Goal: Answer question/provide support: Share knowledge or assist other users

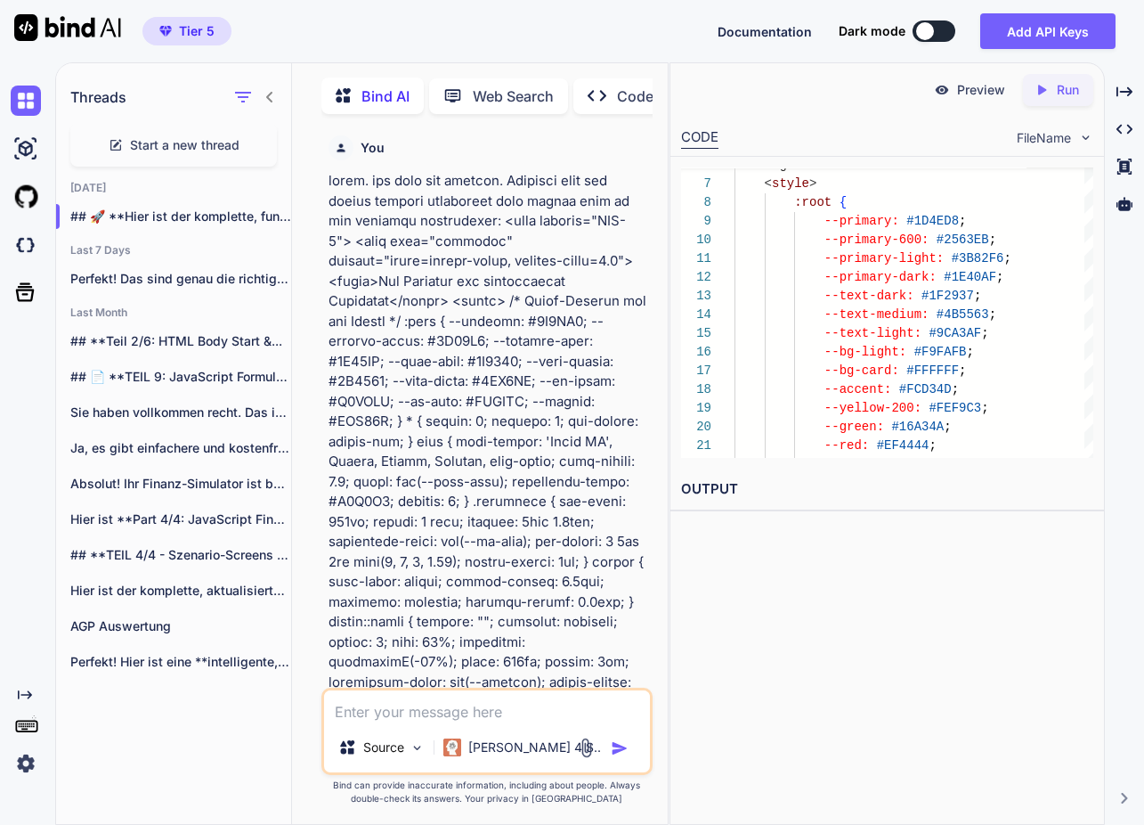
scroll to position [75, 0]
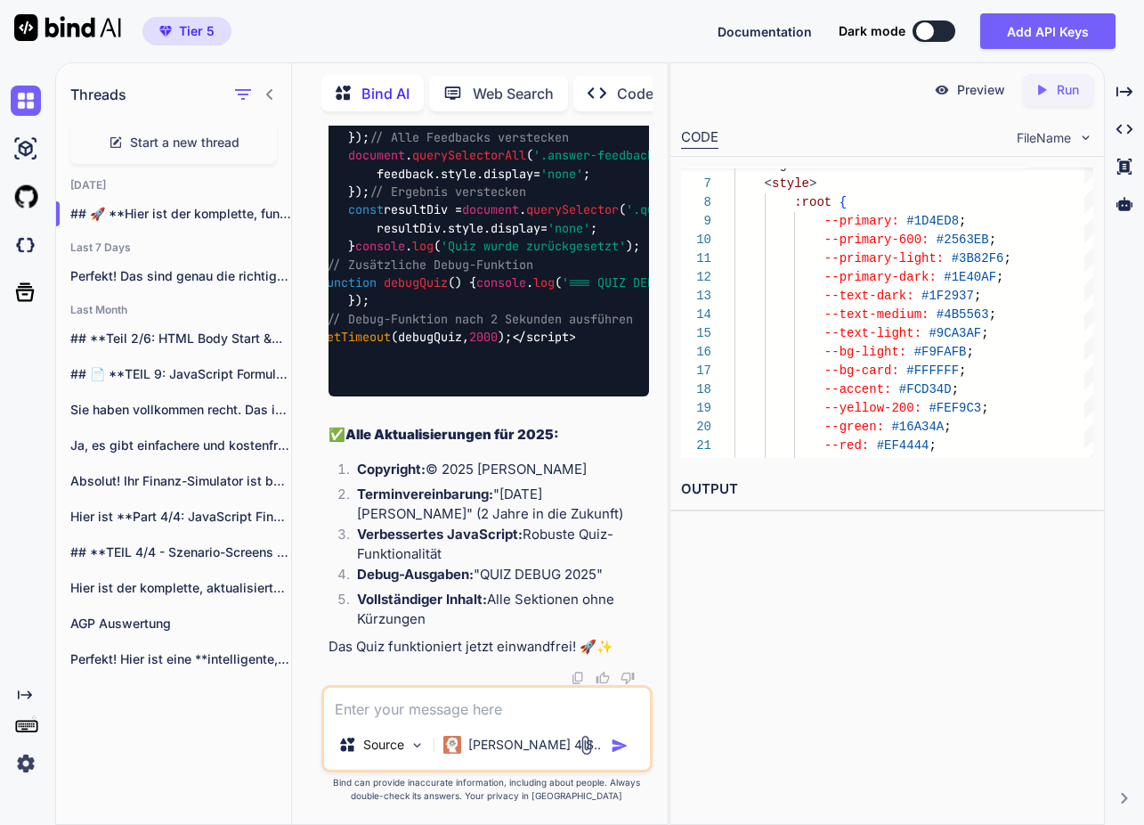
scroll to position [0, 83]
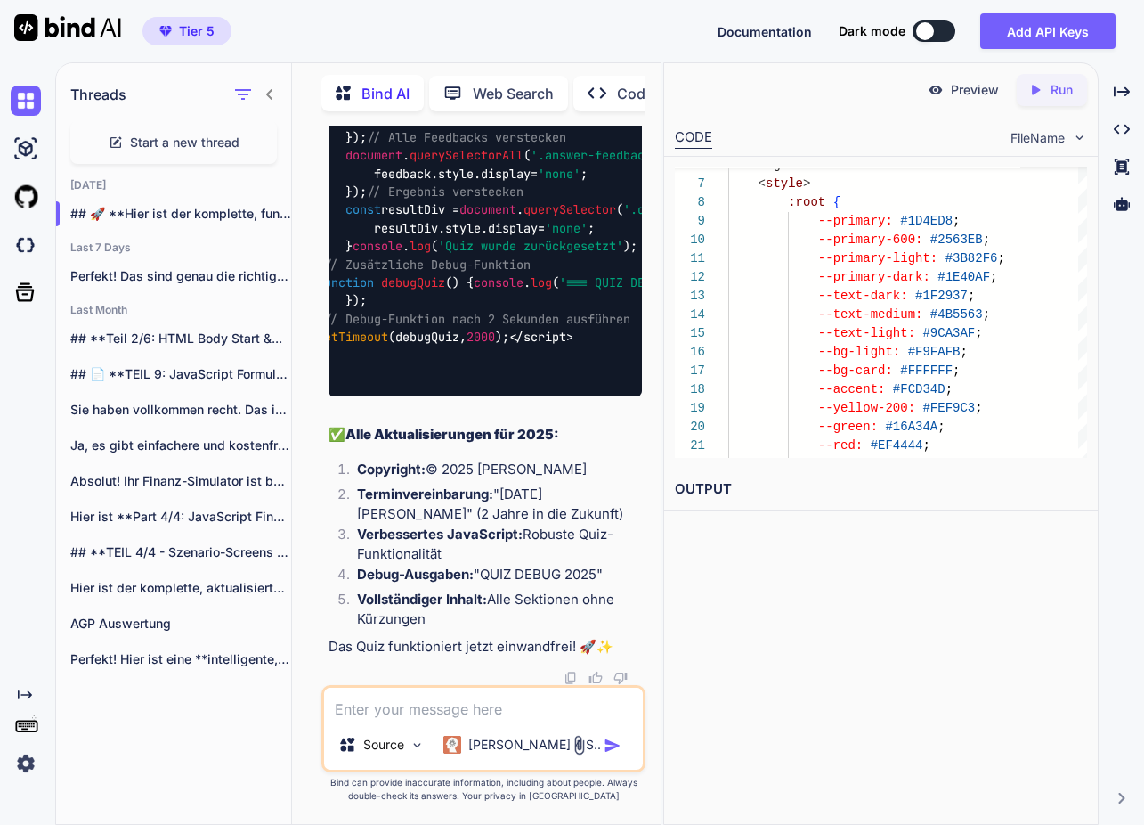
click at [874, 456] on div "Threads Start a new thread Today ## 🚀 **Hier ist der komplette, funktion... Las…" at bounding box center [599, 443] width 1089 height 762
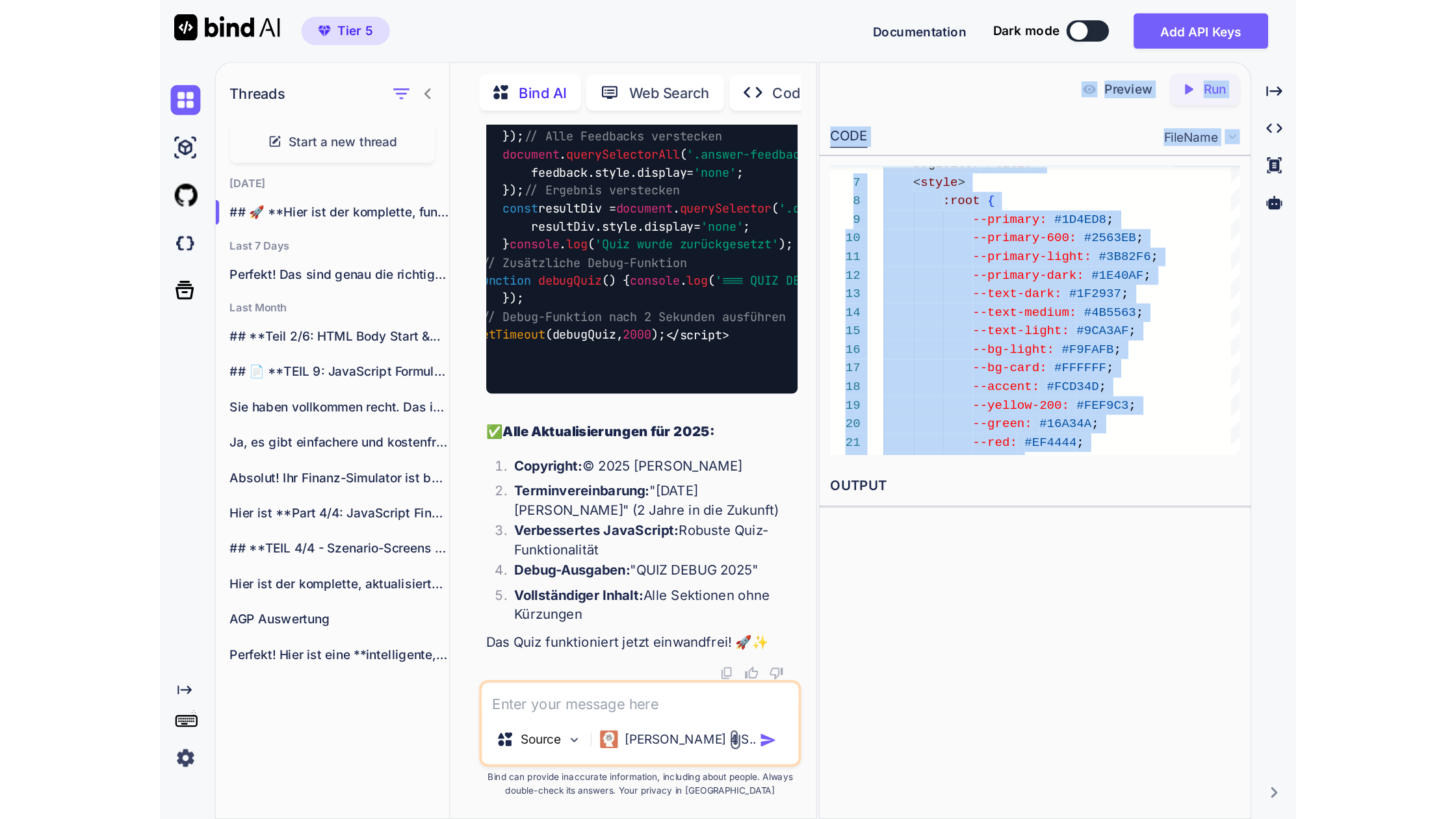
scroll to position [128363, 0]
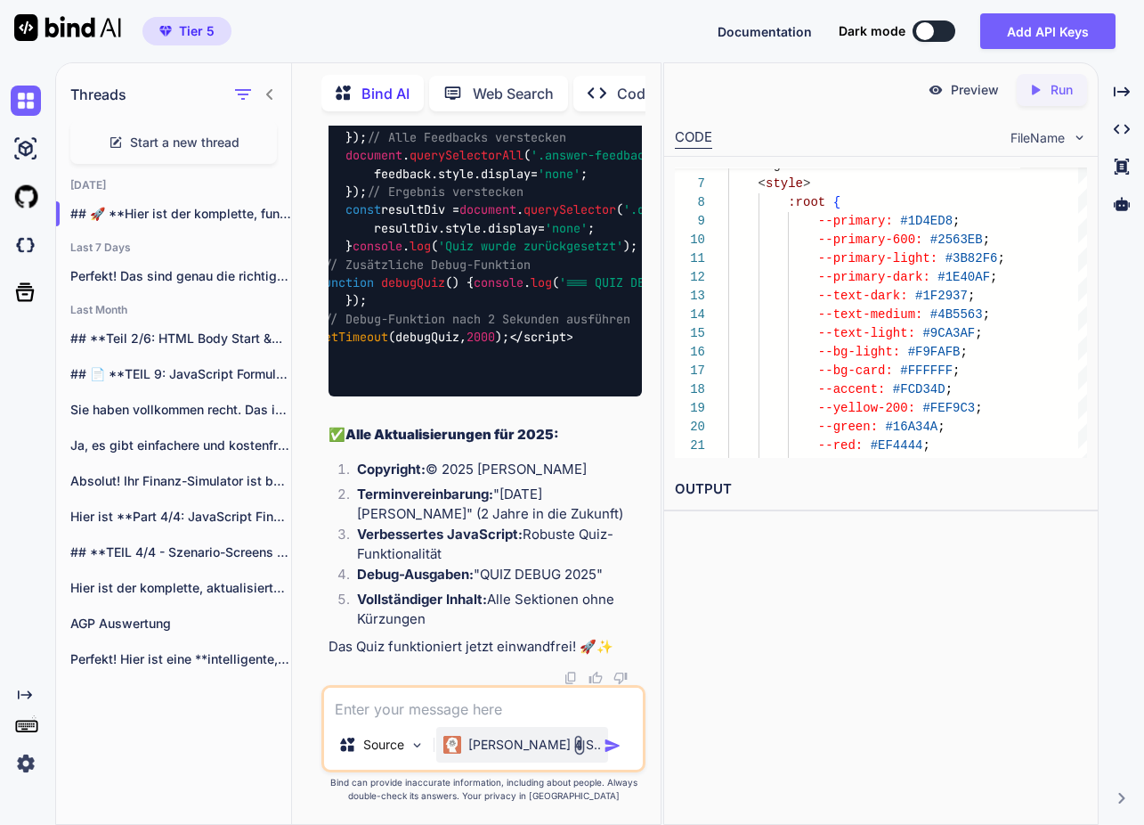
click at [531, 743] on p "[PERSON_NAME] 4 S.." at bounding box center [534, 745] width 133 height 18
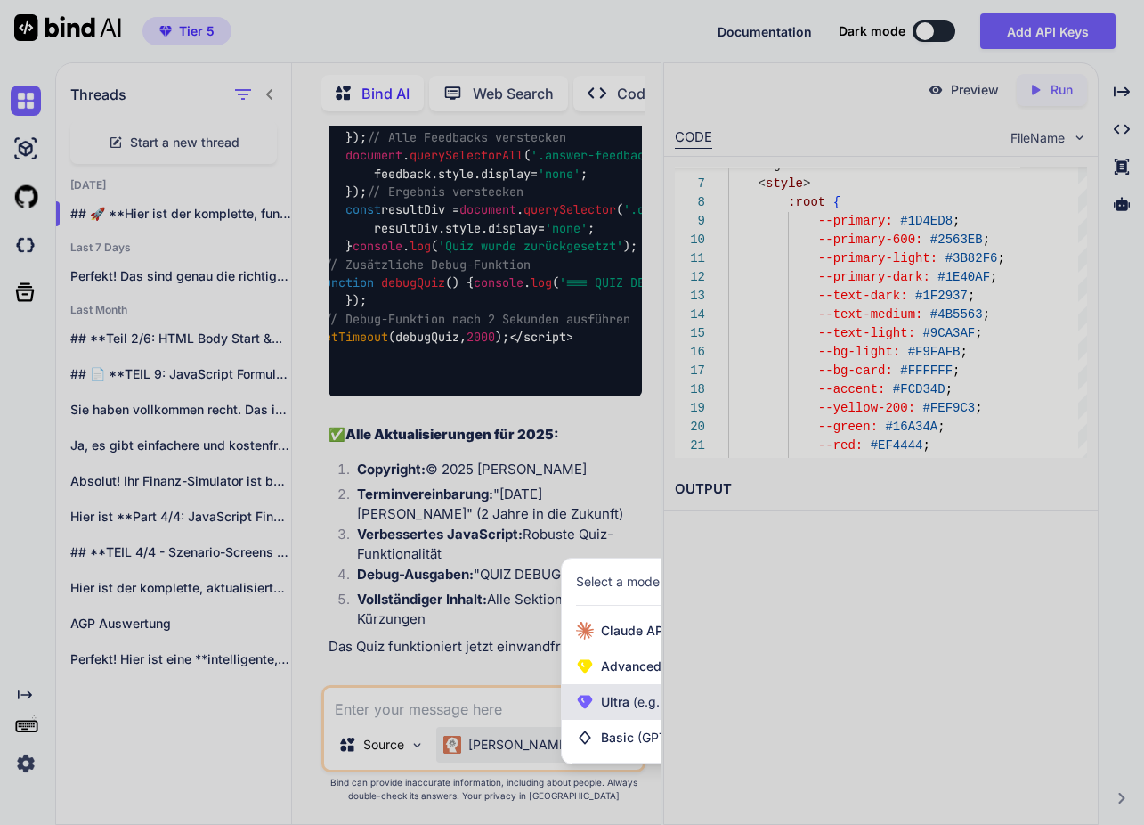
click at [598, 703] on div "Ultra (e.g. DeepSeek R1, O3-mini)" at bounding box center [689, 702] width 254 height 36
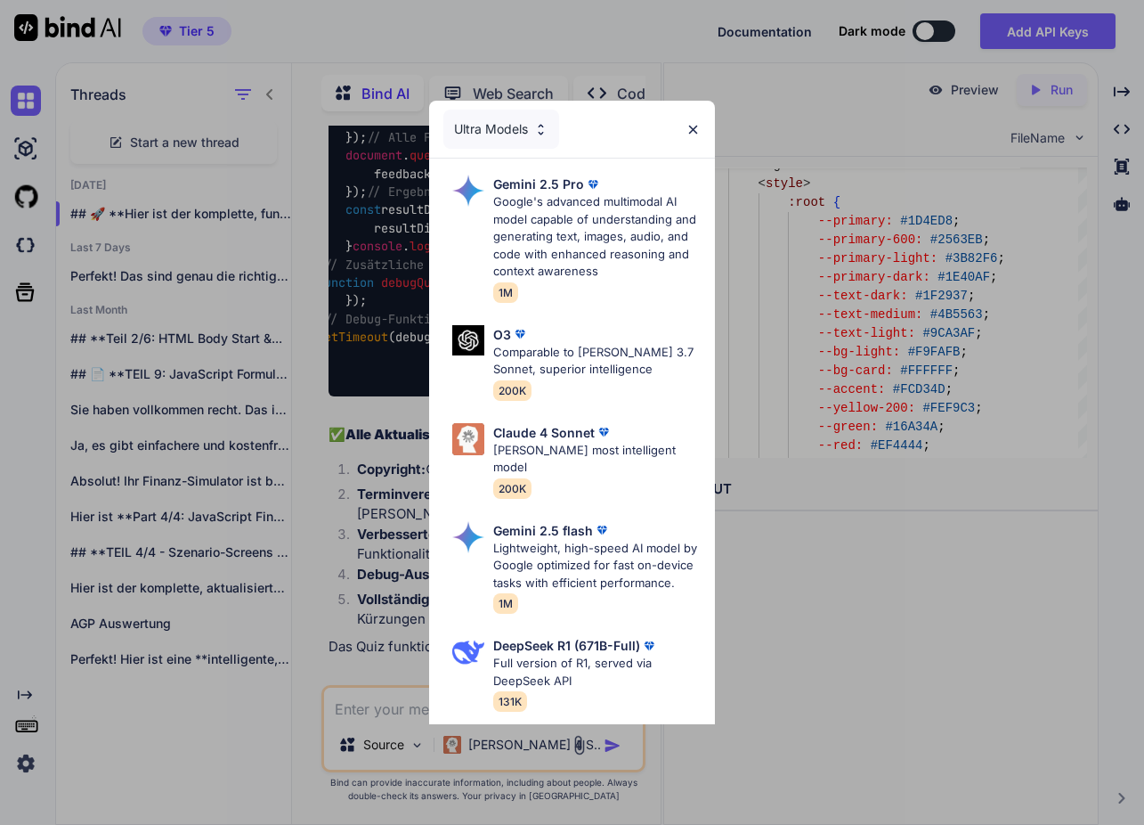
click at [563, 220] on p "Google's advanced multimodal AI model capable of understanding and generating t…" at bounding box center [597, 236] width 208 height 87
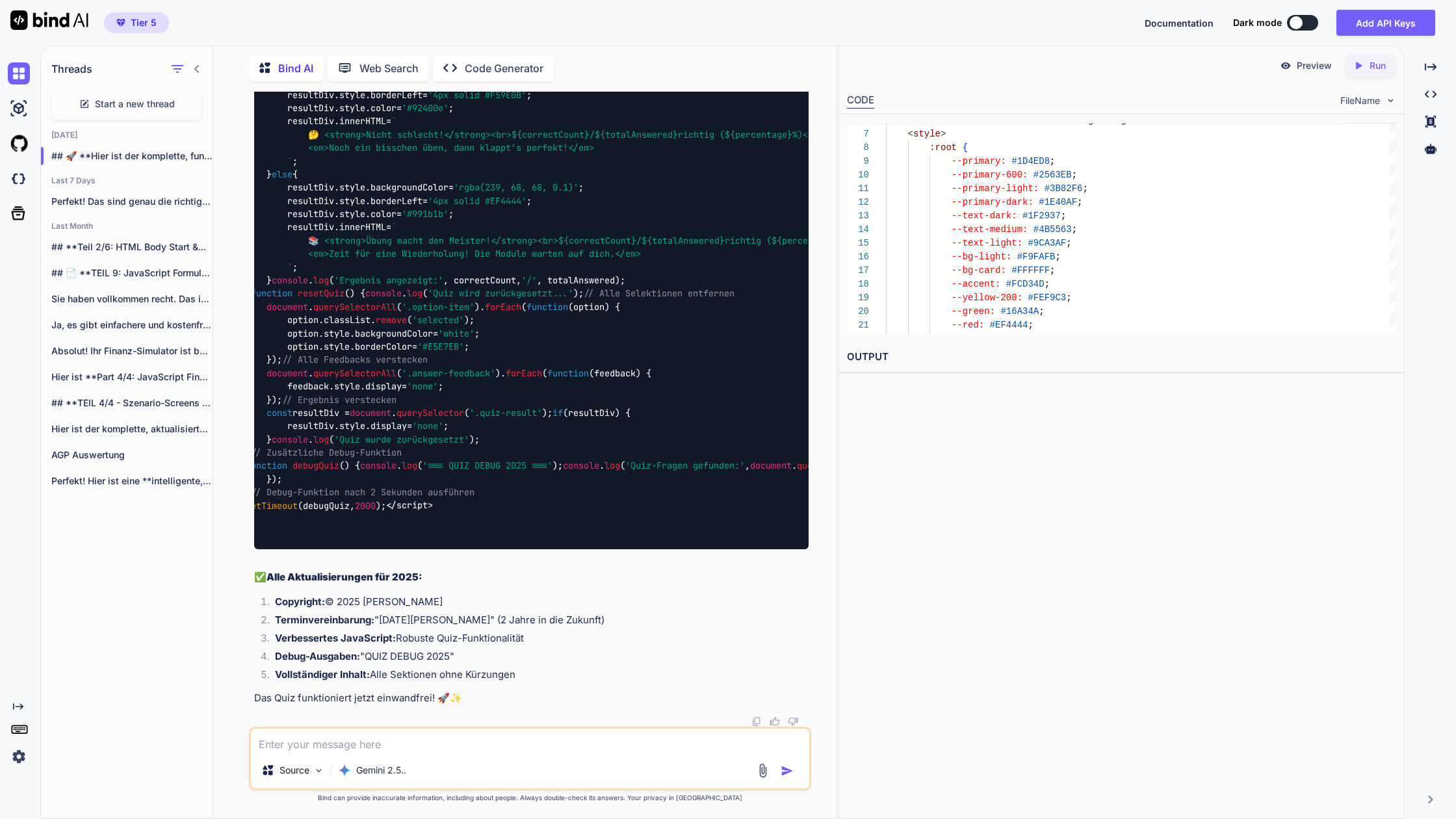
scroll to position [82195, 0]
click at [392, 601] on textarea at bounding box center [530, 740] width 558 height 23
paste textarea "<!DOCTYPE html> <html lang="de"> <head> <meta charset="UTF-8"> <meta name="view…"
type textarea "dieser code ist fehlerhaft. das quiz funktioniert nicht:<!DOCTYPE html> <html l…"
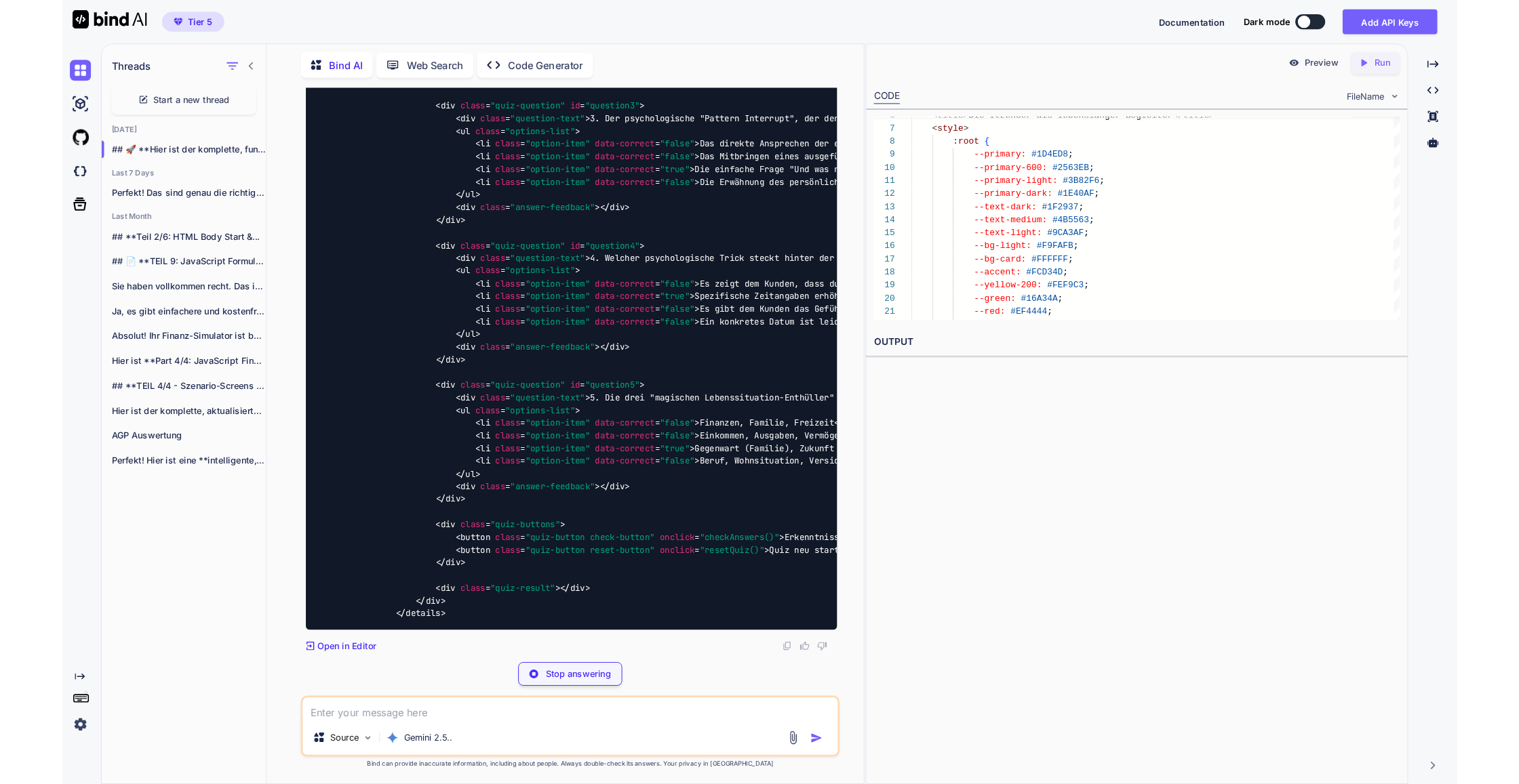
scroll to position [107719, 0]
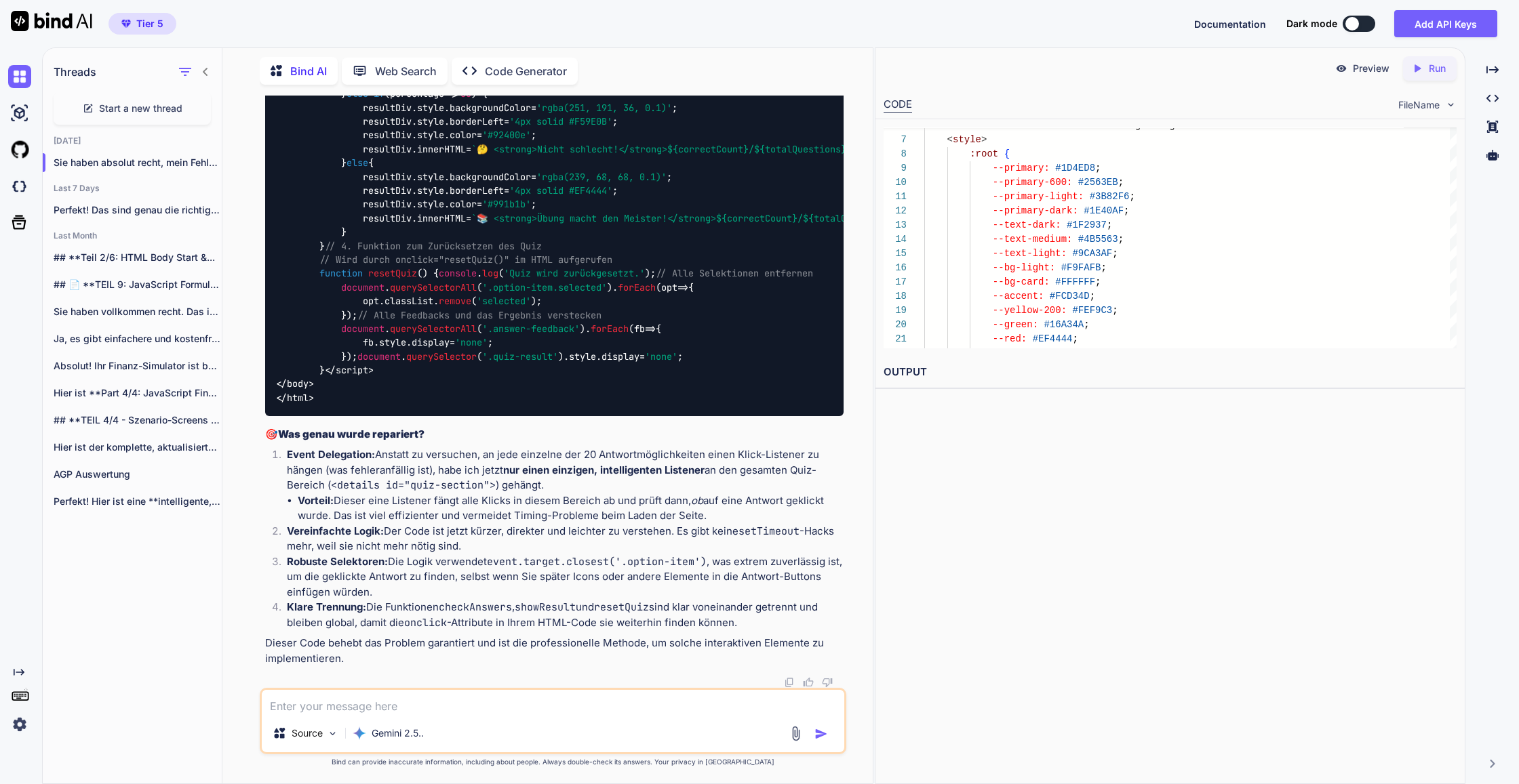
click at [871, 72] on p "Run" at bounding box center [1438, 69] width 17 height 14
click at [871, 69] on p "Preview" at bounding box center [1371, 69] width 37 height 14
click at [439, 627] on textarea at bounding box center [553, 703] width 582 height 24
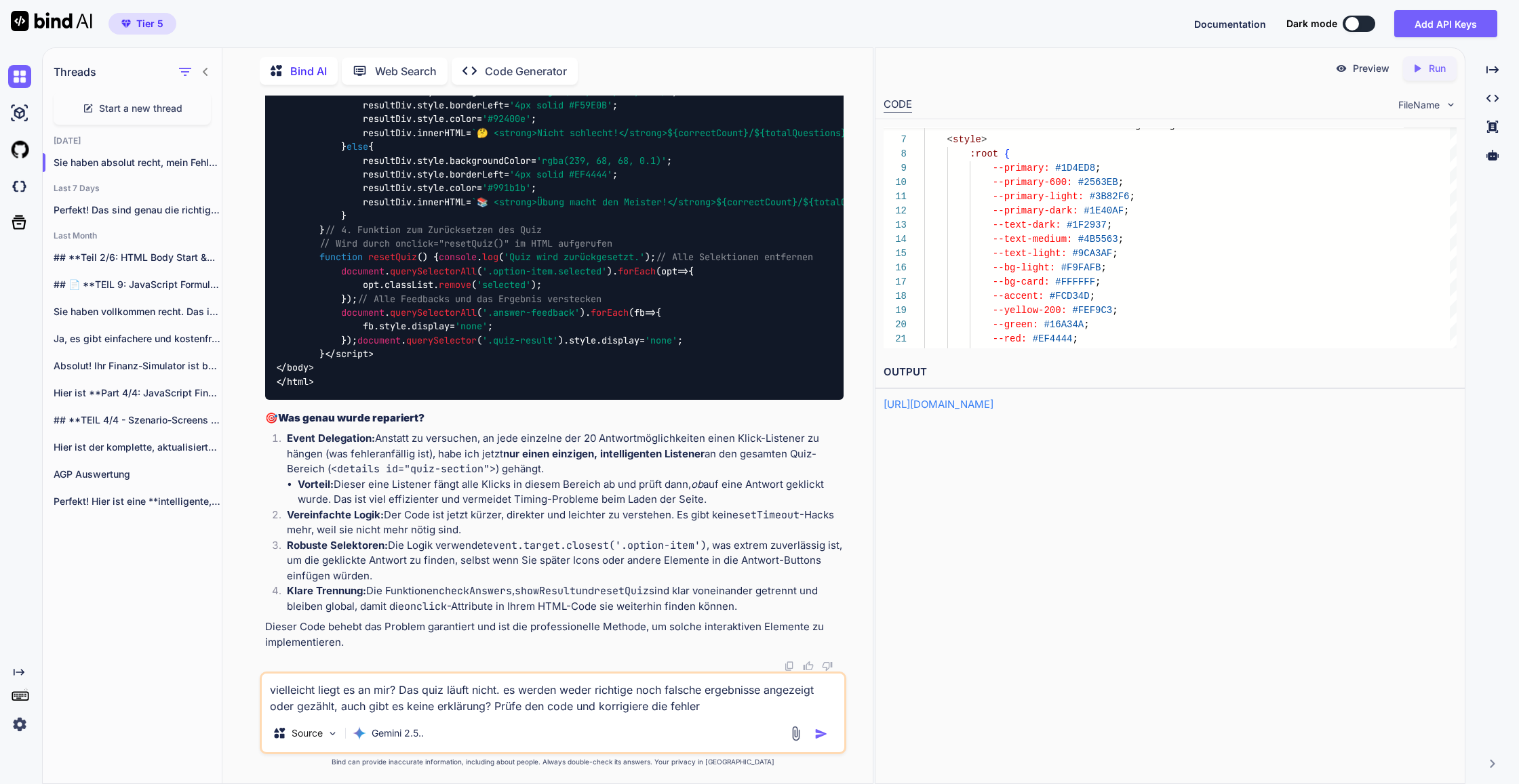
type textarea "vielleicht liegt es an mir? Das quiz läuft nicht. es werden weder richtige noch…"
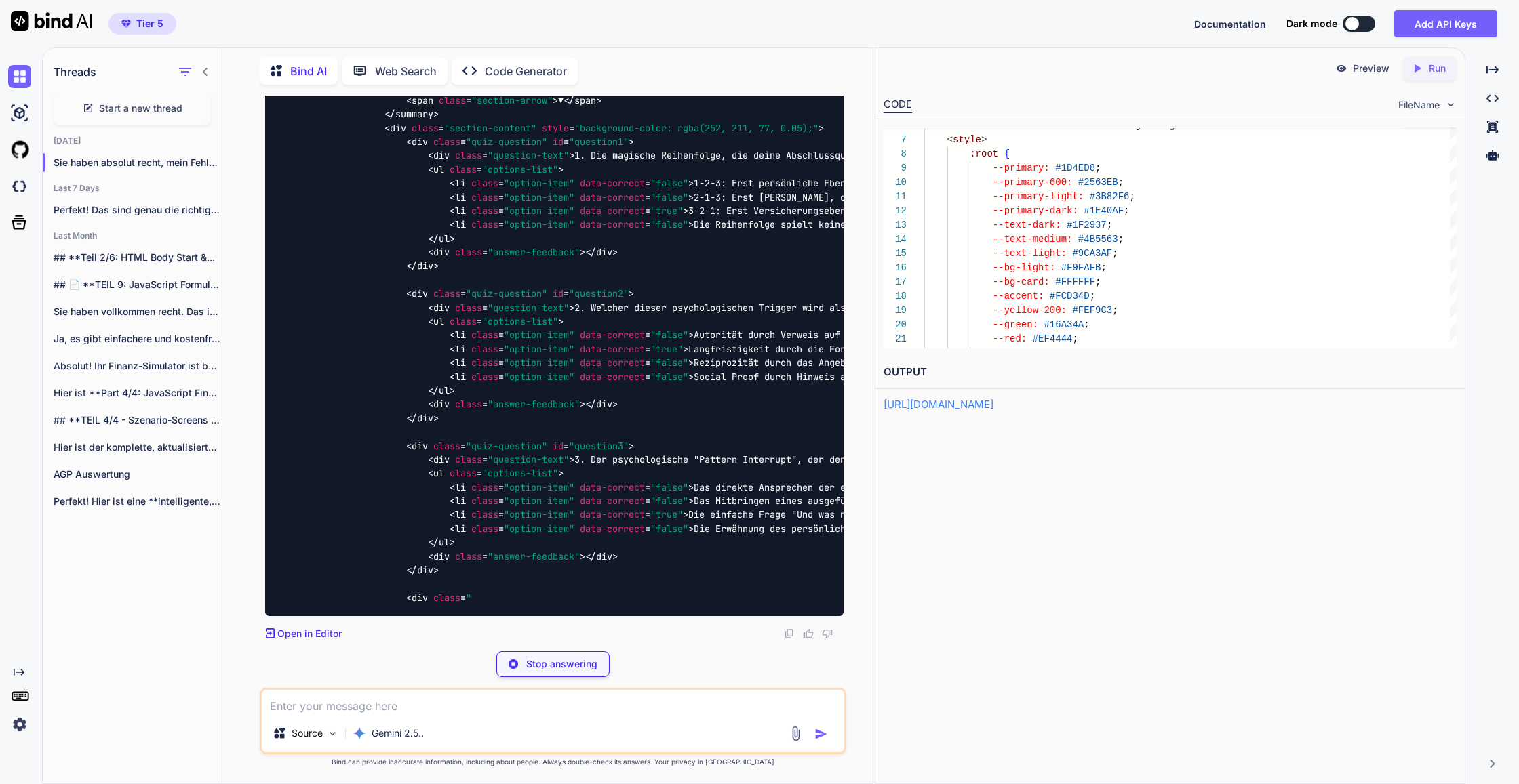
scroll to position [123681, 0]
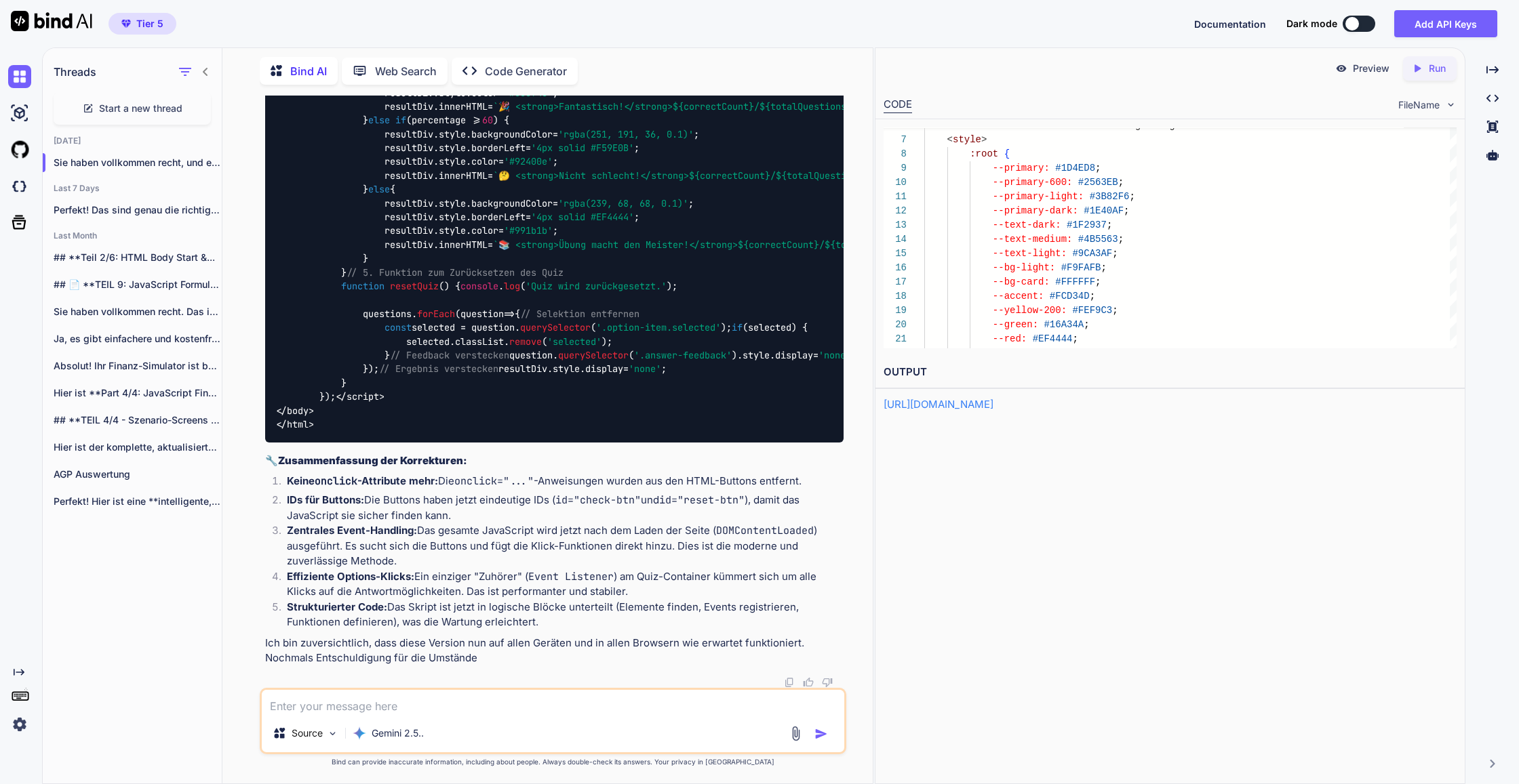
click at [319, 627] on textarea at bounding box center [553, 703] width 582 height 24
paste textarea "Kurzfassung: Dein JS bricht sehr wahrscheinlich vor dem Sicherheits-Check ab. D…"
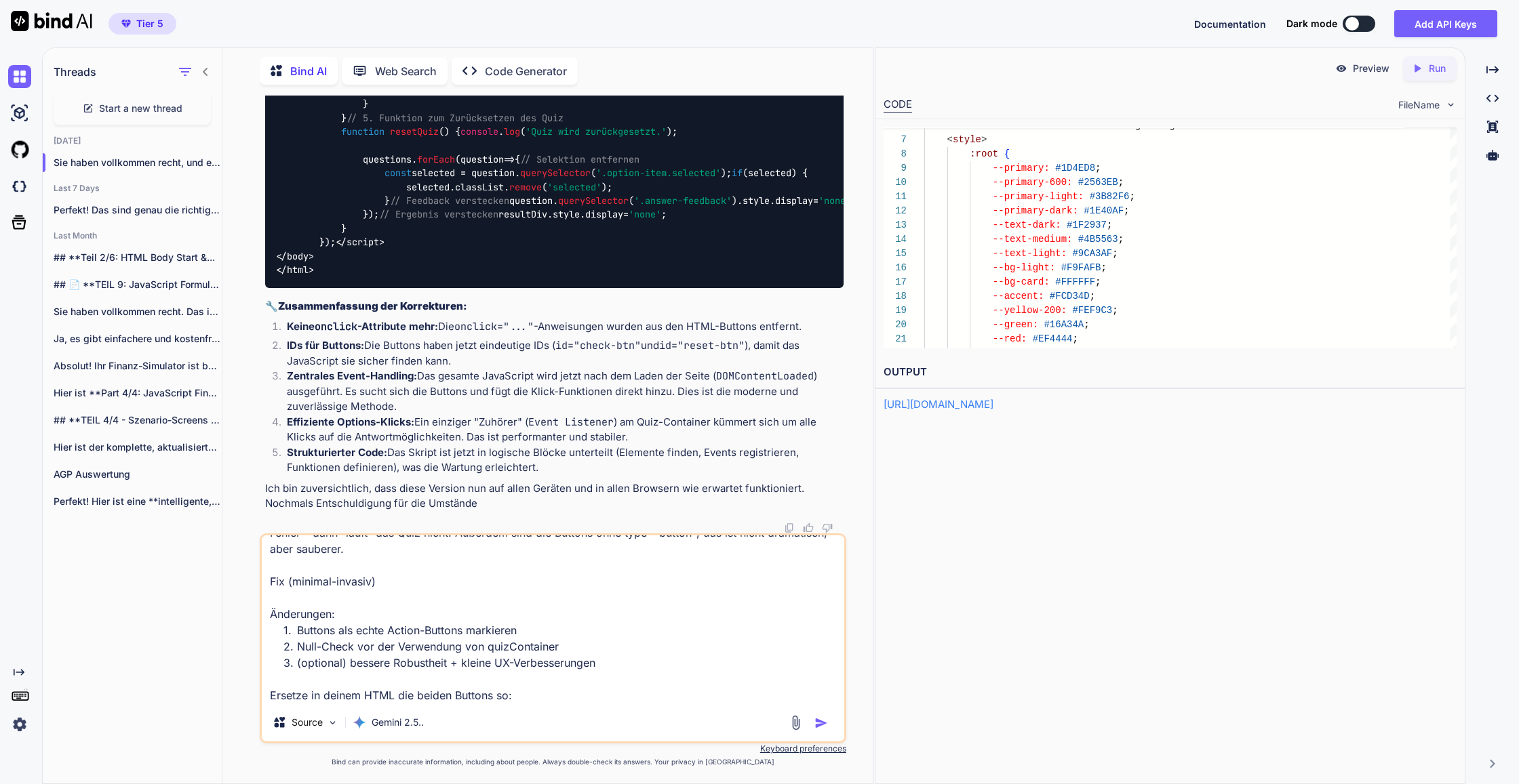
scroll to position [68, 0]
paste textarea "<button id="check-btn" class="quiz-button check-button" type="button">Erkenntni…"
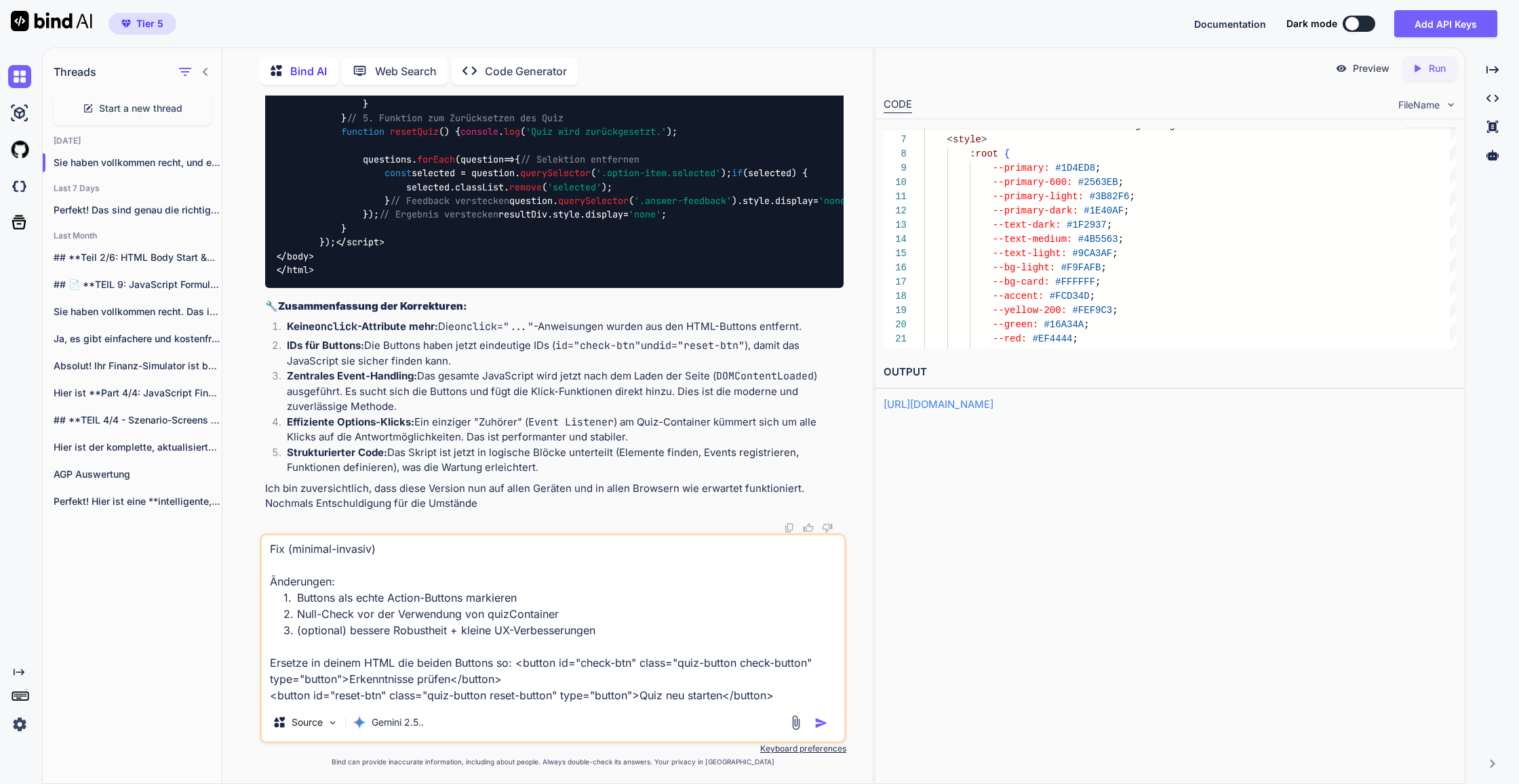
paste textarea "Ersetze dein <script> (nur der Inhalt) durch dieses robustere Skript:"
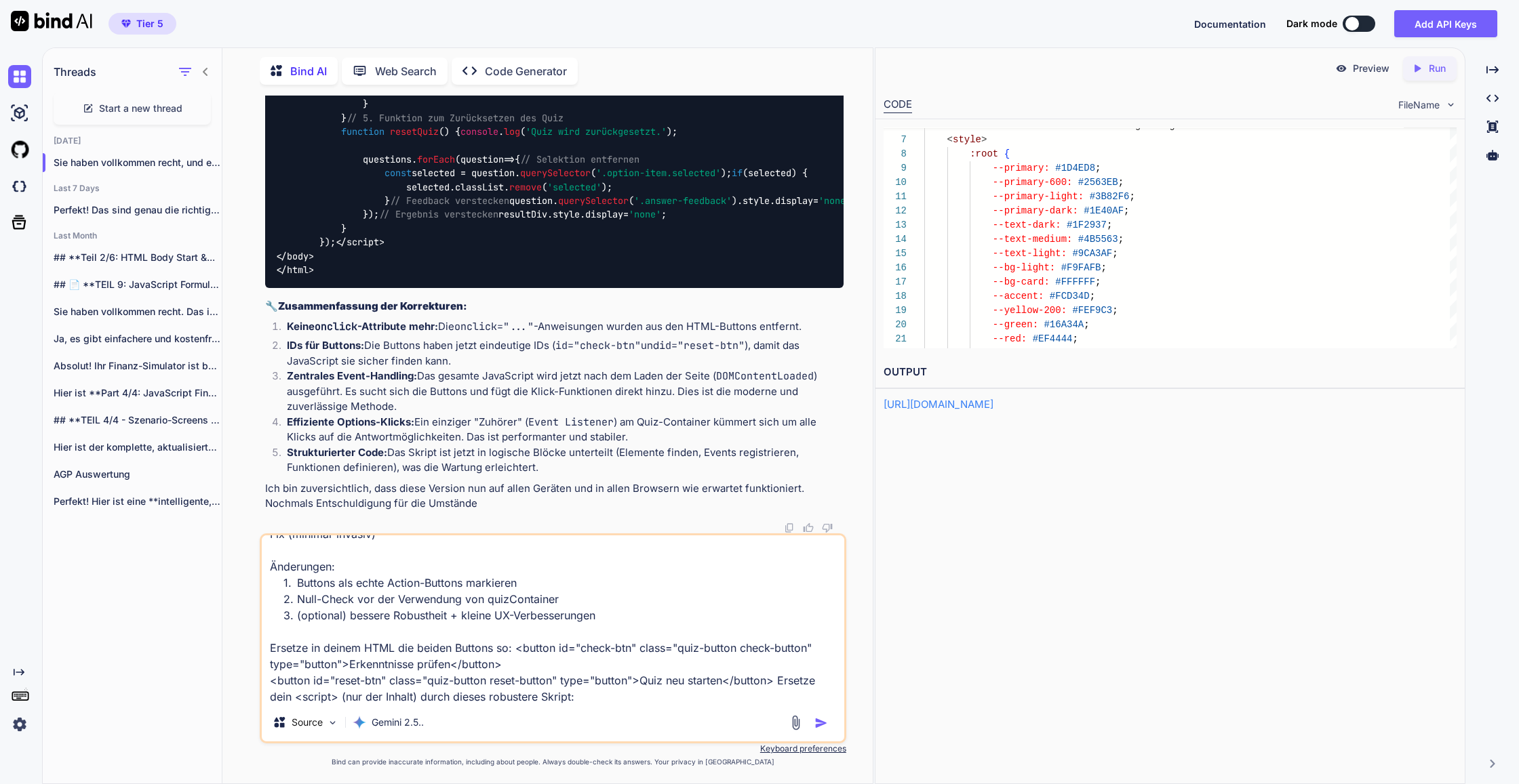
paste textarea "<script> document.addEventListener('DOMContentLoaded', function () { console.lo…"
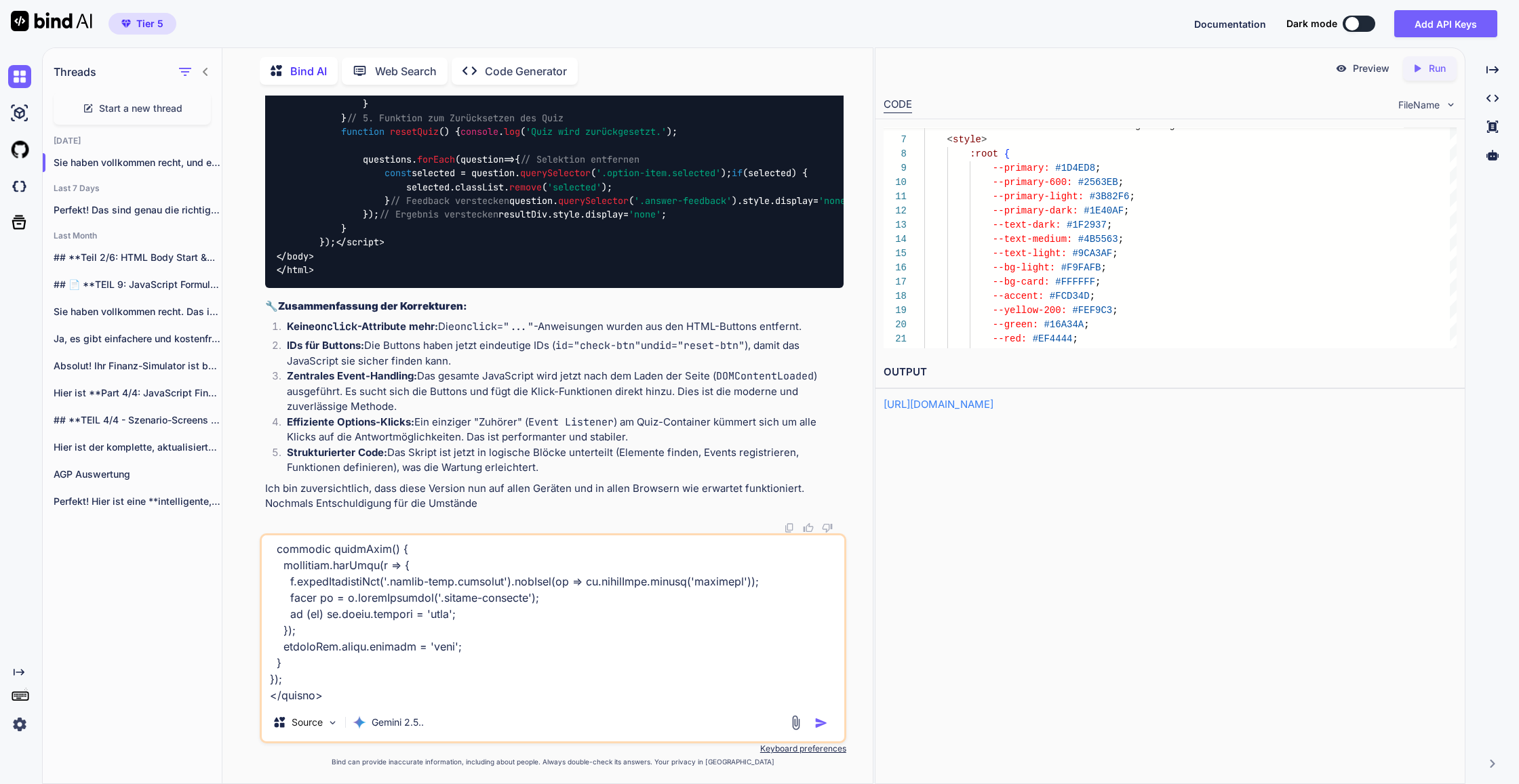
paste textarea "ib den <li class="option-item"> noch Tastatur-Zugänglichkeit:"
paste textarea "<li class="option-item" data-correct="true" tabindex="0" role="button" aria-pre…"
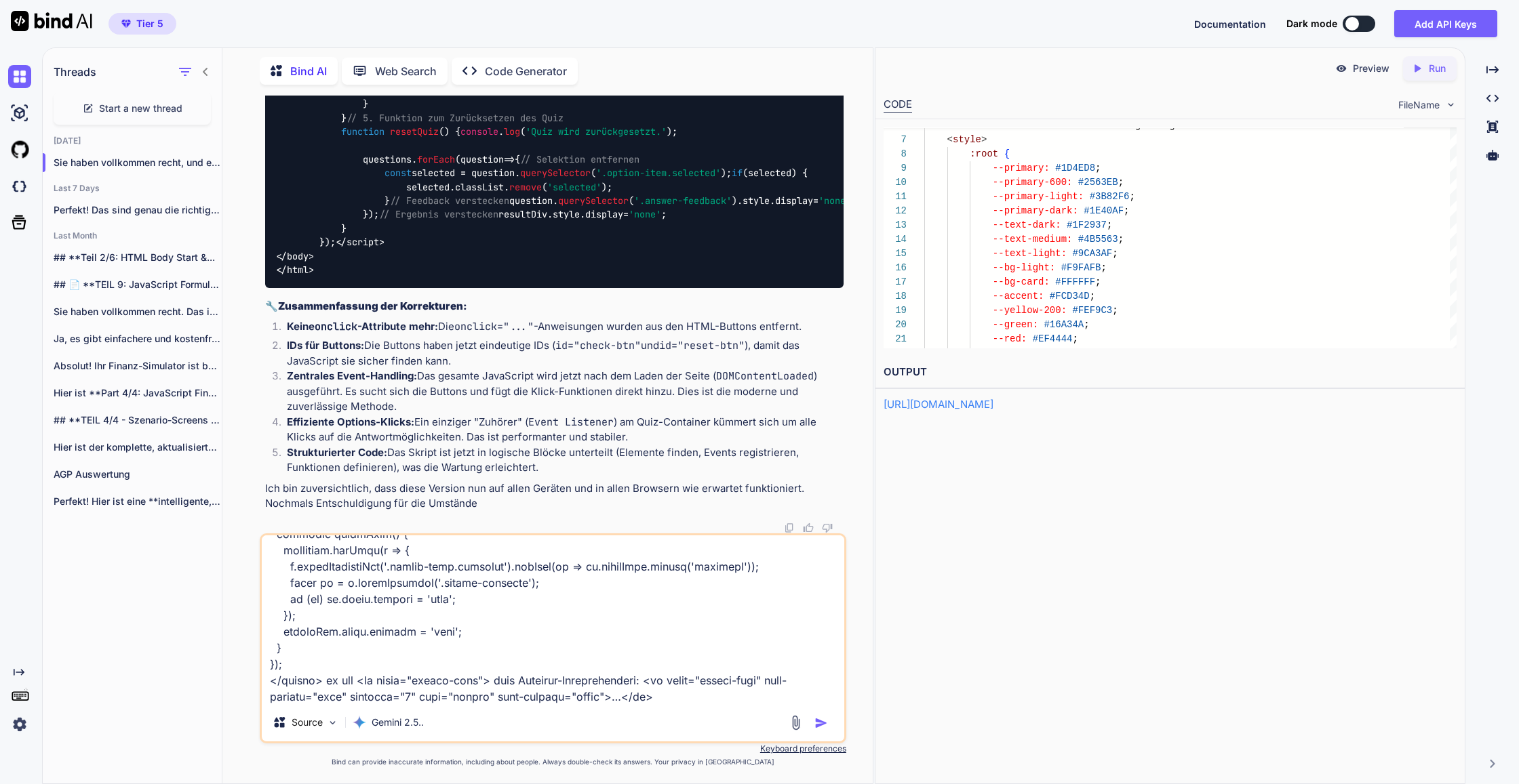
paste textarea "und ergänze im CSS z. B. :focus { outline: 3px solid var(--ring); }. • Wenn das…"
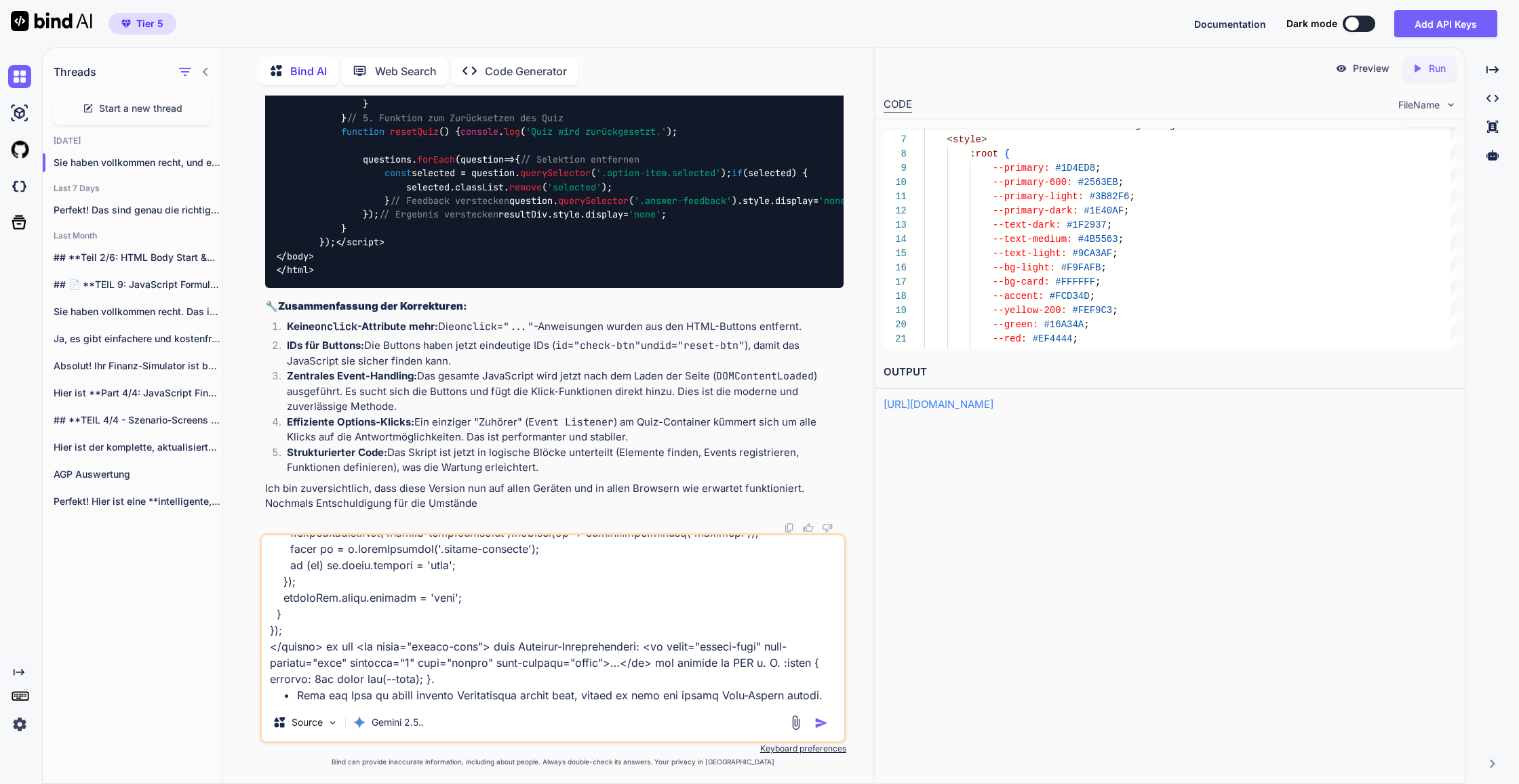
scroll to position [1872, 0]
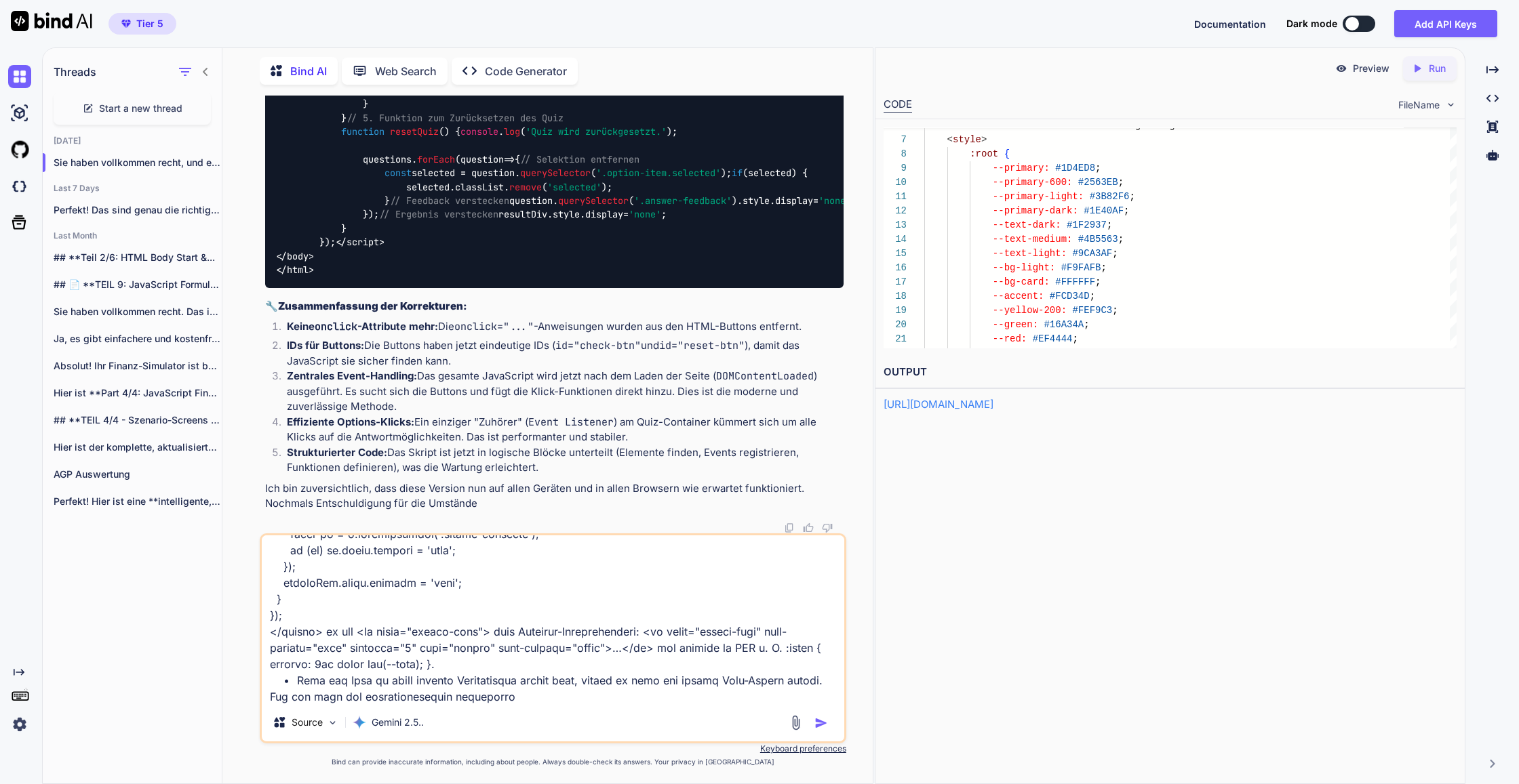
type textarea "Kurzfassung: Dein JS bricht sehr wahrscheinlich vor dem Sicherheits-Check ab. D…"
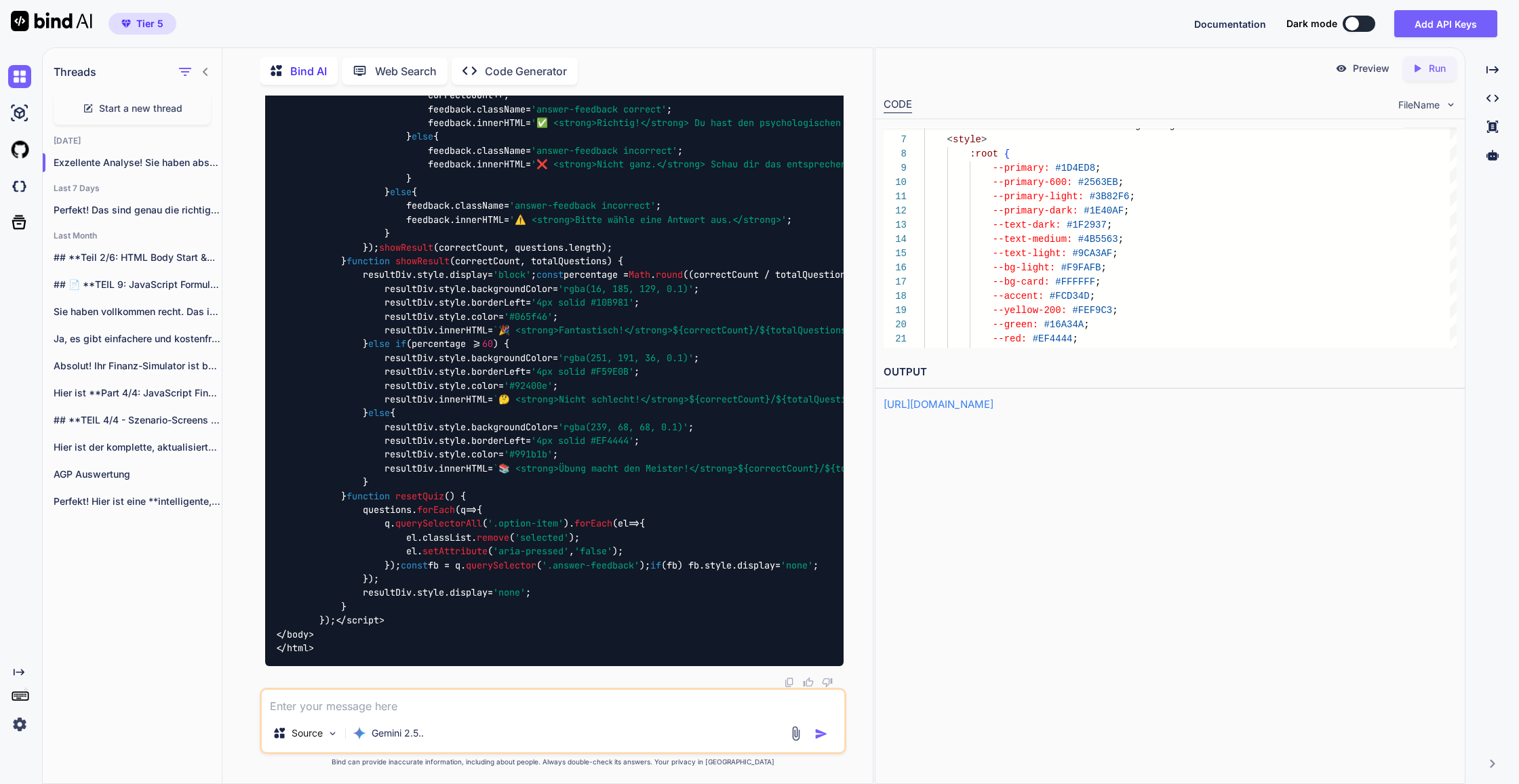
scroll to position [0, 0]
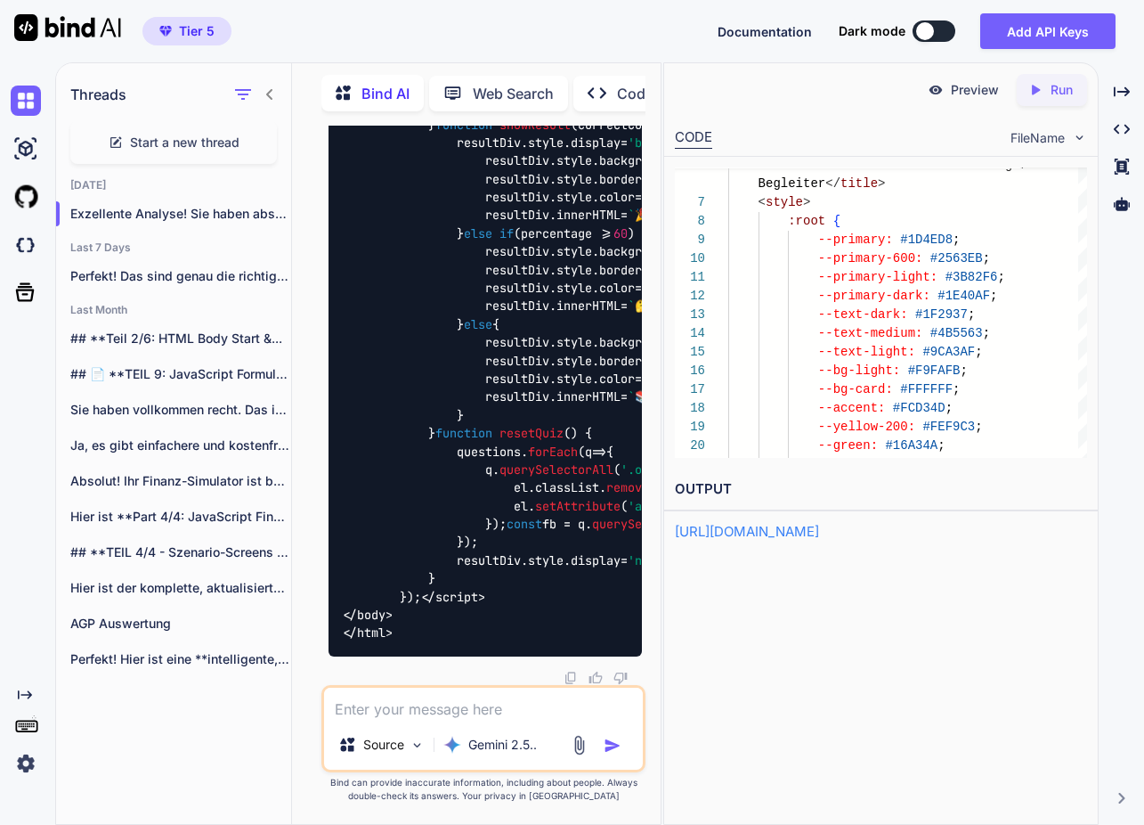
scroll to position [201470, 0]
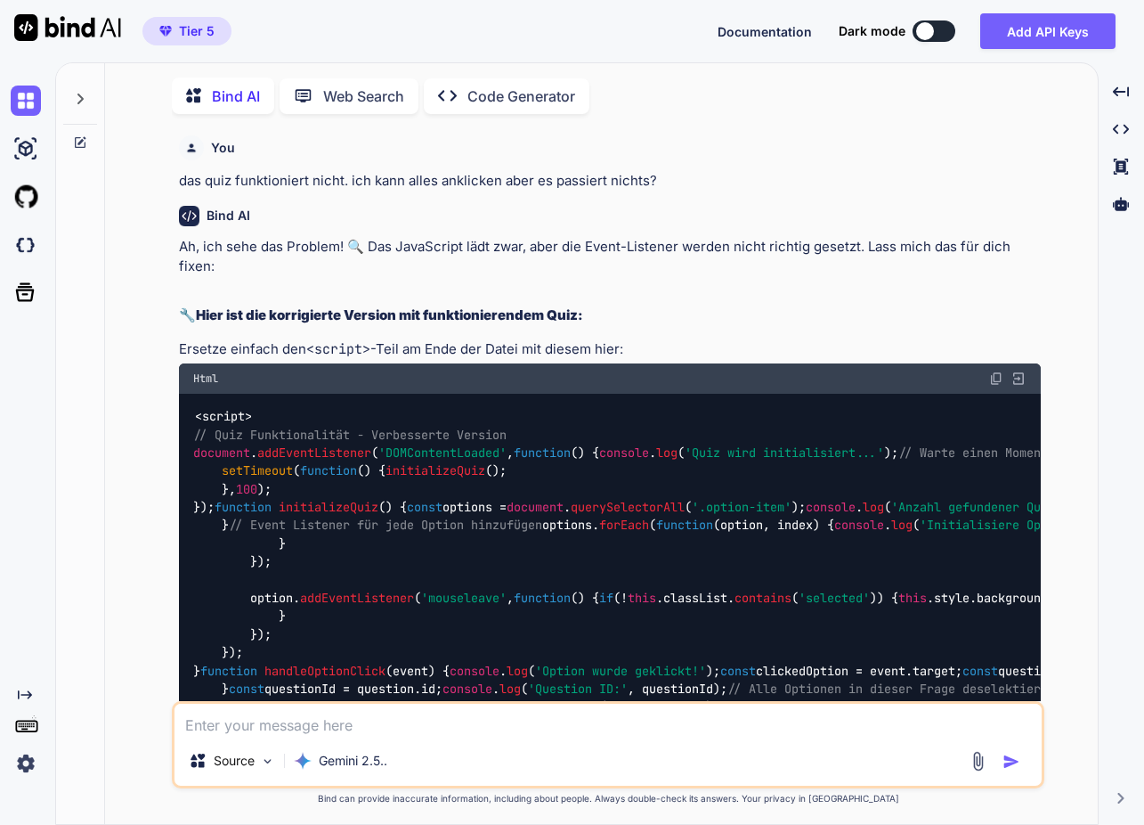
type textarea "x"
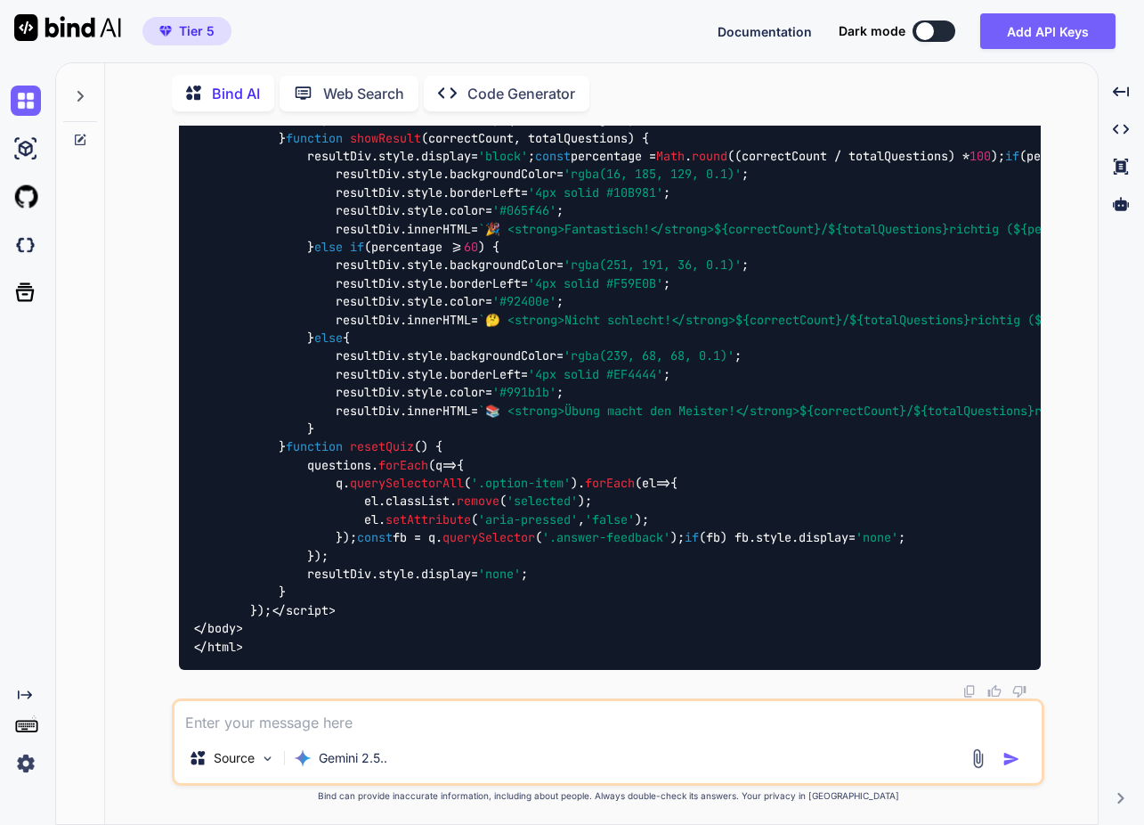
type textarea "w"
type textarea "x"
type textarea "we"
type textarea "x"
type textarea "wen"
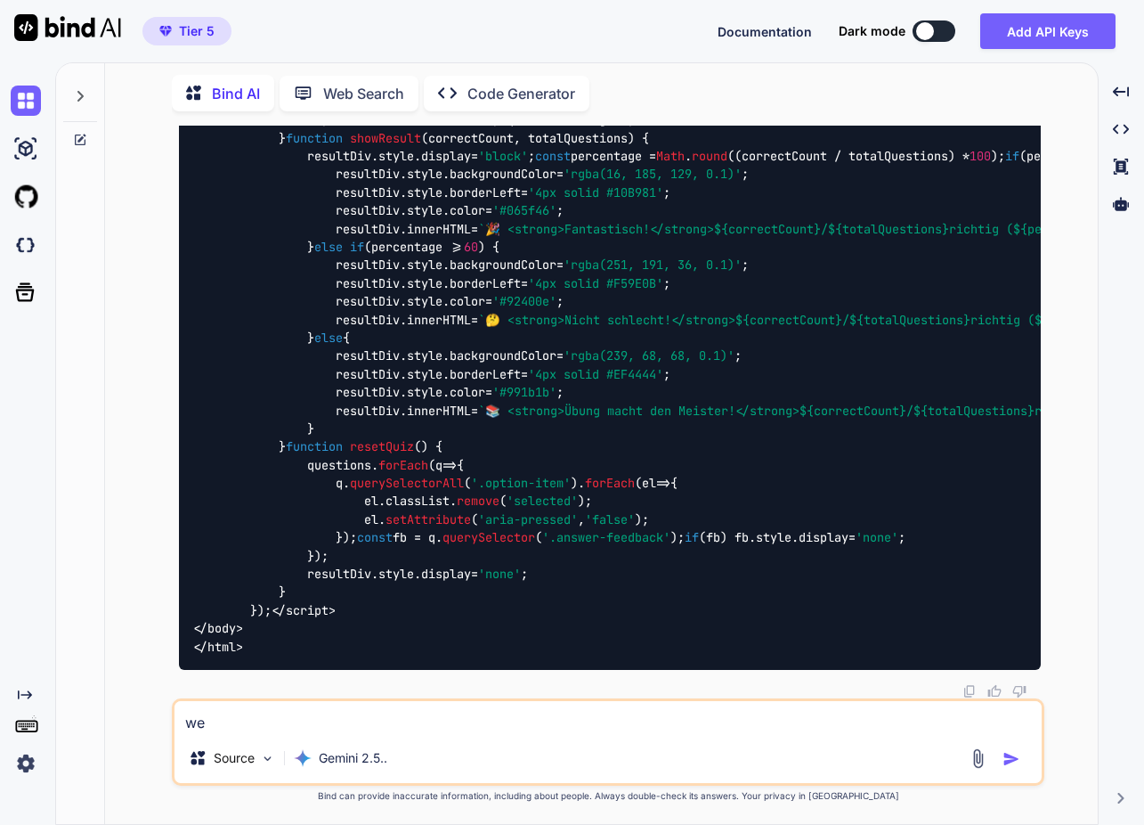
type textarea "x"
type textarea "wenn"
type textarea "x"
type textarea "wenn"
type textarea "x"
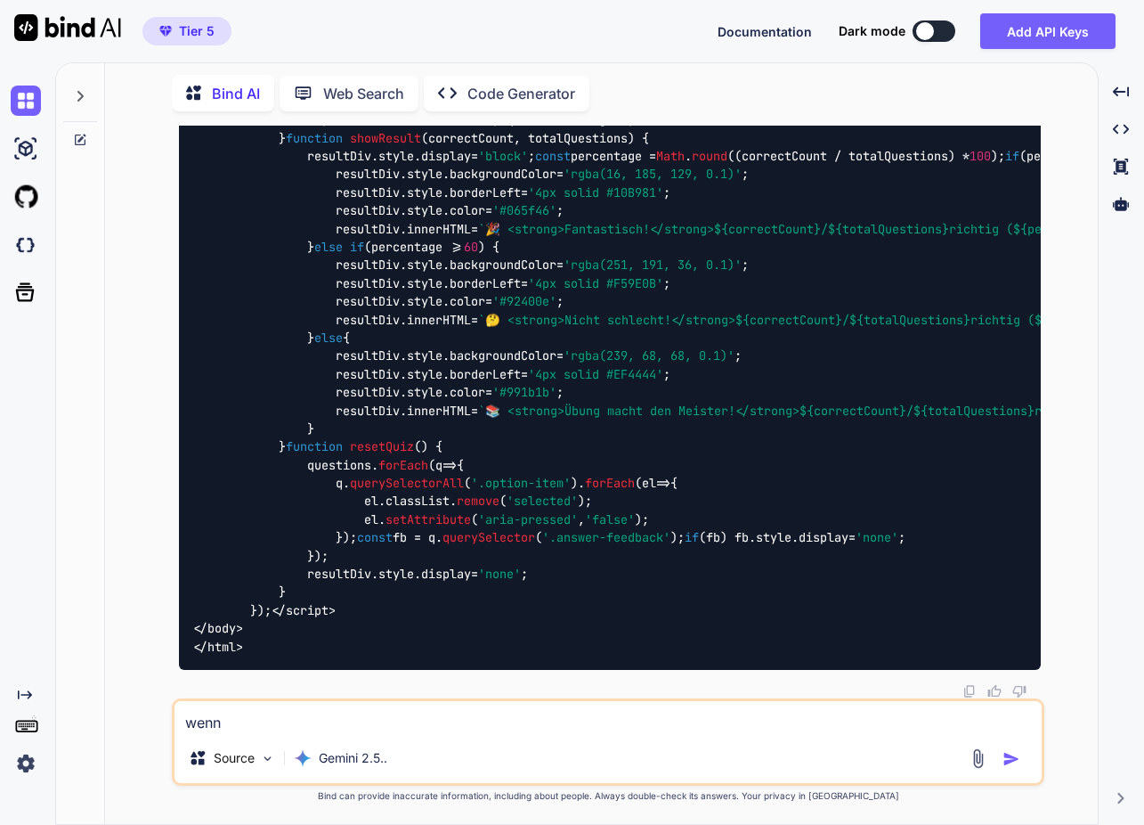
type textarea "wenn d"
type textarea "x"
type textarea "wenn da"
type textarea "x"
type textarea "wenn das"
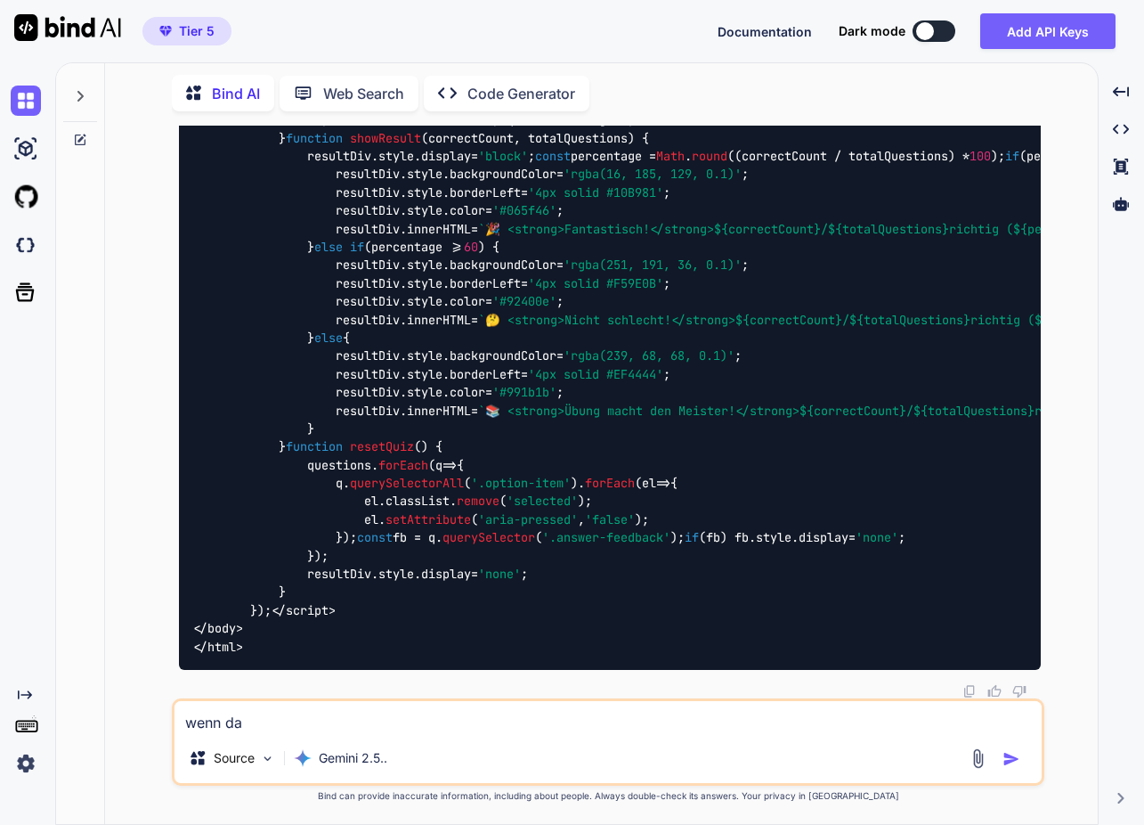
type textarea "x"
type textarea "wenn das"
type textarea "x"
type textarea "wenn das q"
type textarea "x"
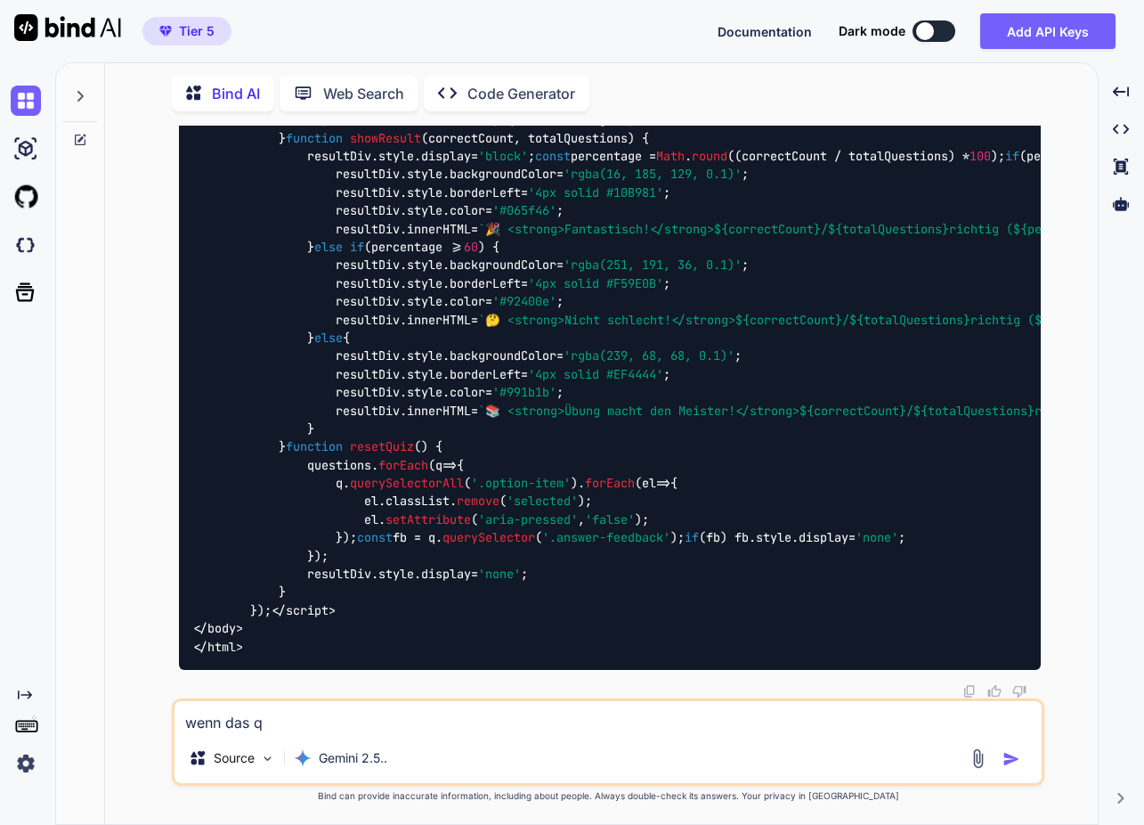
type textarea "wenn das qu"
type textarea "x"
type textarea "wenn das qui"
type textarea "x"
type textarea "wenn das quiz"
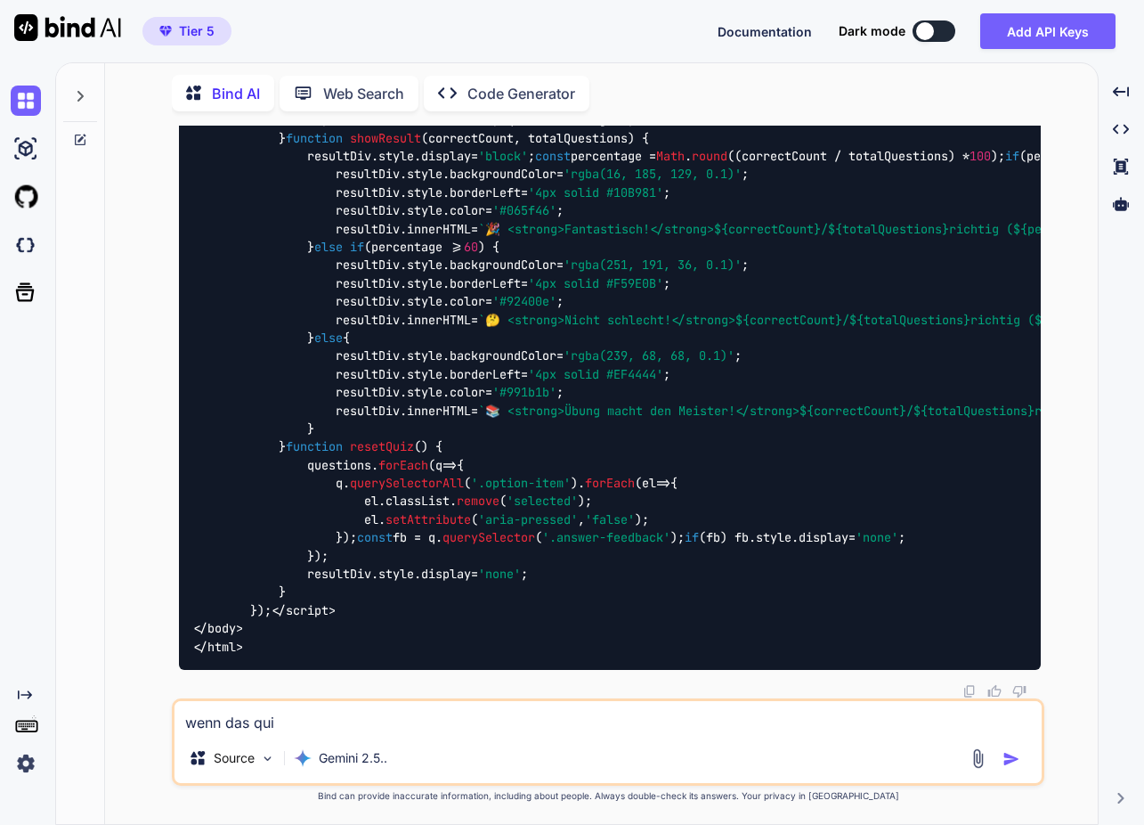
type textarea "x"
type textarea "wenn das quiz"
type textarea "x"
type textarea "wenn das quiz i"
type textarea "x"
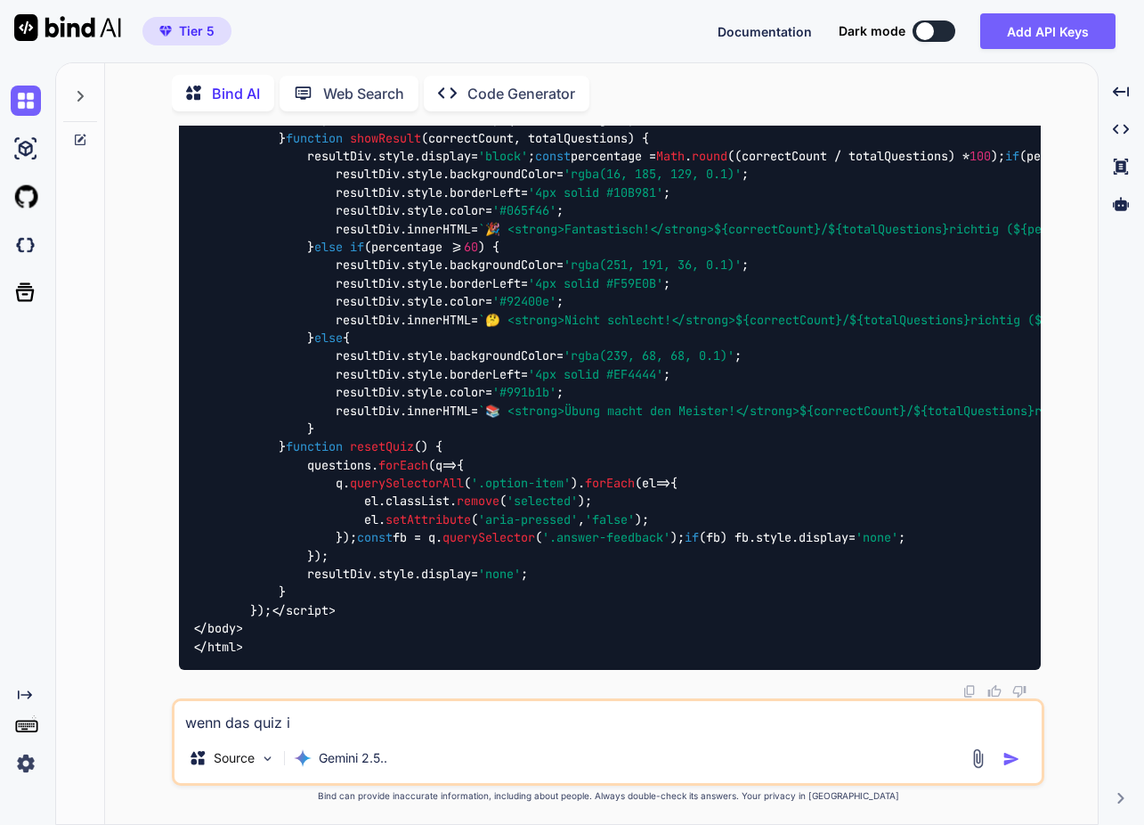
type textarea "wenn das quiz in"
type textarea "x"
type textarea "wenn das quiz in"
type textarea "x"
type textarea "wenn das quiz in d"
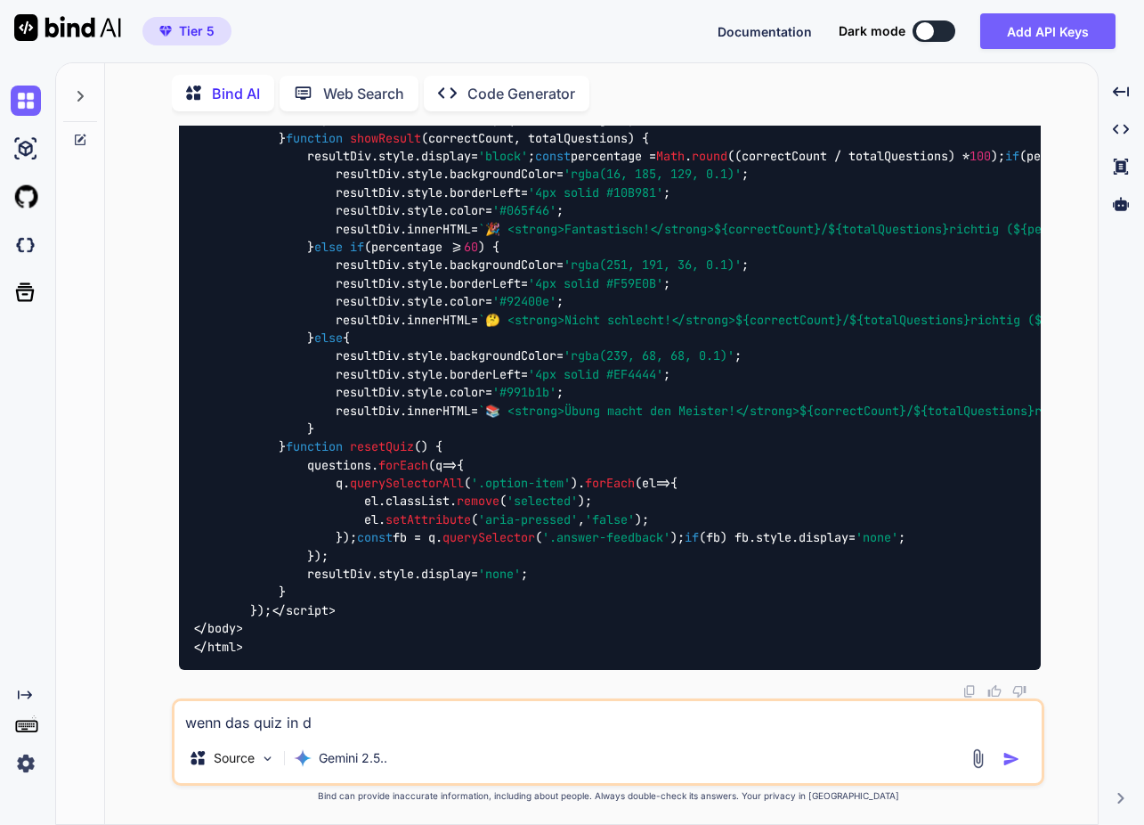
type textarea "x"
type textarea "wenn das quiz in de"
type textarea "x"
type textarea "wenn das quiz in der"
type textarea "x"
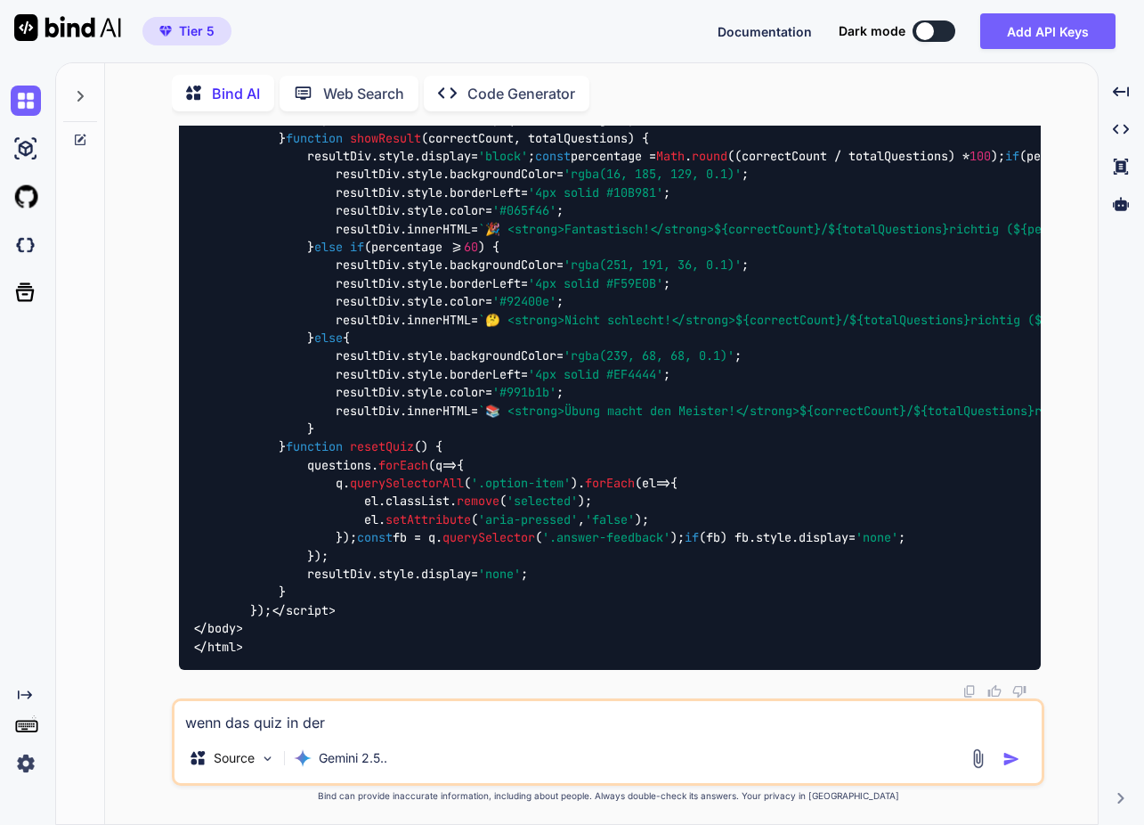
type textarea "wenn das quiz in der"
type textarea "x"
type textarea "wenn das quiz in der f"
type textarea "x"
type textarea "wenn das quiz in der fo"
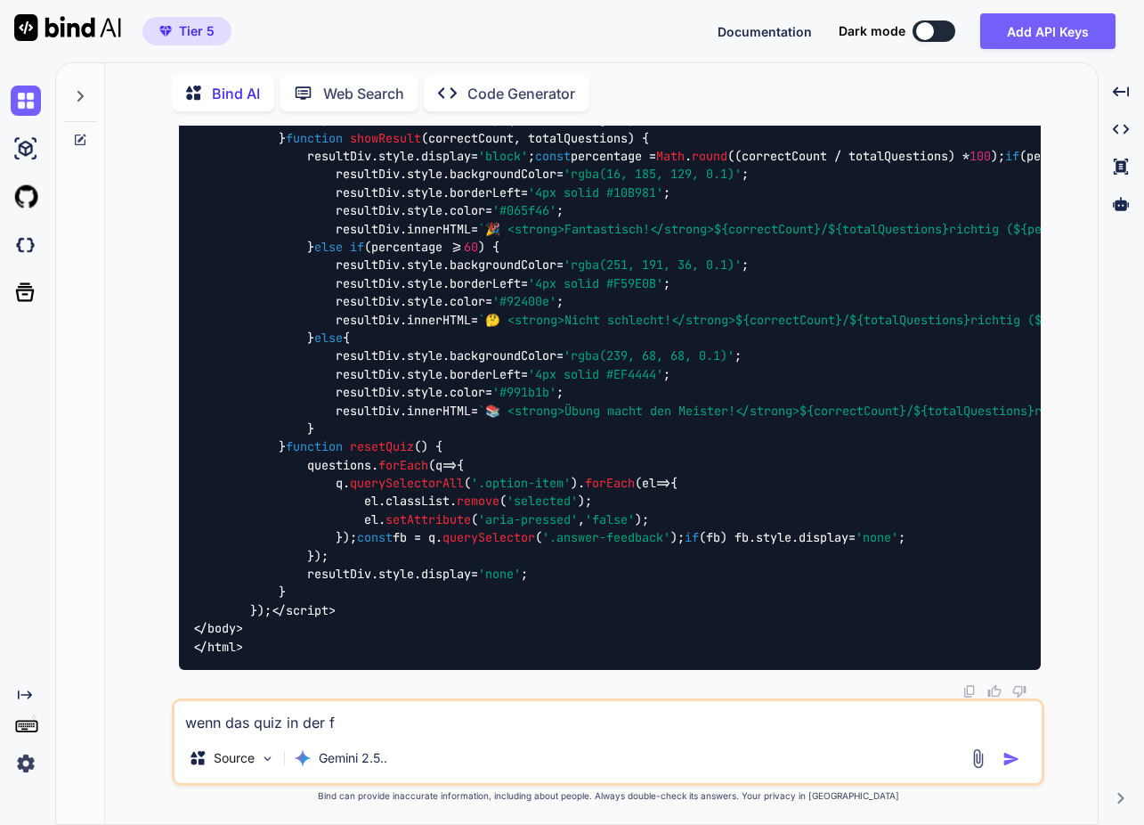
type textarea "x"
type textarea "wenn das quiz in der for"
type textarea "x"
type textarea "wenn das quiz in der form"
type textarea "x"
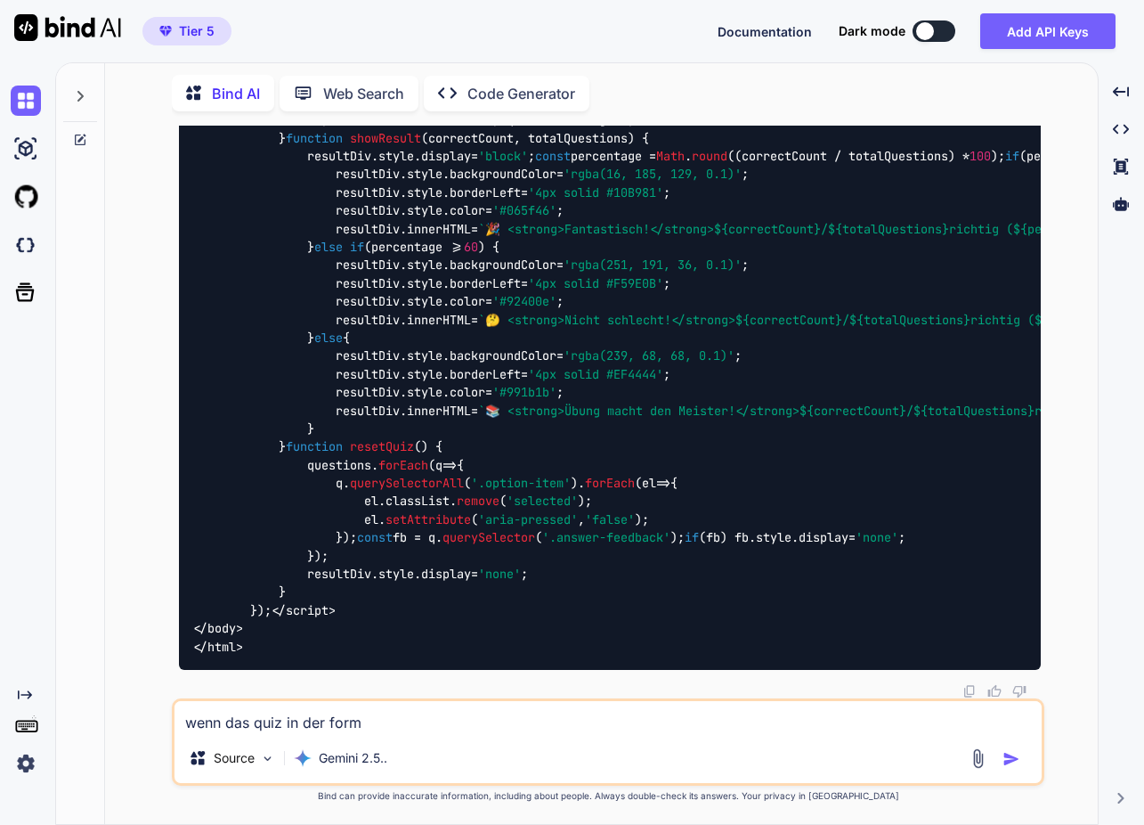
type textarea "wenn das quiz in der form"
type textarea "x"
type textarea "wenn das quiz in der form w"
type textarea "x"
type textarea "wenn das quiz in der form we"
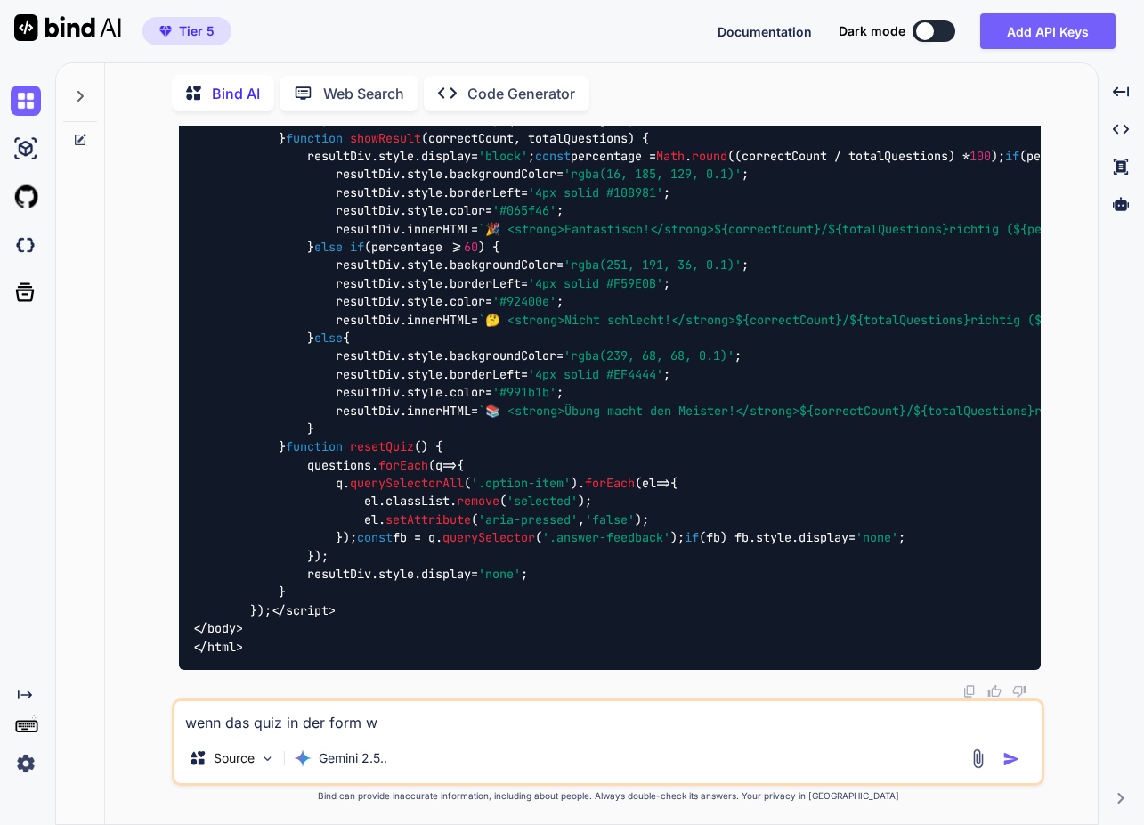
type textarea "x"
type textarea "wenn das quiz in der form wei"
type textarea "x"
type textarea "wenn das quiz in der form weit"
type textarea "x"
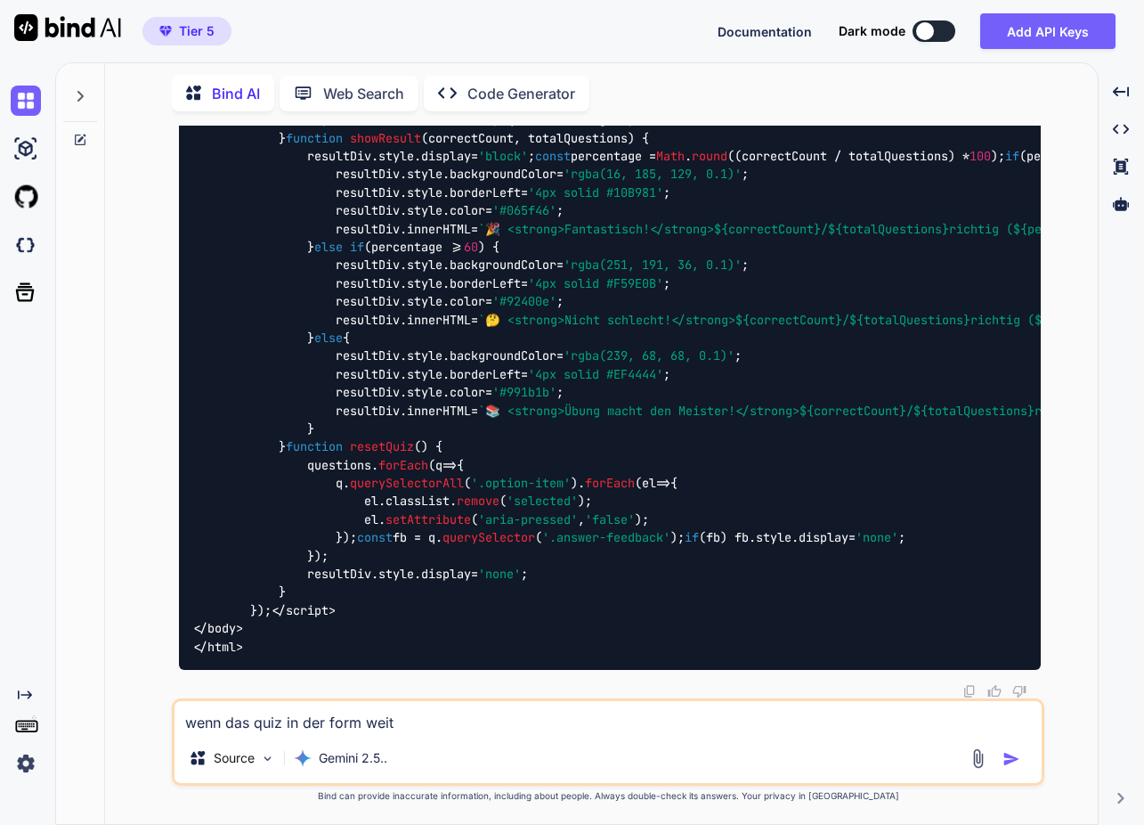
type textarea "wenn das quiz in der form weite"
type textarea "x"
type textarea "wenn das quiz in der form weiter"
type textarea "x"
type textarea "wenn das quiz in der form weiterh"
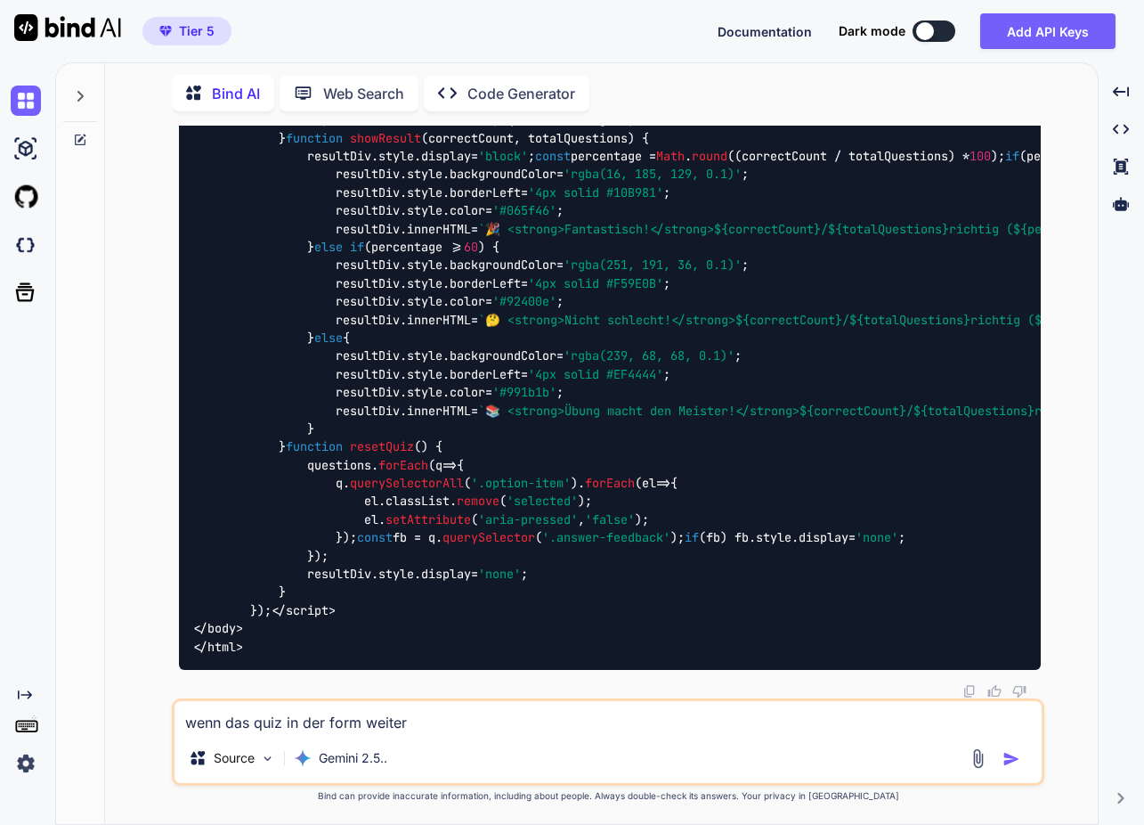
type textarea "x"
type textarea "wenn das quiz in der form weiterhi"
type textarea "x"
type textarea "wenn das quiz in der form weiterhin"
type textarea "x"
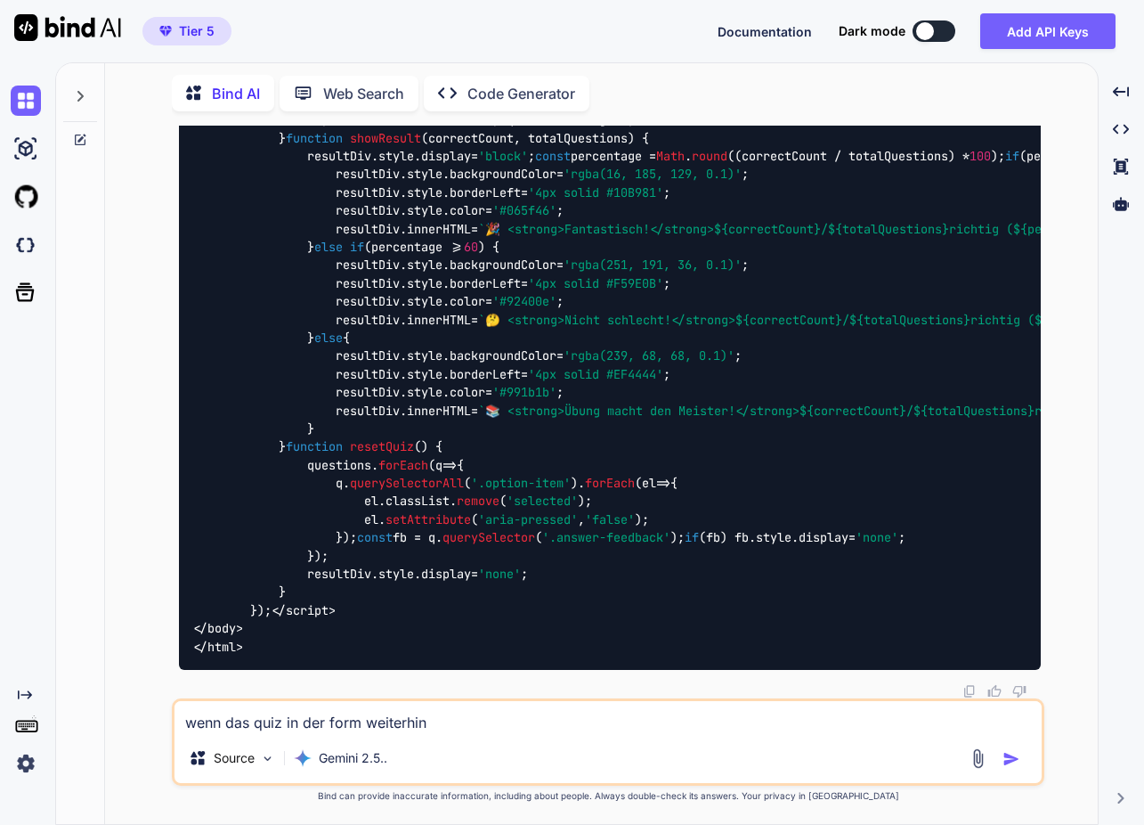
type textarea "wenn das quiz in der form weiterhin"
type textarea "x"
type textarea "wenn das quiz in der form weiterhin n"
type textarea "x"
type textarea "wenn das quiz in der form weiterhin ni"
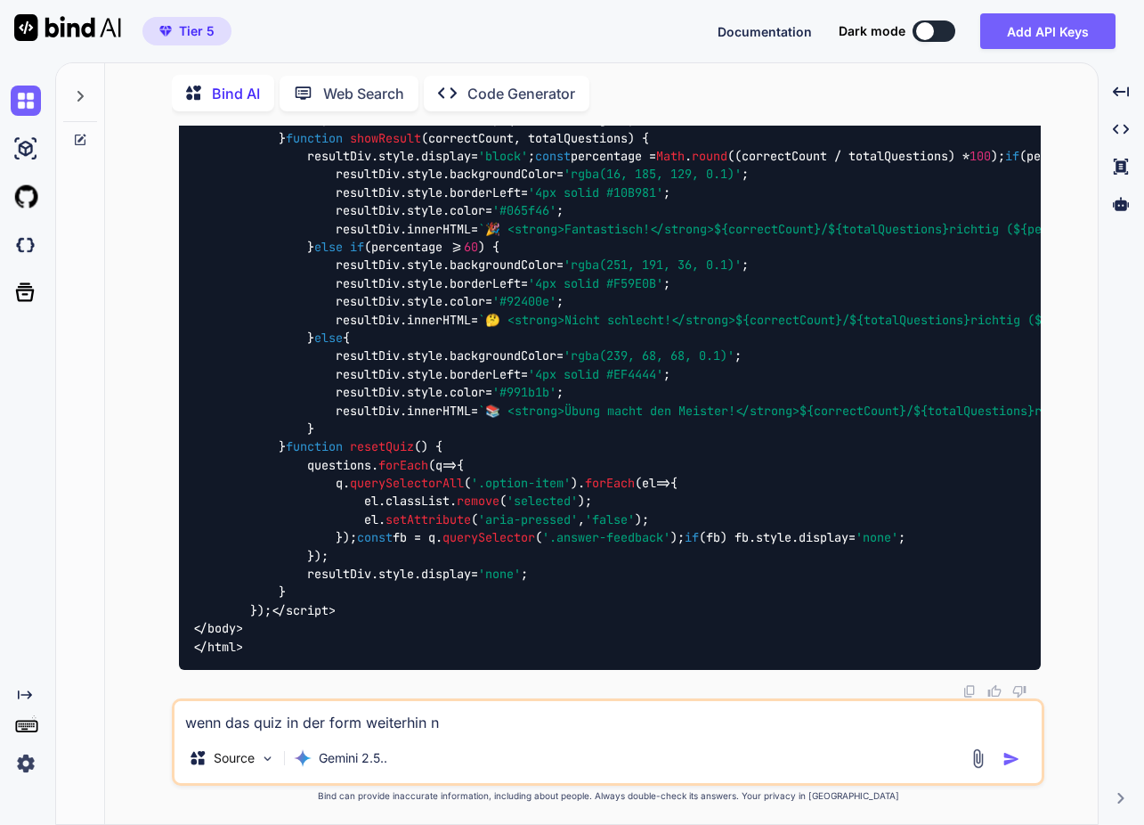
type textarea "x"
type textarea "wenn das quiz in der form weiterhin nic"
type textarea "x"
type textarea "wenn das quiz in der form weiterhin nich"
type textarea "x"
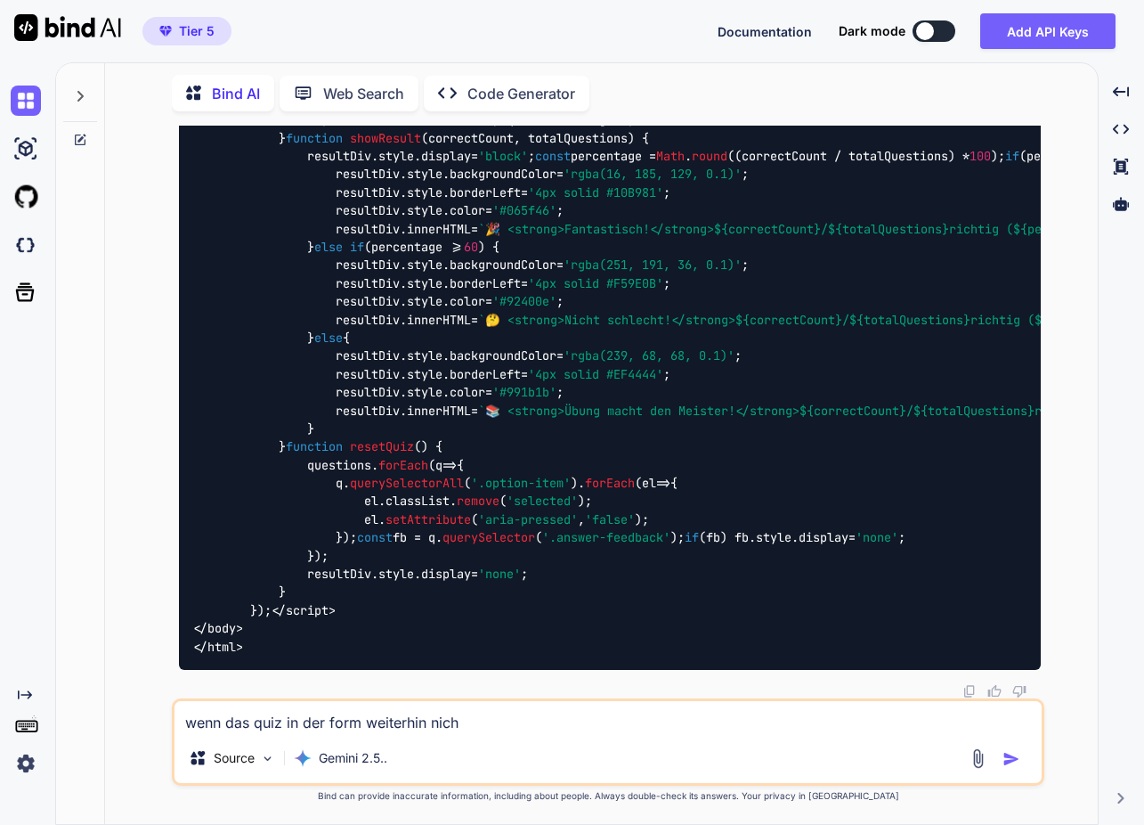
type textarea "wenn das quiz in der form weiterhin nicht"
type textarea "x"
type textarea "wenn das quiz in der form weiterhin nicht"
type textarea "x"
type textarea "wenn das quiz in der form weiterhin nicht l"
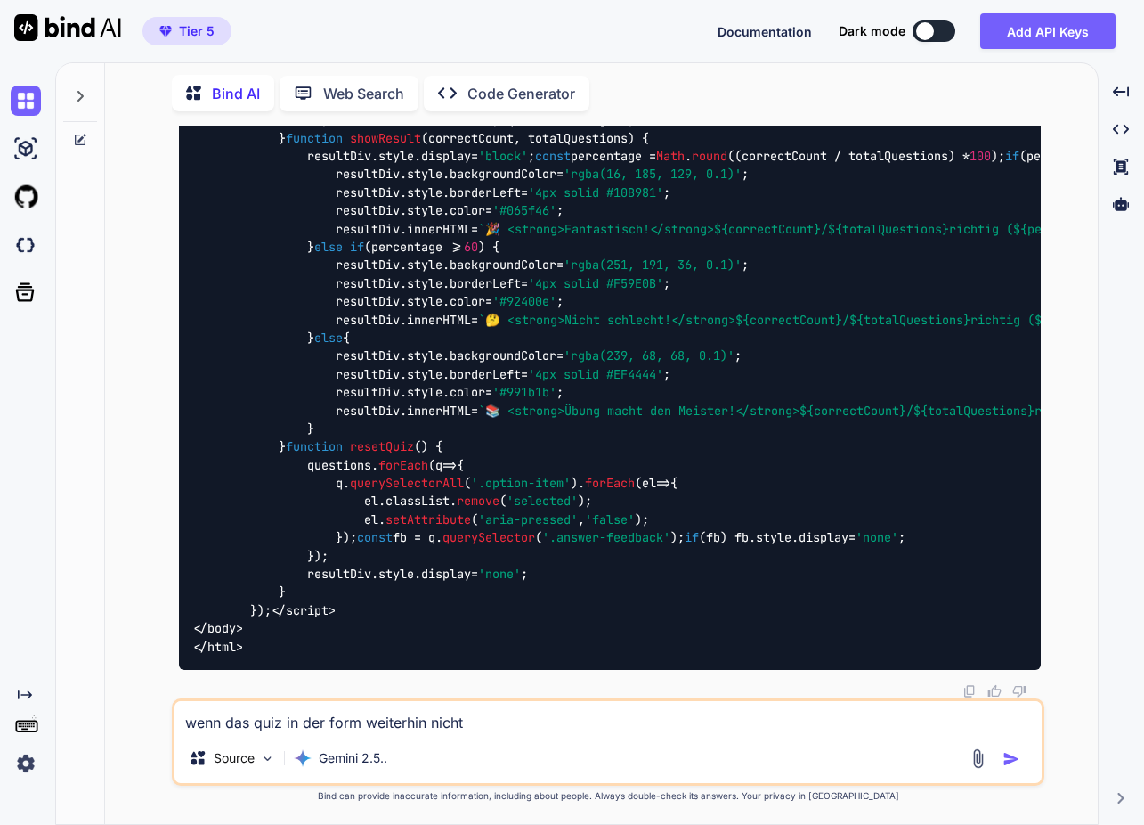
type textarea "x"
type textarea "wenn das quiz in der form weiterhin nicht lä"
type textarea "x"
type textarea "wenn das quiz in der form weiterhin nicht läu"
type textarea "x"
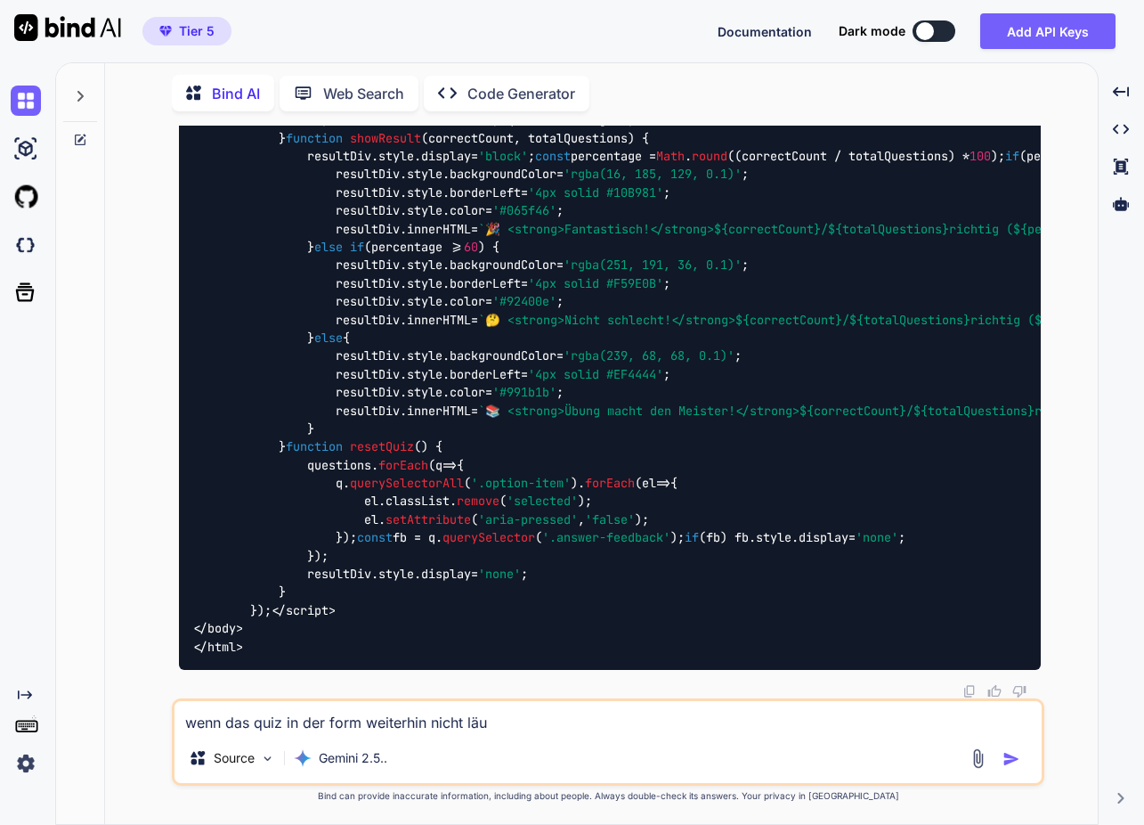
type textarea "wenn das quiz in der form weiterhin nicht läuf"
type textarea "x"
type textarea "wenn das quiz in der form weiterhin nicht läuft"
type textarea "x"
type textarea "wenn das quiz in der form weiterhin nicht läuft"
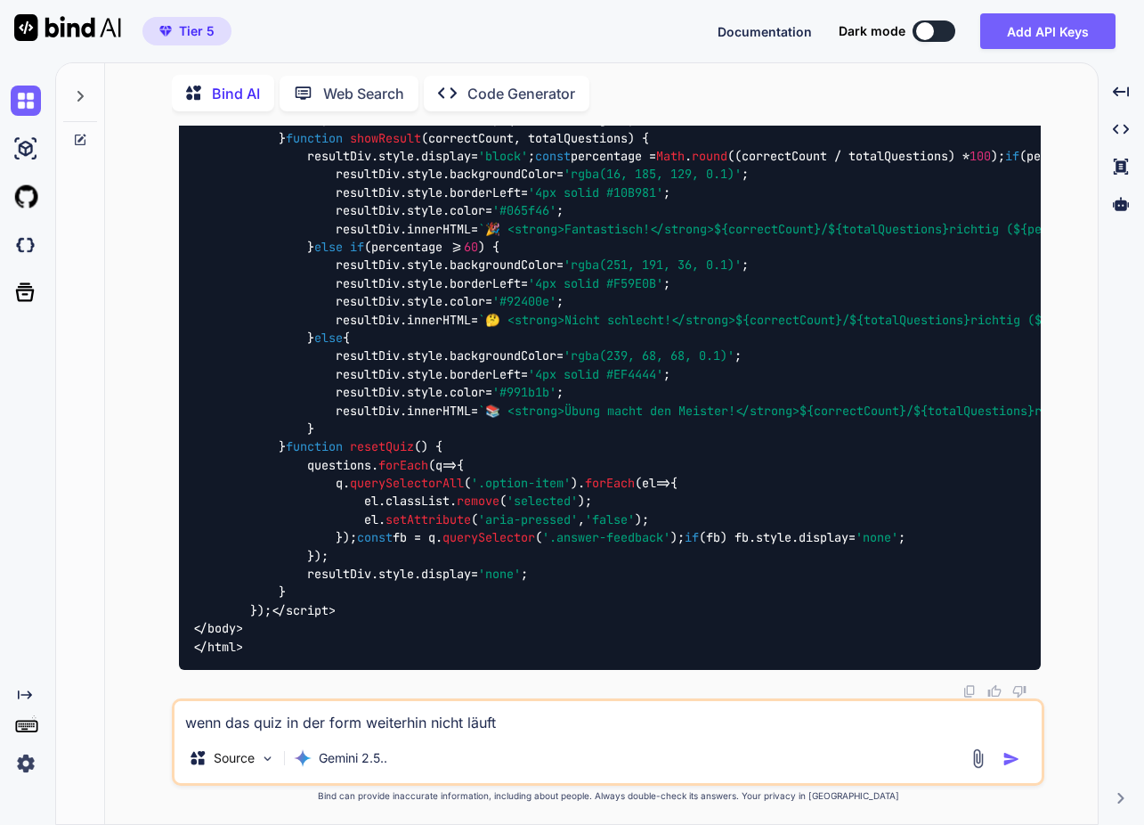
type textarea "x"
type textarea "wenn das quiz in der form weiterhin nicht läuft -"
type textarea "x"
type textarea "wenn das quiz in der form weiterhin nicht läuft -"
type textarea "x"
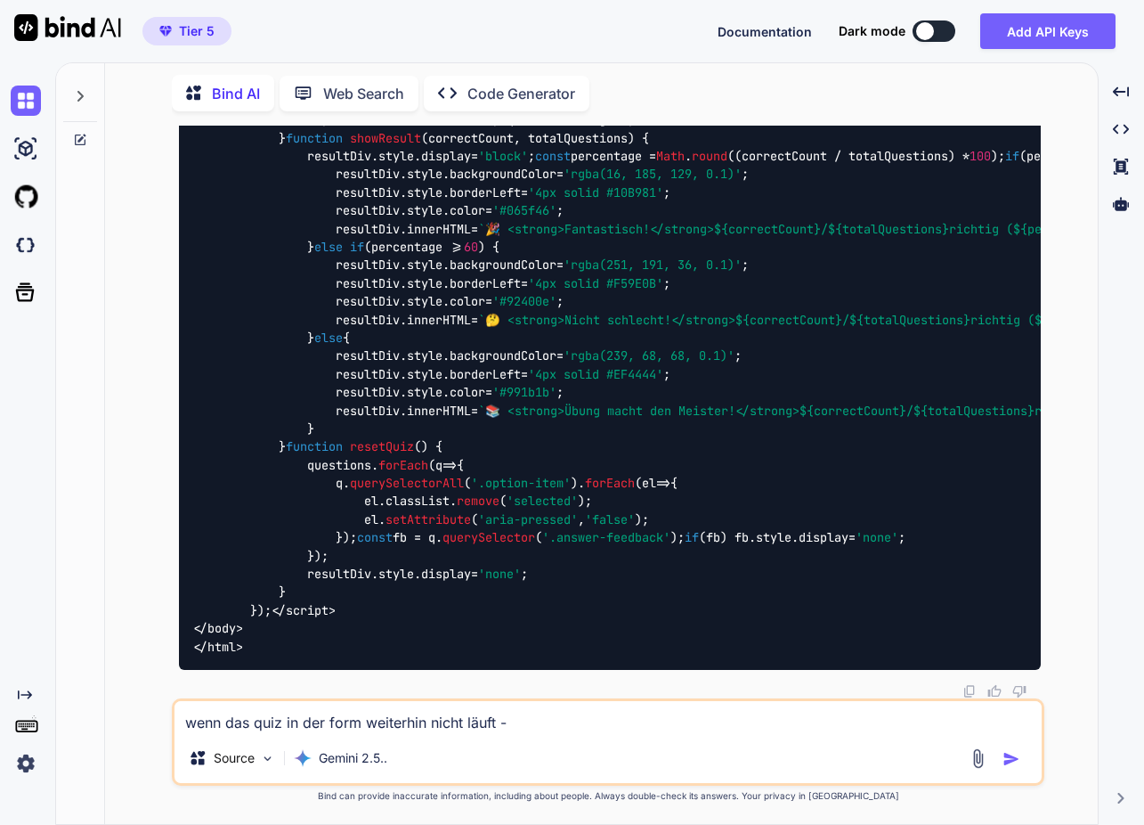
type textarea "wenn das quiz in der form weiterhin nicht läuft - k"
type textarea "x"
type textarea "wenn das quiz in der form weiterhin nicht läuft - kö"
type textarea "x"
type textarea "wenn das quiz in der form weiterhin nicht läuft - kön"
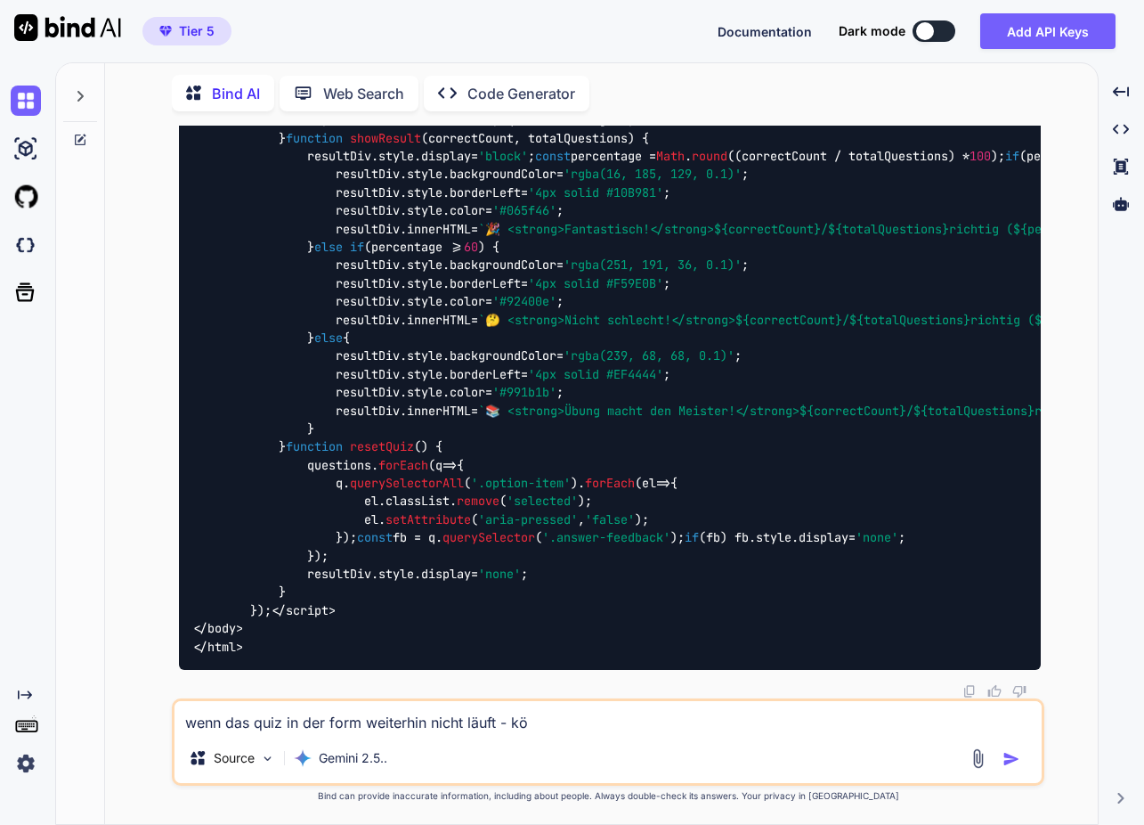
type textarea "x"
type textarea "wenn das quiz in der form weiterhin nicht läuft - könn"
type textarea "x"
type textarea "wenn das quiz in der form weiterhin nicht läuft - könne"
type textarea "x"
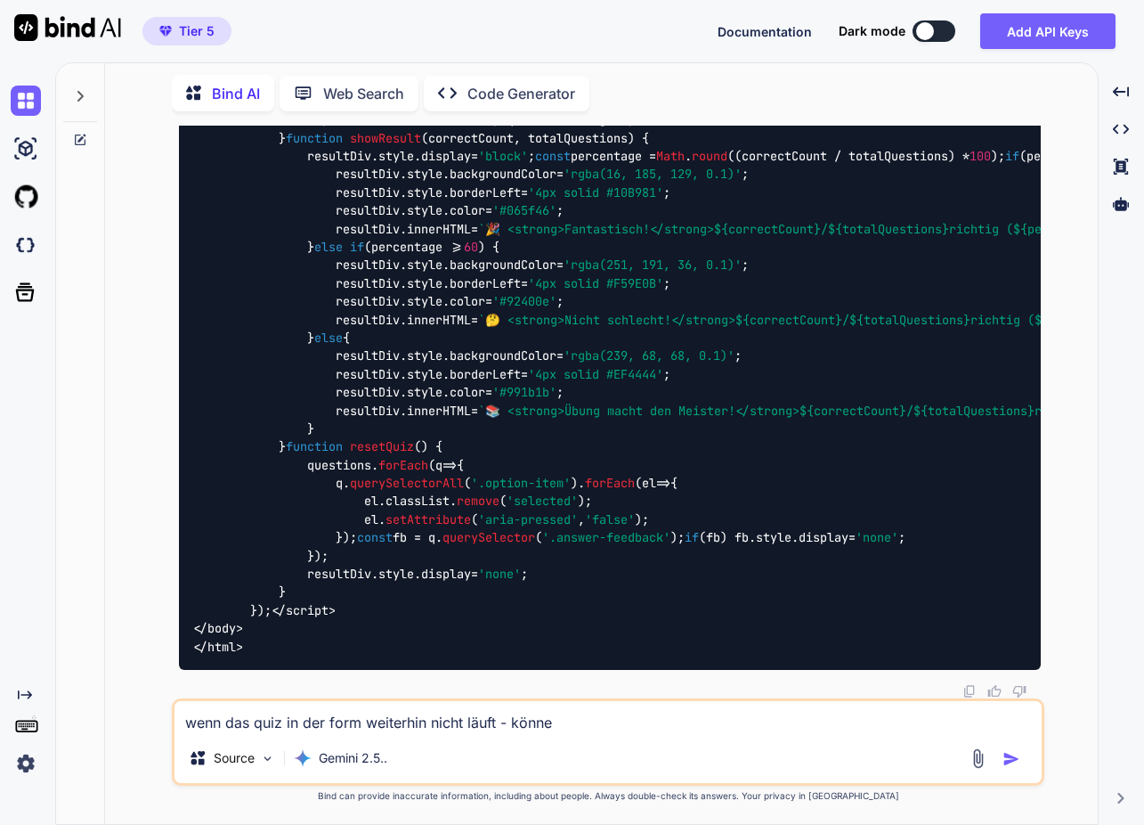
type textarea "wenn das quiz in der form weiterhin nicht läuft - können"
type textarea "x"
type textarea "wenn das quiz in der form weiterhin nicht läuft - können"
type textarea "x"
type textarea "wenn das quiz in der form weiterhin nicht läuft - können w"
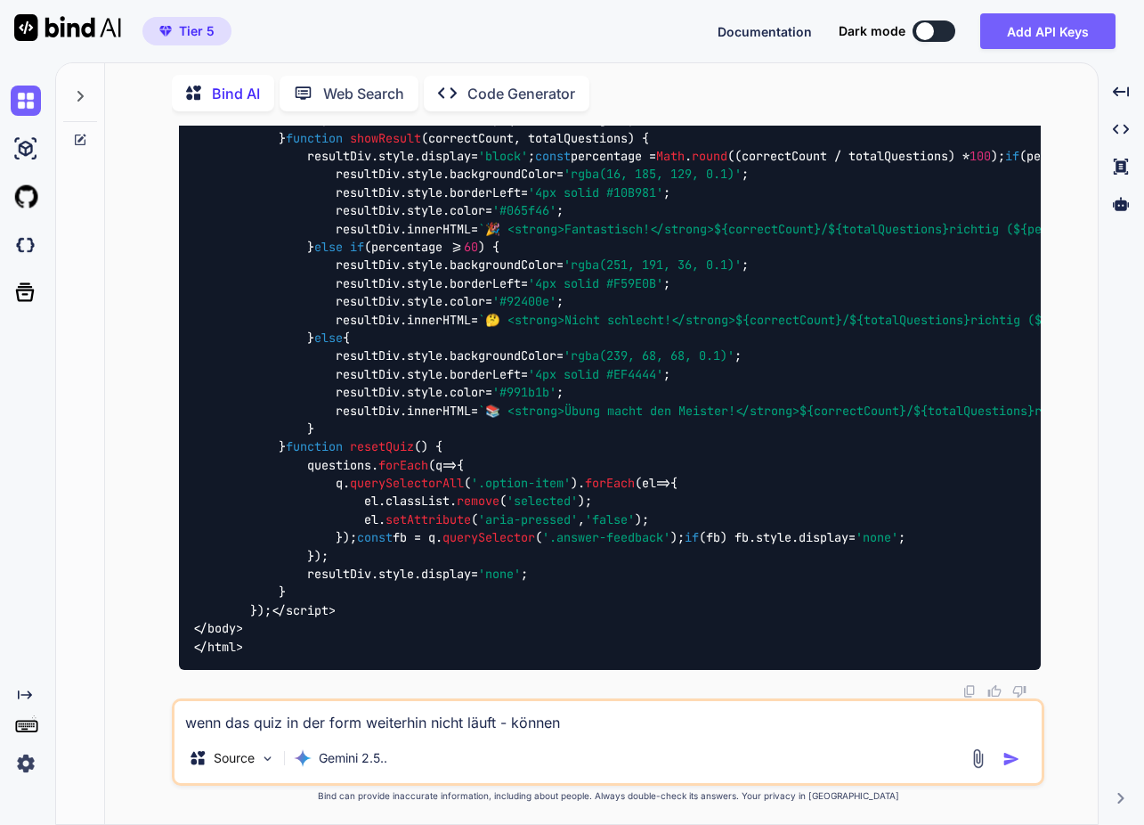
type textarea "x"
type textarea "wenn das quiz in der form weiterhin nicht läuft - können wi"
type textarea "x"
type textarea "wenn das quiz in der form weiterhin nicht läuft - können wir"
type textarea "x"
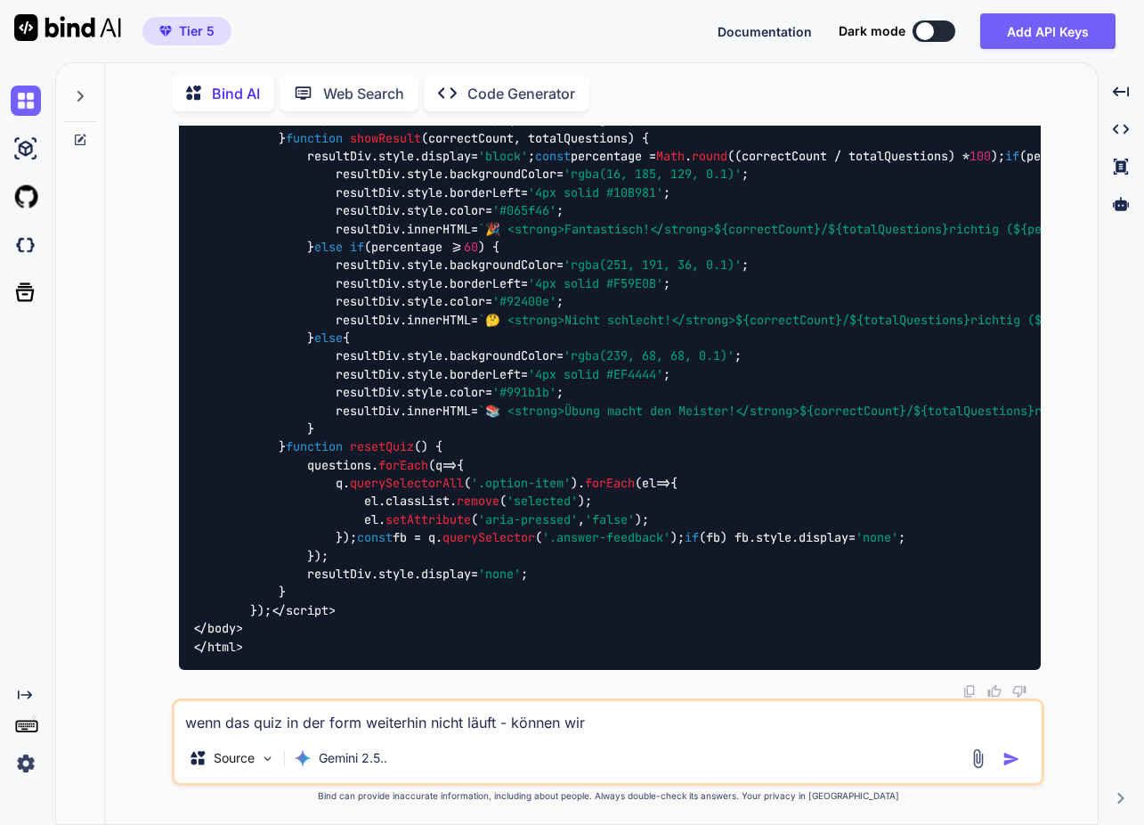
type textarea "wenn das quiz in der form weiterhin nicht läuft - können wir"
type textarea "x"
type textarea "wenn das quiz in der form weiterhin nicht läuft - können wir d"
type textarea "x"
type textarea "wenn das quiz in der form weiterhin nicht läuft - können wir da"
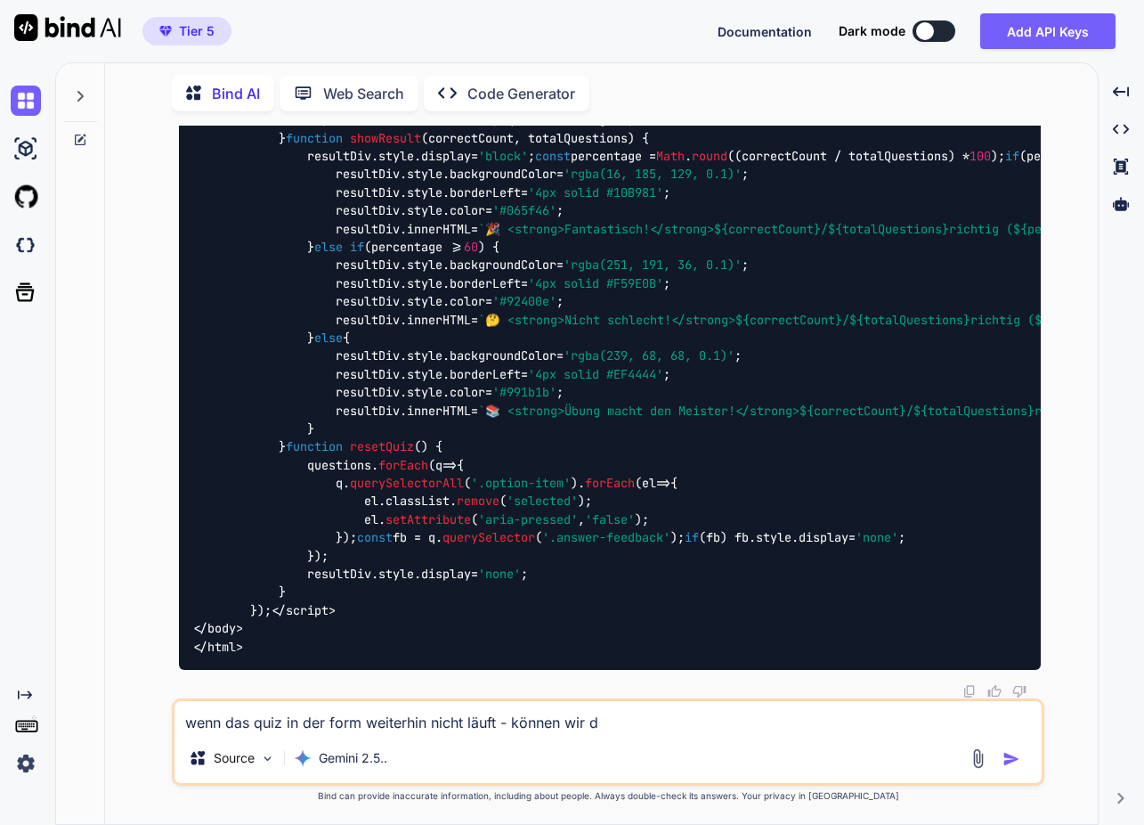
type textarea "x"
type textarea "wenn das quiz in der form weiterhin nicht läuft - können wir das"
type textarea "x"
type textarea "wenn das quiz in der form weiterhin nicht läuft - können wir das"
type textarea "x"
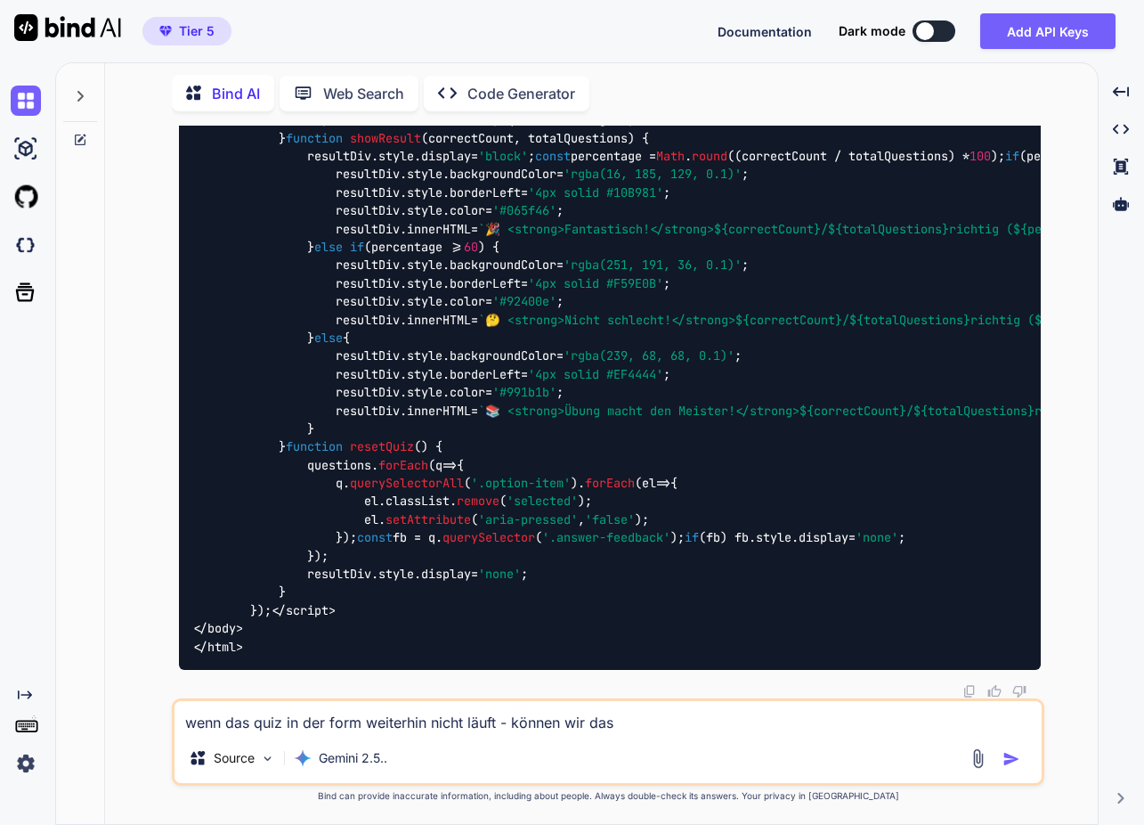
type textarea "wenn das quiz in der form weiterhin nicht läuft - können wir das e"
type textarea "x"
type textarea "wenn das quiz in der form weiterhin nicht läuft - können wir das ev"
type textarea "x"
type textarea "wenn das quiz in der form weiterhin nicht läuft - können wir das evt"
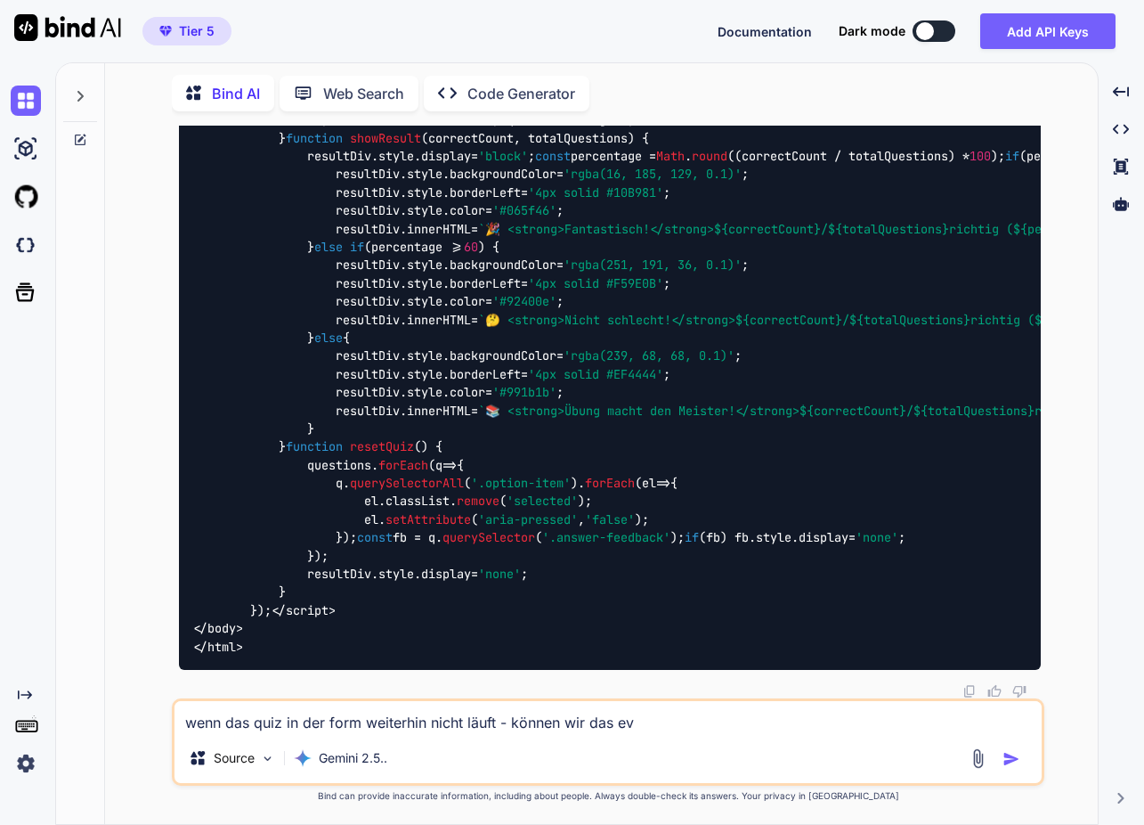
type textarea "x"
type textarea "wenn das quiz in der form weiterhin nicht läuft - können wir das evtl"
type textarea "x"
type textarea "wenn das quiz in der form weiterhin nicht läuft - können wir das evtl."
type textarea "x"
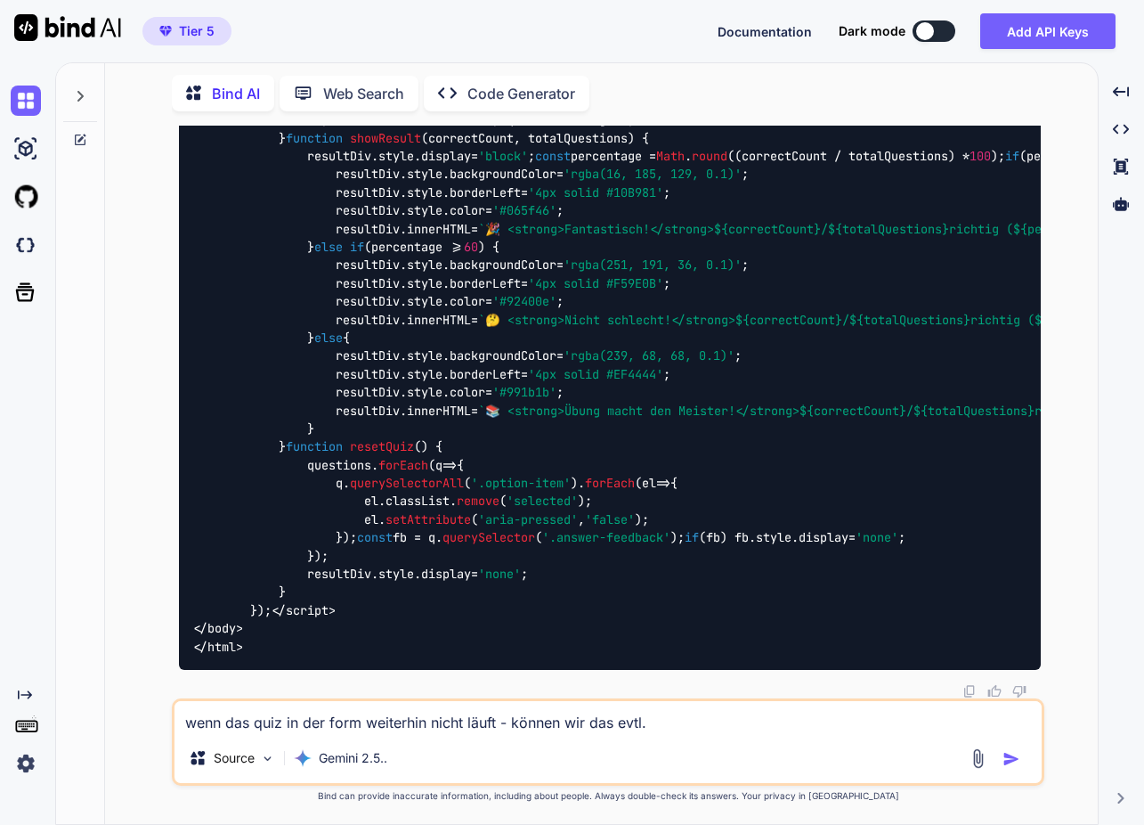
type textarea "wenn das quiz in der form weiterhin nicht läuft - können wir das evtl."
type textarea "x"
type textarea "wenn das quiz in der form weiterhin nicht läuft - können wir das evtl. a"
type textarea "x"
type textarea "wenn das quiz in der form weiterhin nicht läuft - können wir das evtl. an"
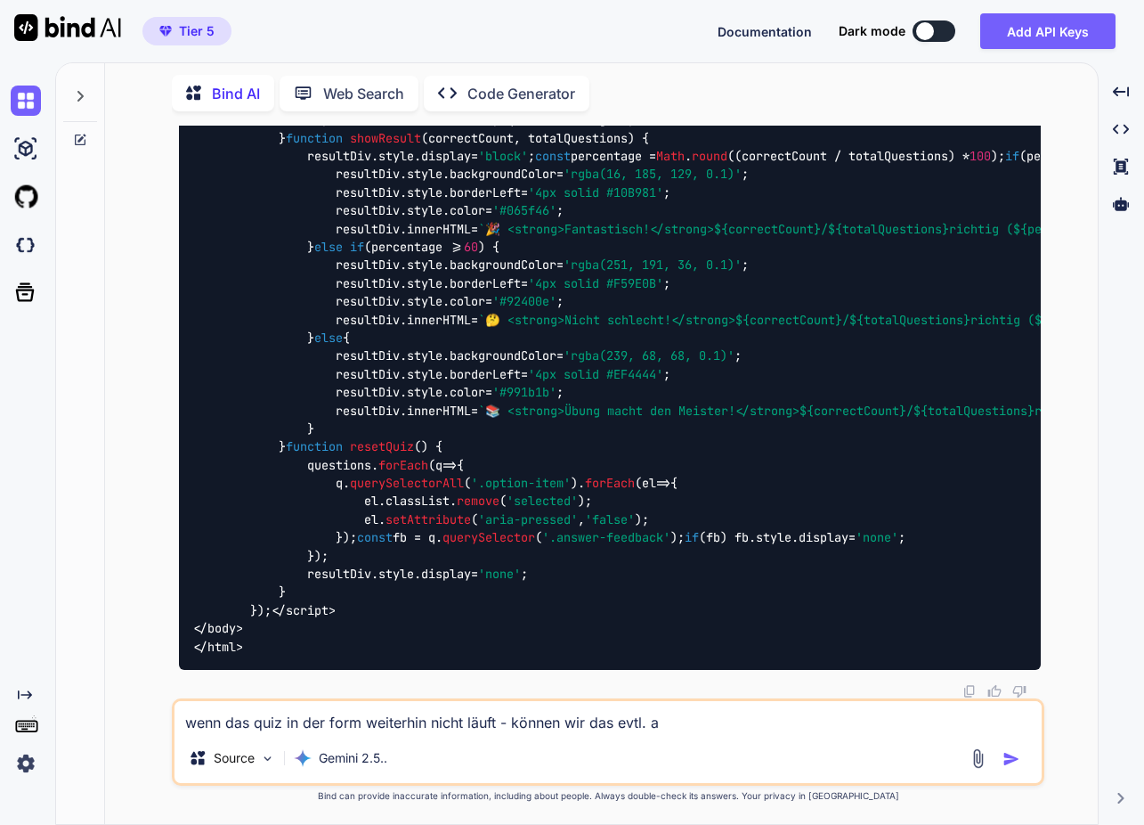
type textarea "x"
type textarea "wenn das quiz in der form weiterhin nicht läuft - können wir das evtl. and"
type textarea "x"
type textarea "wenn das quiz in der form weiterhin nicht läuft - können wir das evtl. ande"
type textarea "x"
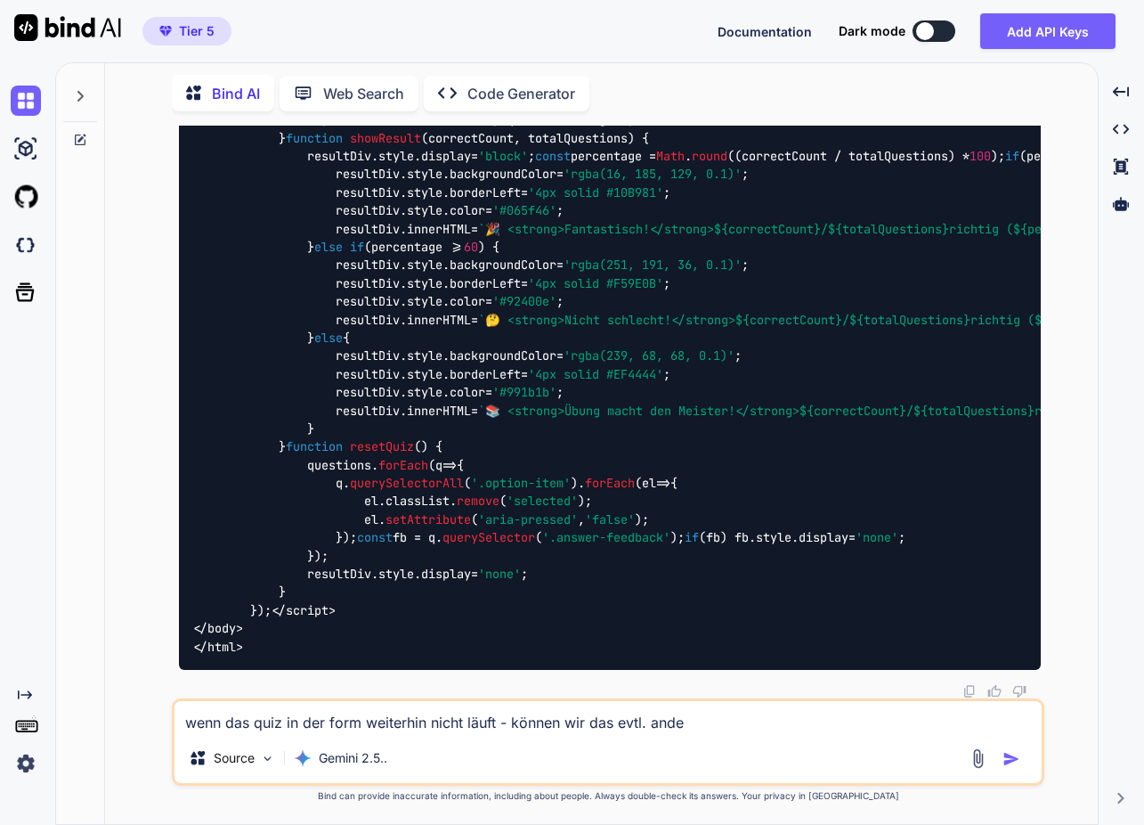
type textarea "wenn das quiz in der form weiterhin nicht läuft - können wir das evtl. ander"
type textarea "x"
type textarea "wenn das quiz in der form weiterhin nicht läuft - können wir das evtl. anders"
type textarea "x"
type textarea "wenn das quiz in der form weiterhin nicht läuft - können wir das evtl. anders"
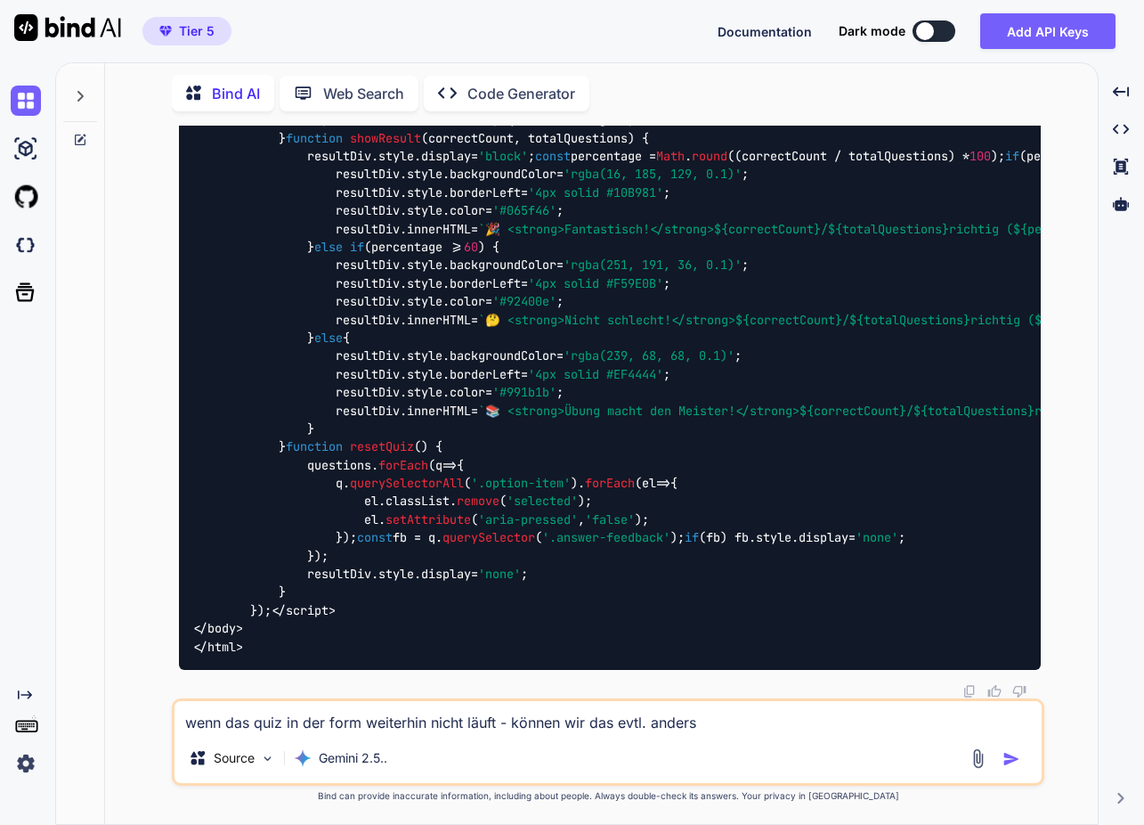
type textarea "x"
type textarea "wenn das quiz in der form weiterhin nicht läuft - können wir das evtl. anders g"
type textarea "x"
type textarea "wenn das quiz in der form weiterhin nicht läuft - können wir das evtl. anders ge"
type textarea "x"
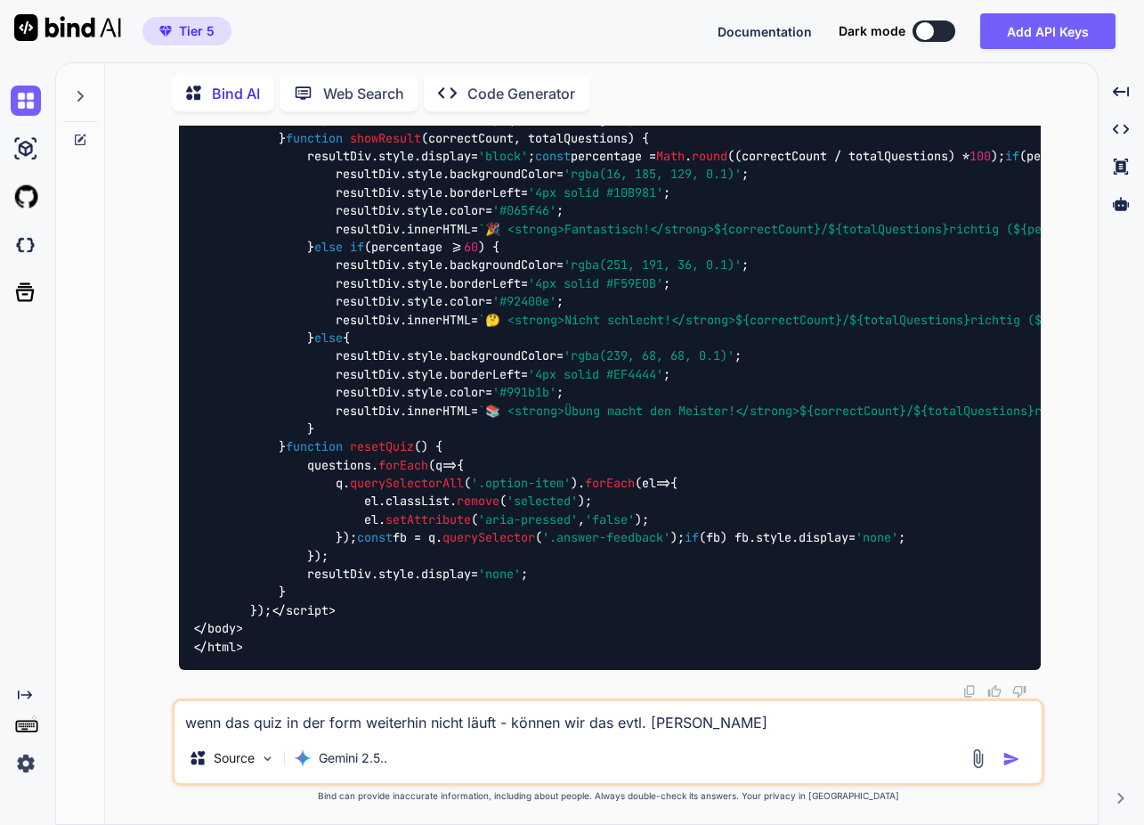
type textarea "wenn das quiz in der form weiterhin nicht läuft - können wir das evtl. anders g…"
type textarea "x"
type textarea "wenn das quiz in der form weiterhin nicht läuft - können wir das evtl. anders g…"
type textarea "x"
type textarea "wenn das quiz in der form weiterhin nicht läuft - können wir das evtl. anders g…"
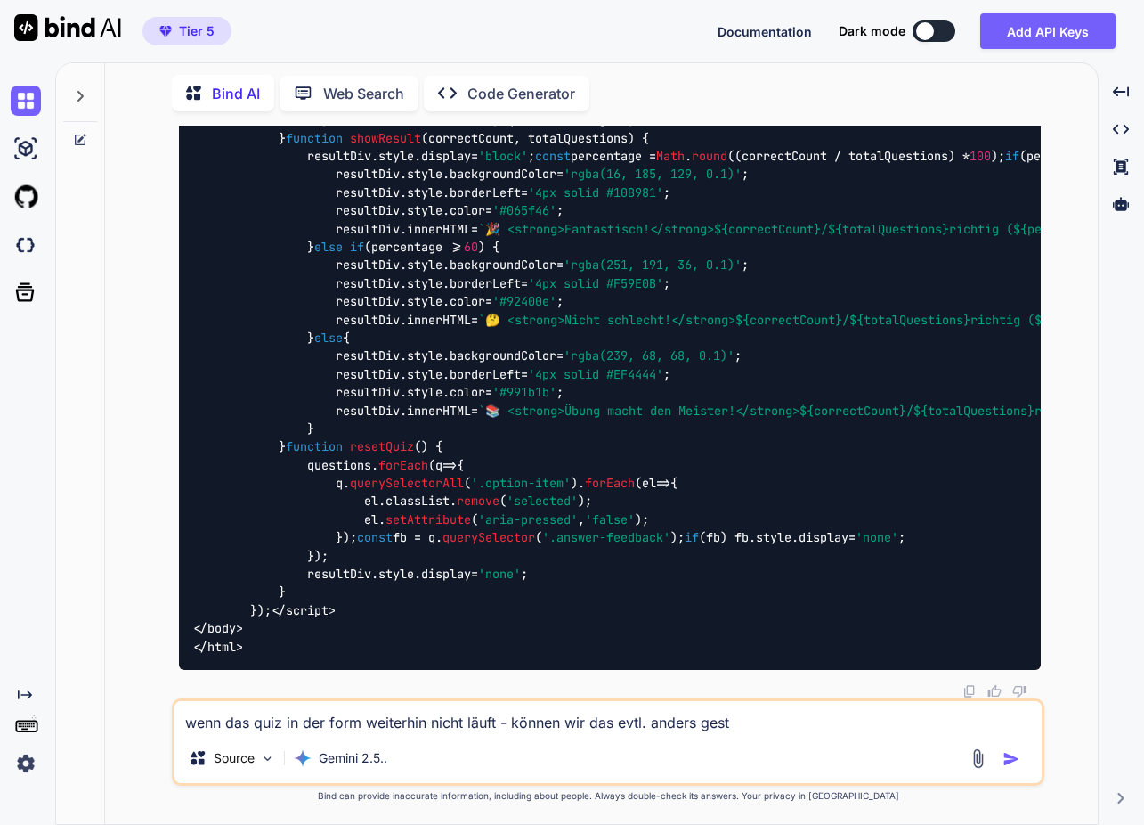
type textarea "x"
type textarea "wenn das quiz in der form weiterhin nicht läuft - können wir das evtl. anders g…"
type textarea "x"
type textarea "wenn das quiz in der form weiterhin nicht läuft - können wir das evtl. anders g…"
type textarea "x"
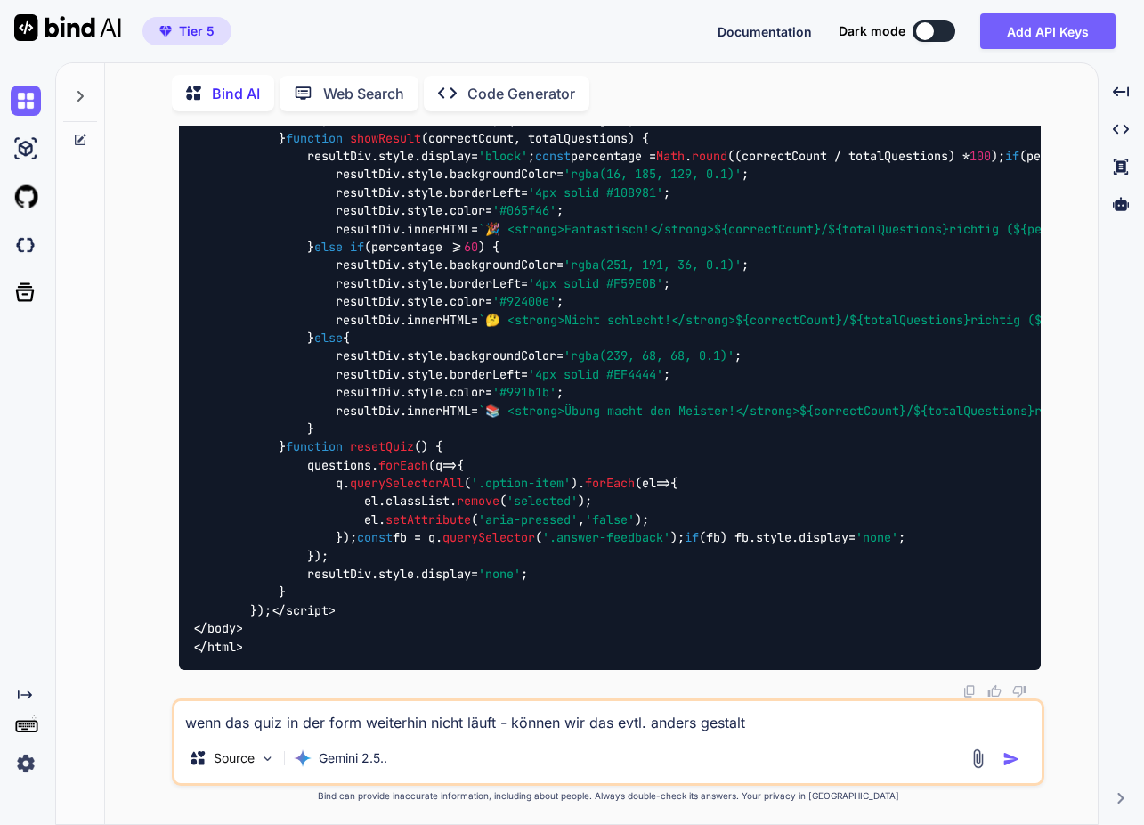
type textarea "wenn das quiz in der form weiterhin nicht läuft - können wir das evtl. anders g…"
type textarea "x"
type textarea "wenn das quiz in der form weiterhin nicht läuft - können wir das evtl. anders g…"
type textarea "x"
type textarea "wenn das quiz in der form weiterhin nicht läuft - können wir das evtl. anders g…"
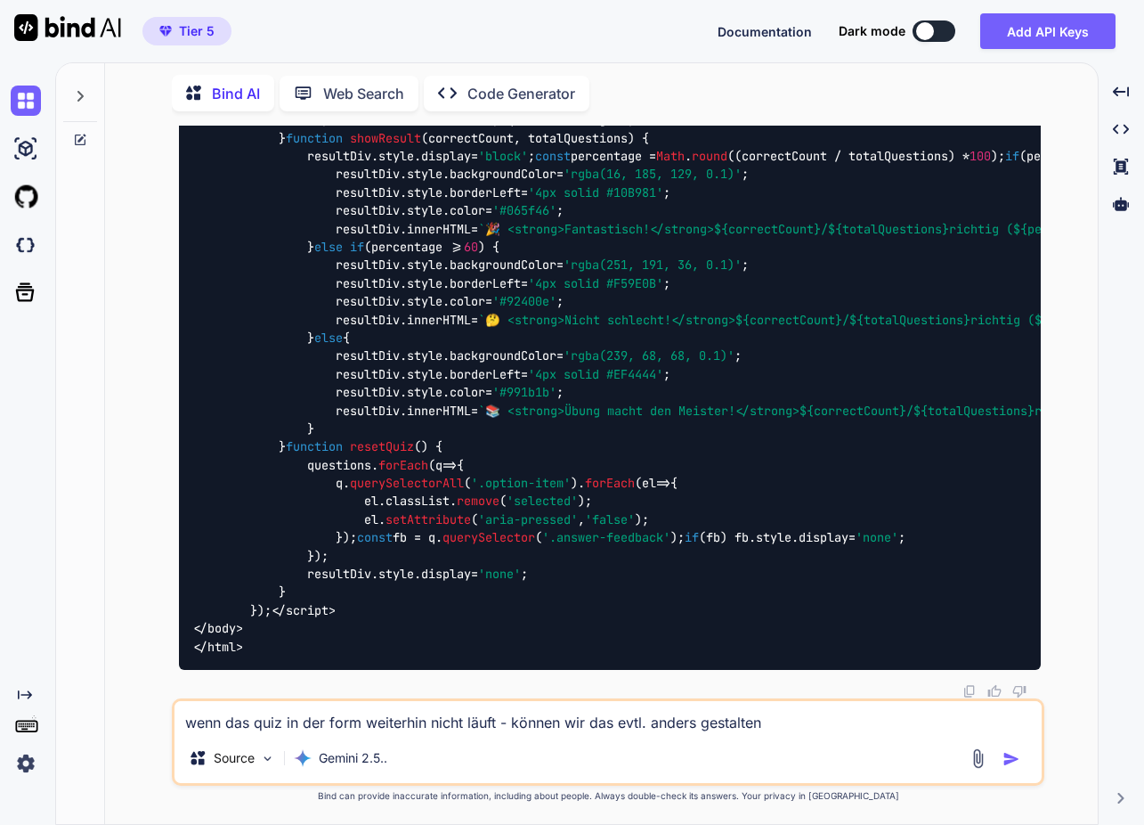
type textarea "x"
type textarea "wenn das quiz in der form weiterhin nicht läuft - können wir das evtl. anders g…"
type textarea "x"
type textarea "wenn das quiz in der form weiterhin nicht läuft - können wir das evtl. anders g…"
type textarea "x"
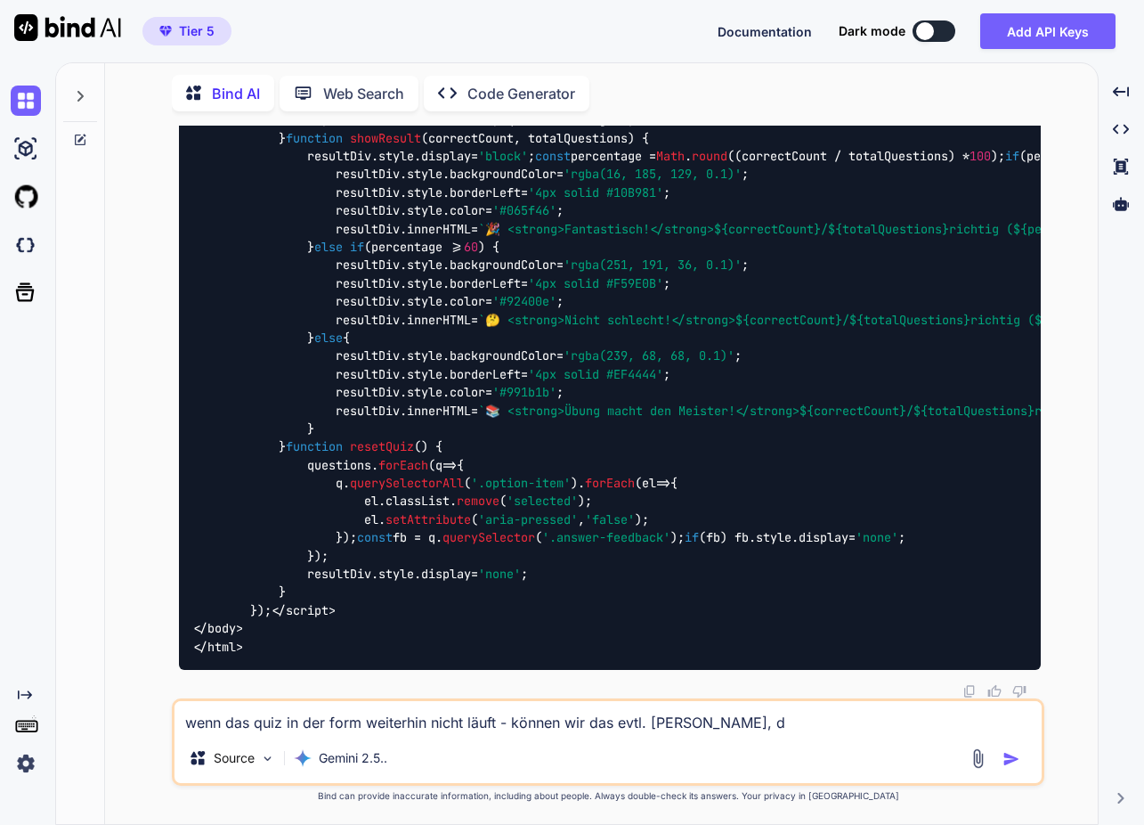
type textarea "wenn das quiz in der form weiterhin nicht läuft - können wir das evtl. anders g…"
type textarea "x"
type textarea "wenn das quiz in der form weiterhin nicht läuft - können wir das evtl. anders g…"
type textarea "x"
type textarea "wenn das quiz in der form weiterhin nicht läuft - können wir das evtl. anders g…"
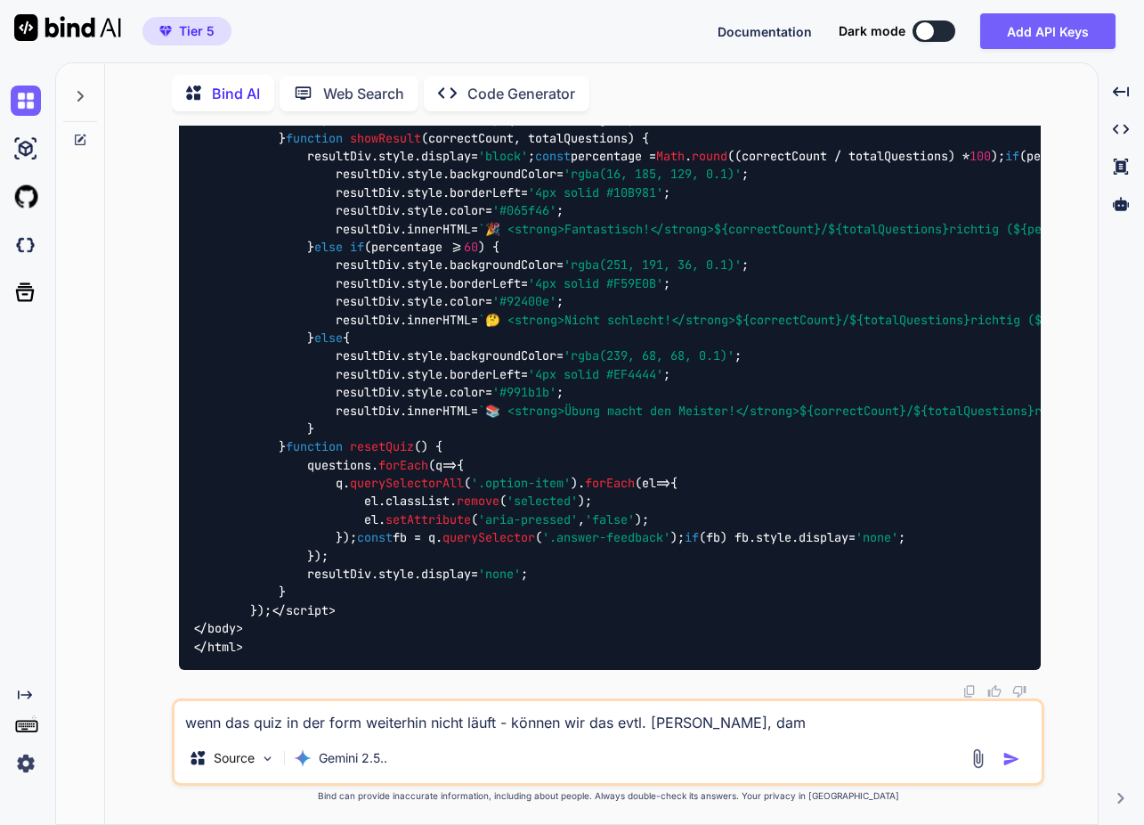
type textarea "x"
type textarea "wenn das quiz in der form weiterhin nicht läuft - können wir das evtl. anders g…"
type textarea "x"
type textarea "wenn das quiz in der form weiterhin nicht läuft - können wir das evtl. anders g…"
type textarea "x"
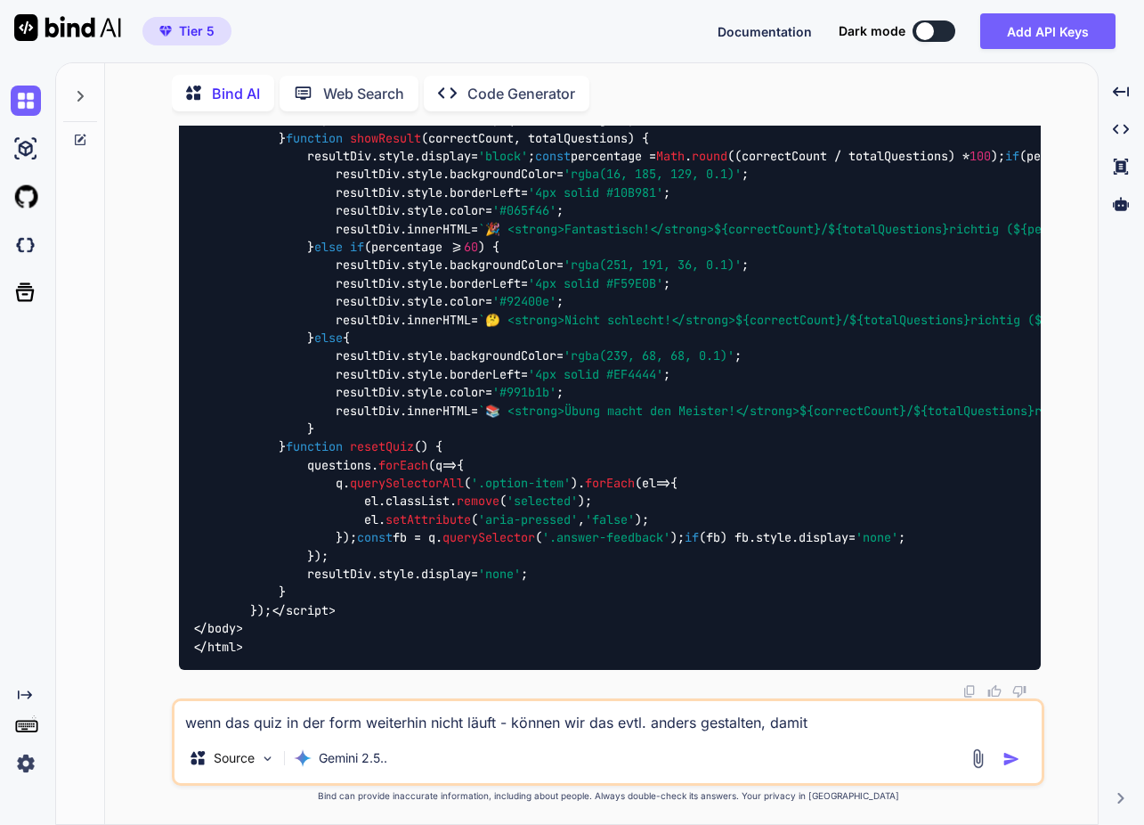
type textarea "wenn das quiz in der form weiterhin nicht läuft - können wir das evtl. anders g…"
type textarea "x"
type textarea "wenn das quiz in der form weiterhin nicht läuft - können wir das evtl. anders g…"
type textarea "x"
type textarea "wenn das quiz in der form weiterhin nicht läuft - können wir das evtl. anders g…"
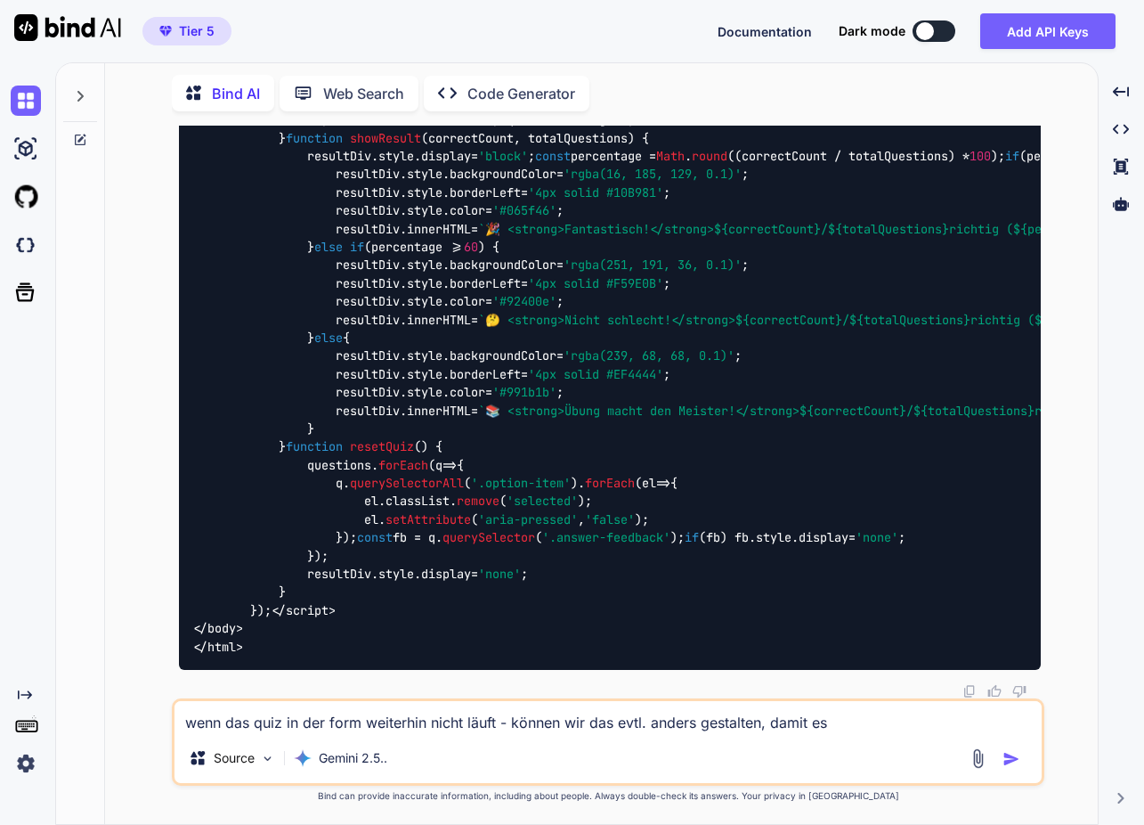
type textarea "x"
type textarea "wenn das quiz in der form weiterhin nicht läuft - können wir das evtl. anders g…"
type textarea "x"
type textarea "wenn das quiz in der form weiterhin nicht läuft - können wir das evtl. anders g…"
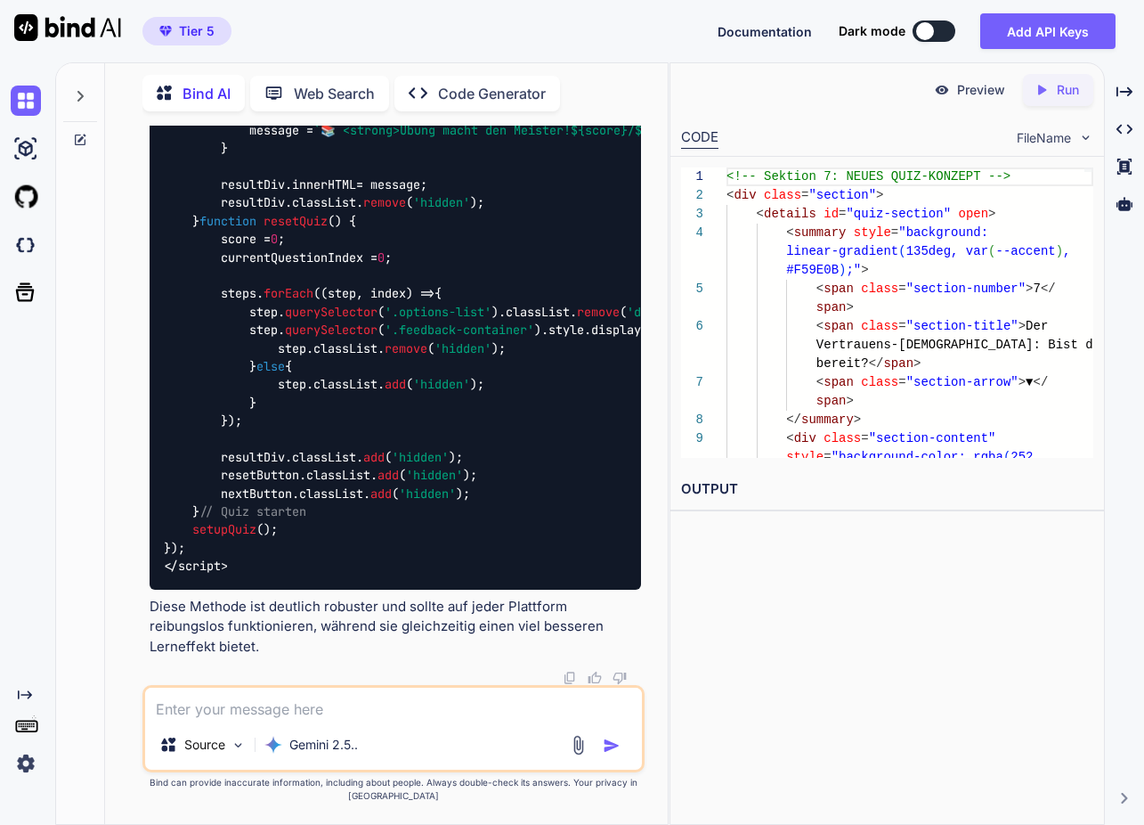
scroll to position [101317, 0]
click at [325, 700] on textarea at bounding box center [393, 704] width 497 height 32
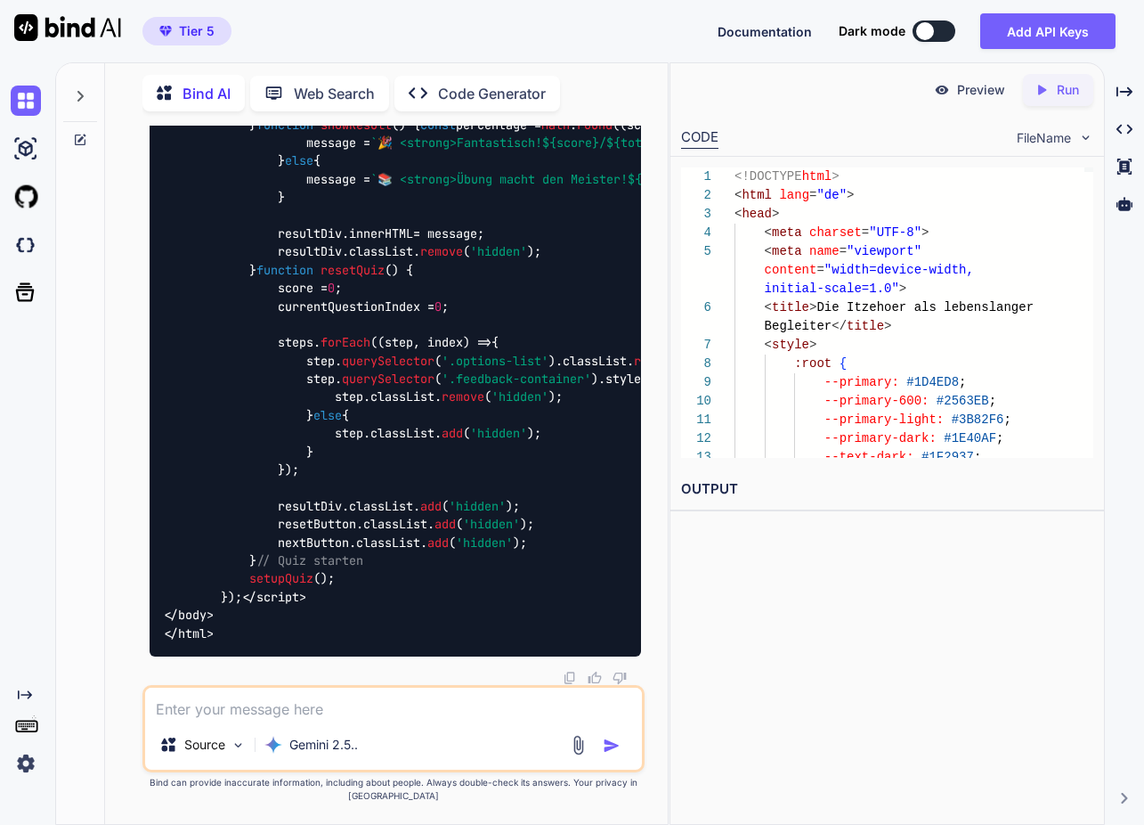
scroll to position [0, 2]
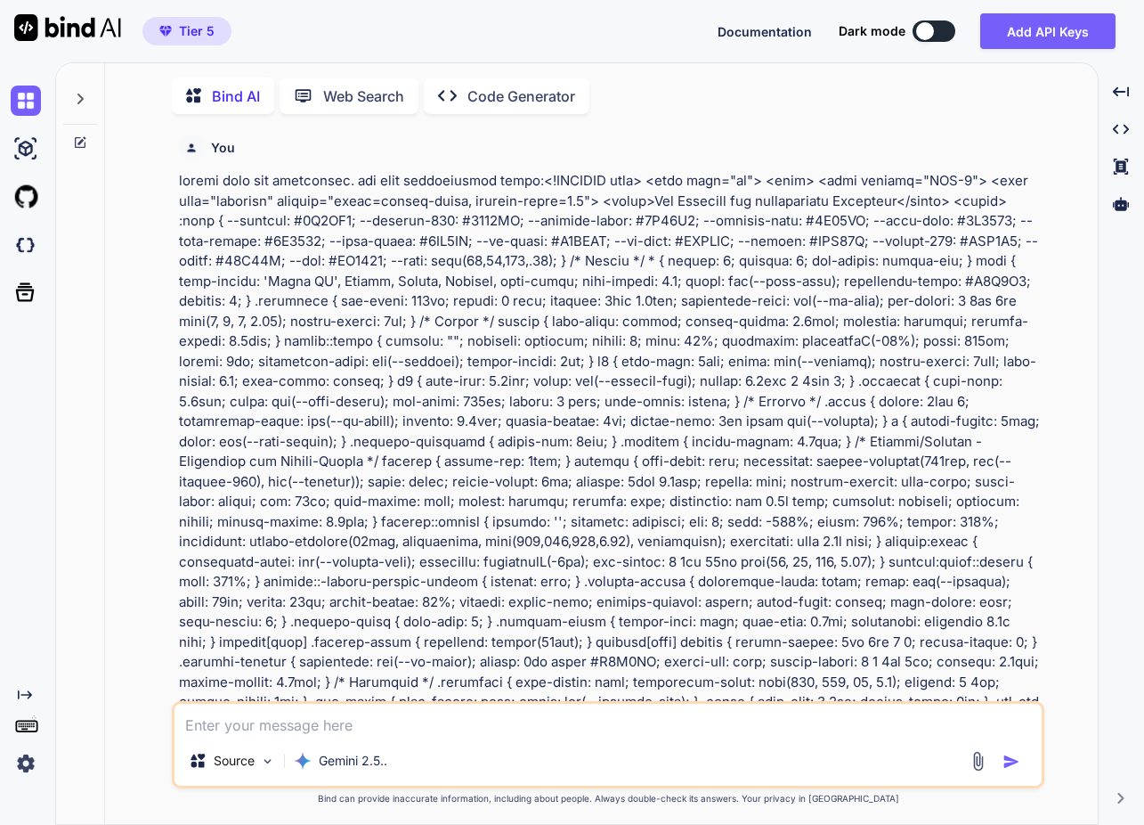
type textarea "x"
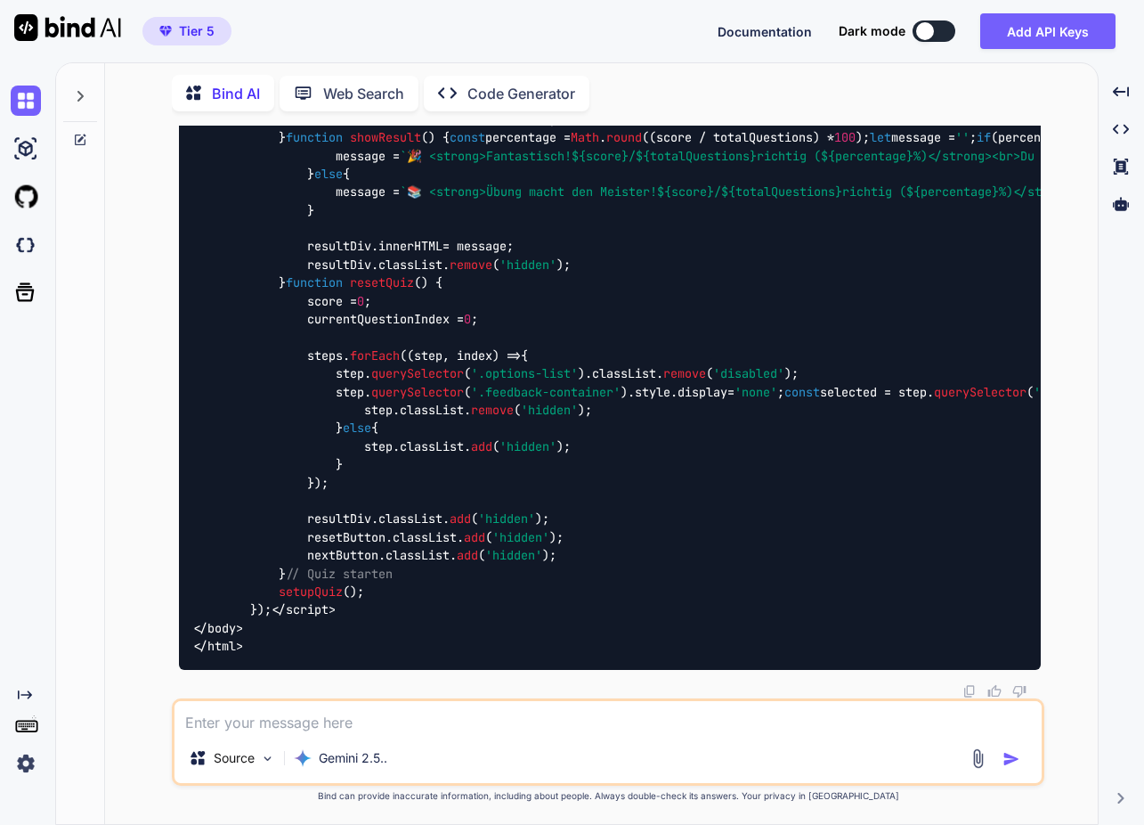
scroll to position [73969, 0]
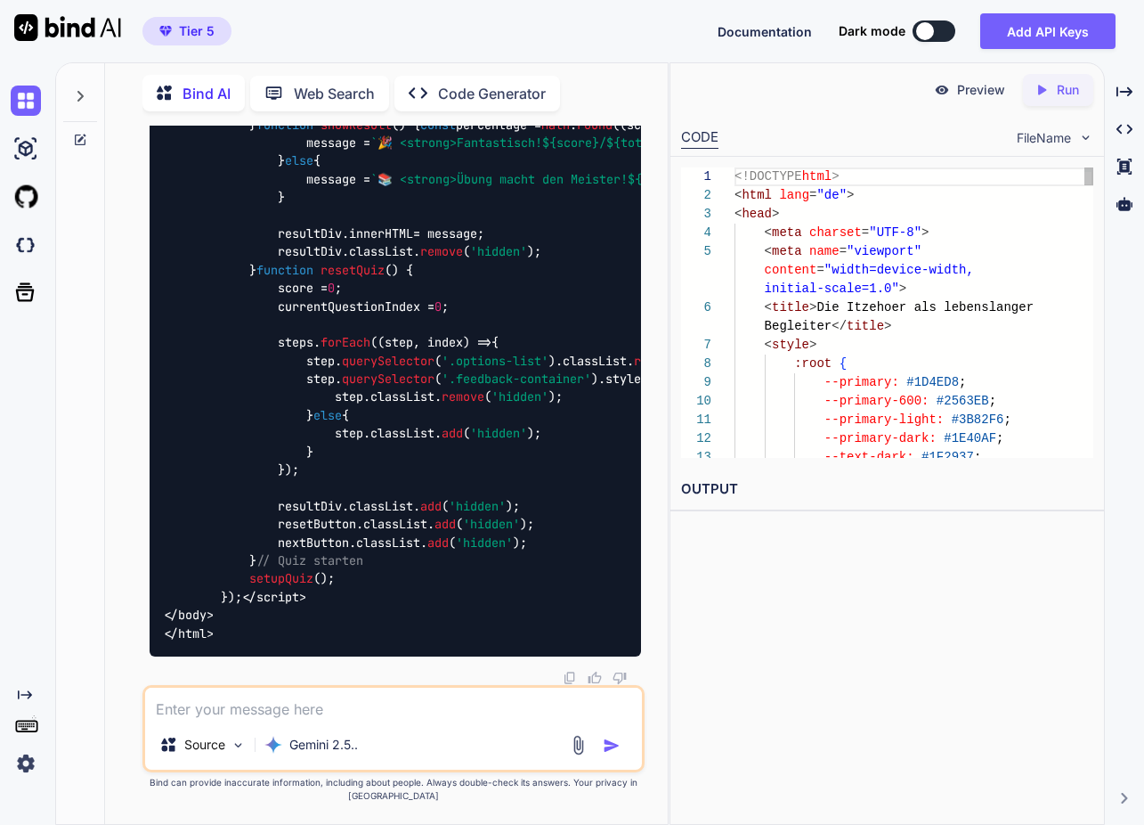
click at [1047, 95] on icon "Created with Pixso." at bounding box center [1042, 90] width 16 height 16
click at [826, 533] on link "[URL][DOMAIN_NAME]" at bounding box center [753, 531] width 144 height 17
click at [263, 712] on textarea at bounding box center [393, 704] width 497 height 32
type textarea "g"
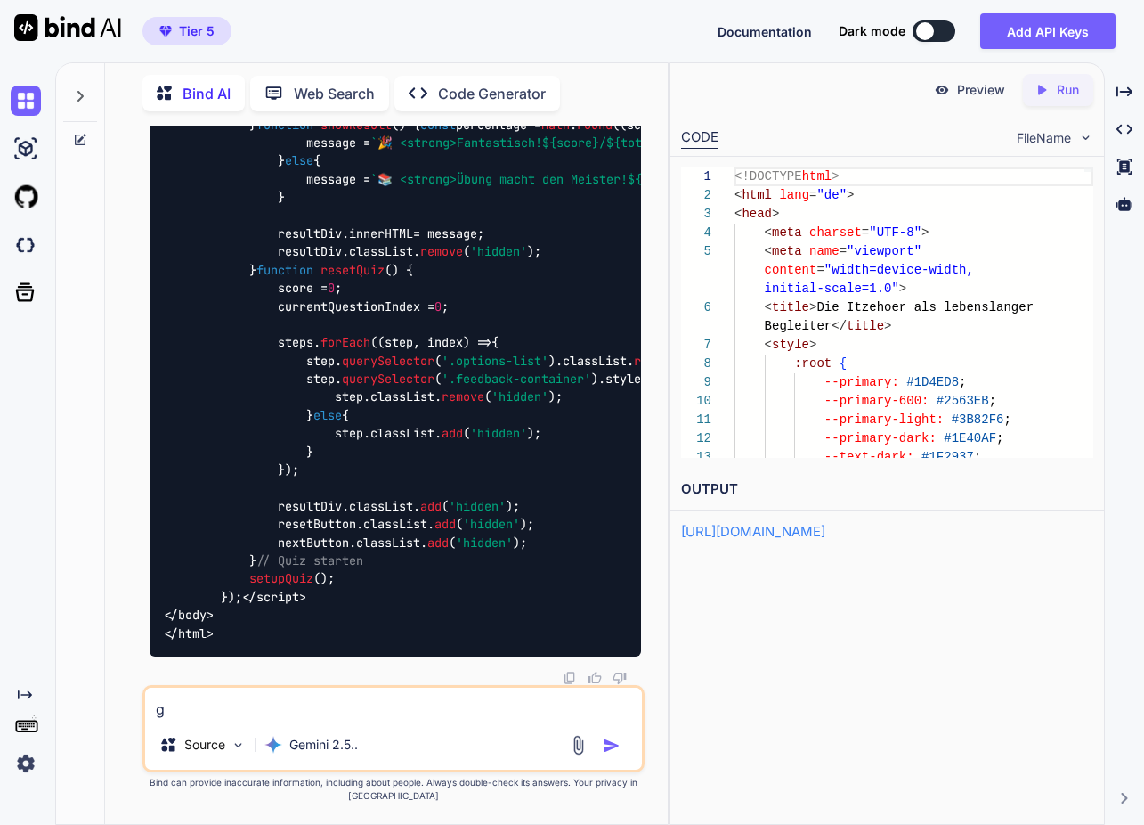
type textarea "x"
type textarea "ge"
type textarea "x"
type textarea "gei"
type textarea "x"
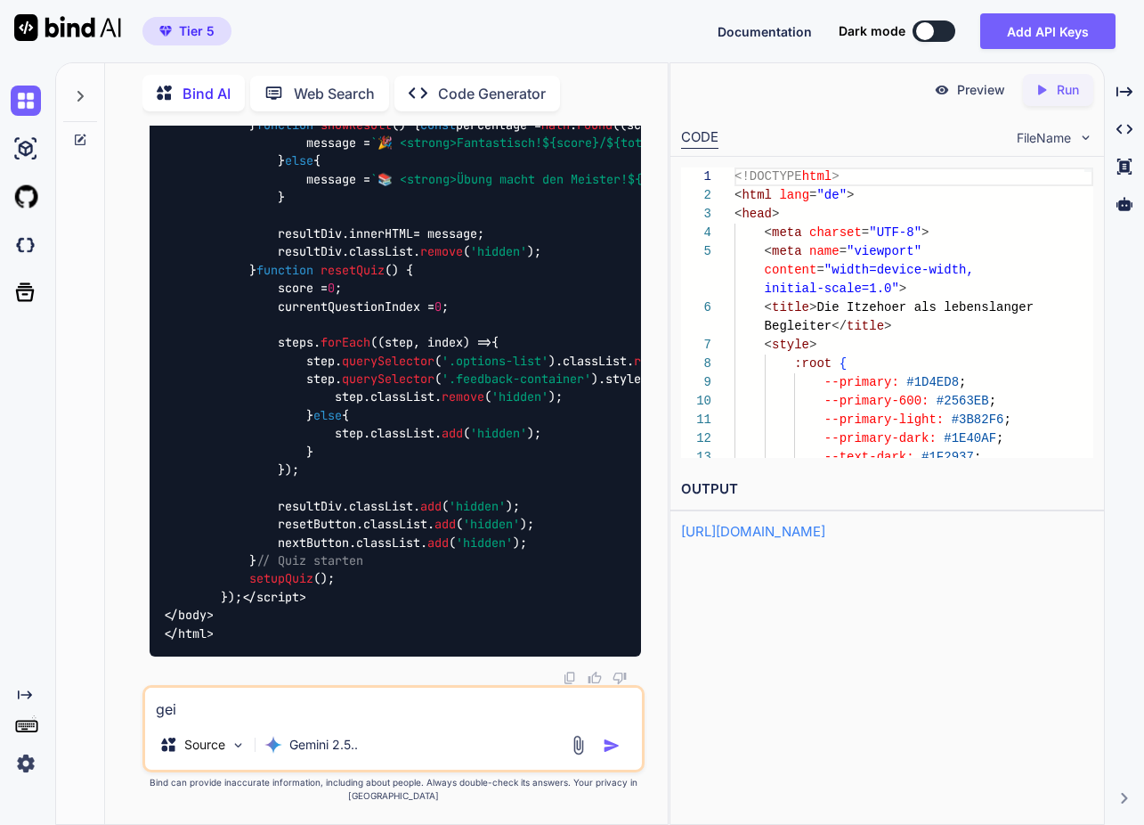
type textarea "geil"
type textarea "x"
type textarea "geil!"
type textarea "x"
type textarea "geil!"
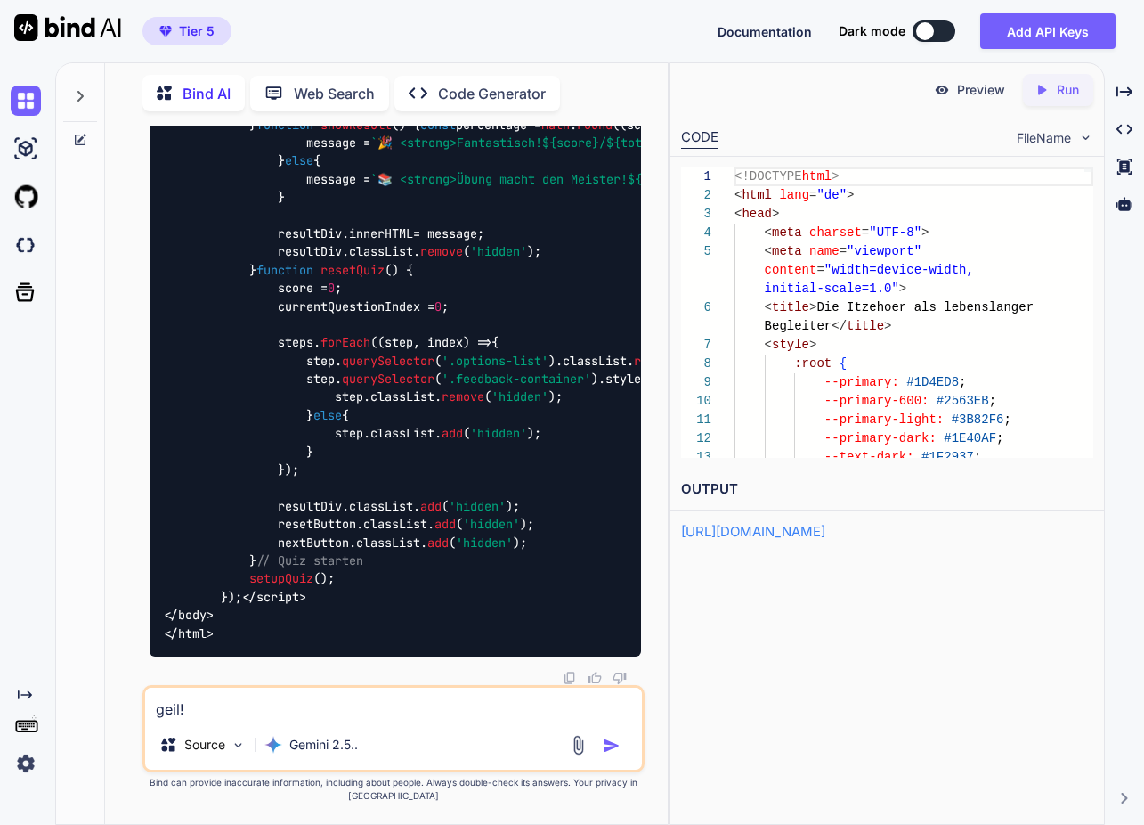
type textarea "x"
type textarea "geil! k"
type textarea "x"
type textarea "geil! kö"
type textarea "x"
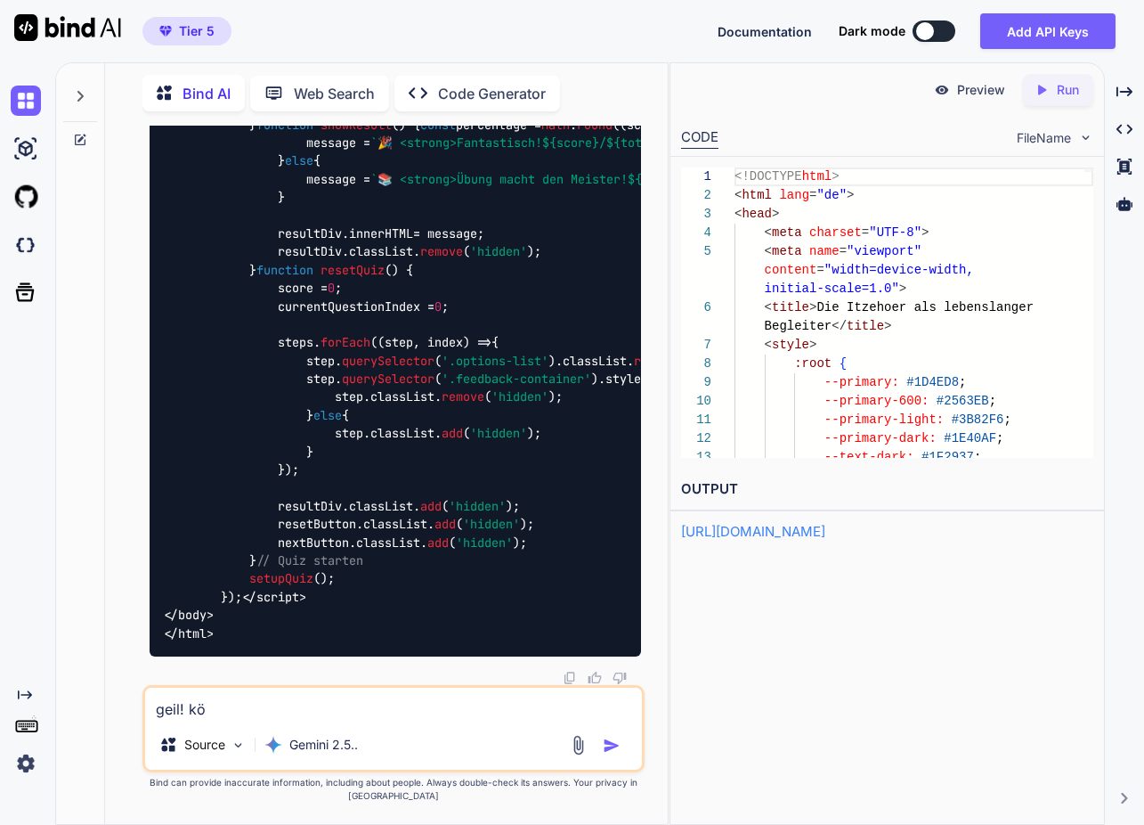
type textarea "geil! [GEOGRAPHIC_DATA]"
type textarea "x"
type textarea "geil! [GEOGRAPHIC_DATA]"
type textarea "x"
type textarea "geil! könne"
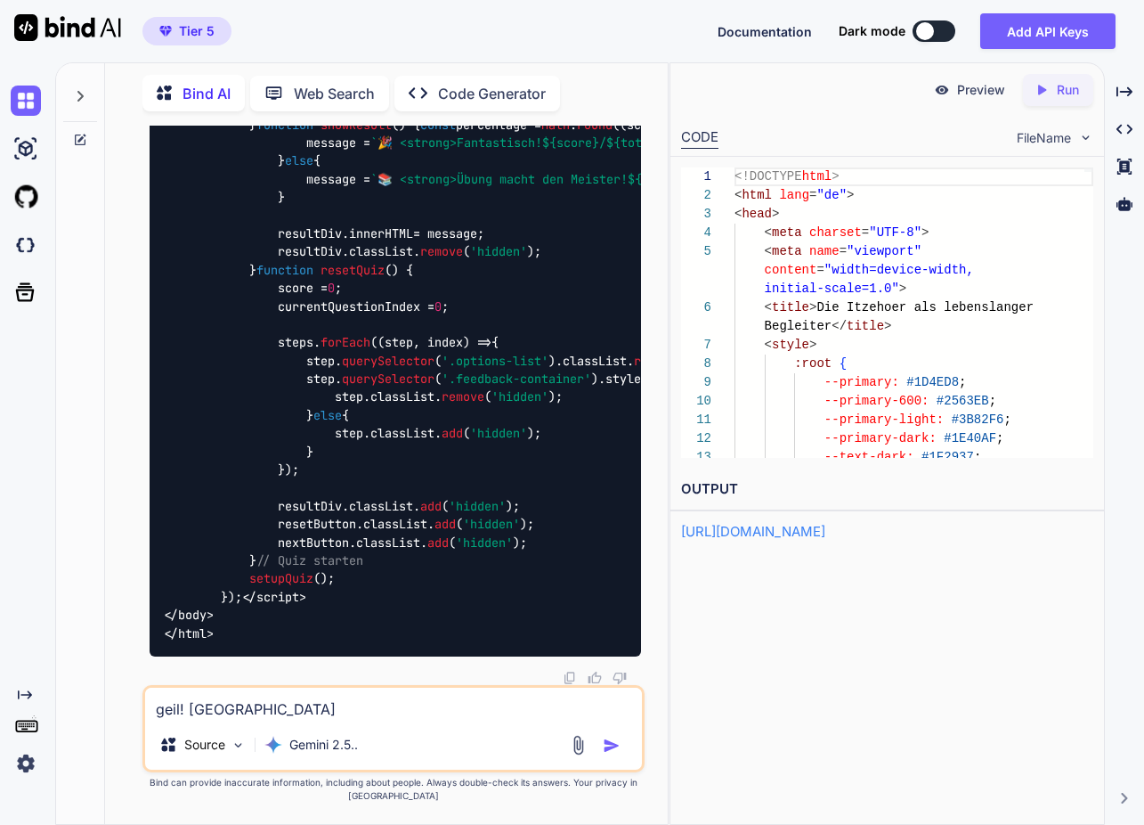
type textarea "x"
type textarea "geil! können"
type textarea "x"
type textarea "geil! können"
type textarea "x"
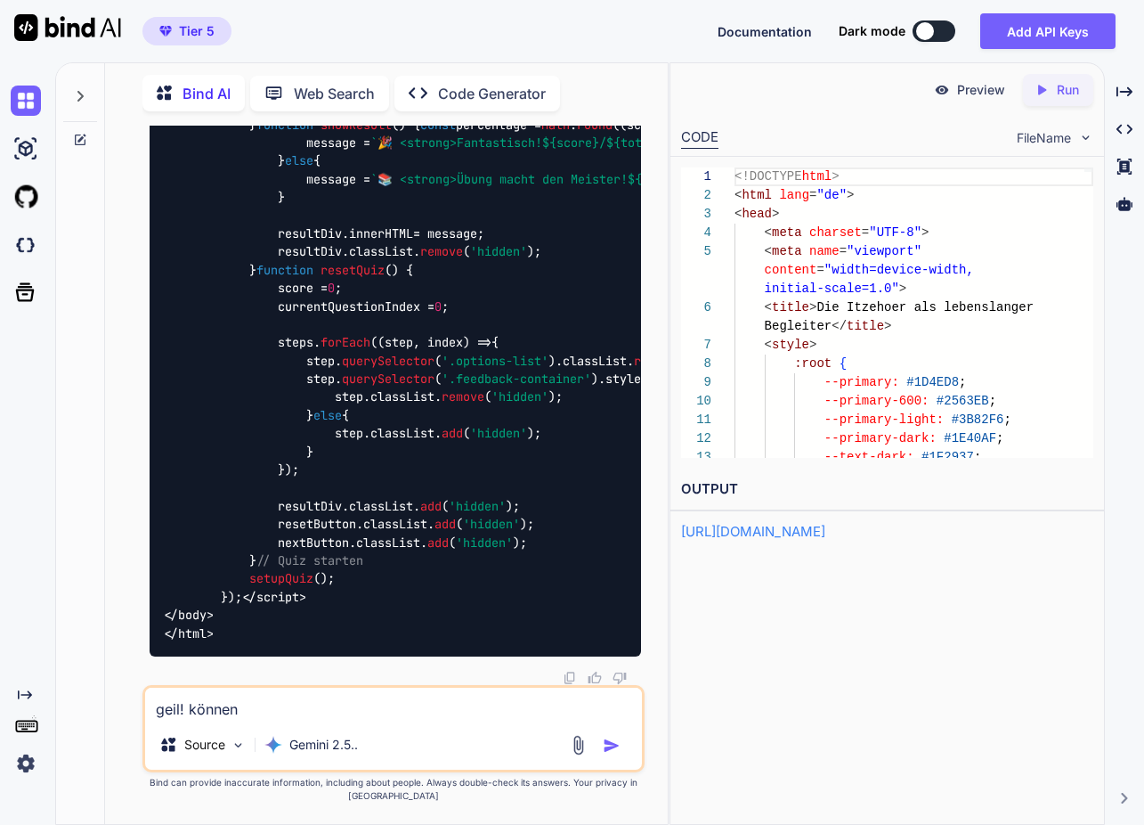
type textarea "geil! können w"
type textarea "x"
type textarea "geil! können wi"
type textarea "x"
type textarea "geil! können wir"
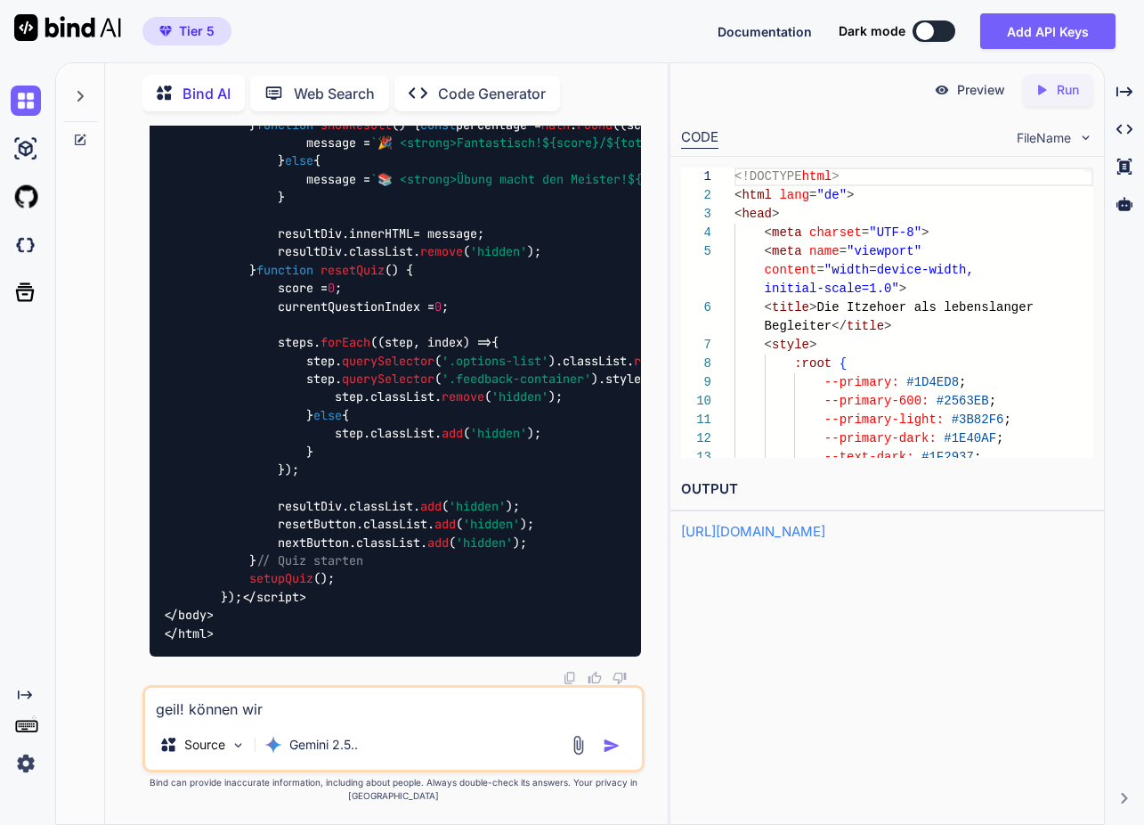
type textarea "x"
type textarea "geil! können wir"
type textarea "x"
type textarea "geil! können wir e"
type textarea "x"
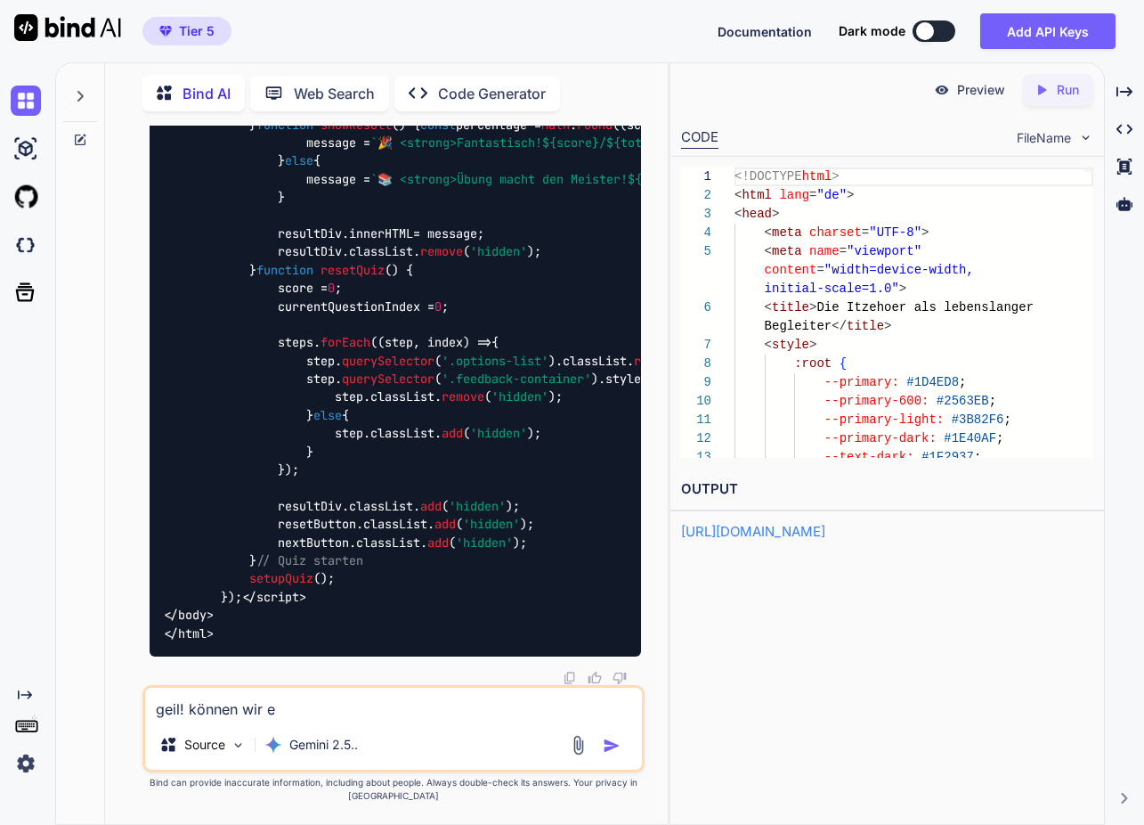
type textarea "geil! können wir ei"
type textarea "x"
type textarea "geil! können wir ein"
type textarea "x"
type textarea "geil! können wir einb"
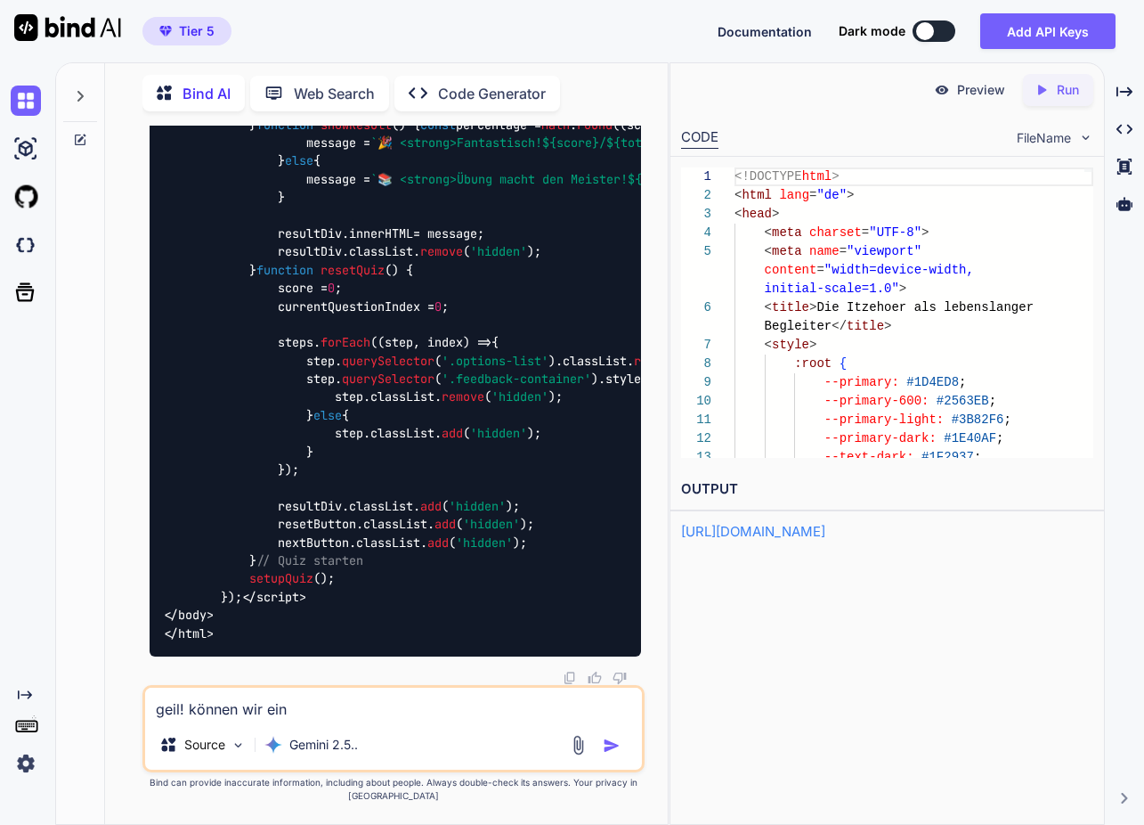
type textarea "x"
type textarea "geil! können wir einba"
type textarea "x"
type textarea "geil! können wir einbau"
type textarea "x"
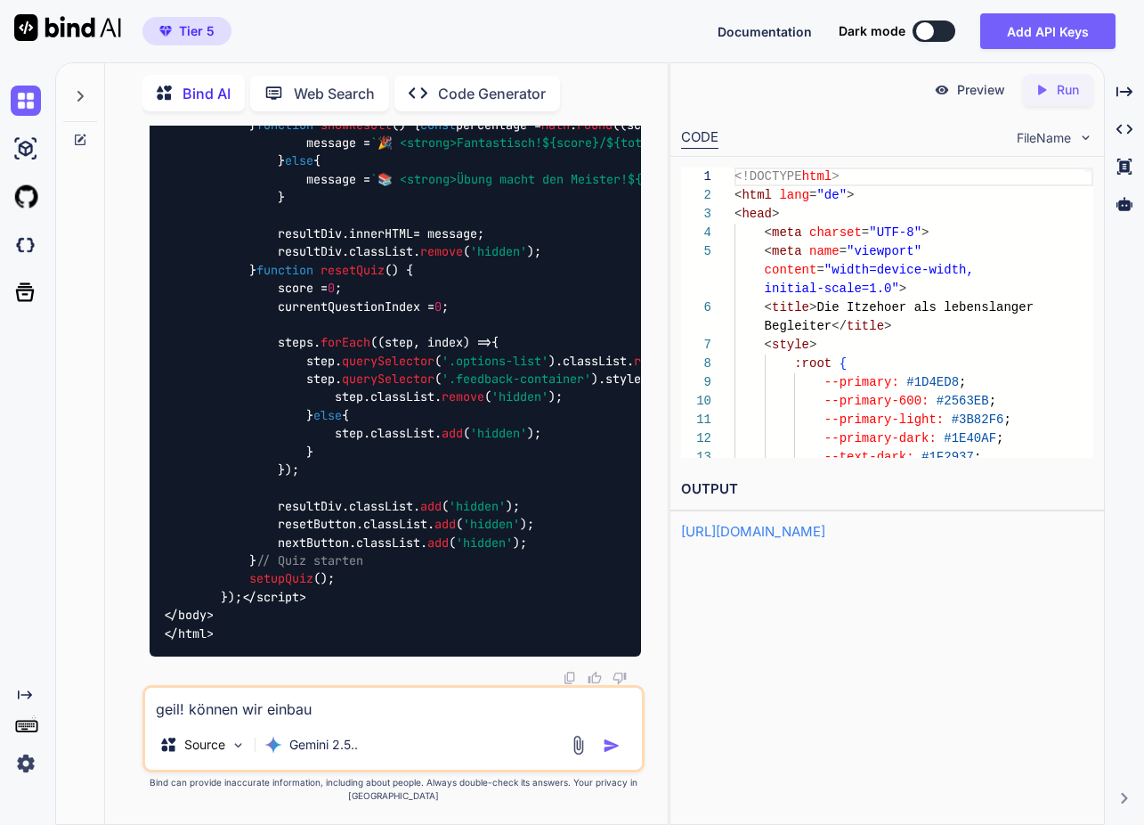
type textarea "geil! können wir einbaue"
type textarea "x"
type textarea "geil! können wir einbauen"
type textarea "x"
type textarea "geil! können wir einbauen"
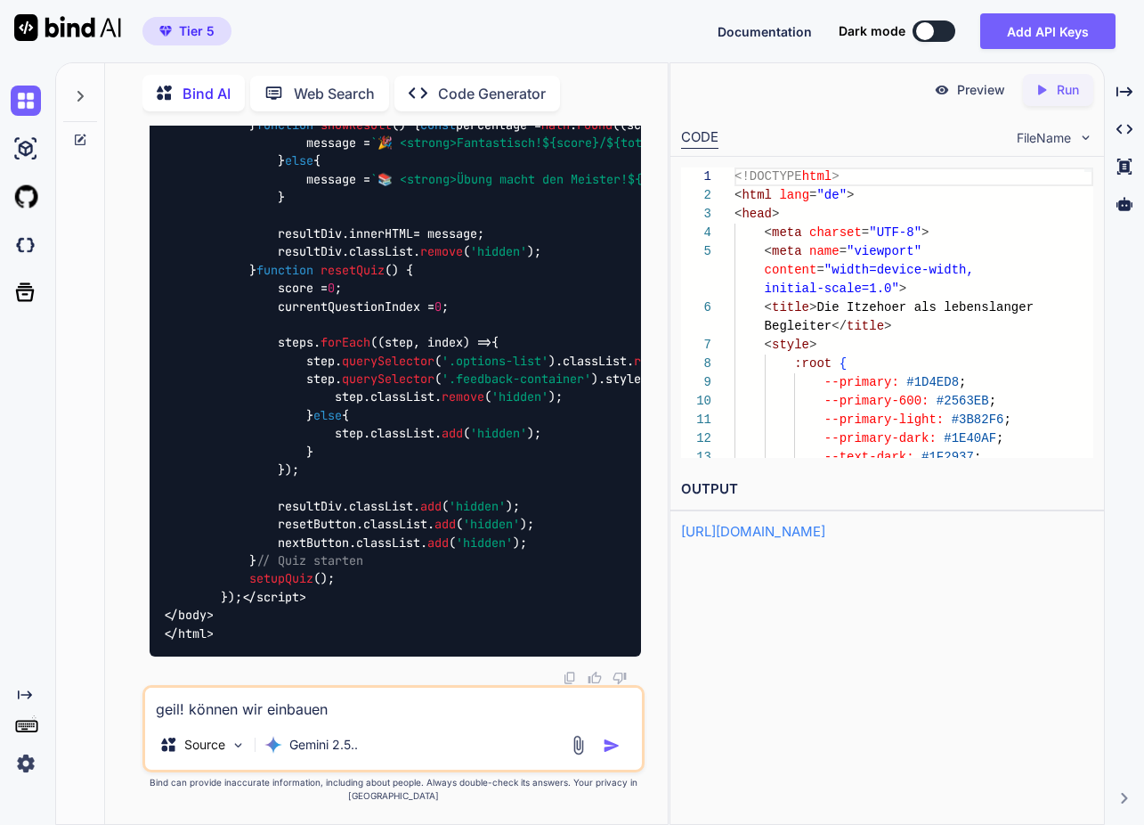
type textarea "x"
type textarea "geil! können wir einbauen d"
type textarea "x"
type textarea "geil! können wir einbauen da"
type textarea "x"
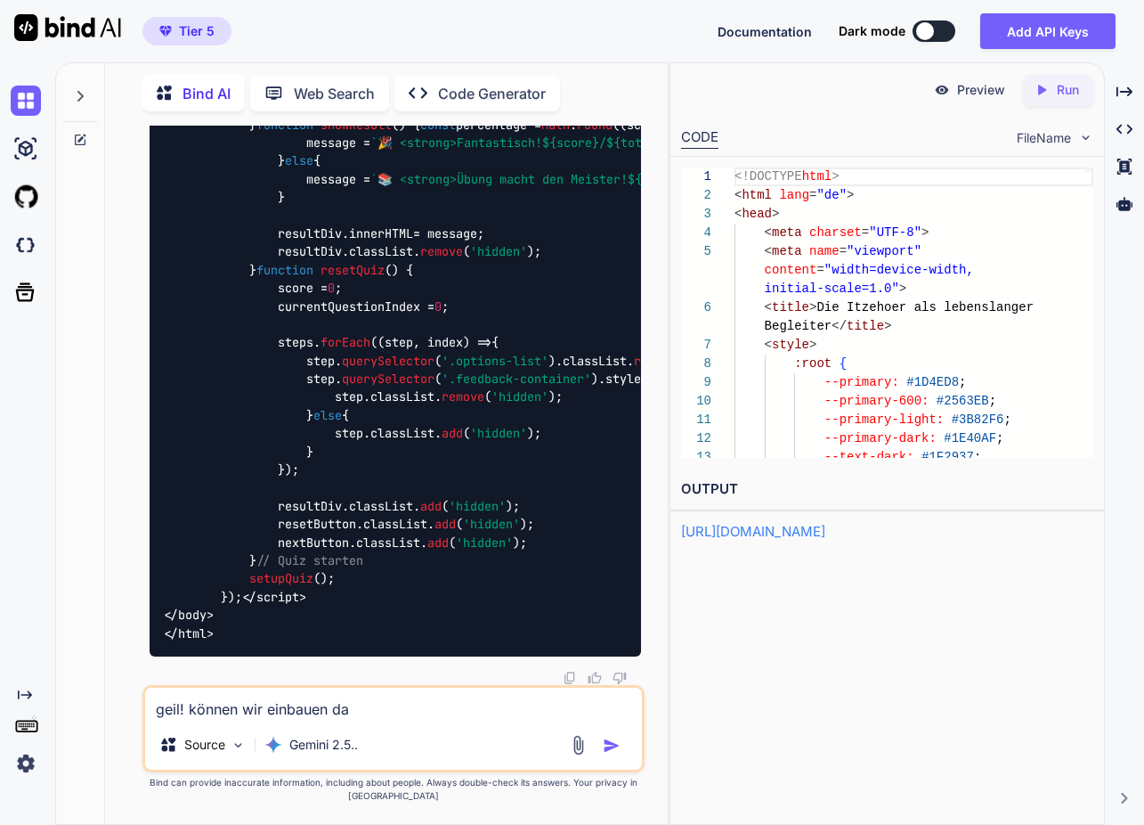
type textarea "geil! können wir einbauen das"
type textarea "x"
type textarea "geil! können wir einbauen das"
type textarea "x"
type textarea "geil! können wir einbauen das d"
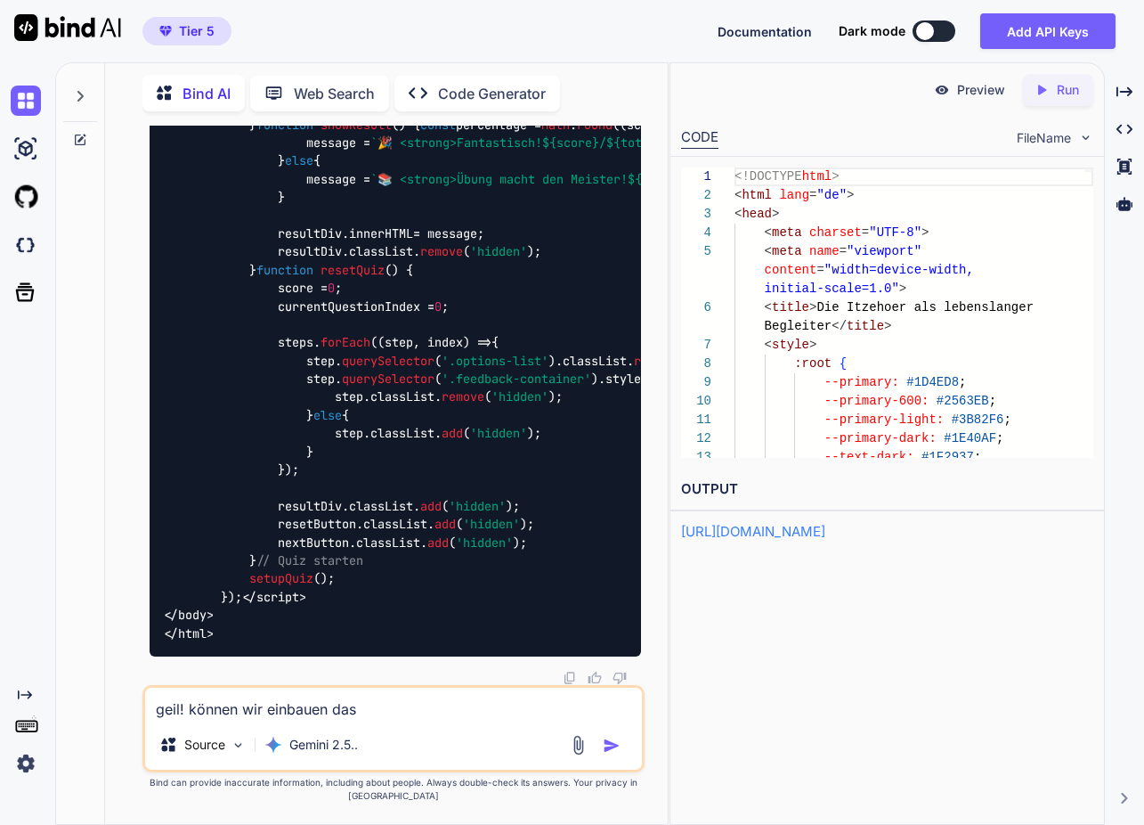
type textarea "x"
type textarea "geil! können wir einbauen das de"
type textarea "x"
type textarea "geil! können wir einbauen das der"
type textarea "x"
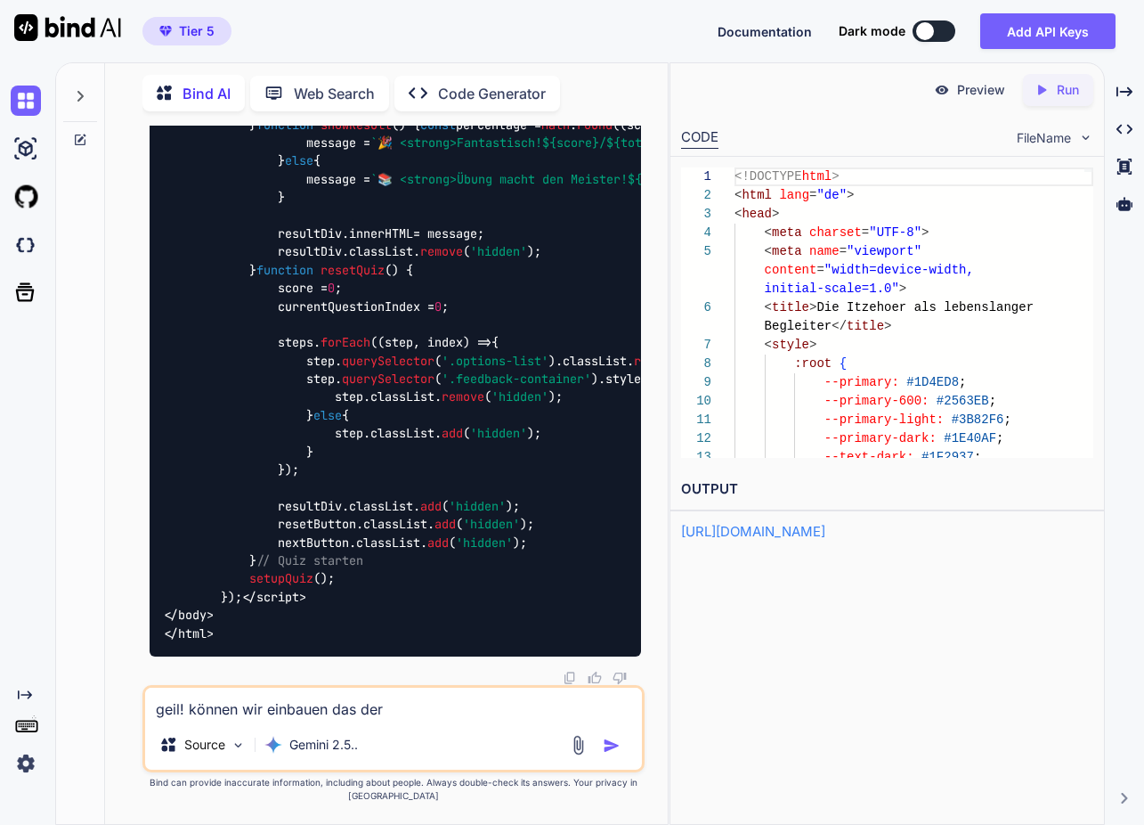
type textarea "geil! können wir einbauen das der"
type textarea "x"
type textarea "geil! können wir einbauen das der ""
type textarea "x"
type textarea "geil! können wir einbauen das der "w"
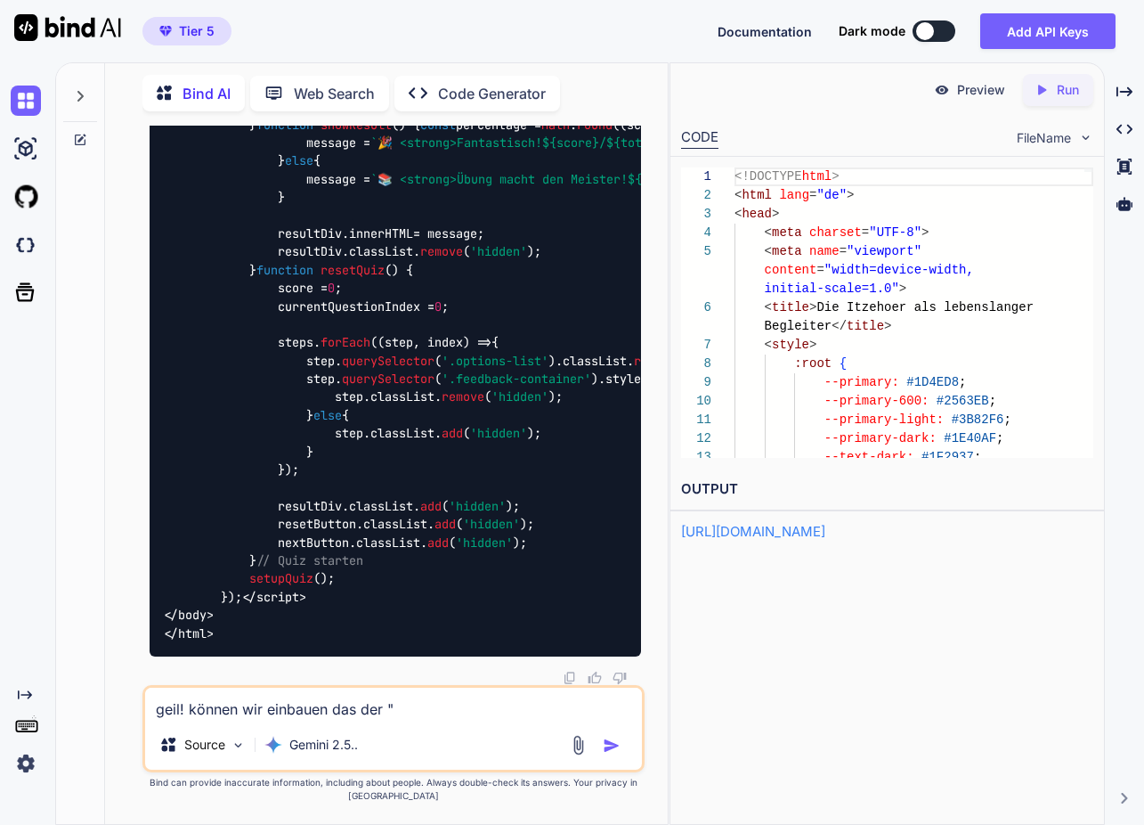
type textarea "x"
type textarea "geil! können wir einbauen das der "we"
type textarea "x"
type textarea "geil! können wir einbauen das der "wei"
type textarea "x"
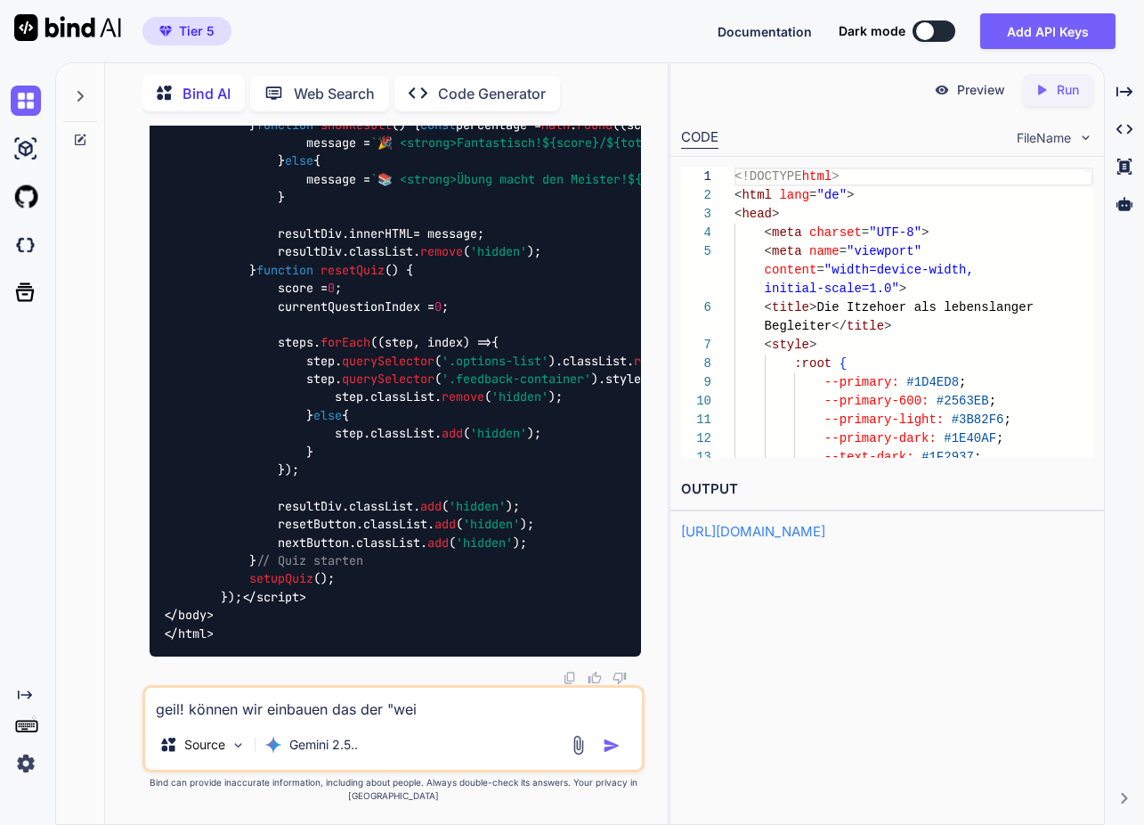
type textarea "geil! können wir einbauen das der "weit"
type textarea "x"
type textarea "geil! können wir einbauen das der "weite"
type textarea "x"
type textarea "geil! können wir einbauen das der "weiter"
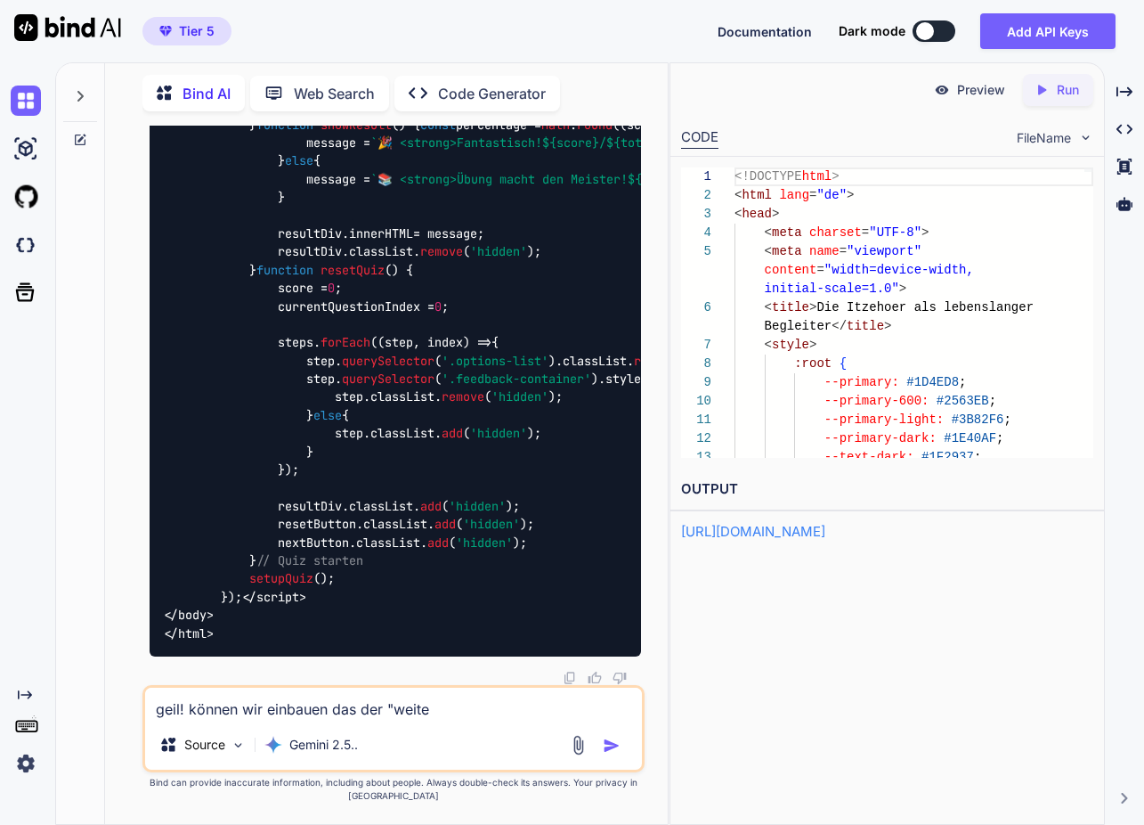
type textarea "x"
type textarea "geil! können wir einbauen das der "weiter""
type textarea "x"
type textarea "geil! können wir einbauen das der "weiter""
type textarea "x"
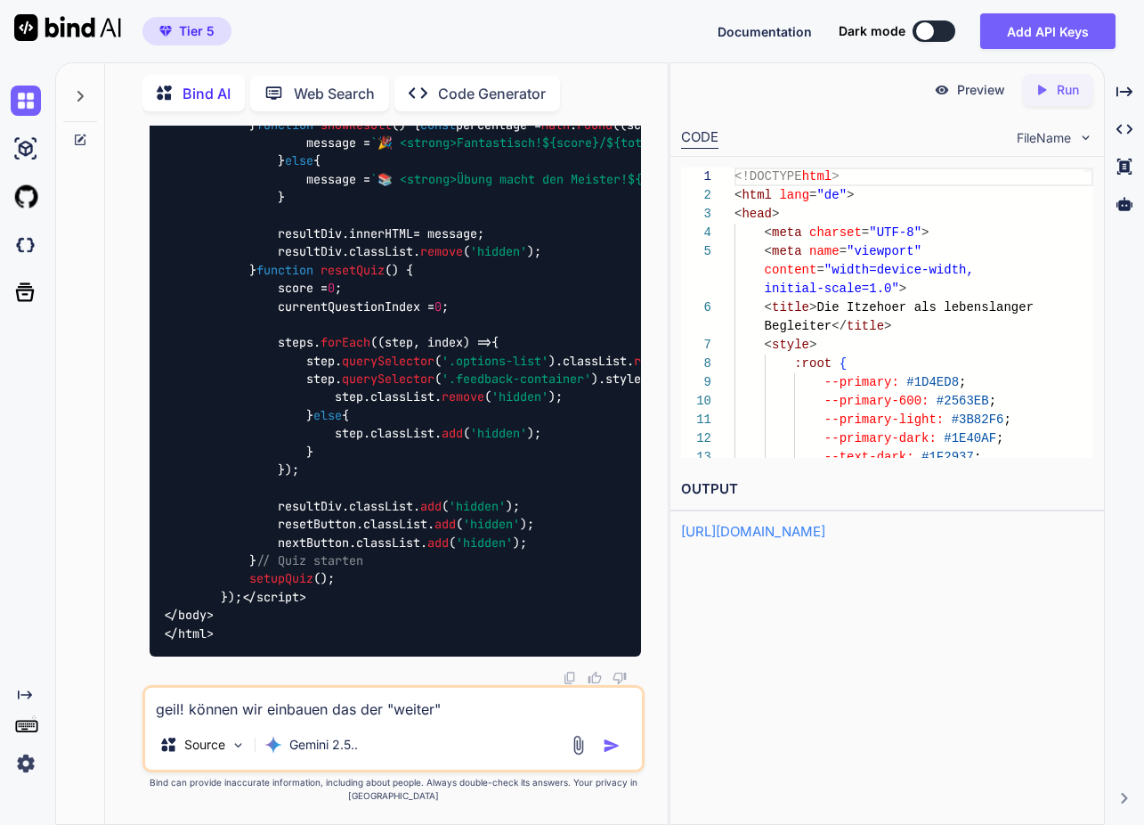
type textarea "geil! können wir einbauen das der "weiter" b"
type textarea "x"
type textarea "geil! können wir einbauen das der "weiter" bu"
type textarea "x"
type textarea "geil! können wir einbauen das der "weiter" but"
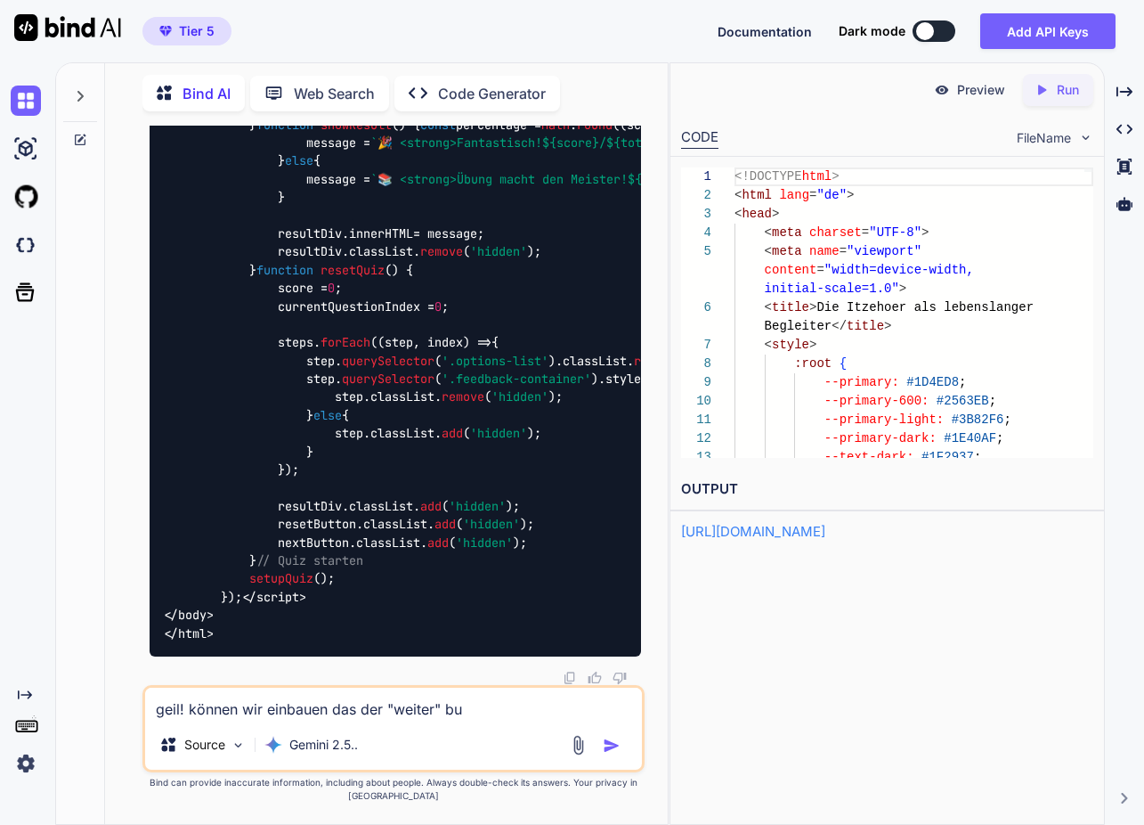
type textarea "x"
type textarea "geil! können wir einbauen das der "weiter" butt"
type textarea "x"
type textarea "geil! können wir einbauen das der "weiter" butto"
type textarea "x"
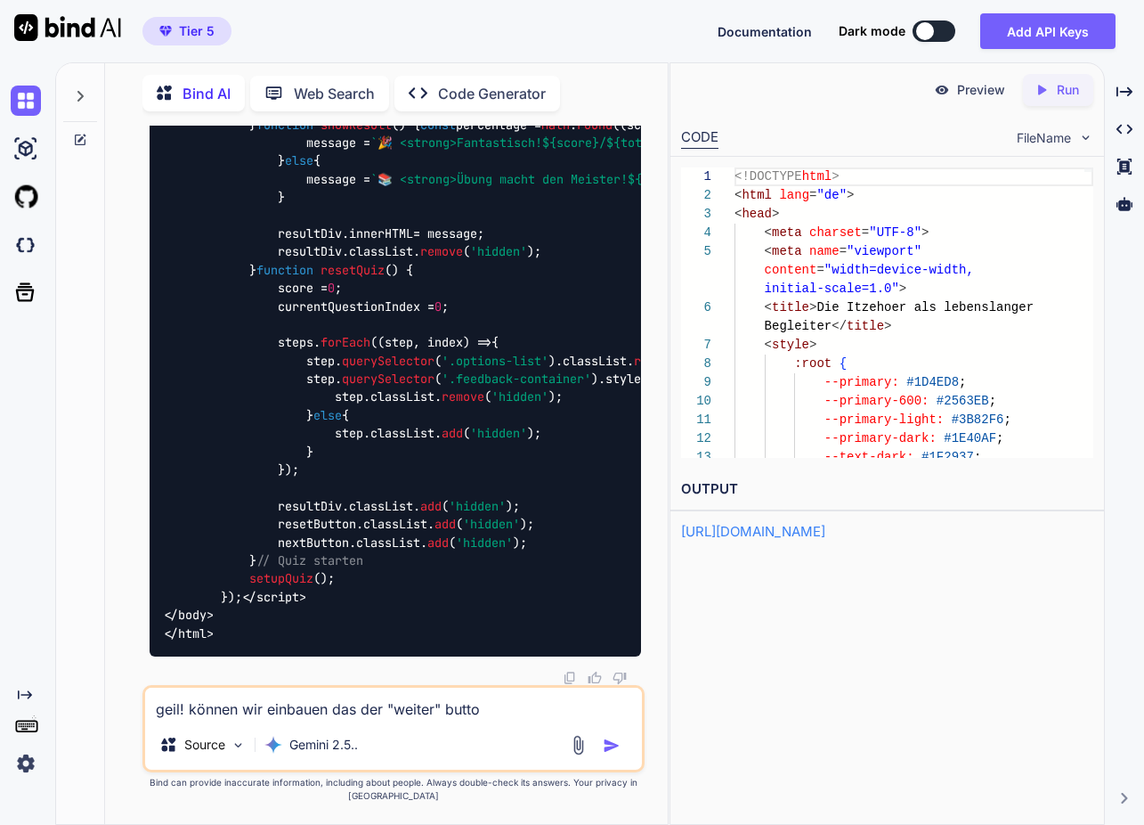
type textarea "geil! können wir einbauen das der "weiter" button"
type textarea "x"
type textarea "geil! können wir einbauen das der "weiter" button"
type textarea "x"
type textarea "geil! können wir einbauen das der "weiter" button b"
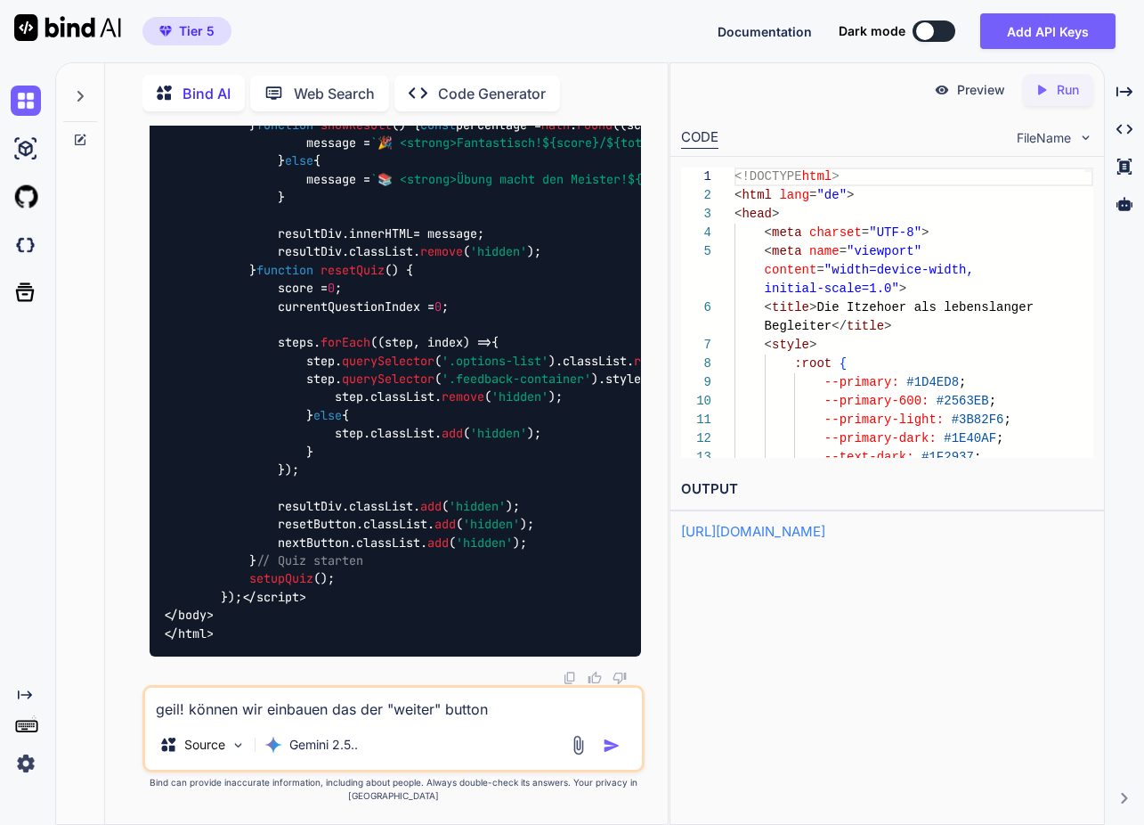
type textarea "x"
type textarea "geil! können wir einbauen das der "weiter" button bz"
type textarea "x"
type textarea "geil! können wir einbauen das der "weiter" button bzw"
type textarea "x"
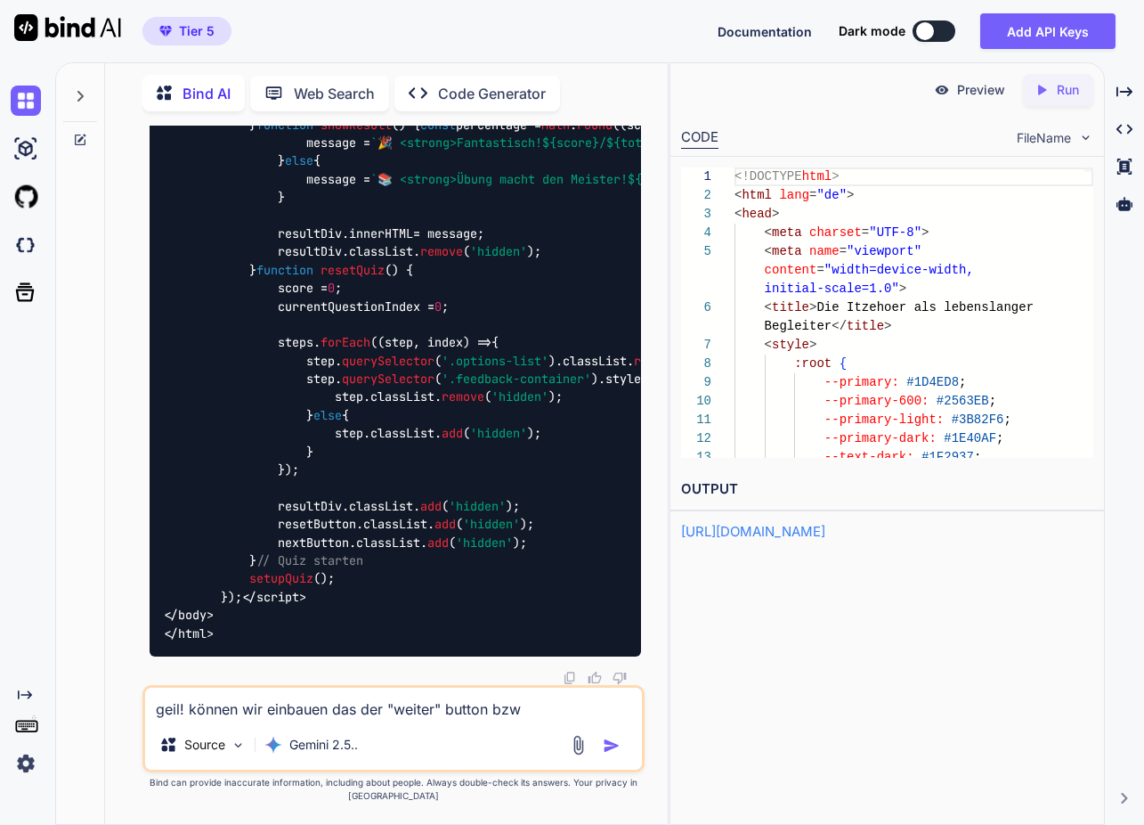
type textarea "geil! können wir einbauen das der "weiter" button bzw."
type textarea "x"
type textarea "geil! können wir einbauen das der "weiter" button bzw."
type textarea "x"
type textarea "geil! können wir einbauen das der "weiter" button bzw. f"
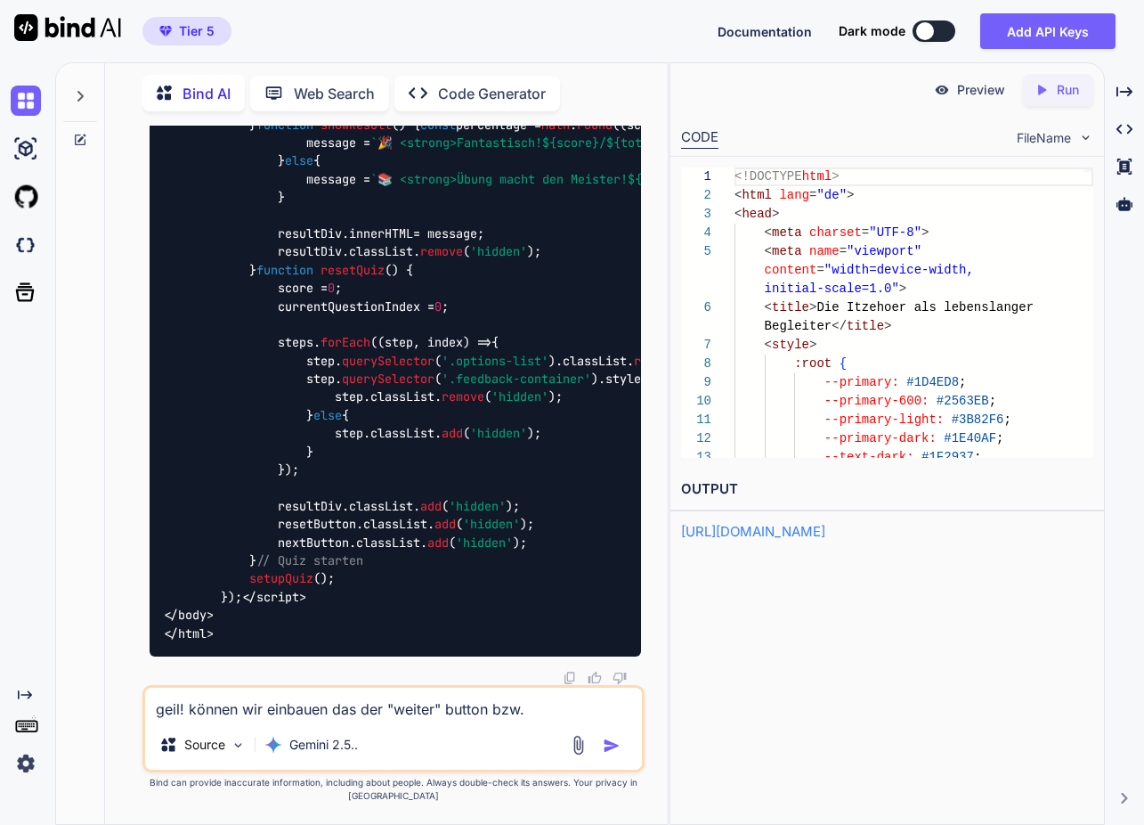
type textarea "x"
type textarea "geil! können wir einbauen das der "weiter" button bzw. fo"
type textarea "x"
type textarea "geil! können wir einbauen das der "weiter" button bzw. for"
type textarea "x"
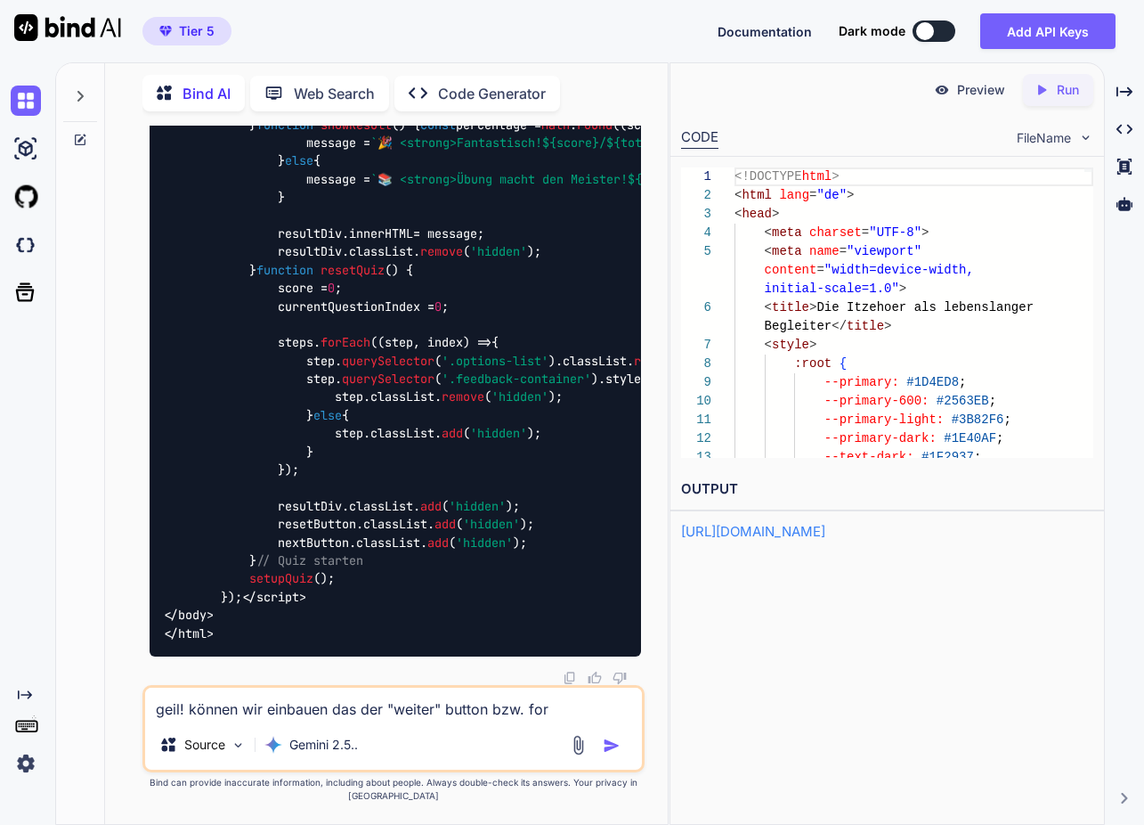
type textarea "geil! können wir einbauen das der "weiter" button bzw. fort"
type textarea "x"
type textarea "geil! können wir einbauen das der "weiter" button bzw. forts"
type textarea "x"
type textarea "geil! können wir einbauen das der "weiter" button bzw. fortse"
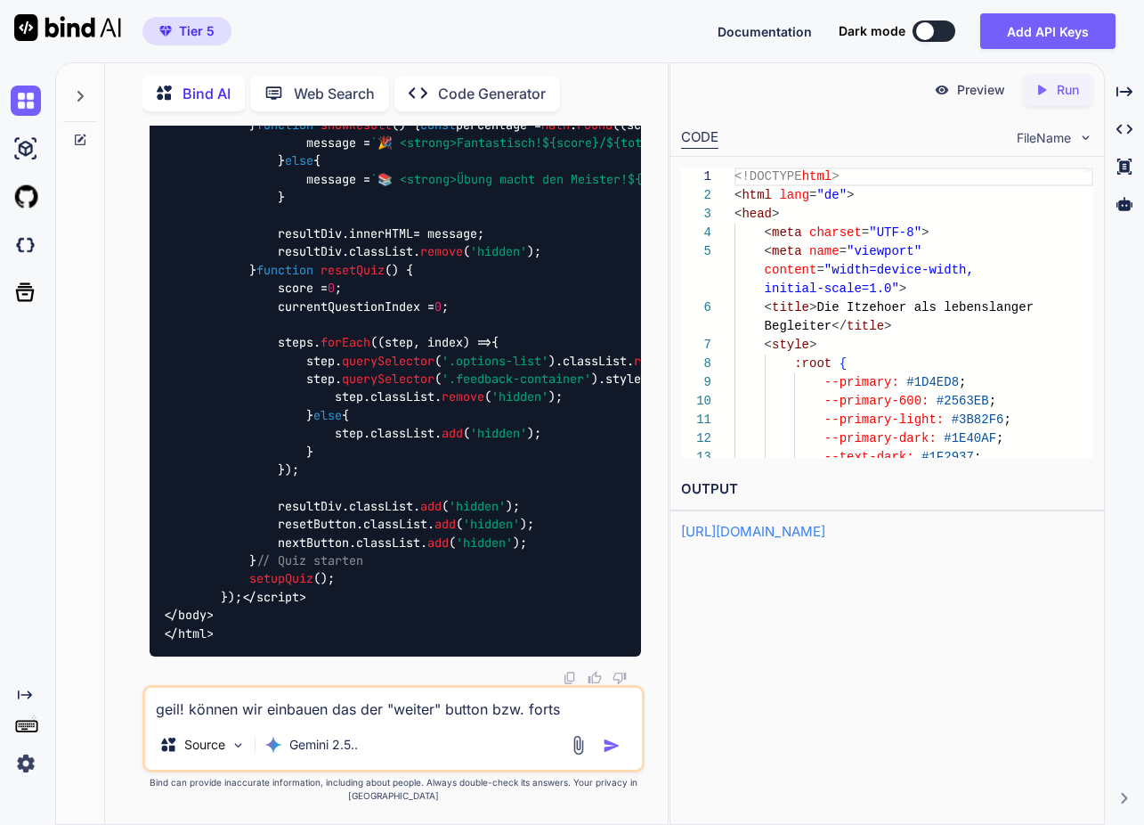
type textarea "x"
type textarea "geil! können wir einbauen das der "weiter" button bzw. fortset"
type textarea "x"
type textarea "geil! können wir einbauen das der "weiter" button bzw. fortsetz"
type textarea "x"
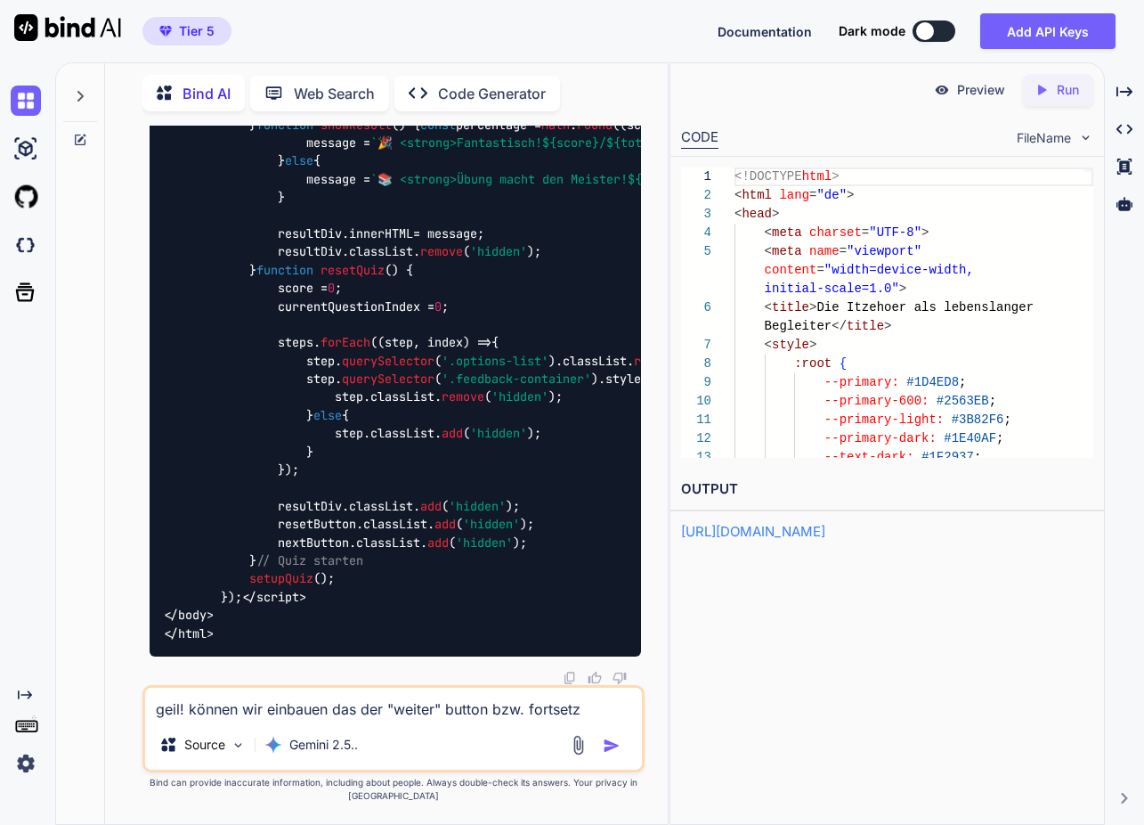
type textarea "geil! können wir einbauen das der "weiter" button bzw. fortsetze"
type textarea "x"
type textarea "geil! können wir einbauen das der "weiter" button bzw. fortsetzen"
type textarea "x"
type textarea "geil! können wir einbauen das der "weiter" button bzw. fortsetzen"
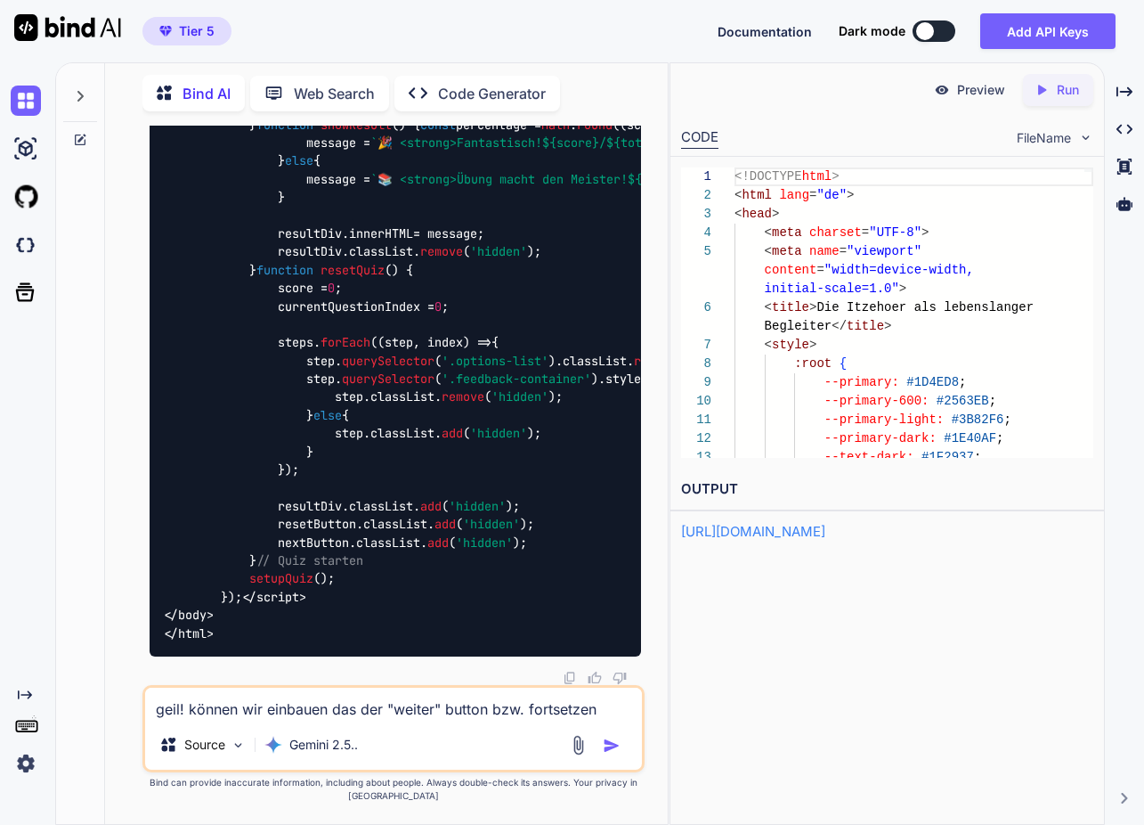
type textarea "x"
type textarea "geil! können wir einbauen das der "weiter" button bzw. fortsetzen n"
type textarea "x"
type textarea "geil! können wir einbauen das der "weiter" button bzw. fortsetzen nu"
type textarea "x"
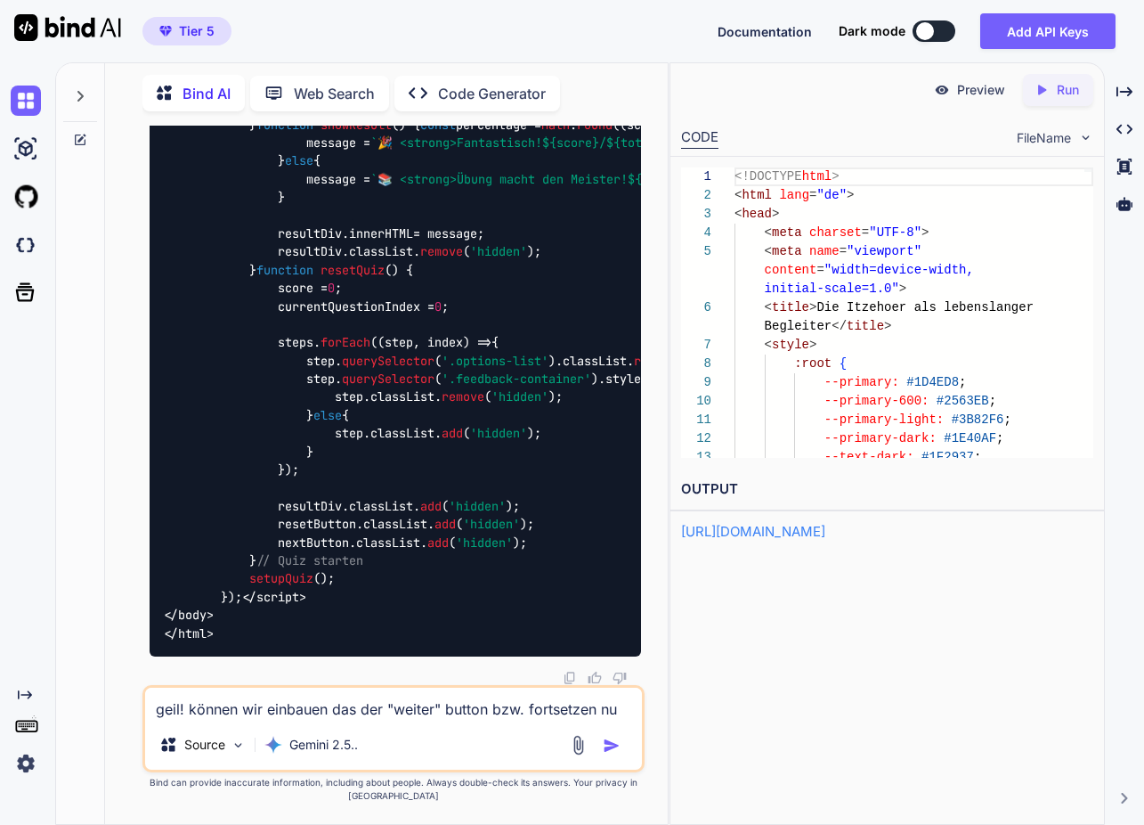
type textarea "geil! können wir einbauen das der "weiter" button bzw. fortsetzen nur"
type textarea "x"
type textarea "geil! können wir einbauen das der "weiter" button bzw. fortsetzen nur"
type textarea "x"
type textarea "geil! können wir einbauen das der "weiter" button bzw. fortsetzen nur a"
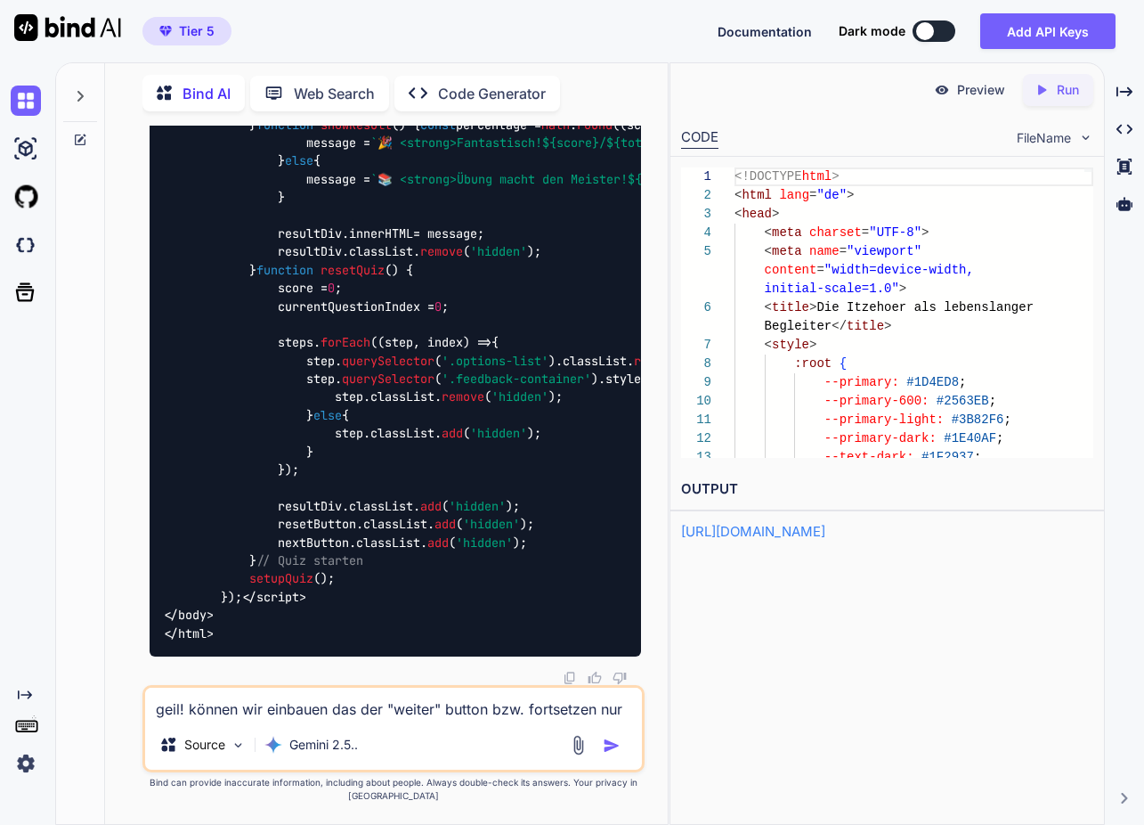
type textarea "x"
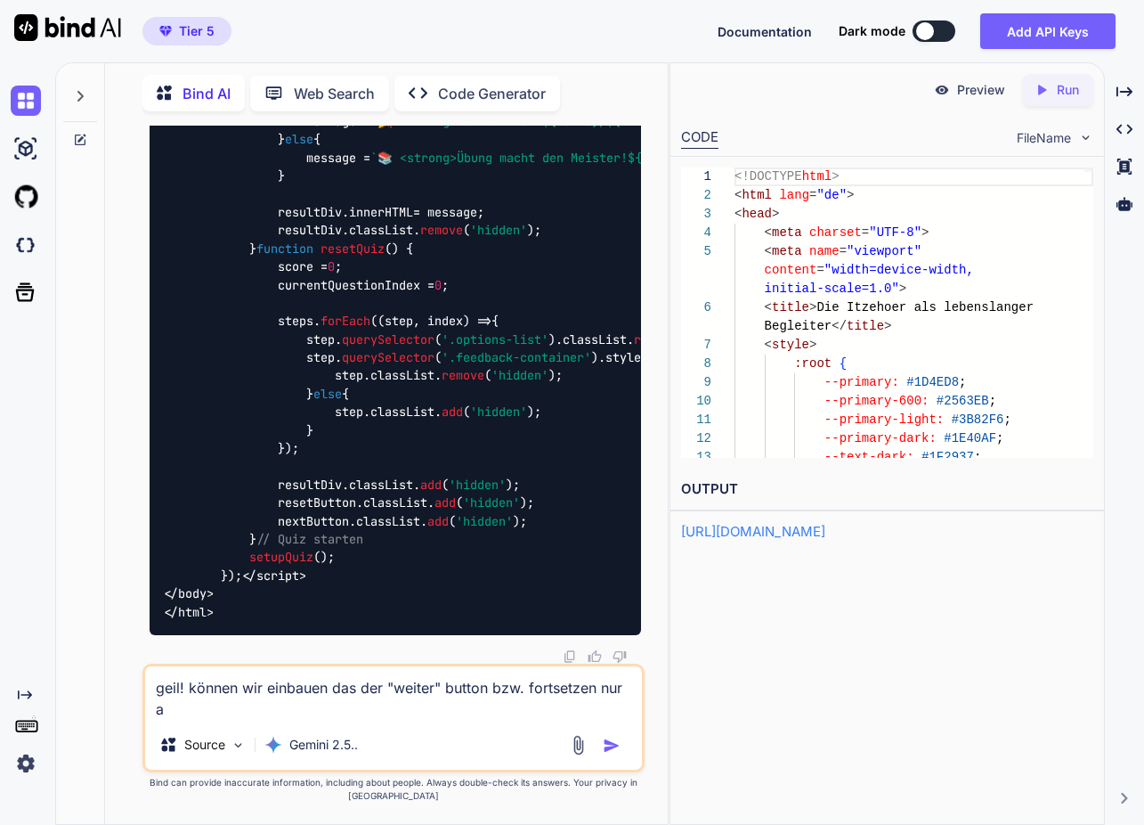
type textarea "geil! können wir einbauen das der "weiter" button bzw. fortsetzen nur ak"
type textarea "x"
type textarea "geil! können wir einbauen das der "weiter" button bzw. fortsetzen nur akt"
type textarea "x"
type textarea "geil! können wir einbauen das der "weiter" button bzw. fortsetzen nur akti"
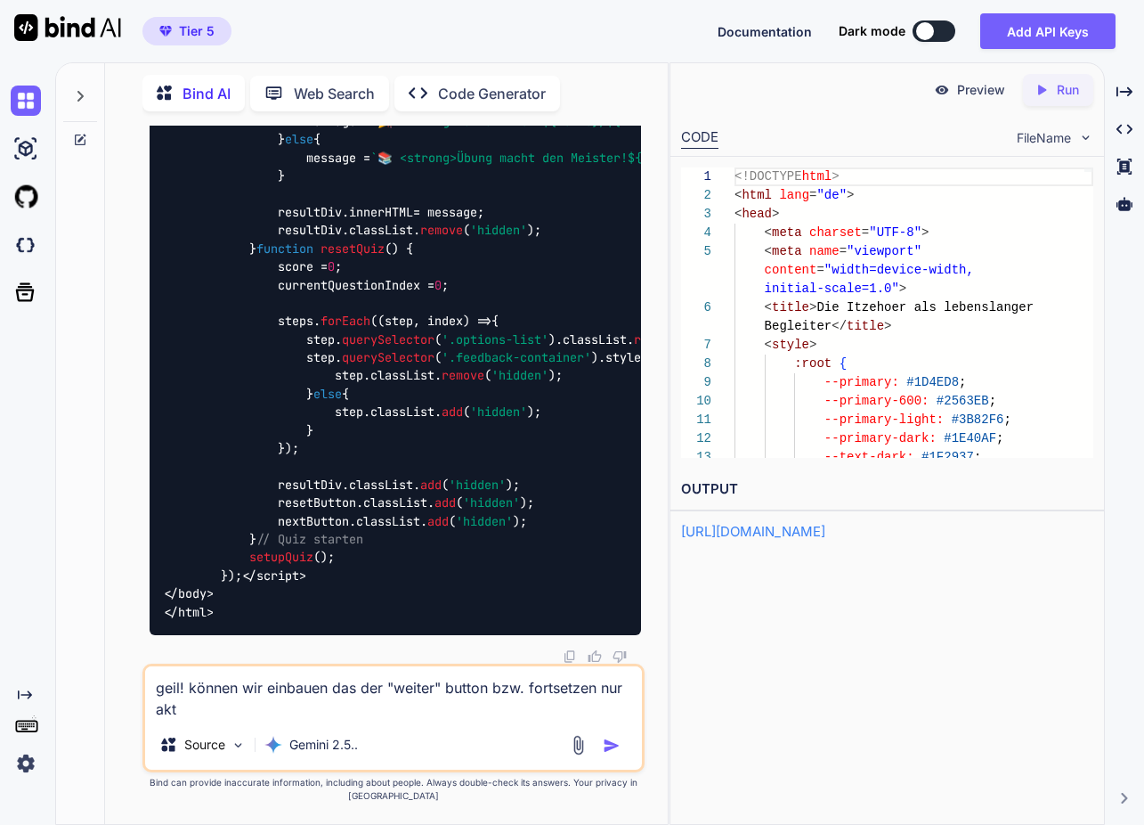
type textarea "x"
type textarea "geil! können wir einbauen das der "weiter" button bzw. fortsetzen nur aktiv"
type textarea "x"
type textarea "geil! können wir einbauen das der "weiter" button bzw. fortsetzen nur aktivi"
type textarea "x"
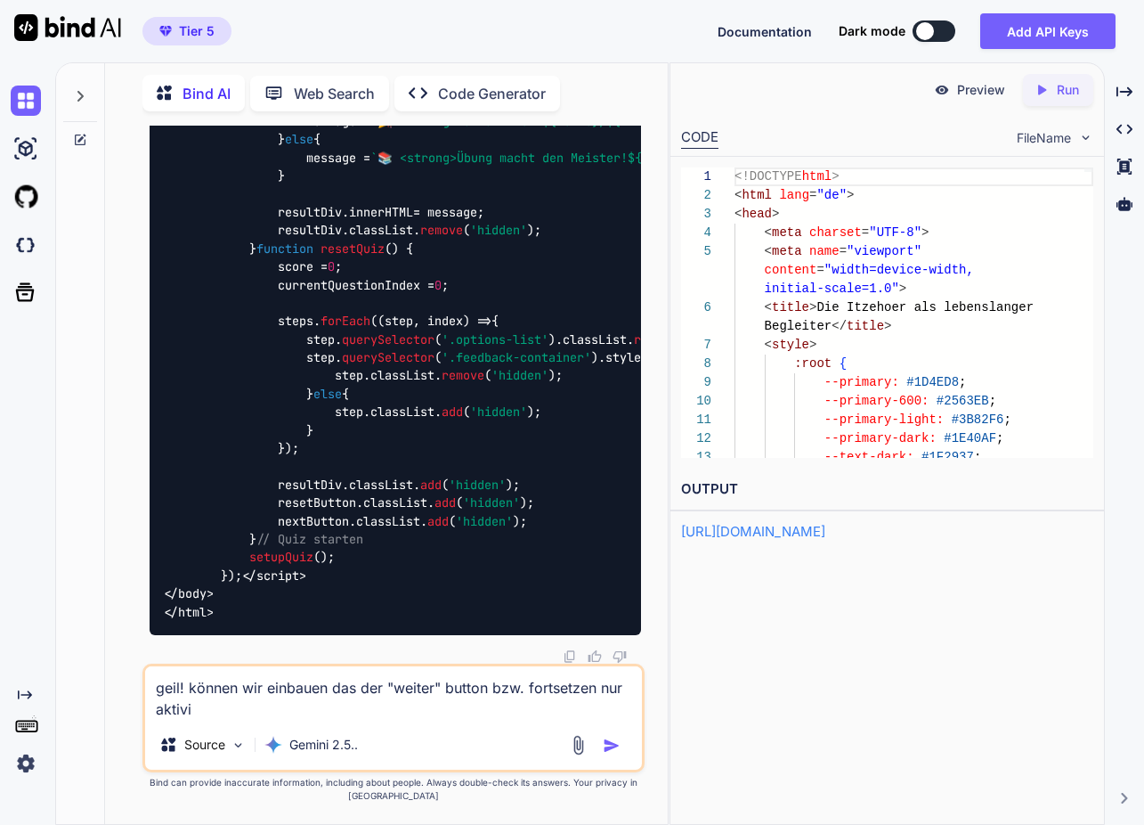
type textarea "geil! können wir einbauen das der "weiter" button bzw. fortsetzen nur aktivie"
type textarea "x"
type textarea "geil! können wir einbauen das der "weiter" button bzw. fortsetzen nur aktivier"
type textarea "x"
type textarea "geil! können wir einbauen das der "weiter" button bzw. fortsetzen nur aktiviert"
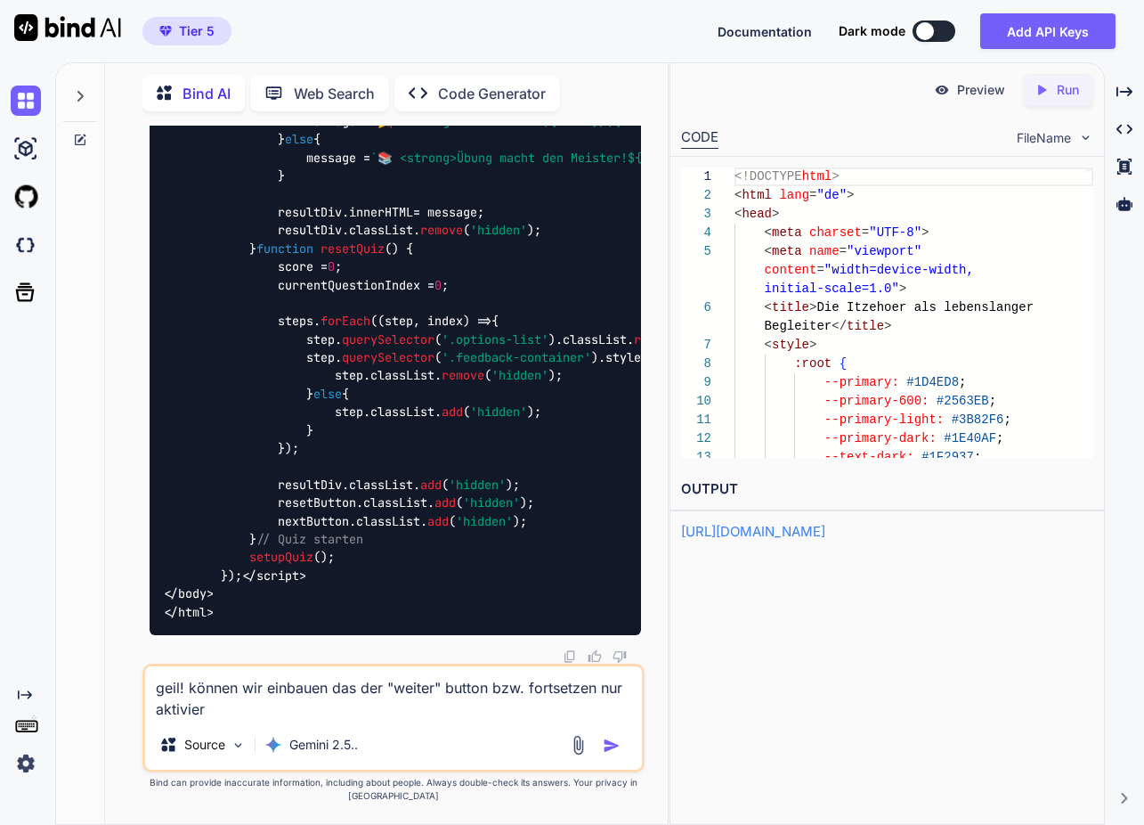
type textarea "x"
type textarea "geil! können wir einbauen das der "weiter" button bzw. fortsetzen nur aktiviert"
type textarea "x"
type textarea "geil! können wir einbauen das der "weiter" button bzw. fortsetzen nur aktiviert…"
type textarea "x"
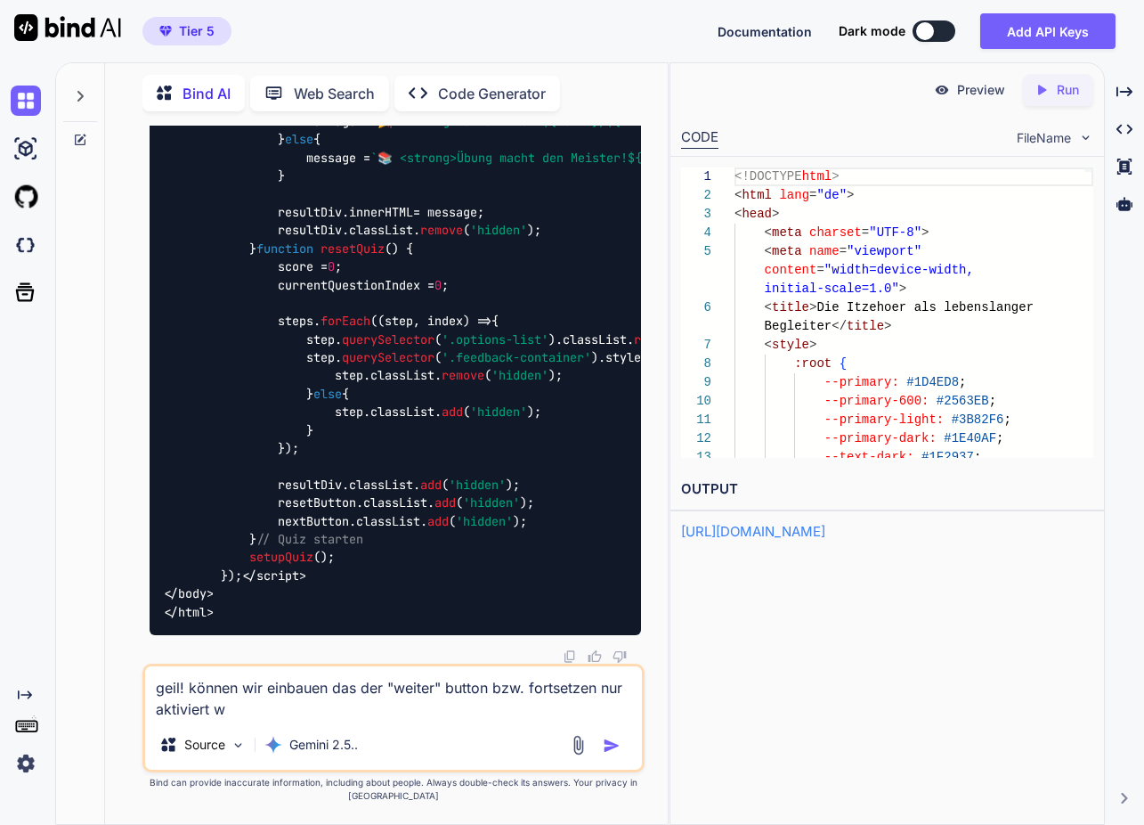
type textarea "geil! können wir einbauen das der "weiter" button bzw. fortsetzen nur aktiviert…"
type textarea "x"
type textarea "geil! können wir einbauen das der "weiter" button bzw. fortsetzen nur aktiviert…"
type textarea "x"
type textarea "geil! können wir einbauen das der "weiter" button bzw. fortsetzen nur aktiviert…"
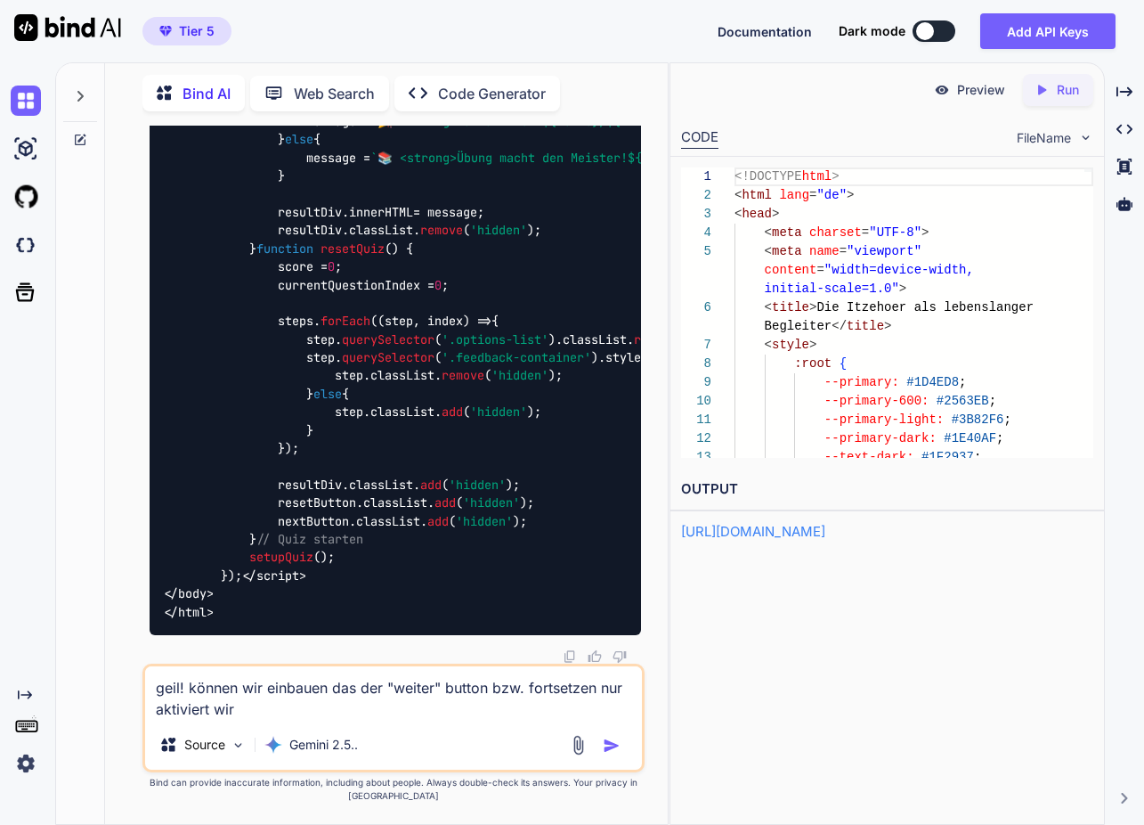
type textarea "x"
type textarea "geil! können wir einbauen das der "weiter" button bzw. fortsetzen nur aktiviert…"
type textarea "x"
type textarea "geil! können wir einbauen das der "weiter" button bzw. fortsetzen nur aktiviert…"
type textarea "x"
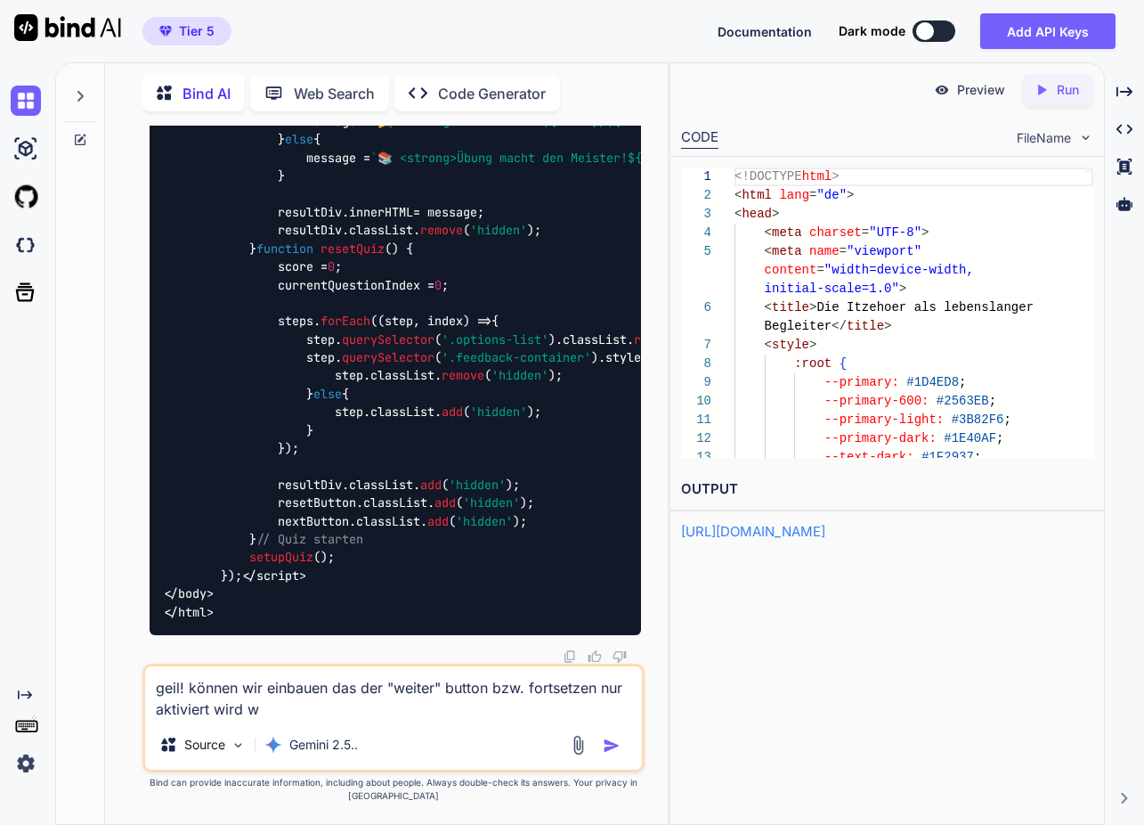
type textarea "geil! können wir einbauen das der "weiter" button bzw. fortsetzen nur aktiviert…"
type textarea "x"
type textarea "geil! können wir einbauen das der "weiter" button bzw. fortsetzen nur aktiviert…"
type textarea "x"
type textarea "geil! können wir einbauen das der "weiter" button bzw. fortsetzen nur aktiviert…"
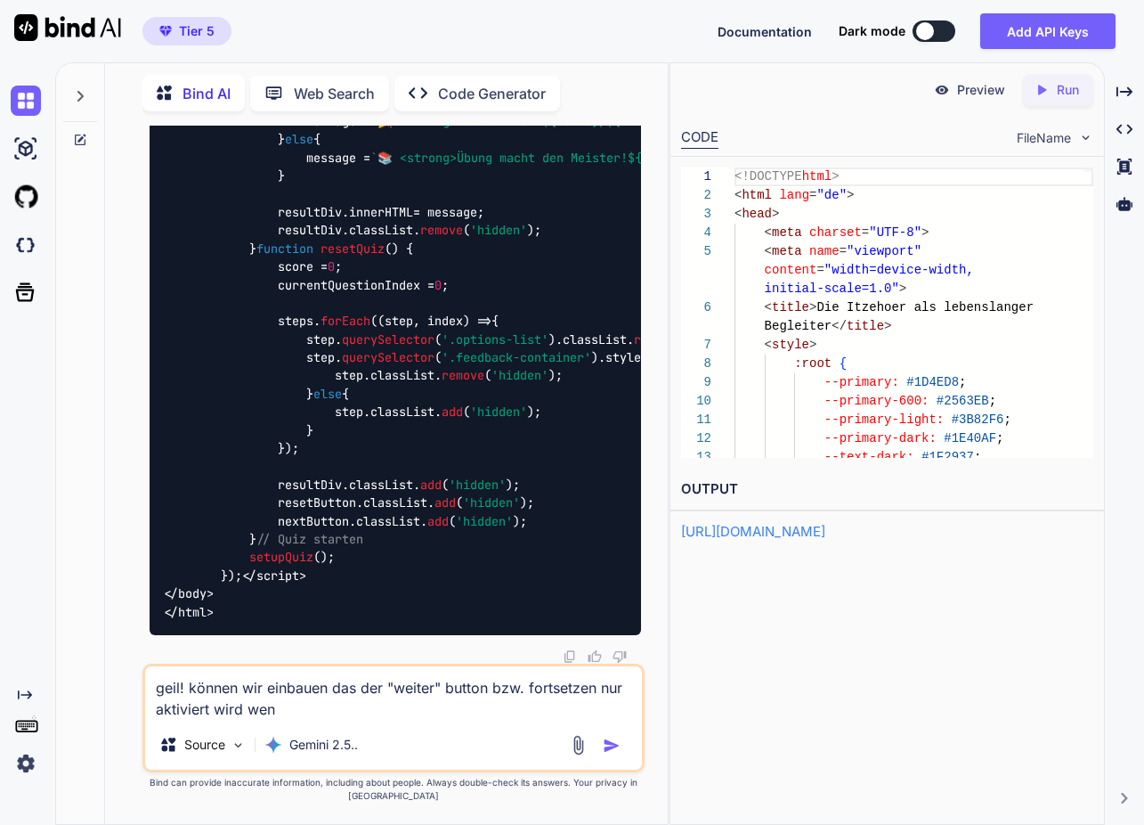
type textarea "x"
type textarea "geil! können wir einbauen das der "weiter" button bzw. fortsetzen nur aktiviert…"
type textarea "x"
type textarea "geil! können wir einbauen das der "weiter" button bzw. fortsetzen nur aktiviert…"
type textarea "x"
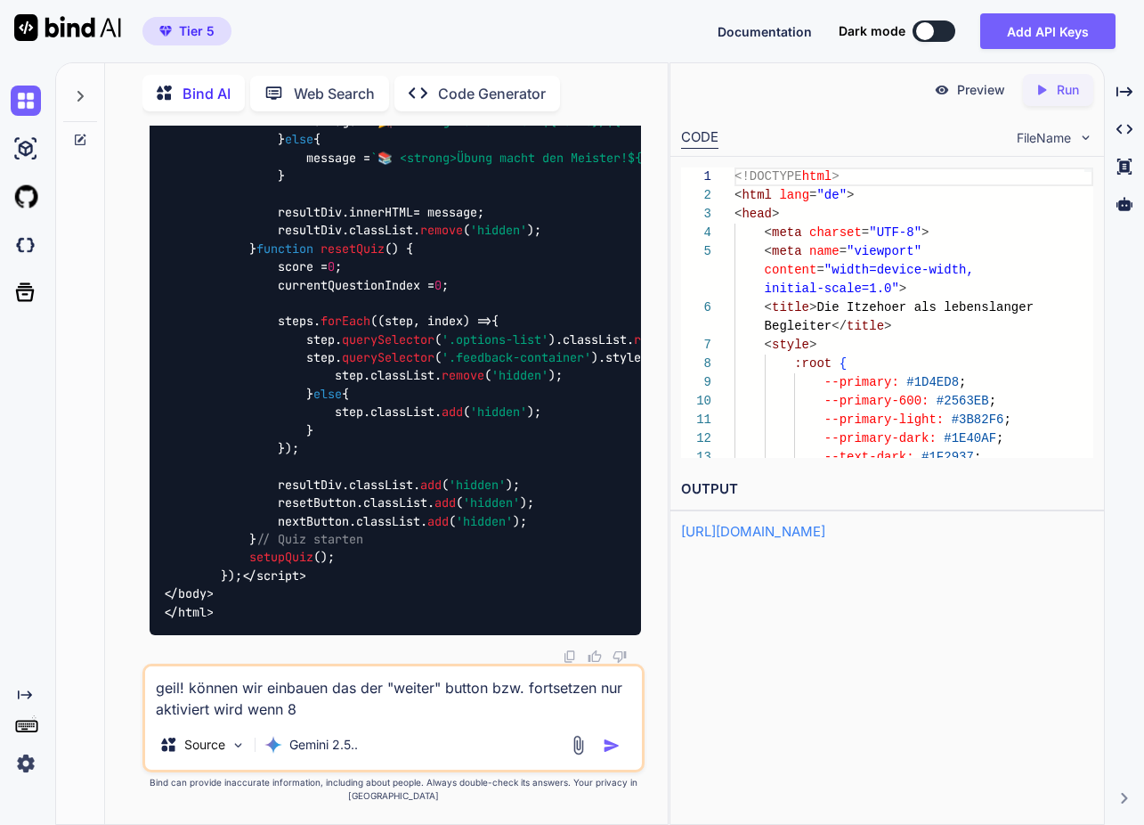
type textarea "geil! können wir einbauen das der "weiter" button bzw. fortsetzen nur aktiviert…"
type textarea "x"
type textarea "geil! können wir einbauen das der "weiter" button bzw. fortsetzen nur aktiviert…"
type textarea "x"
type textarea "geil! können wir einbauen das der "weiter" button bzw. fortsetzen nur aktiviert…"
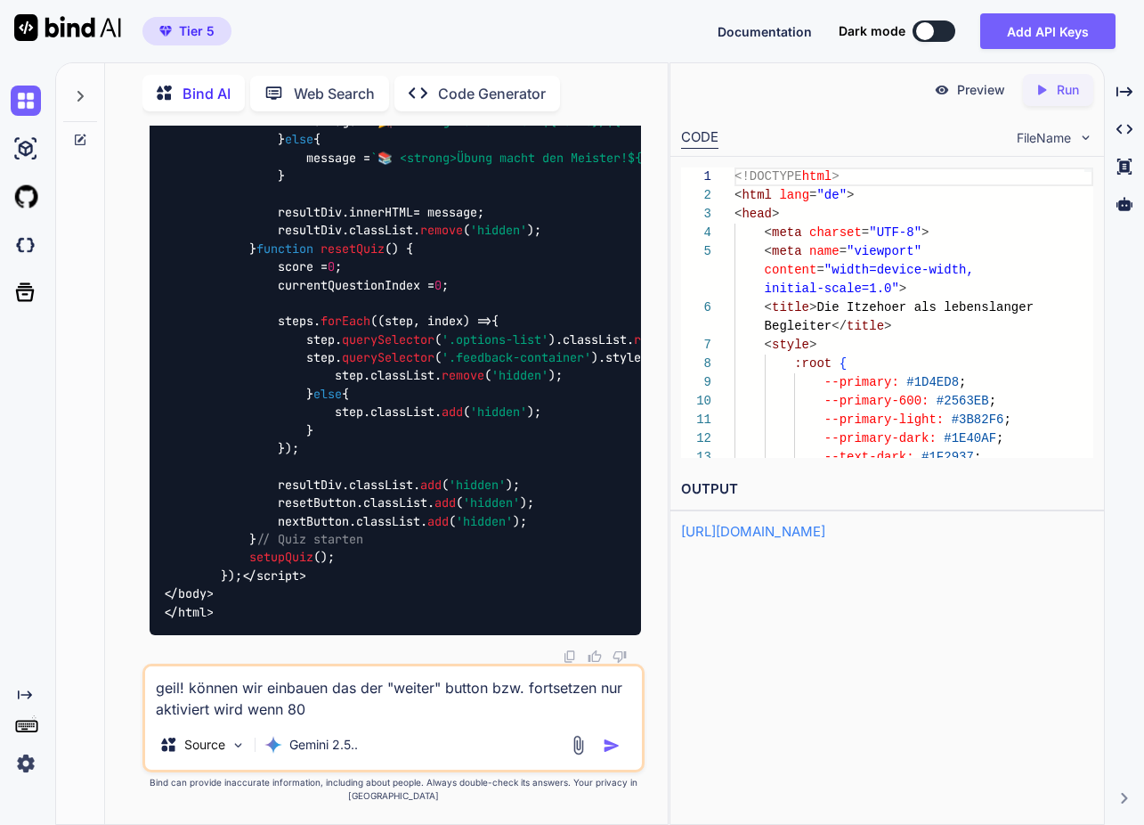
type textarea "x"
type textarea "geil! können wir einbauen das der "weiter" button bzw. fortsetzen nur aktiviert…"
type textarea "x"
type textarea "geil! können wir einbauen das der "weiter" button bzw. fortsetzen nur aktiviert…"
type textarea "x"
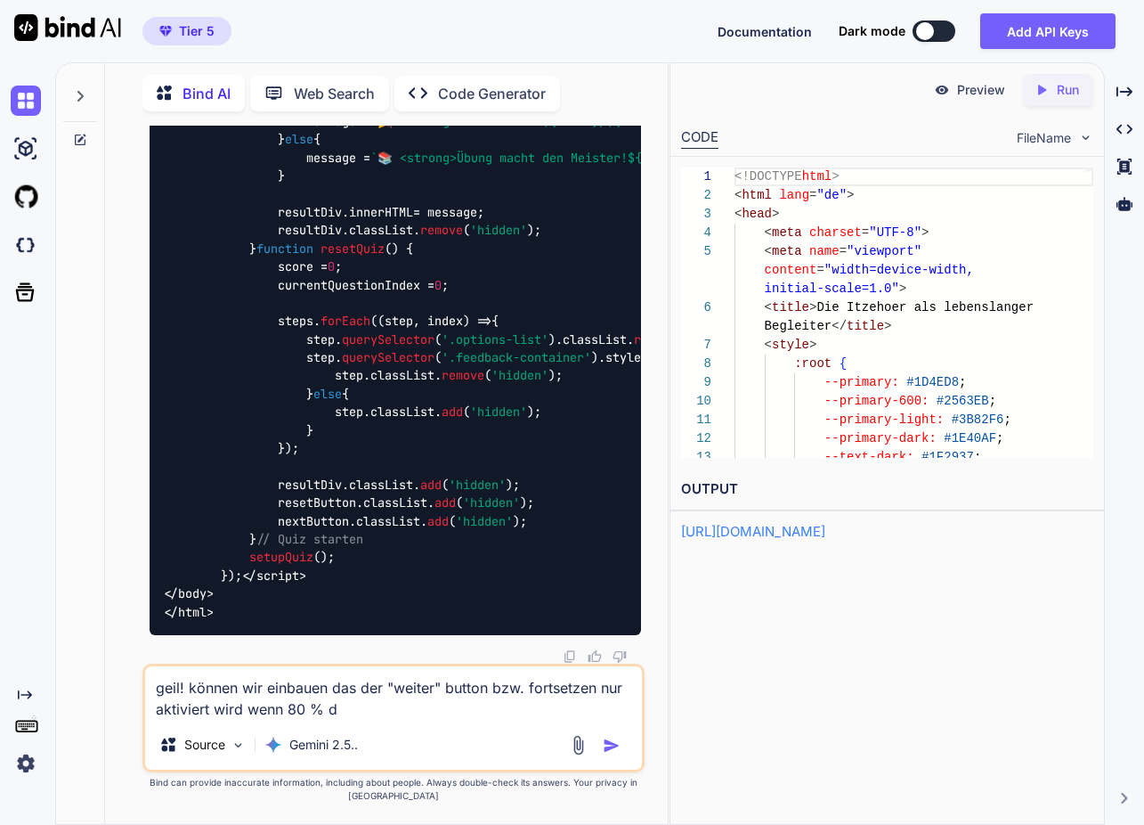
type textarea "geil! können wir einbauen das der "weiter" button bzw. fortsetzen nur aktiviert…"
type textarea "x"
type textarea "geil! können wir einbauen das der "weiter" button bzw. fortsetzen nur aktiviert…"
type textarea "x"
type textarea "geil! können wir einbauen das der "weiter" button bzw. fortsetzen nur aktiviert…"
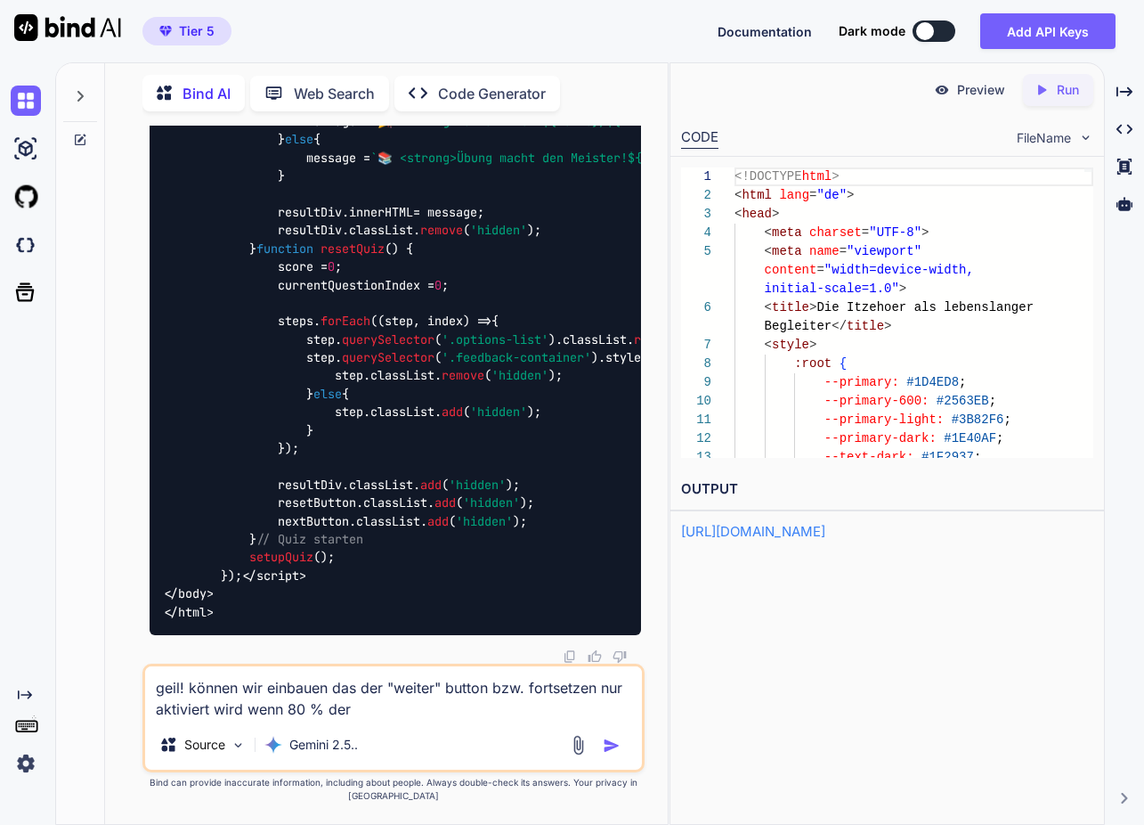
type textarea "x"
type textarea "geil! können wir einbauen das der "weiter" button bzw. fortsetzen nur aktiviert…"
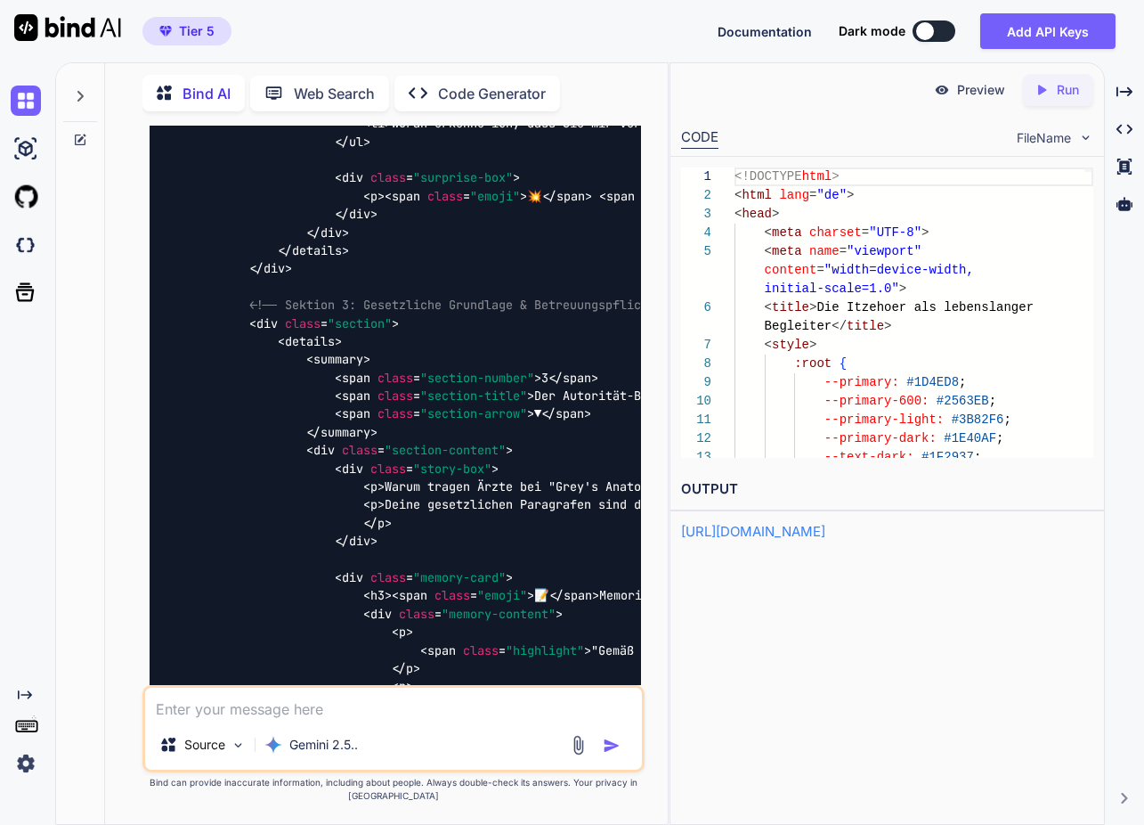
scroll to position [53828, 0]
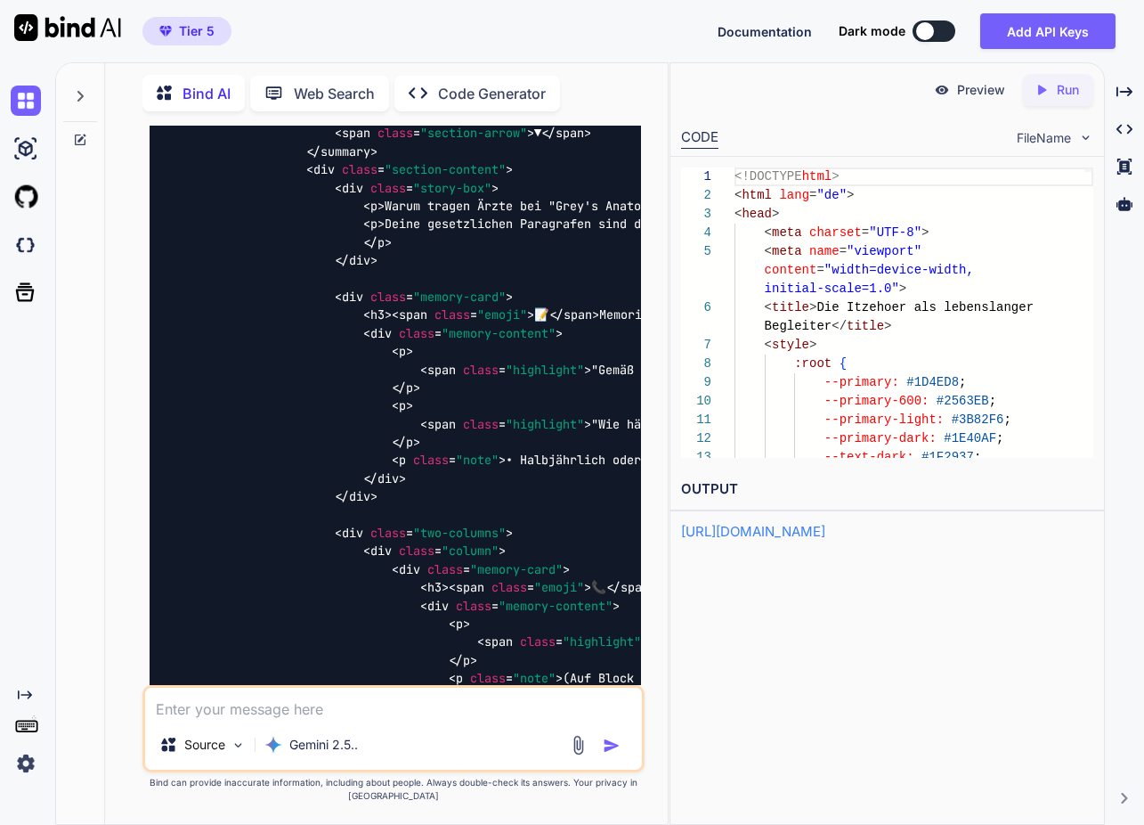
scroll to position [53904, 0]
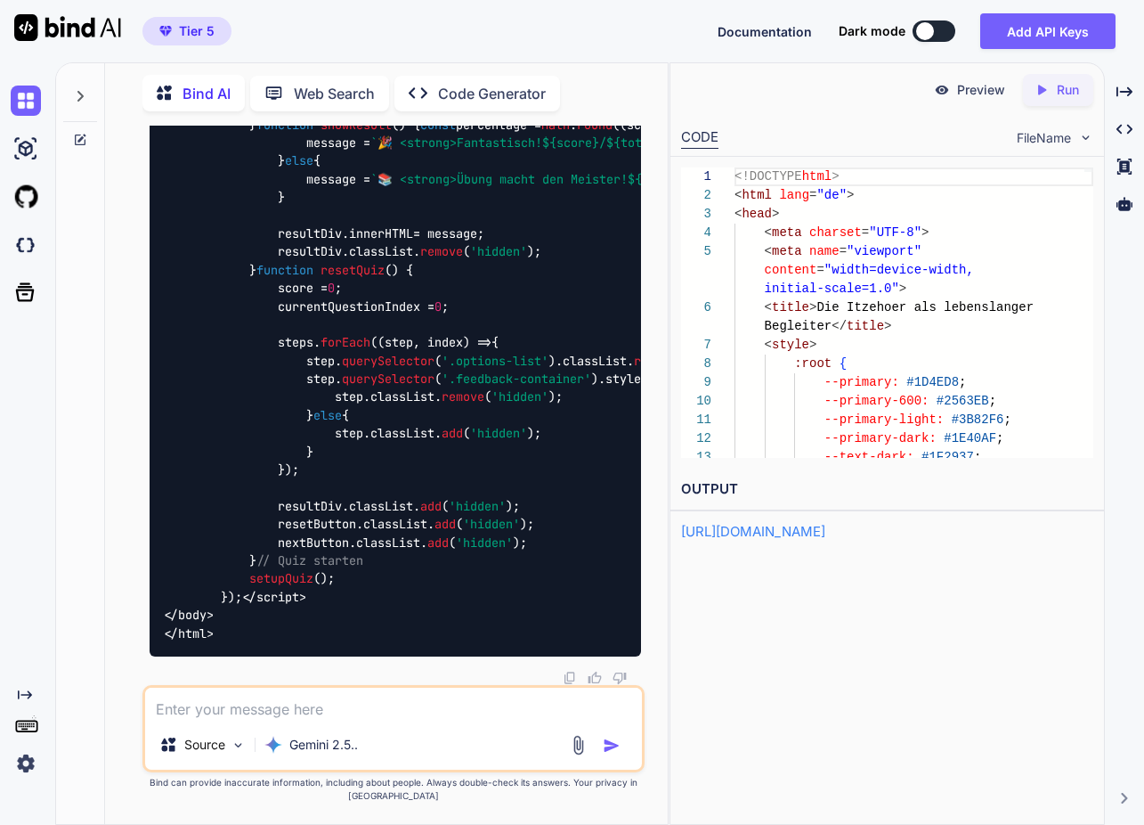
scroll to position [79827, 0]
click at [387, 710] on textarea at bounding box center [393, 704] width 497 height 32
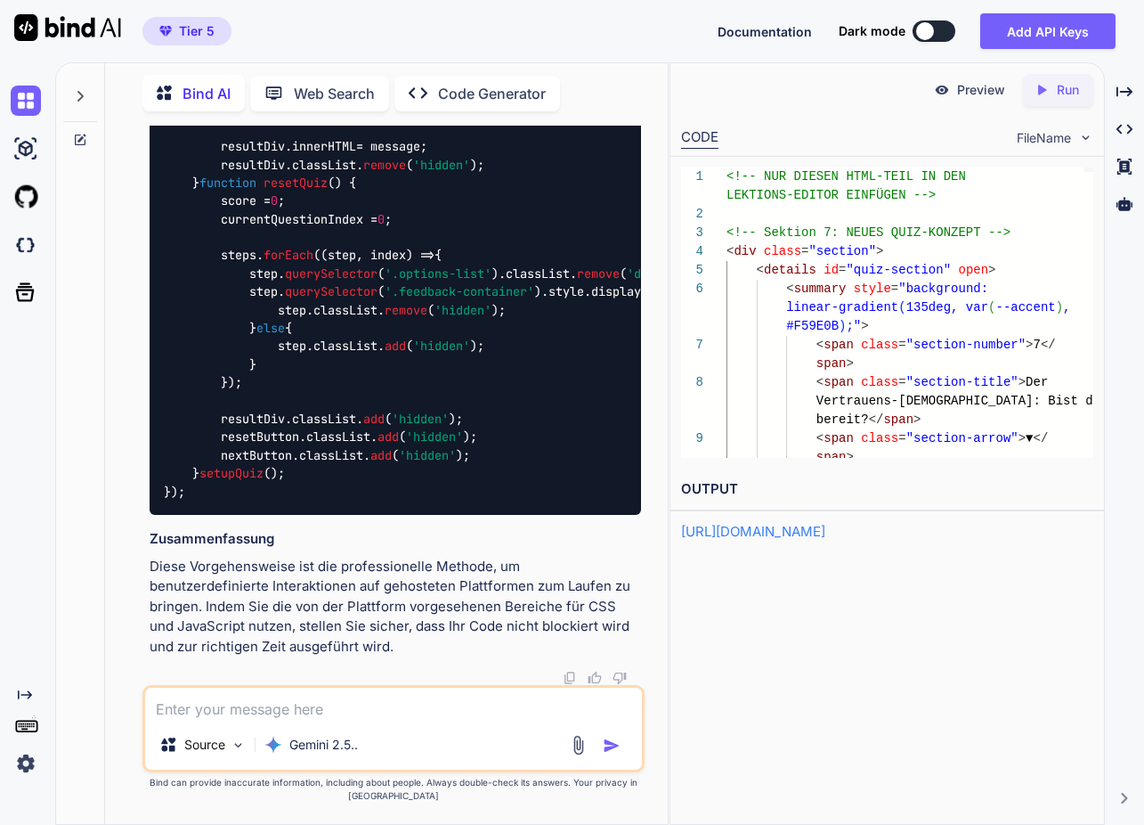
scroll to position [105915, 0]
click at [344, 716] on textarea at bounding box center [393, 704] width 497 height 32
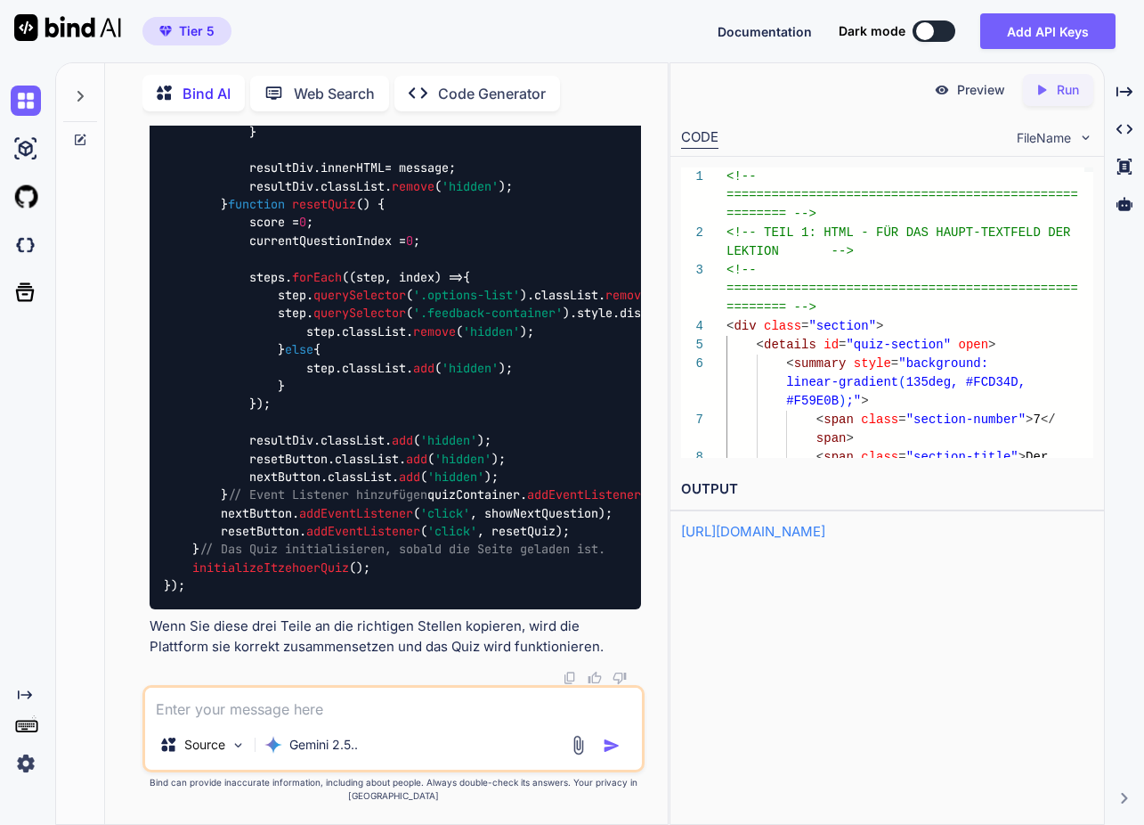
scroll to position [108689, 0]
click at [365, 714] on textarea at bounding box center [393, 704] width 497 height 32
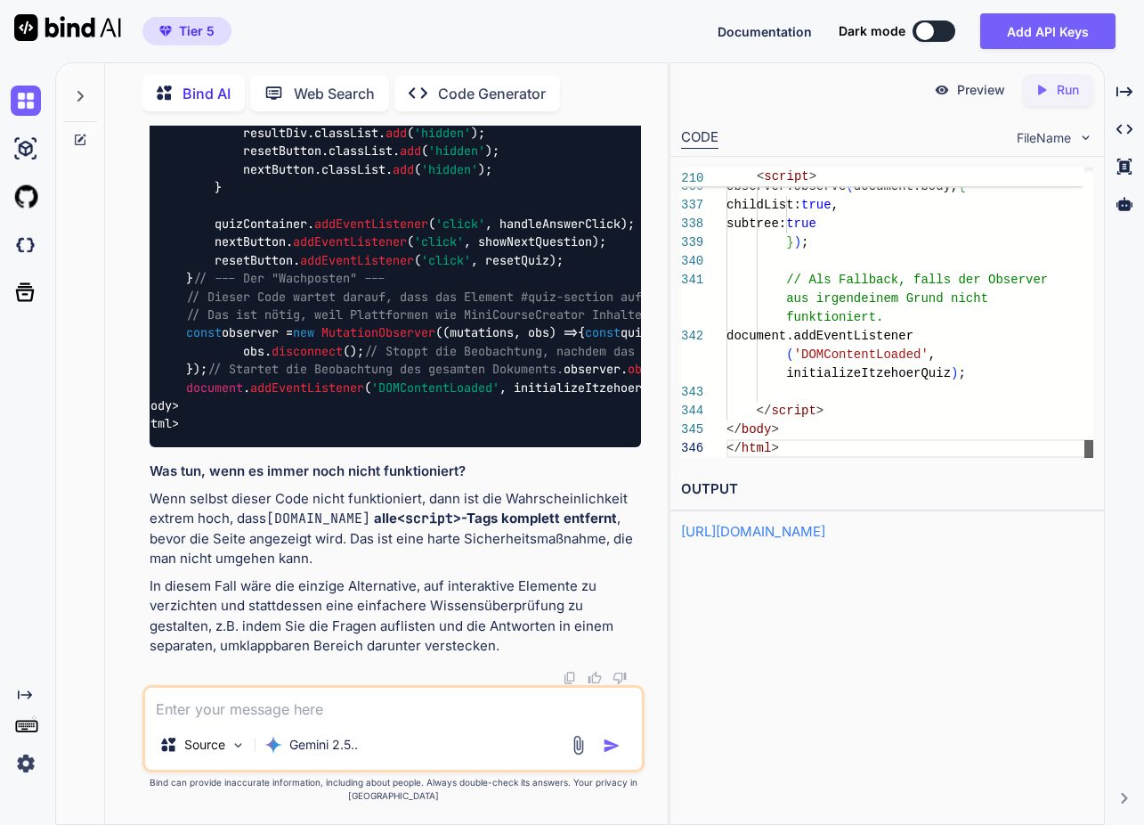
scroll to position [19, 0]
click at [1094, 471] on div "Preview Created with Pixso. Run CODE FileName 336 337 338 339 340 341 342 343 3…" at bounding box center [888, 302] width 434 height 479
click at [1054, 91] on icon "Created with Pixso." at bounding box center [1045, 90] width 23 height 16
click at [983, 93] on p "Preview" at bounding box center [981, 90] width 48 height 18
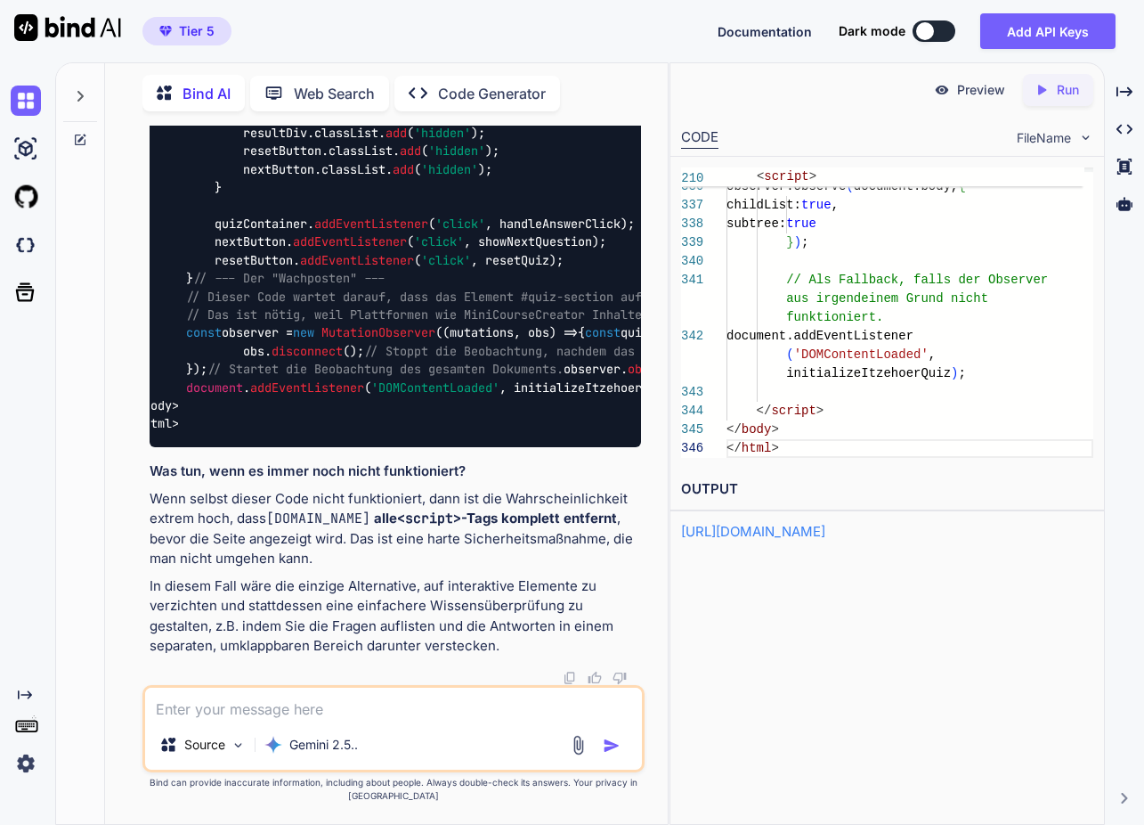
scroll to position [113123, 0]
click at [364, 711] on textarea at bounding box center [393, 704] width 497 height 32
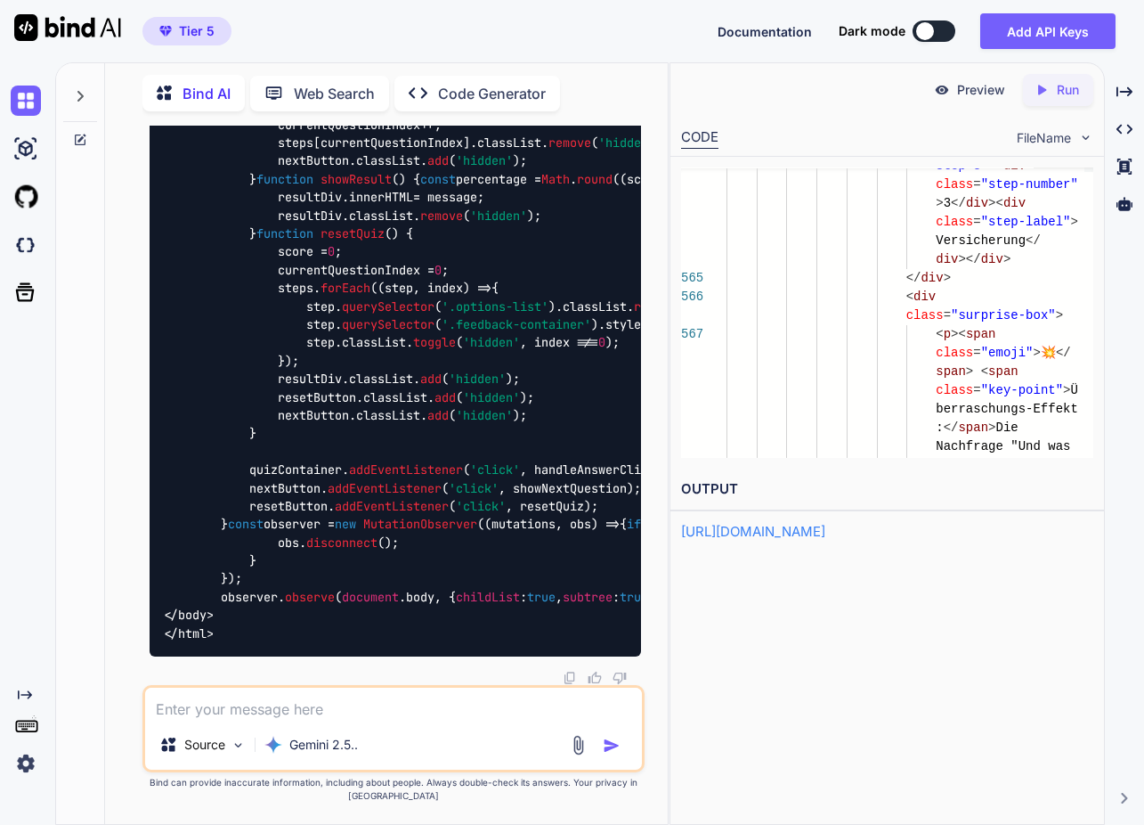
scroll to position [120270, 0]
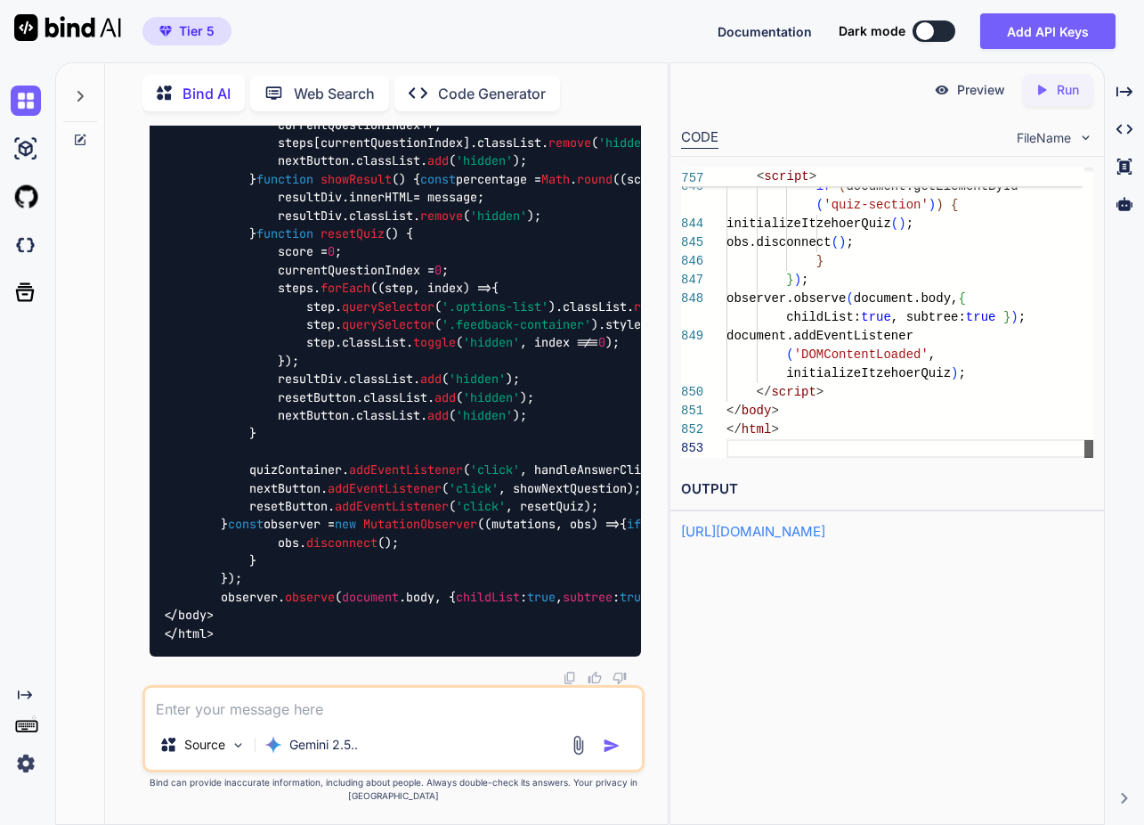
scroll to position [1, 0]
click at [1087, 501] on div "Preview Created with Pixso. Run CODE FileName 843 844 845 846 847 848 849 850 8…" at bounding box center [888, 302] width 434 height 479
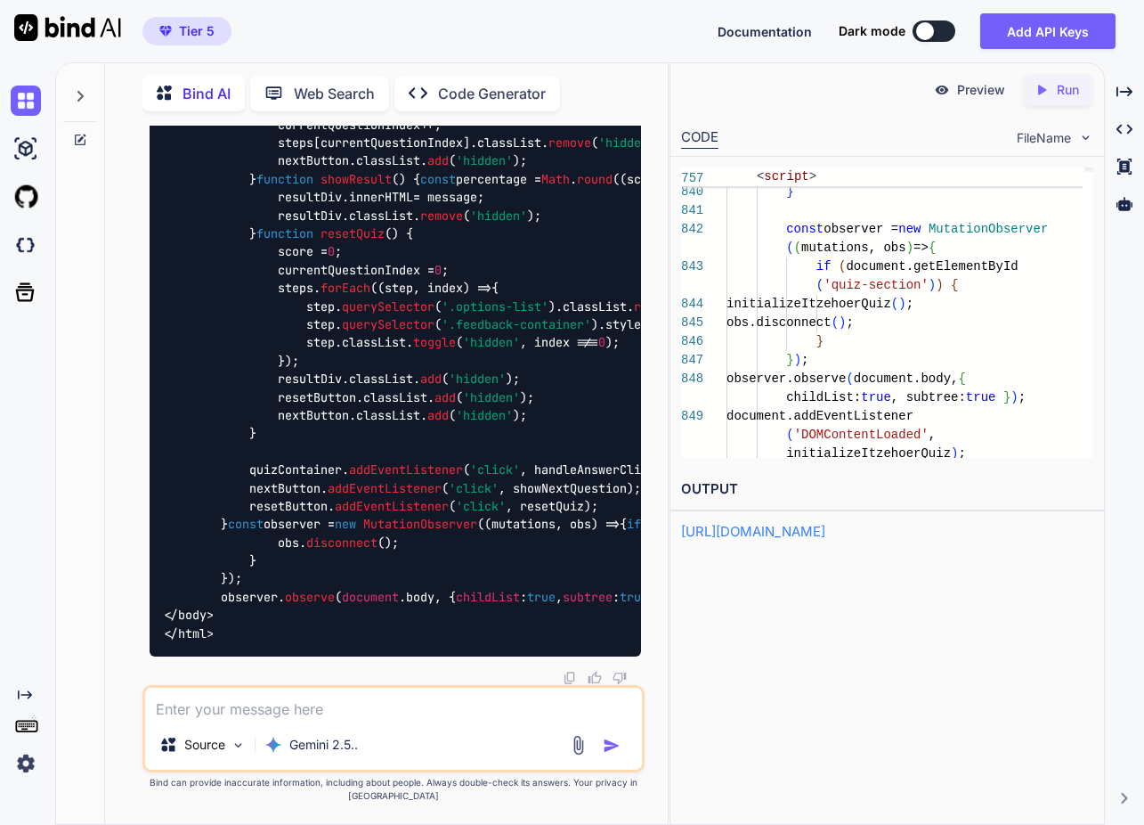
click at [330, 744] on p "Gemini 2.5.." at bounding box center [323, 745] width 69 height 18
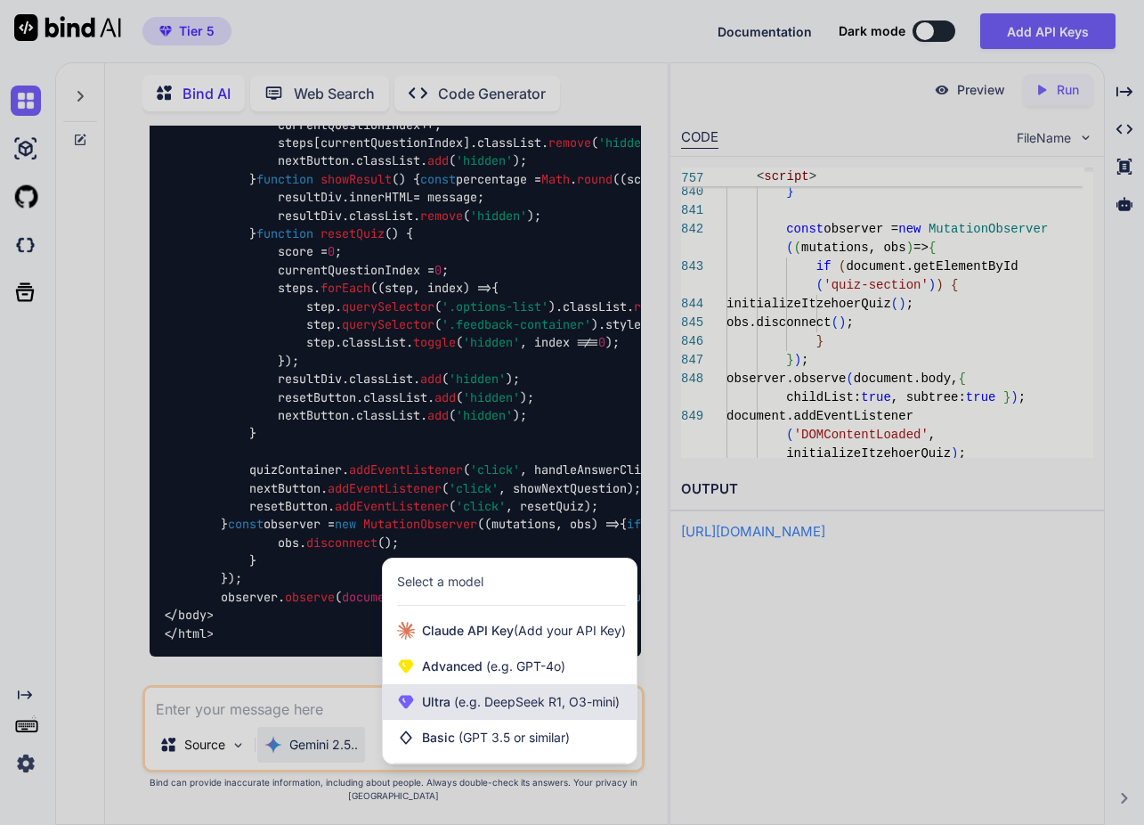
click at [458, 707] on span "(e.g. DeepSeek R1, O3-mini)" at bounding box center [535, 701] width 169 height 15
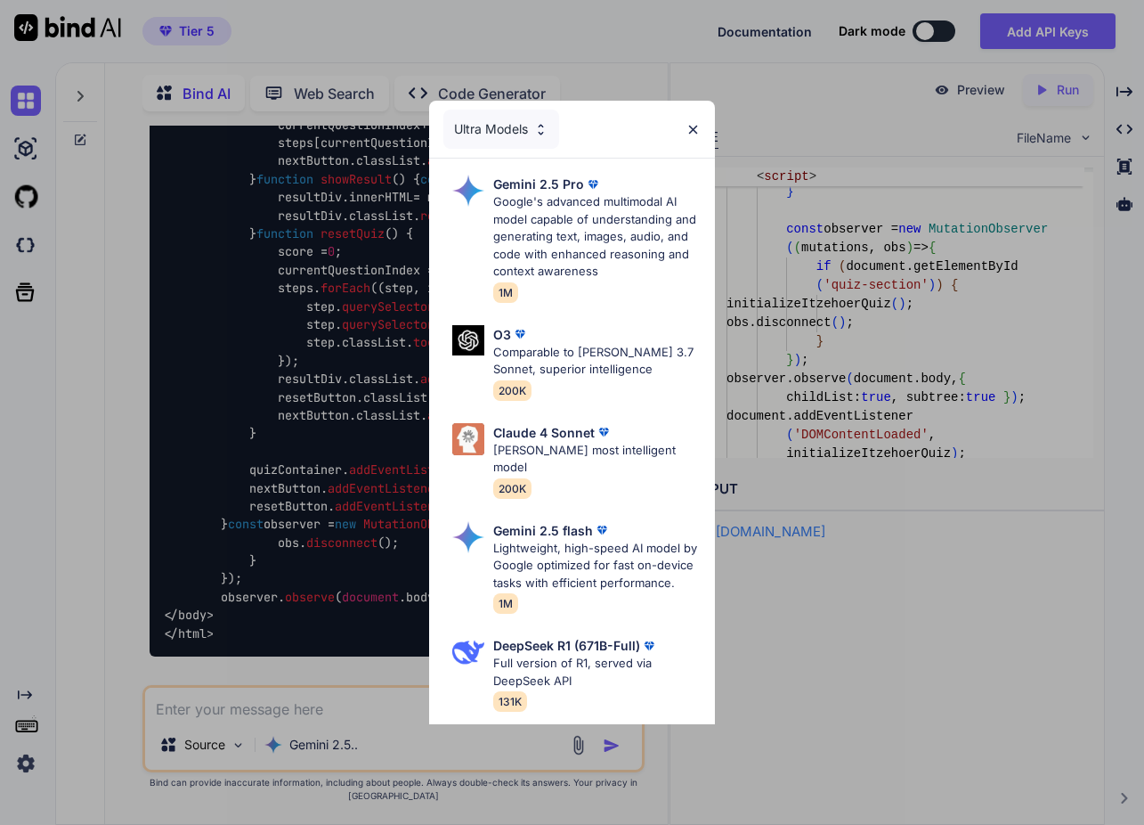
drag, startPoint x: 608, startPoint y: 438, endPoint x: 539, endPoint y: 539, distance: 122.3
click at [607, 442] on p "[PERSON_NAME] most intelligent model" at bounding box center [597, 459] width 208 height 35
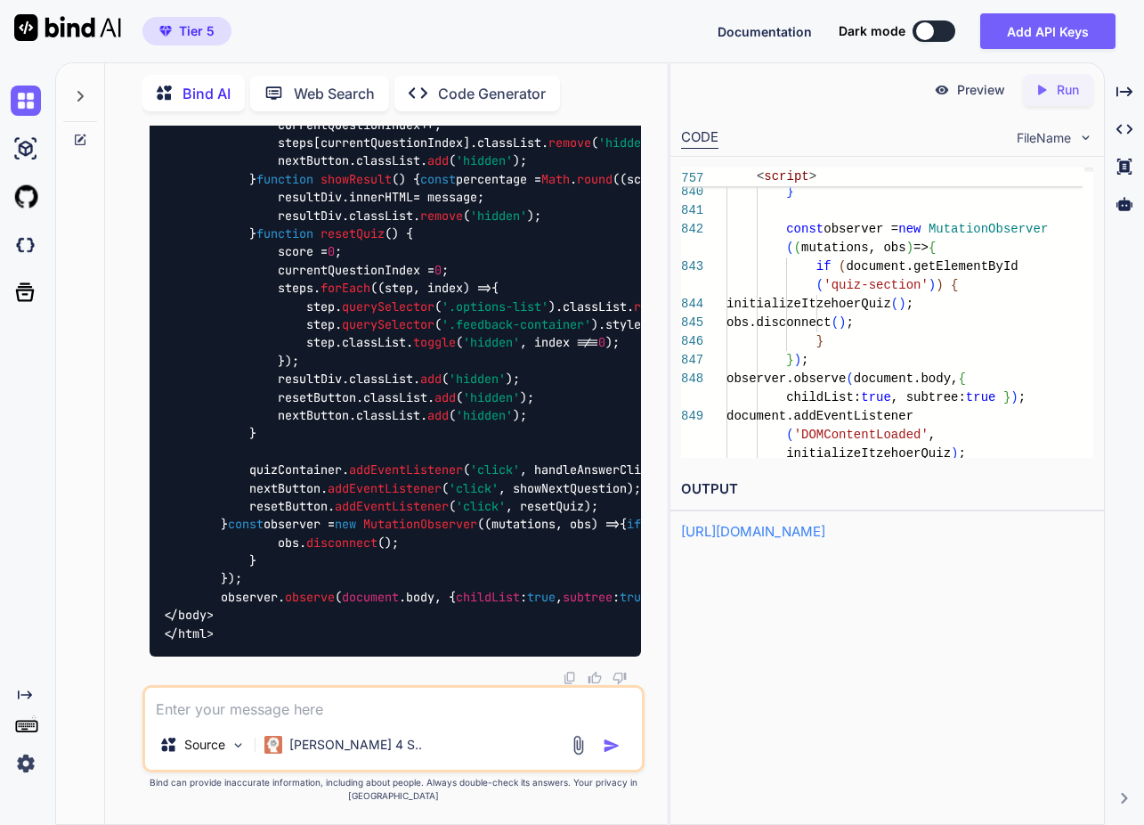
click at [360, 707] on textarea at bounding box center [393, 704] width 497 height 32
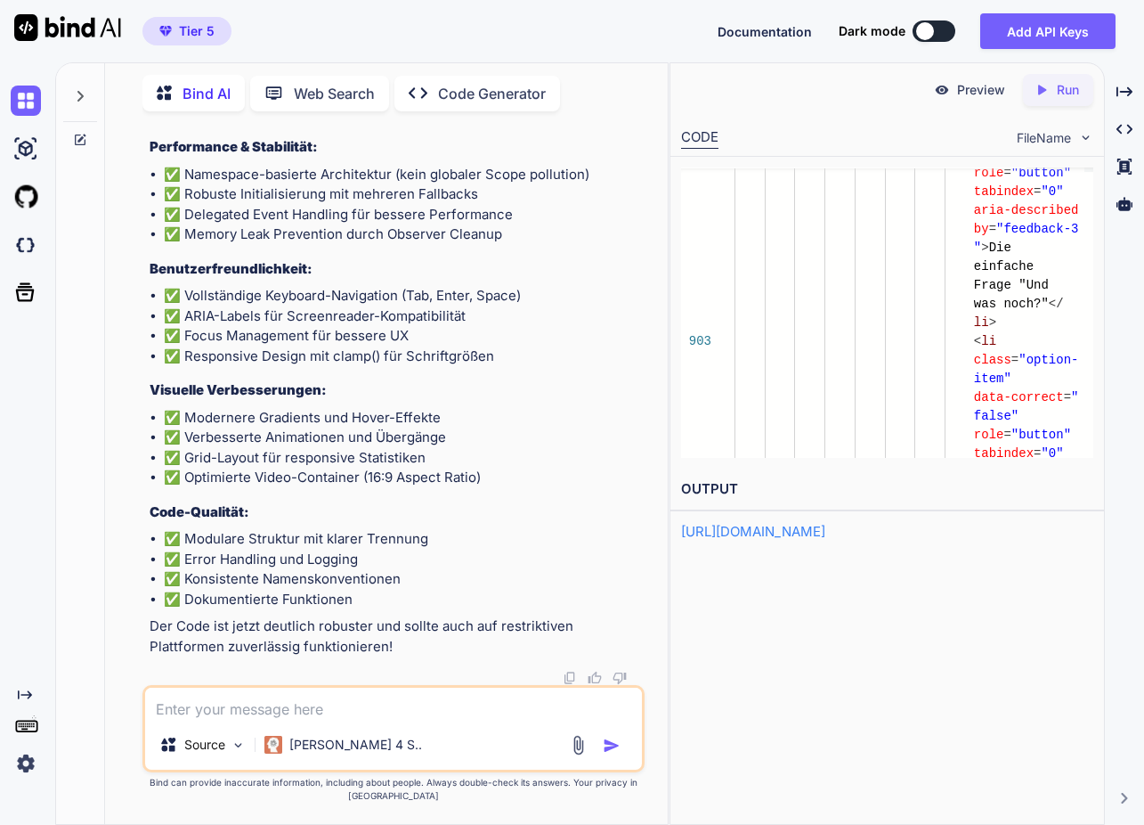
scroll to position [0, 4]
click at [311, 698] on textarea at bounding box center [393, 704] width 497 height 32
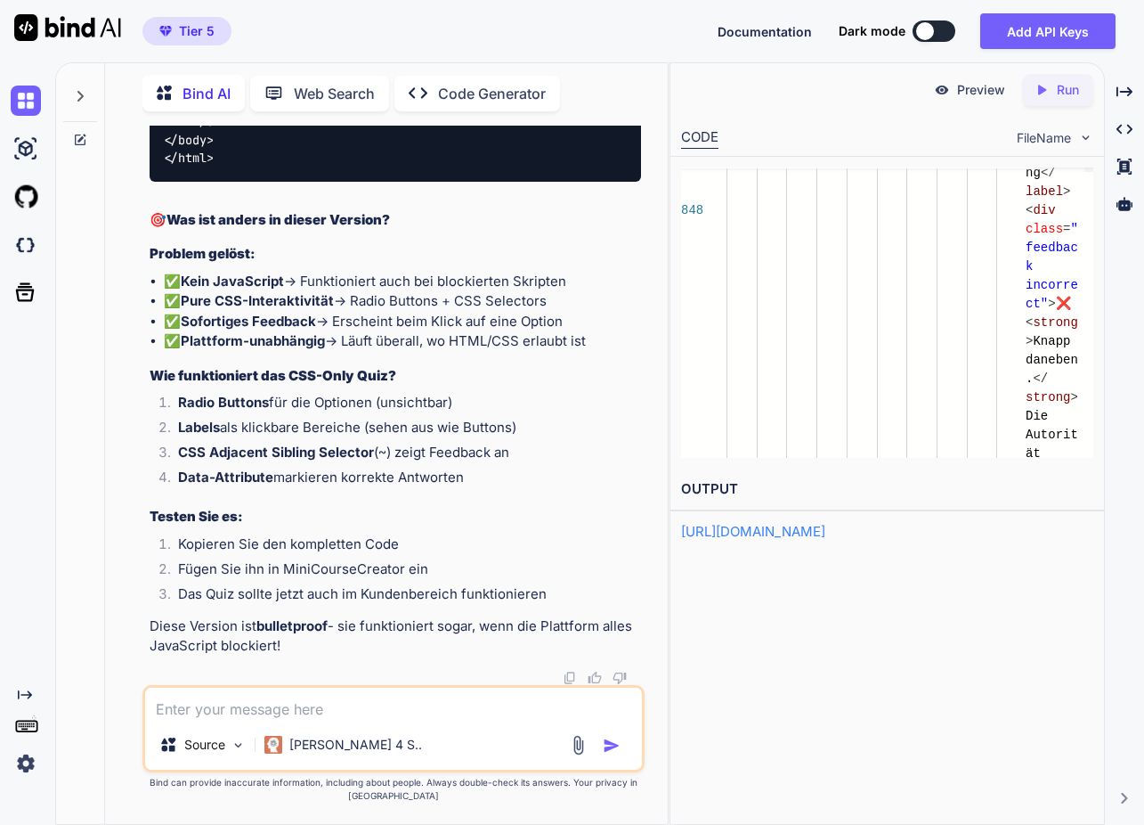
scroll to position [158532, 0]
click at [254, 717] on textarea at bounding box center [393, 704] width 497 height 32
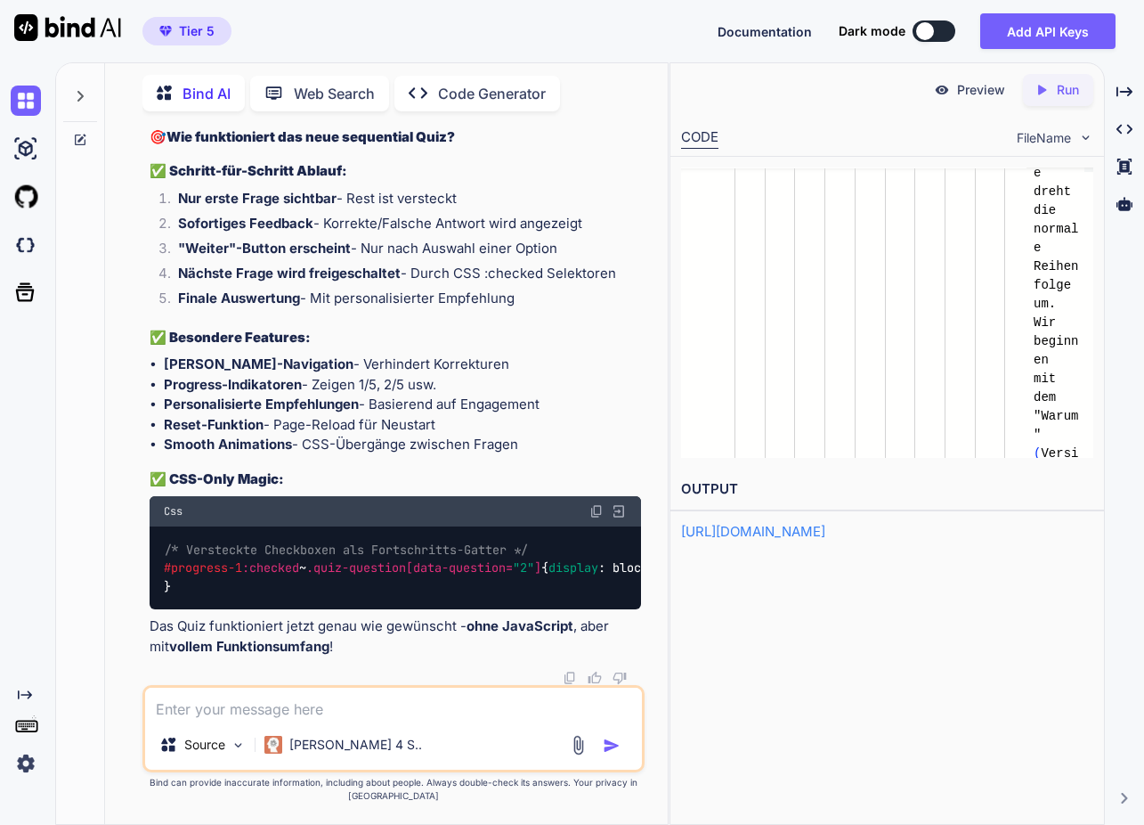
scroll to position [176028, 0]
click at [401, 697] on textarea at bounding box center [393, 704] width 497 height 32
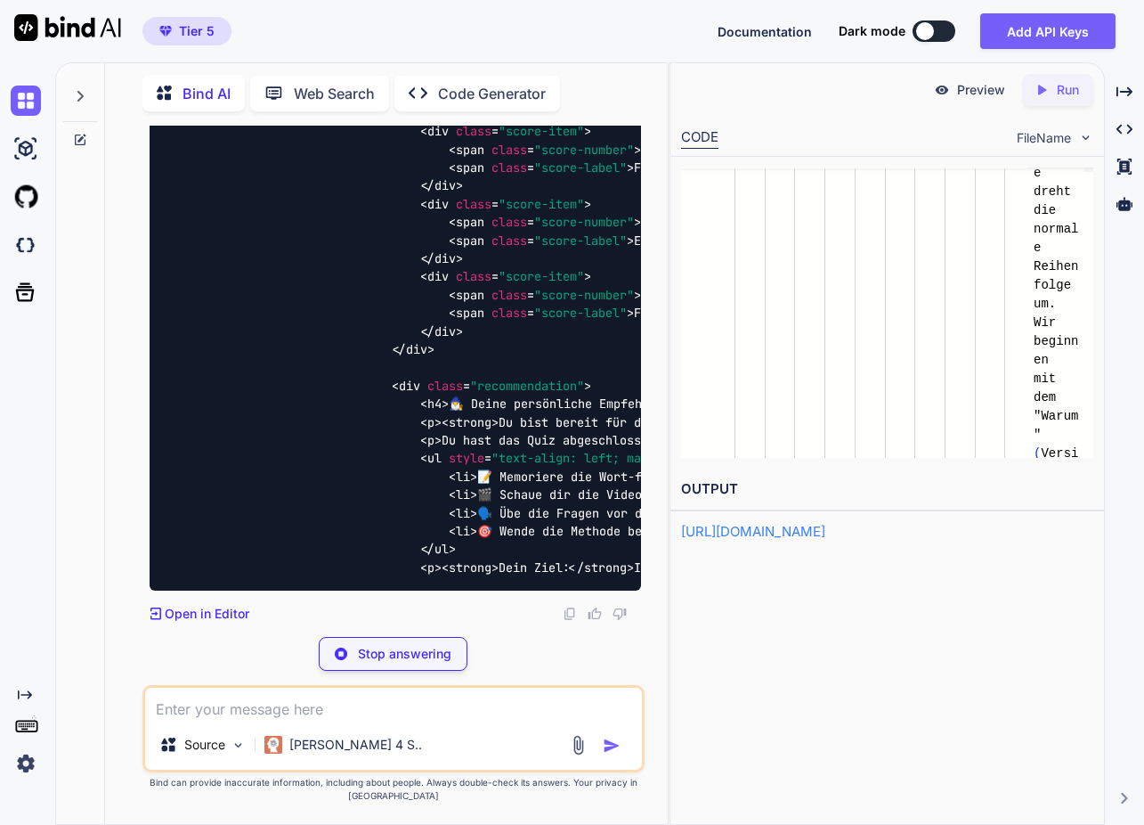
scroll to position [198184, 0]
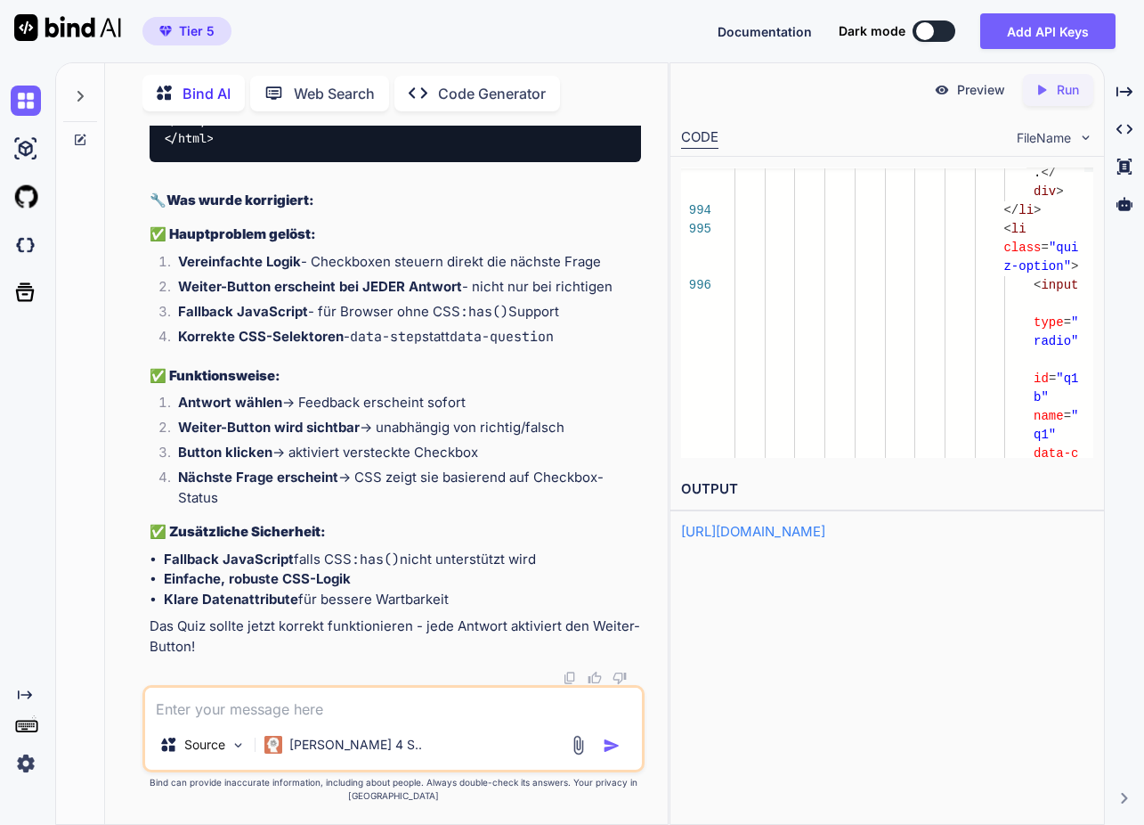
click at [353, 701] on textarea at bounding box center [393, 704] width 497 height 32
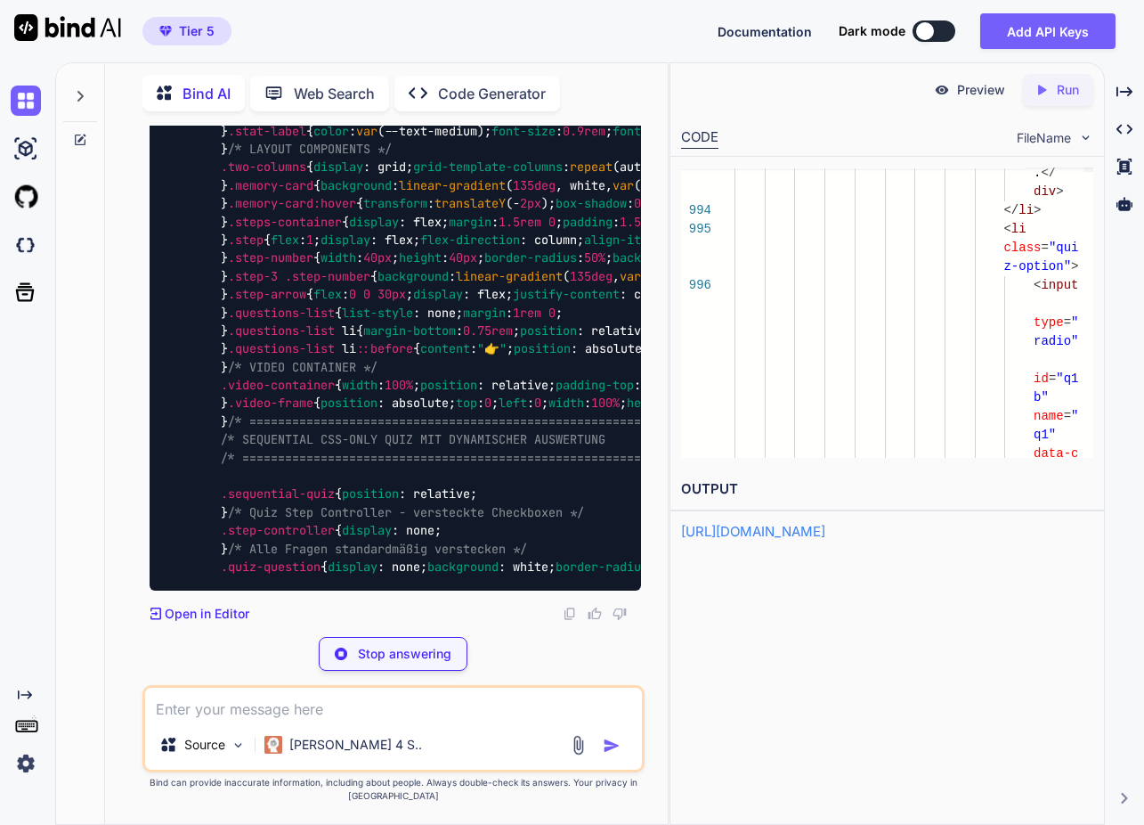
scroll to position [220172, 0]
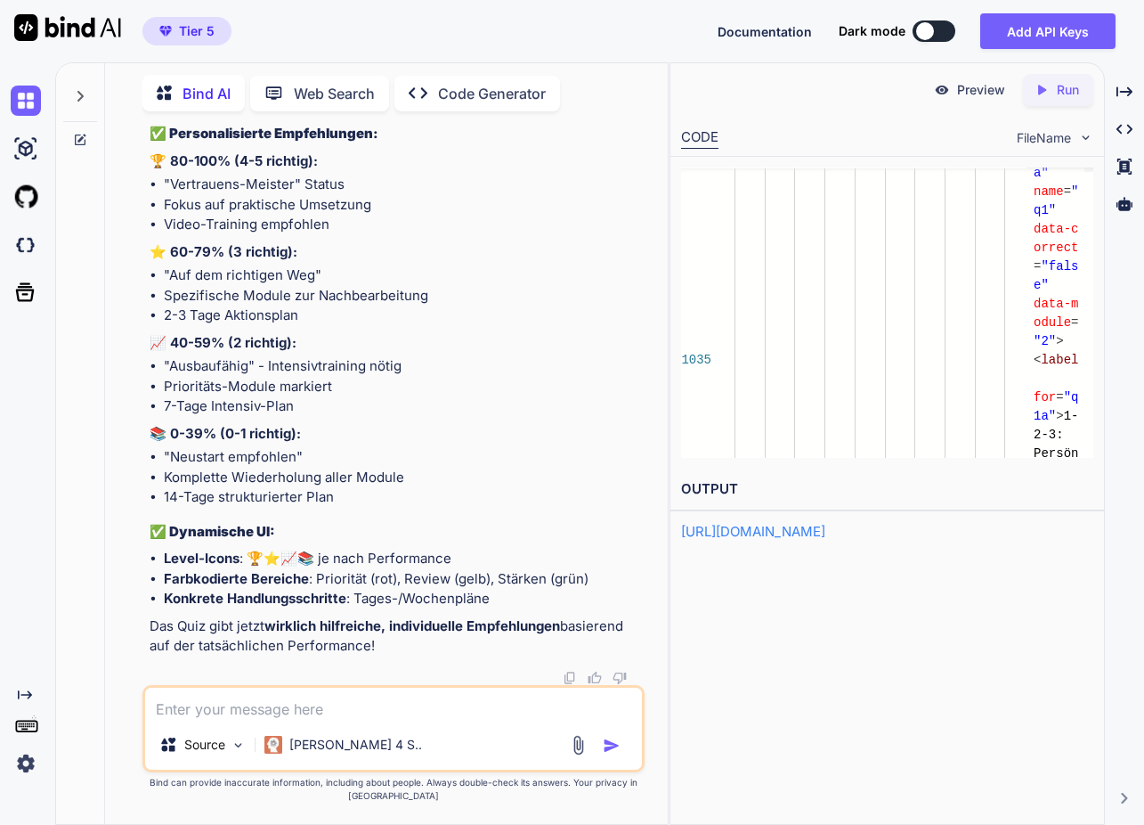
click at [346, 716] on textarea at bounding box center [393, 704] width 497 height 32
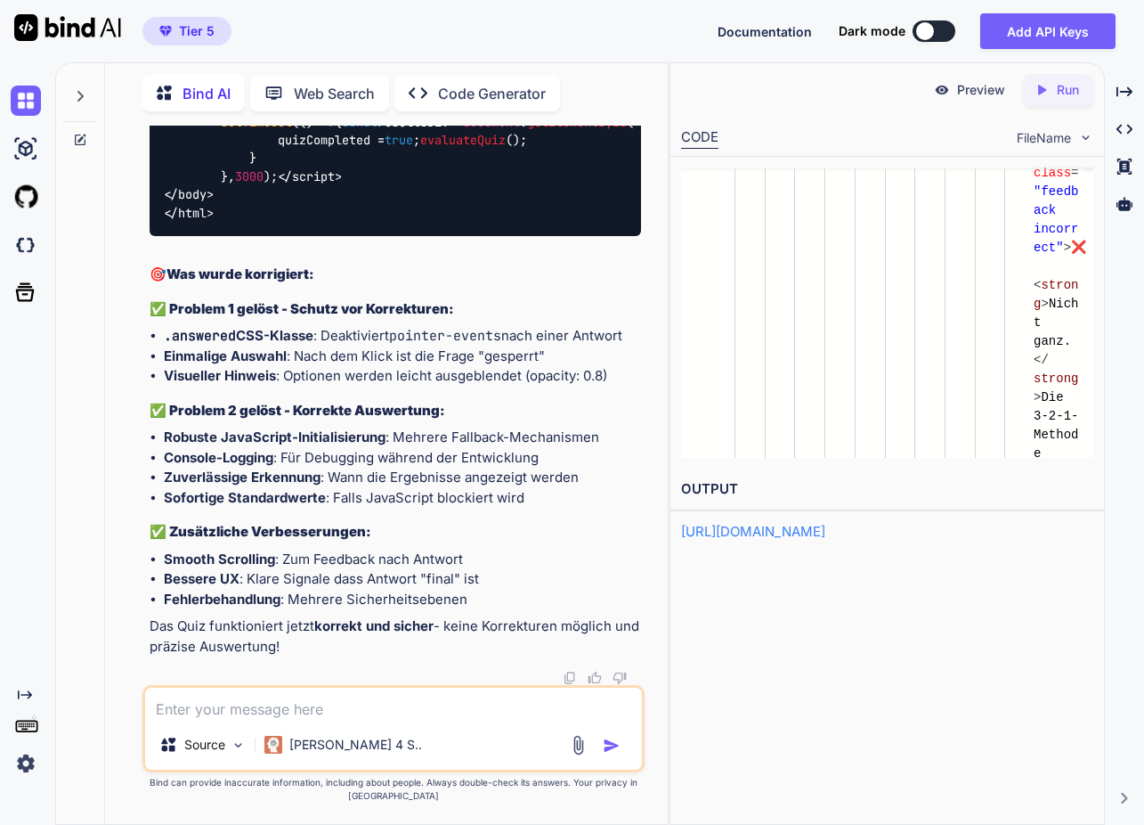
scroll to position [246471, 0]
click at [275, 712] on textarea at bounding box center [393, 704] width 497 height 32
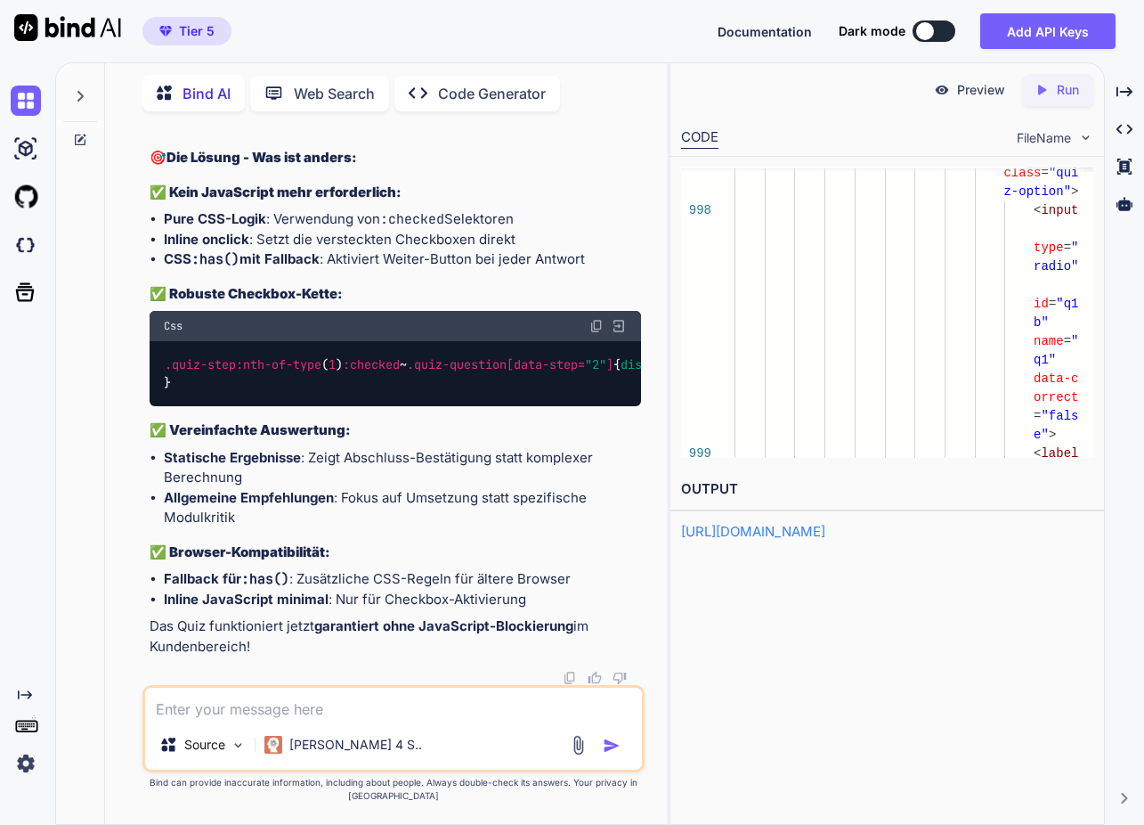
scroll to position [272968, 0]
click at [390, 703] on textarea at bounding box center [393, 704] width 497 height 32
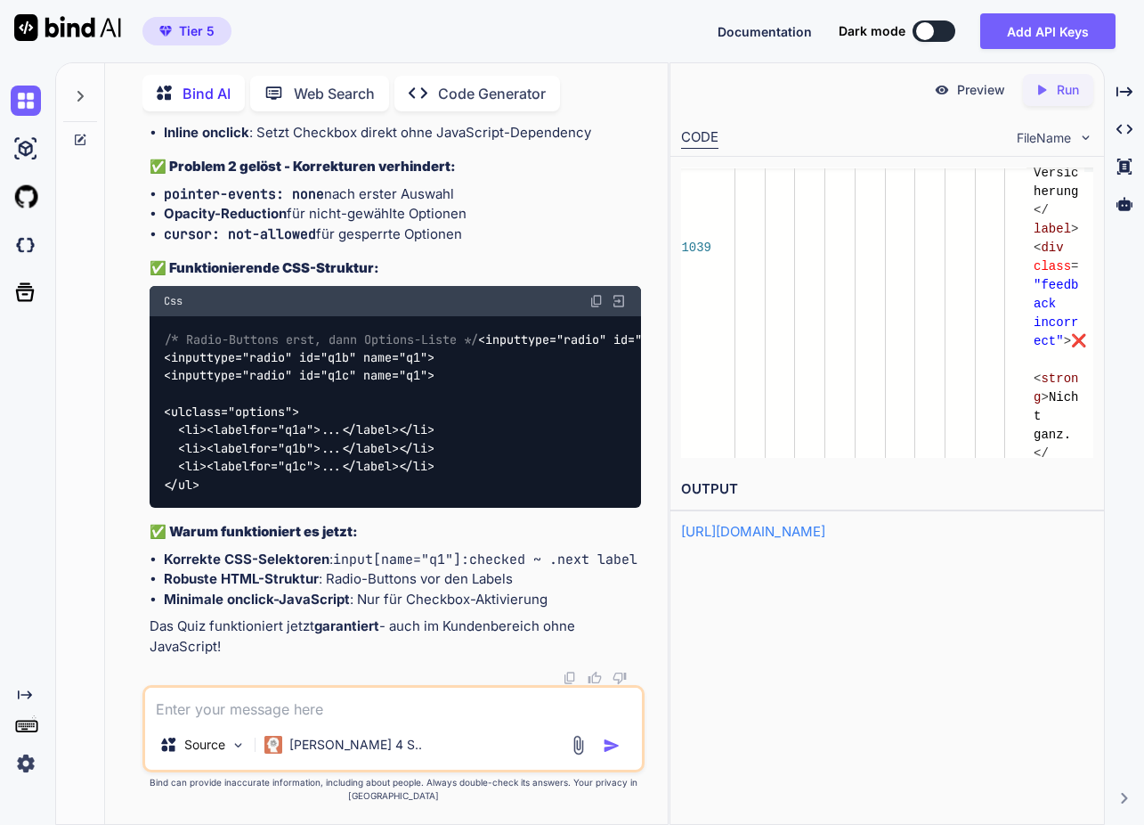
scroll to position [295081, 0]
drag, startPoint x: 358, startPoint y: 705, endPoint x: 269, endPoint y: 698, distance: 89.3
click at [359, 705] on textarea at bounding box center [393, 704] width 497 height 32
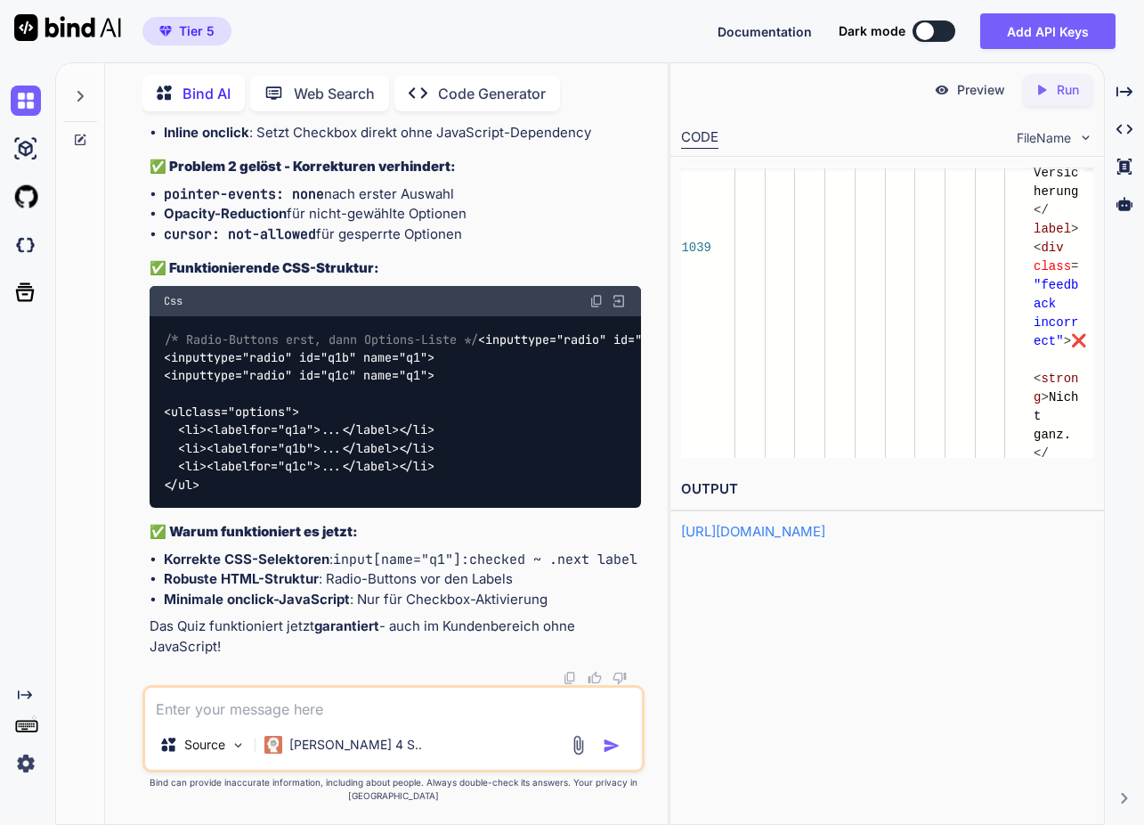
click at [329, 712] on textarea at bounding box center [393, 704] width 497 height 32
click at [272, 703] on textarea at bounding box center [393, 704] width 497 height 32
click at [270, 700] on textarea at bounding box center [393, 704] width 497 height 32
click at [269, 698] on textarea at bounding box center [393, 704] width 497 height 32
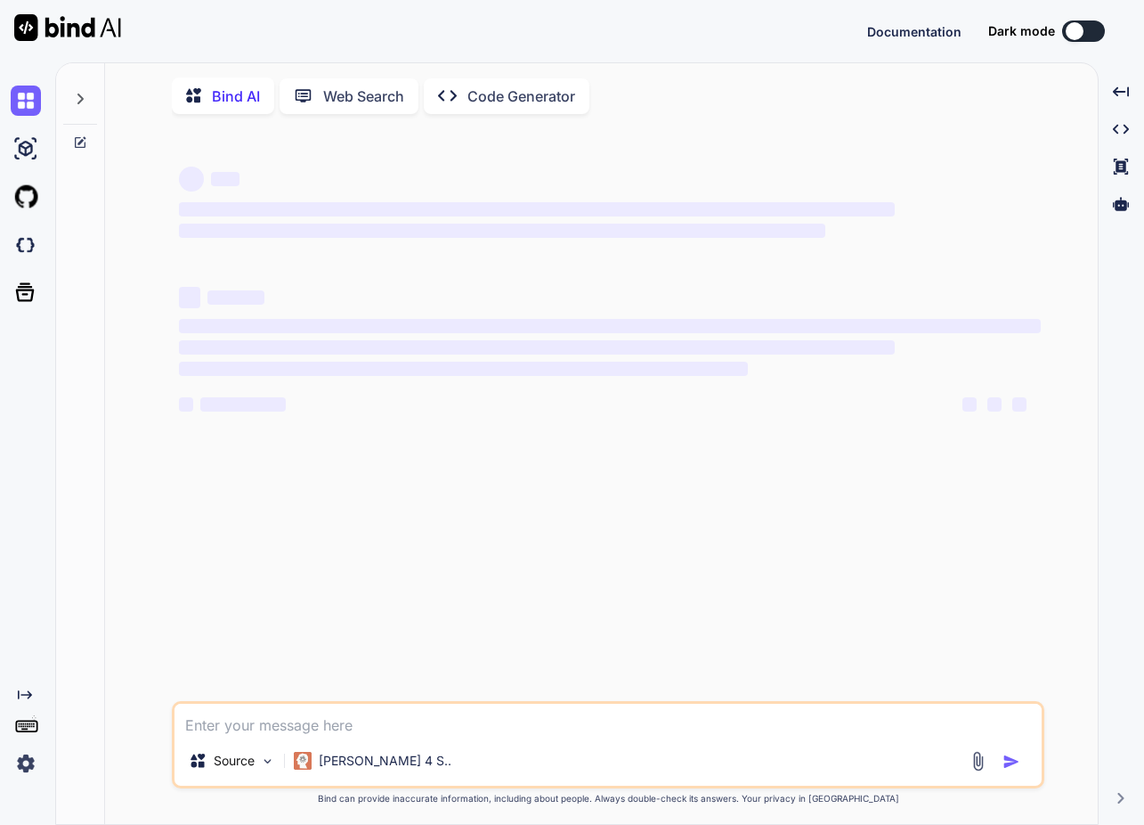
click at [338, 728] on textarea at bounding box center [608, 720] width 867 height 32
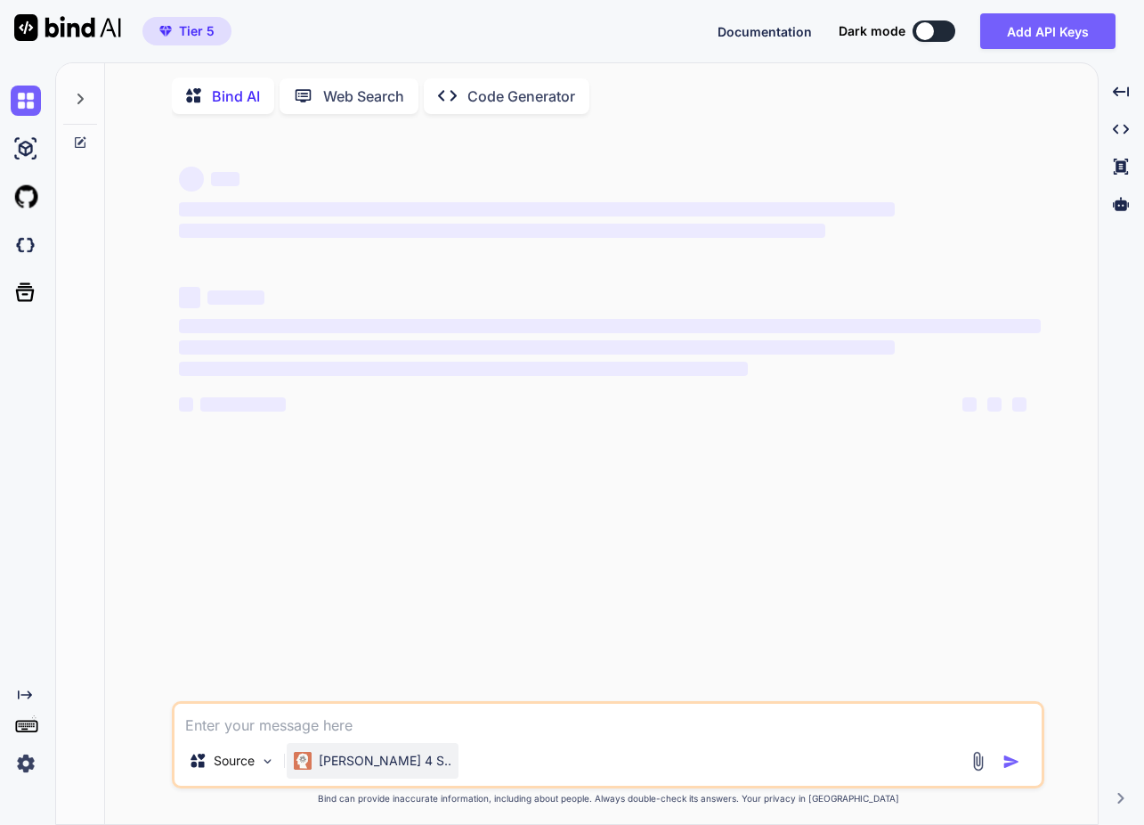
click at [373, 765] on p "[PERSON_NAME] 4 S.." at bounding box center [385, 761] width 133 height 18
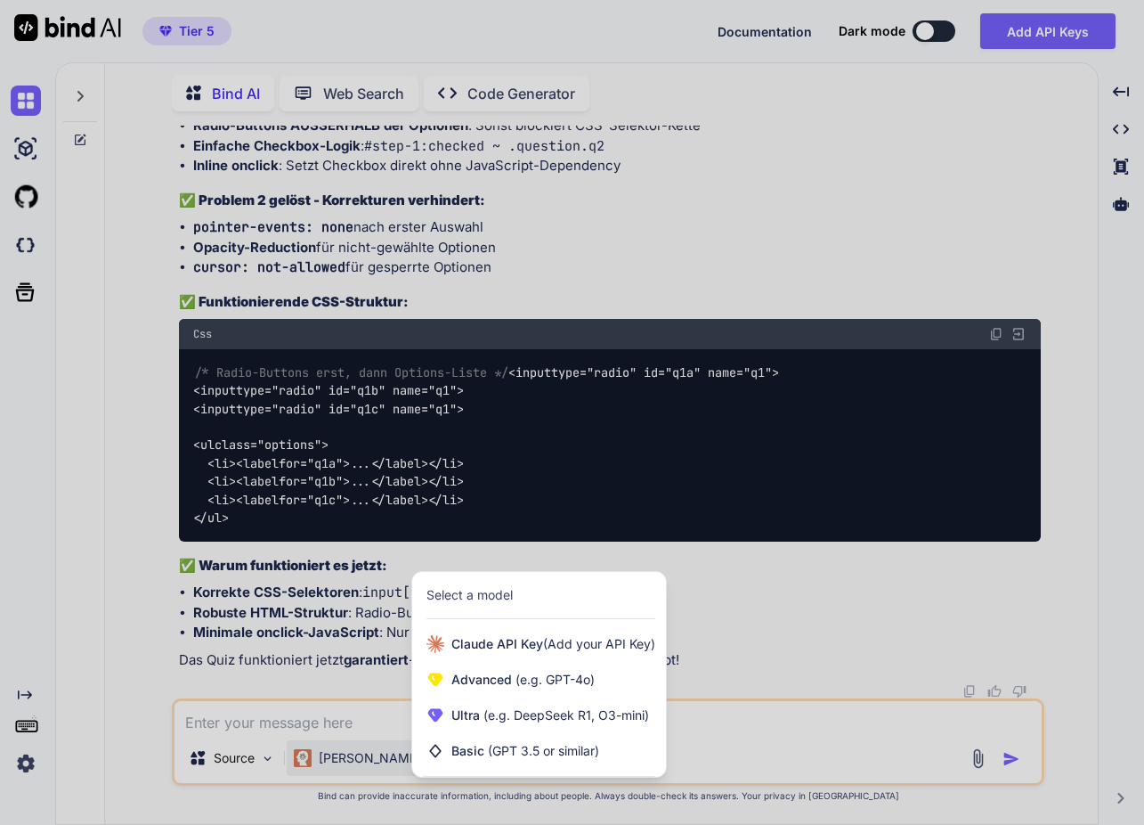
scroll to position [96608, 0]
click at [470, 713] on span "Ultra (e.g. DeepSeek R1, O3-mini)" at bounding box center [551, 715] width 198 height 18
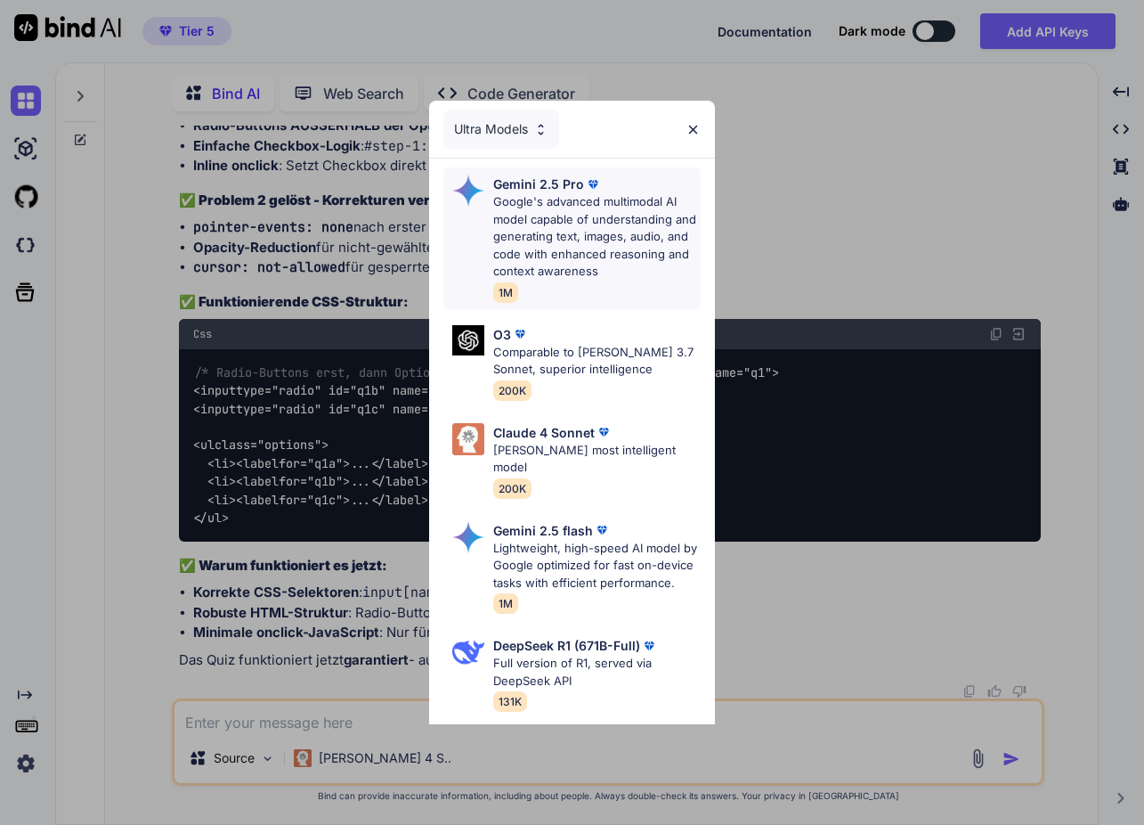
click at [622, 232] on p "Google's advanced multimodal AI model capable of understanding and generating t…" at bounding box center [597, 236] width 208 height 87
type textarea "x"
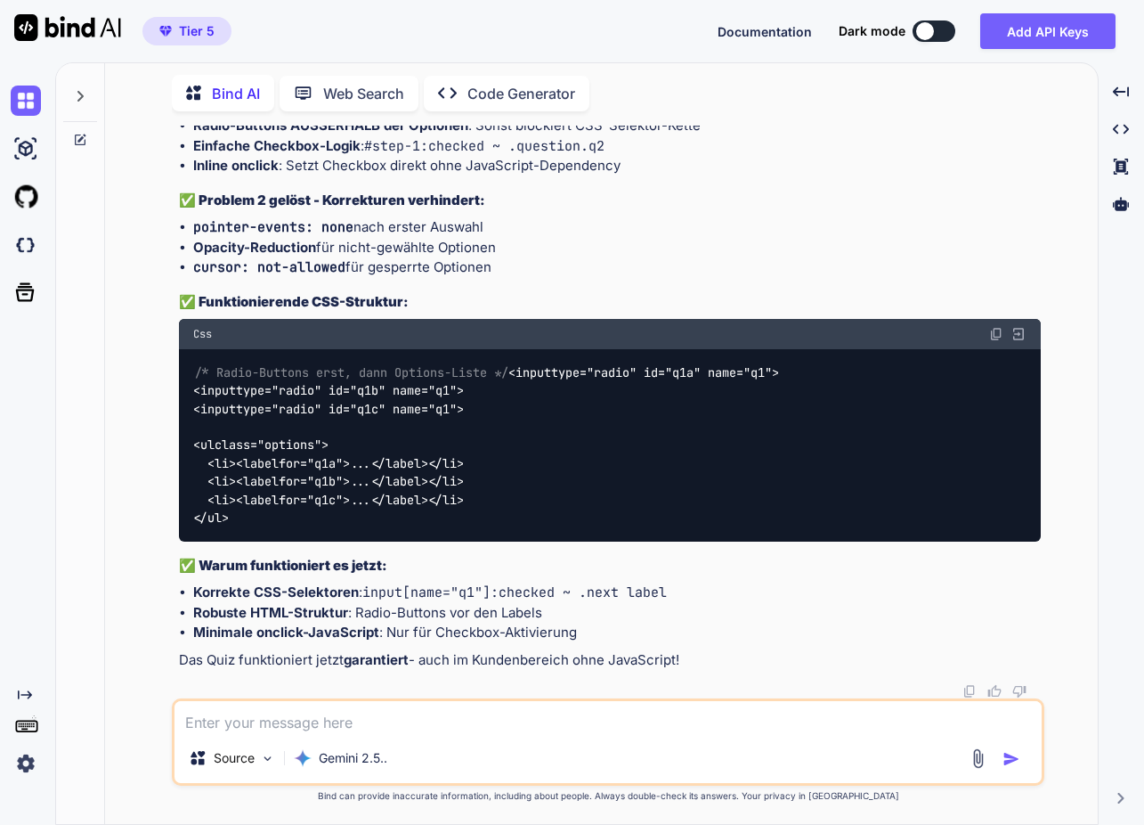
click at [343, 719] on textarea at bounding box center [608, 717] width 867 height 32
type textarea "d"
type textarea "x"
type textarea "da"
type textarea "x"
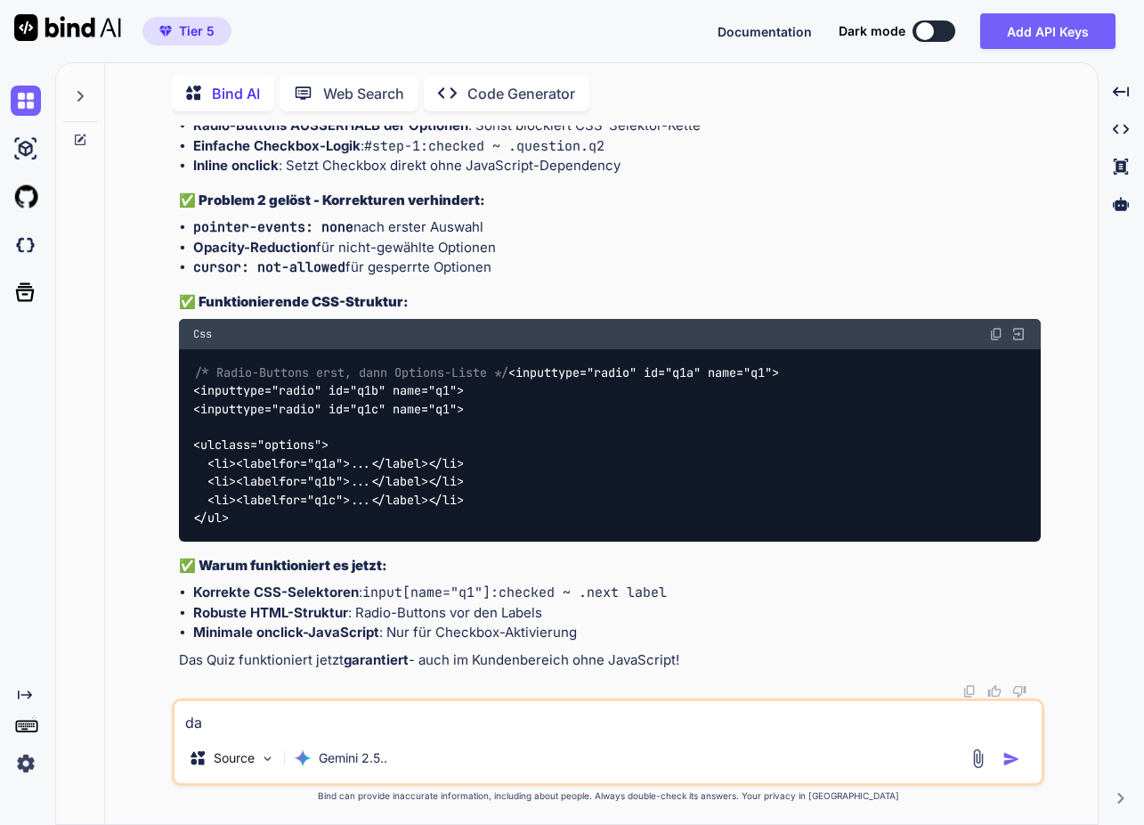
type textarea "das"
type textarea "x"
type textarea "das"
type textarea "x"
type textarea "das k"
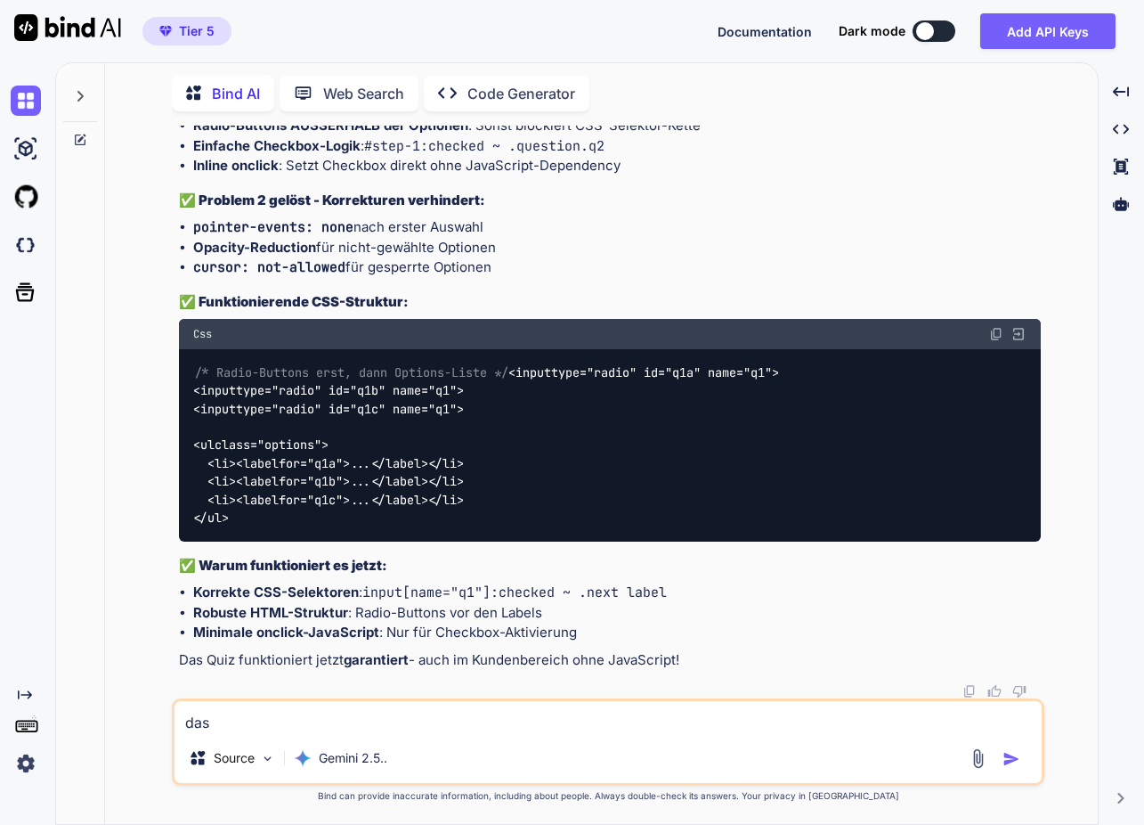
type textarea "x"
type textarea "das"
type textarea "x"
type textarea "das l"
type textarea "x"
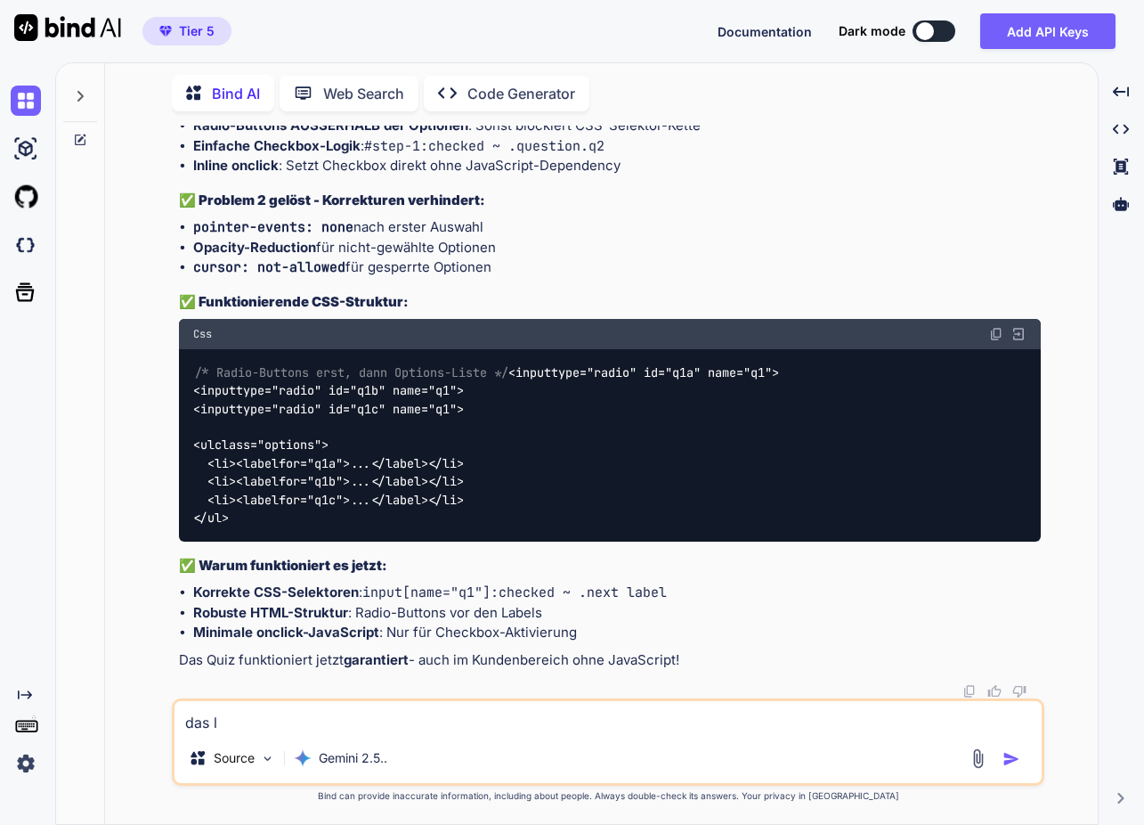
type textarea "das lä"
type textarea "x"
type textarea "das läu"
type textarea "x"
type textarea "das läuf"
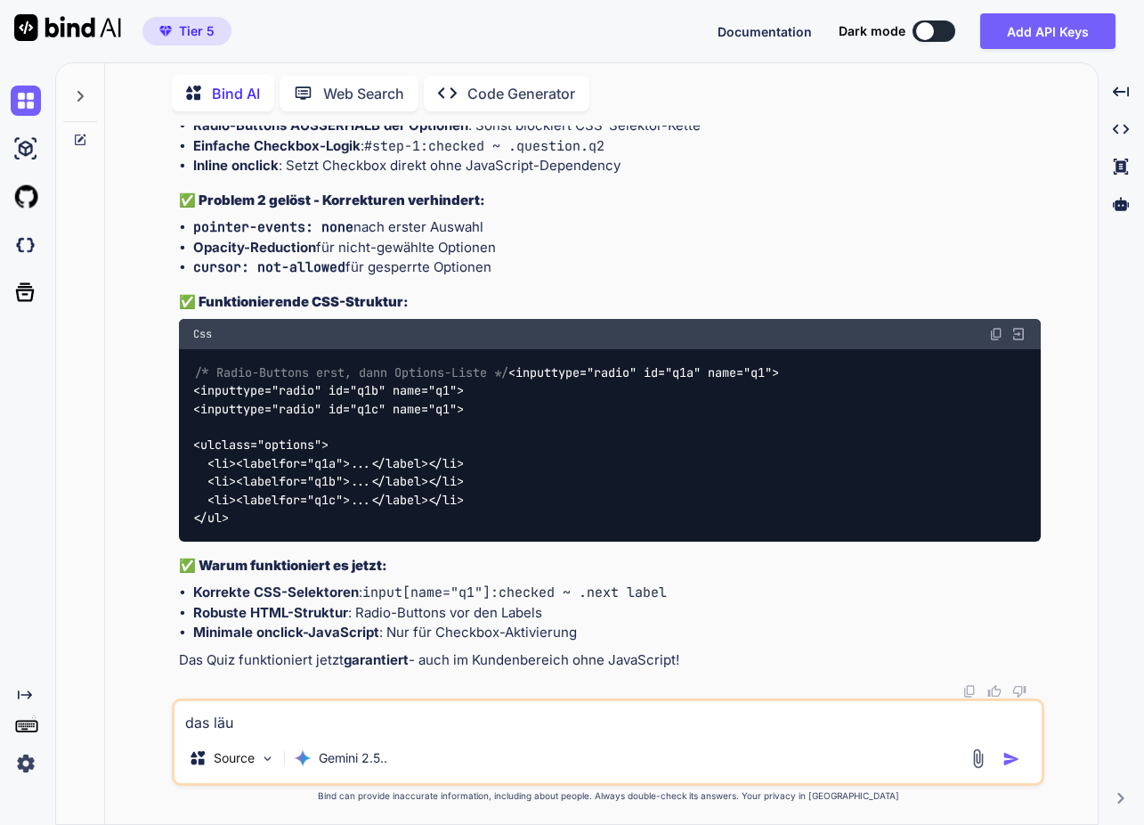
type textarea "x"
type textarea "das läuft"
type textarea "x"
type textarea "das läuft"
type textarea "x"
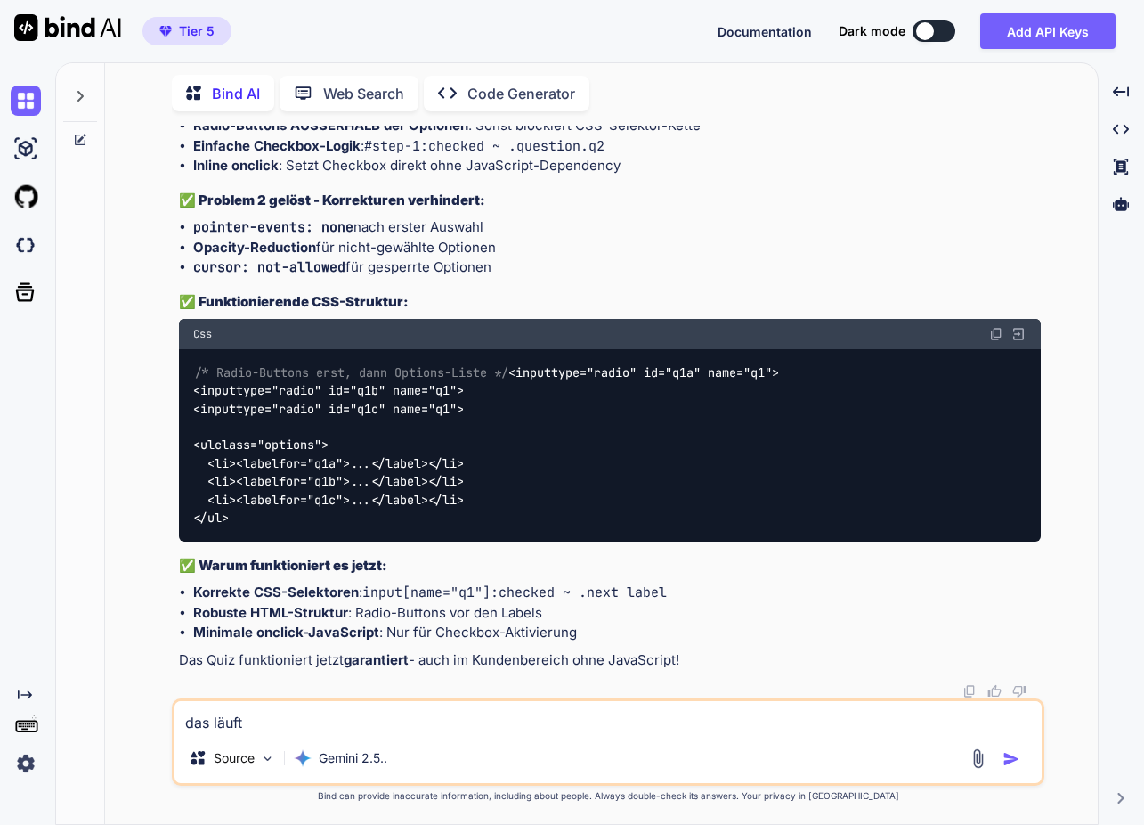
type textarea "das läuft i"
type textarea "x"
type textarea "das läuft im"
type textarea "x"
type textarea "das läuft imm"
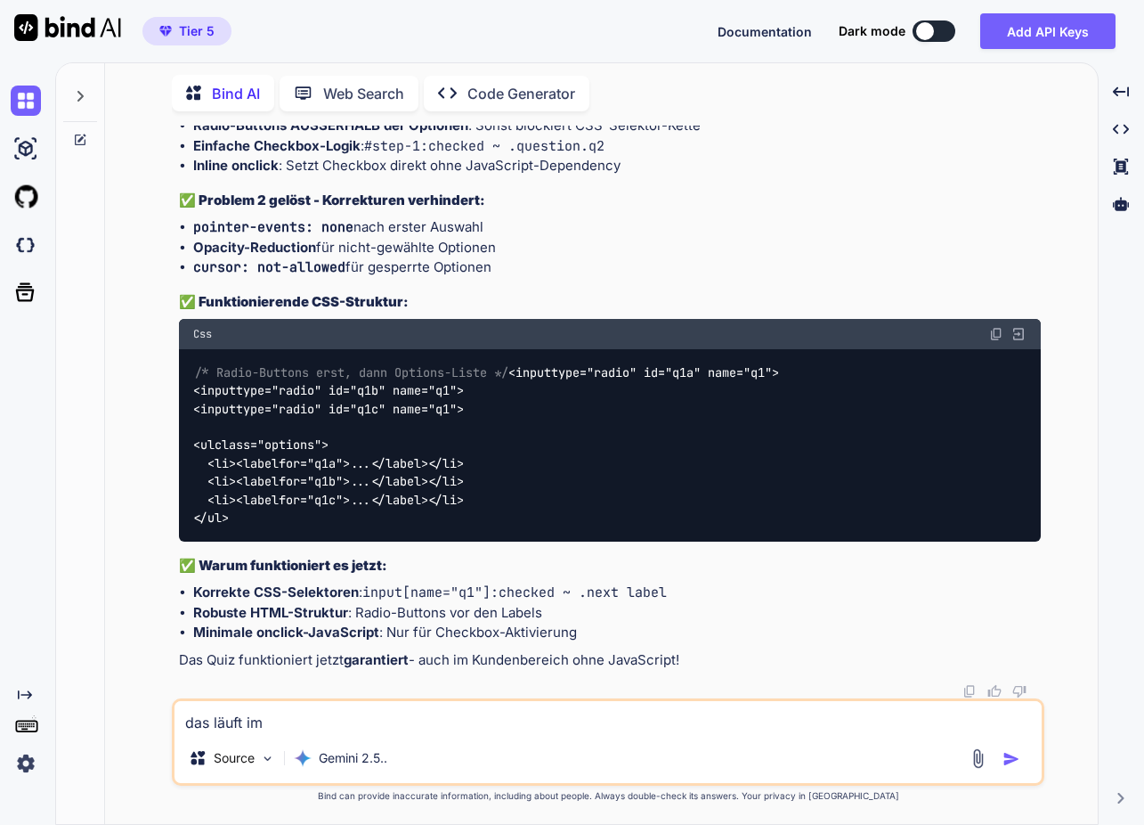
type textarea "x"
type textarea "das läuft imme"
type textarea "x"
type textarea "das läuft immer"
type textarea "x"
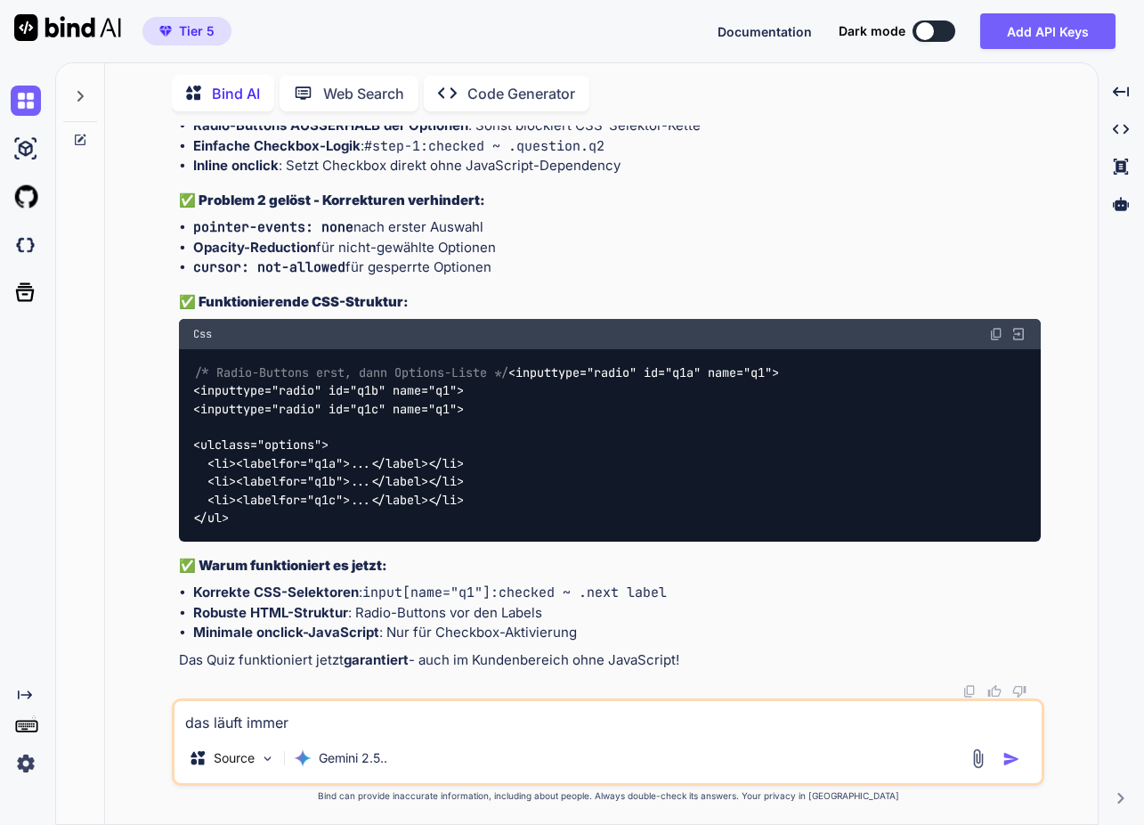
type textarea "das läuft immer"
type textarea "x"
type textarea "das läuft immer n"
type textarea "x"
type textarea "das läuft immer no"
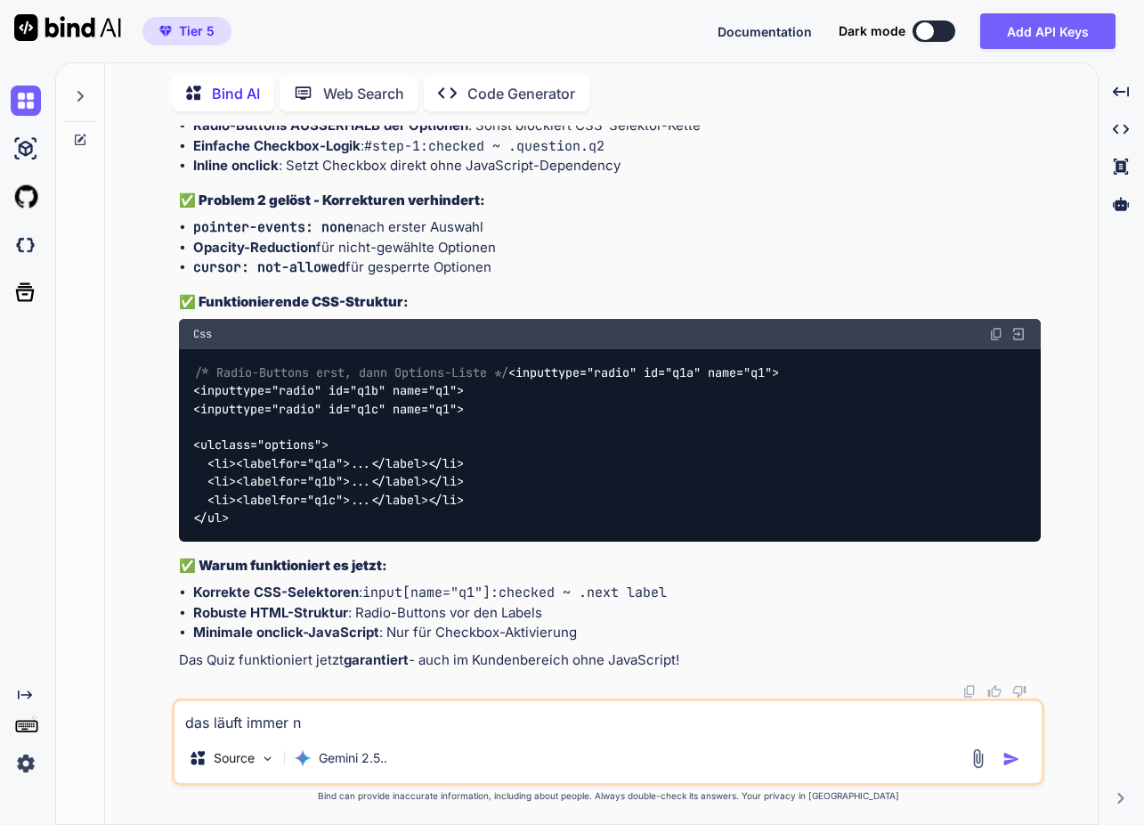
type textarea "x"
type textarea "das läuft immer noc"
type textarea "x"
type textarea "das läuft immer noch"
type textarea "x"
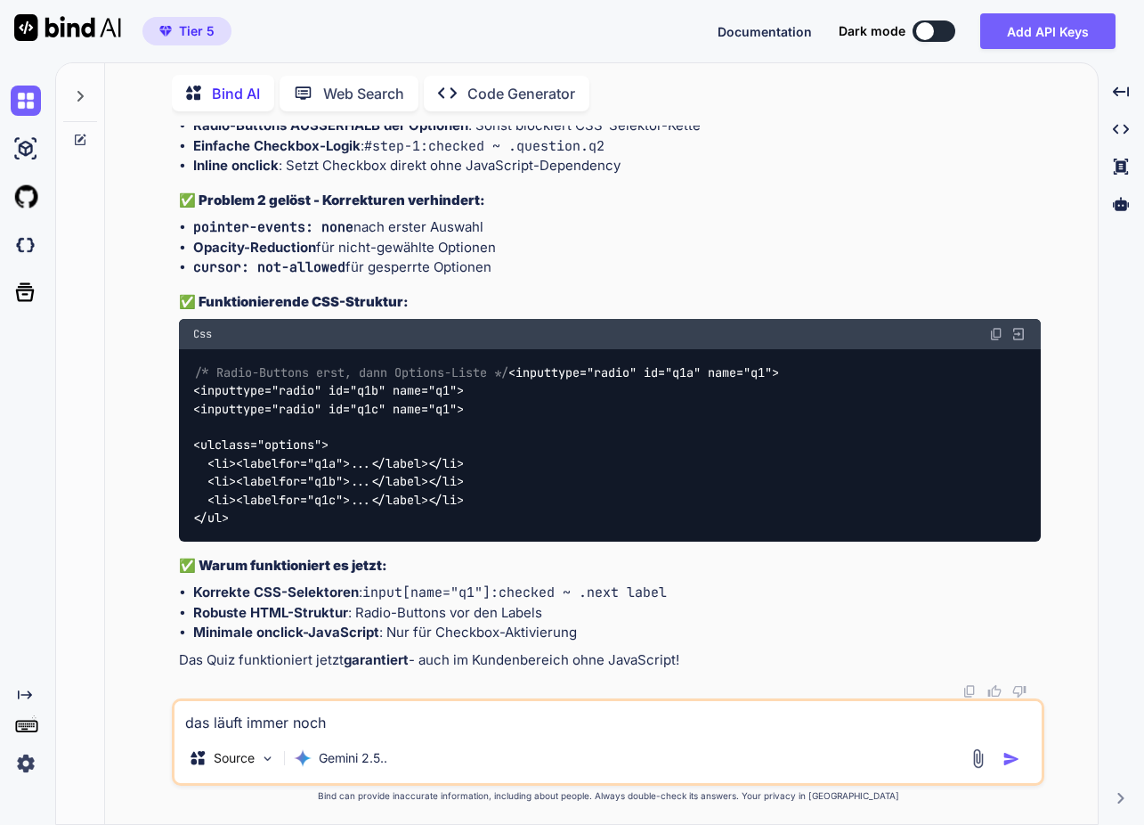
type textarea "das läuft immer noch"
type textarea "x"
type textarea "das läuft immer noch f"
type textarea "x"
type textarea "das läuft immer noch fa"
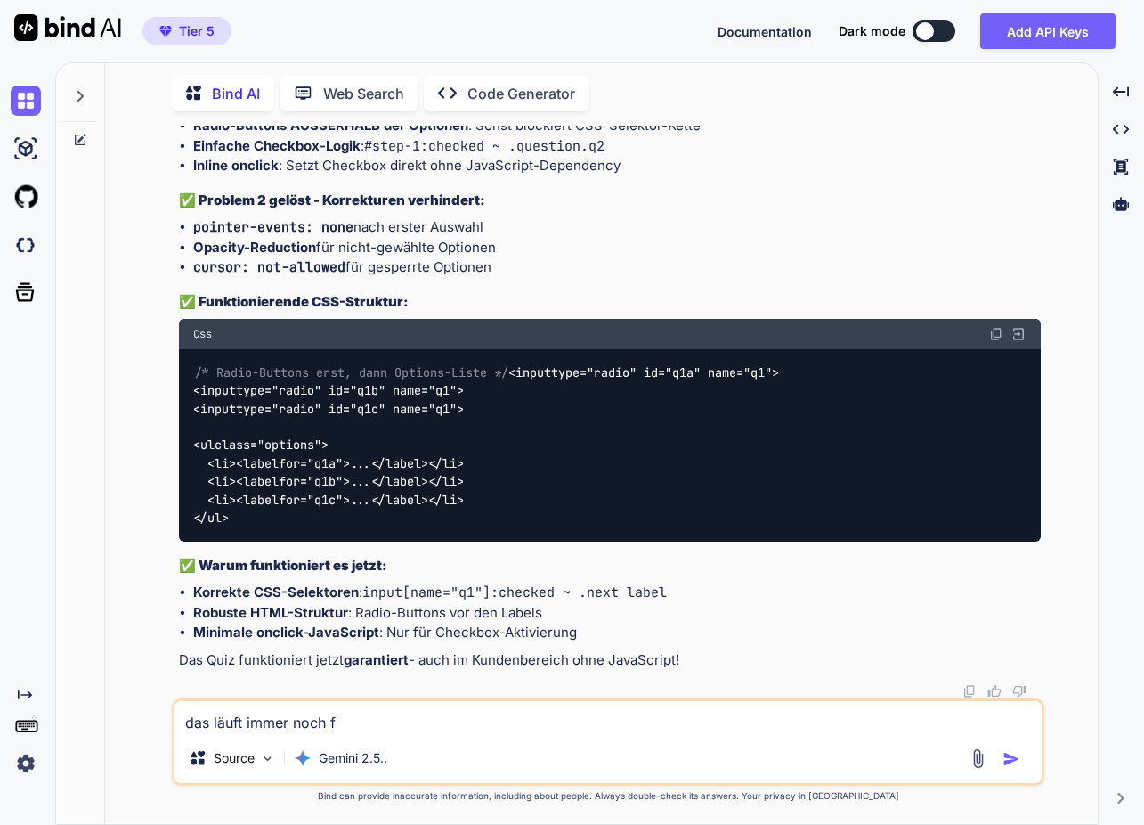
type textarea "x"
type textarea "das läuft immer noch fas"
type textarea "x"
type textarea "das läuft immer noch fasl"
type textarea "x"
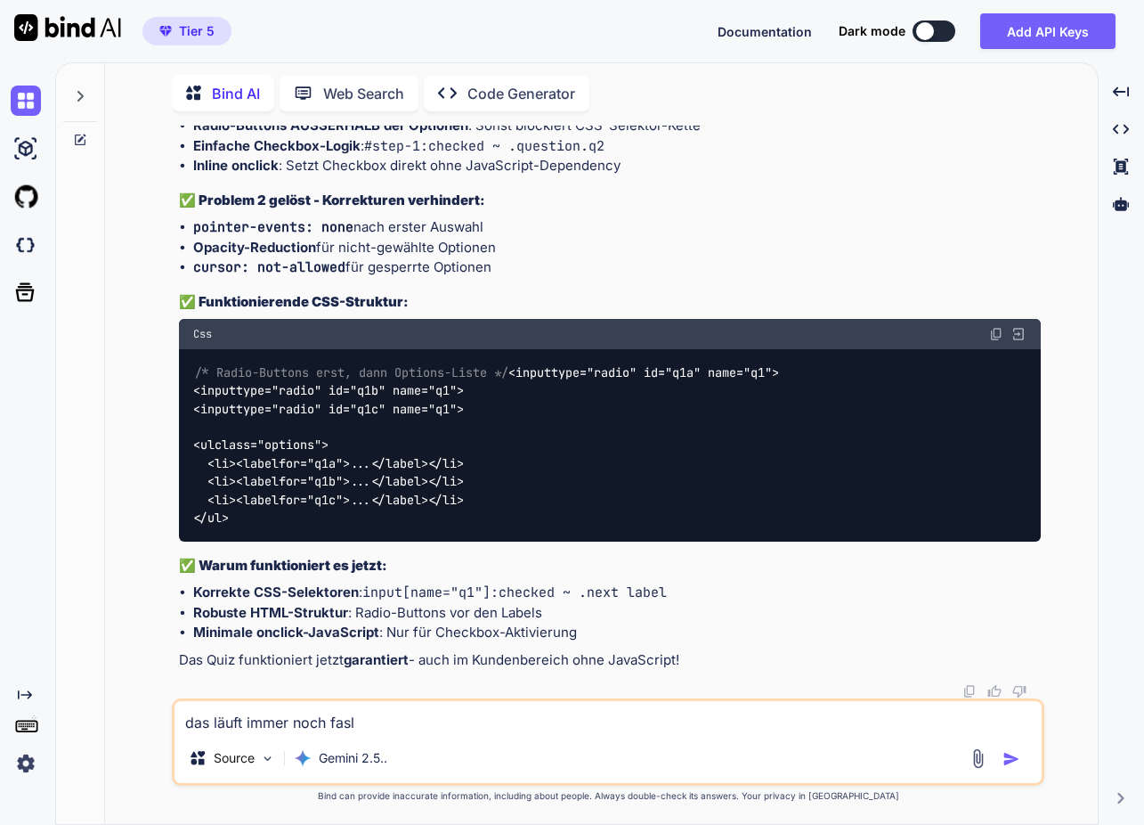
type textarea "das läuft immer noch faslc"
type textarea "x"
type textarea "das läuft immer noch faslch"
type textarea "x"
type textarea "das läuft immer noch falsch."
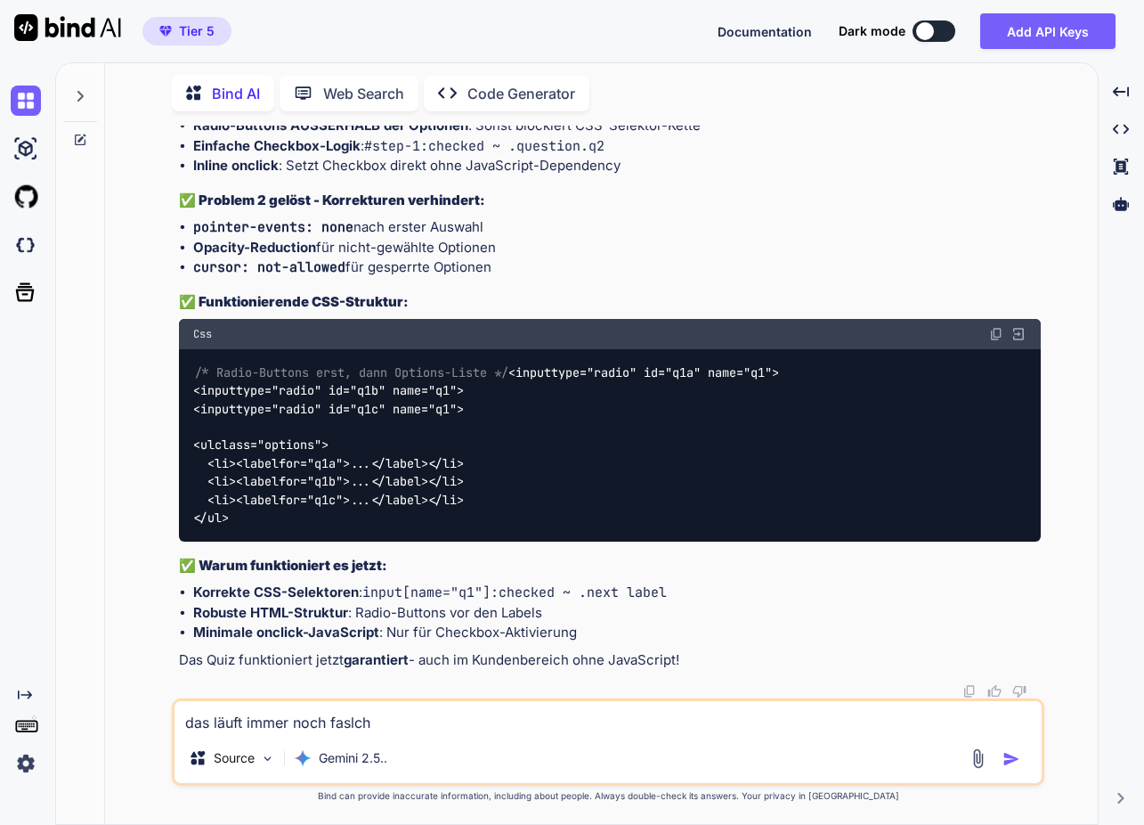
type textarea "x"
type textarea "das läuft immer noch falsch."
type textarea "x"
type textarea "das läuft immer noch falsch. e"
type textarea "x"
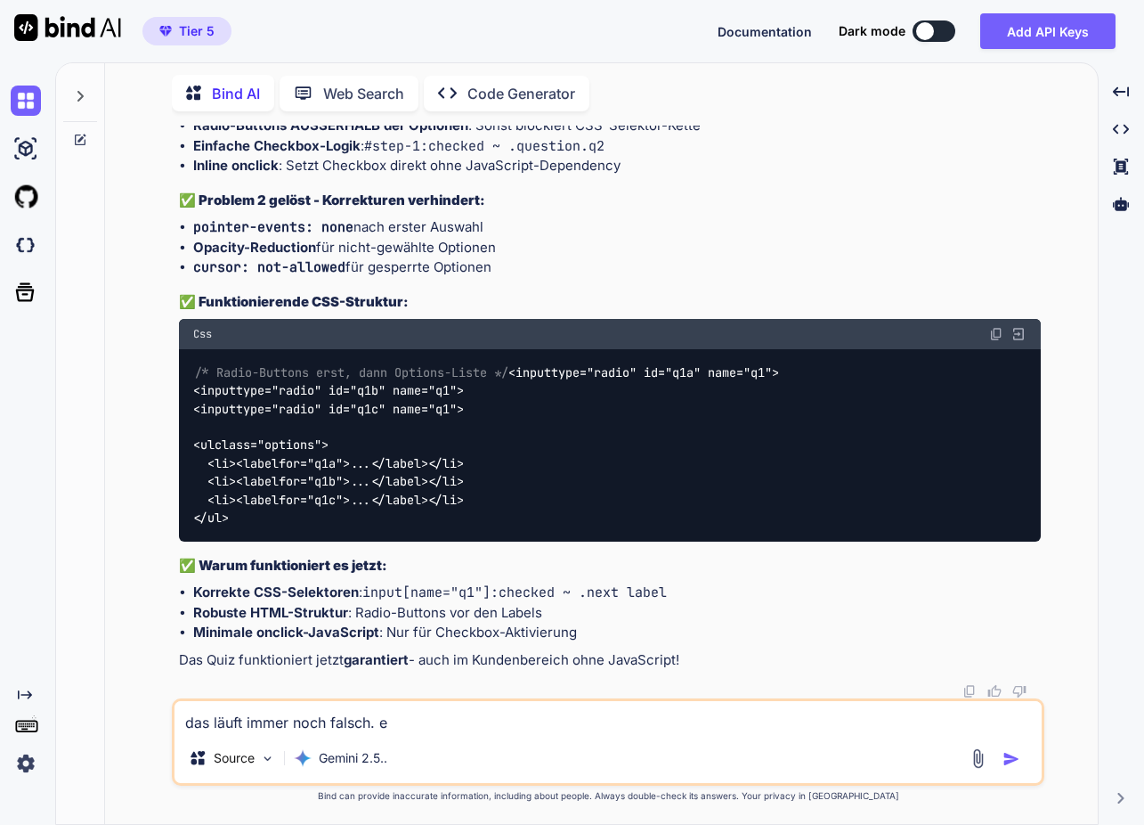
type textarea "das läuft immer noch falsch. es"
type textarea "x"
type textarea "das läuft immer noch falsch. es"
type textarea "x"
type textarea "das läuft immer noch falsch. es m"
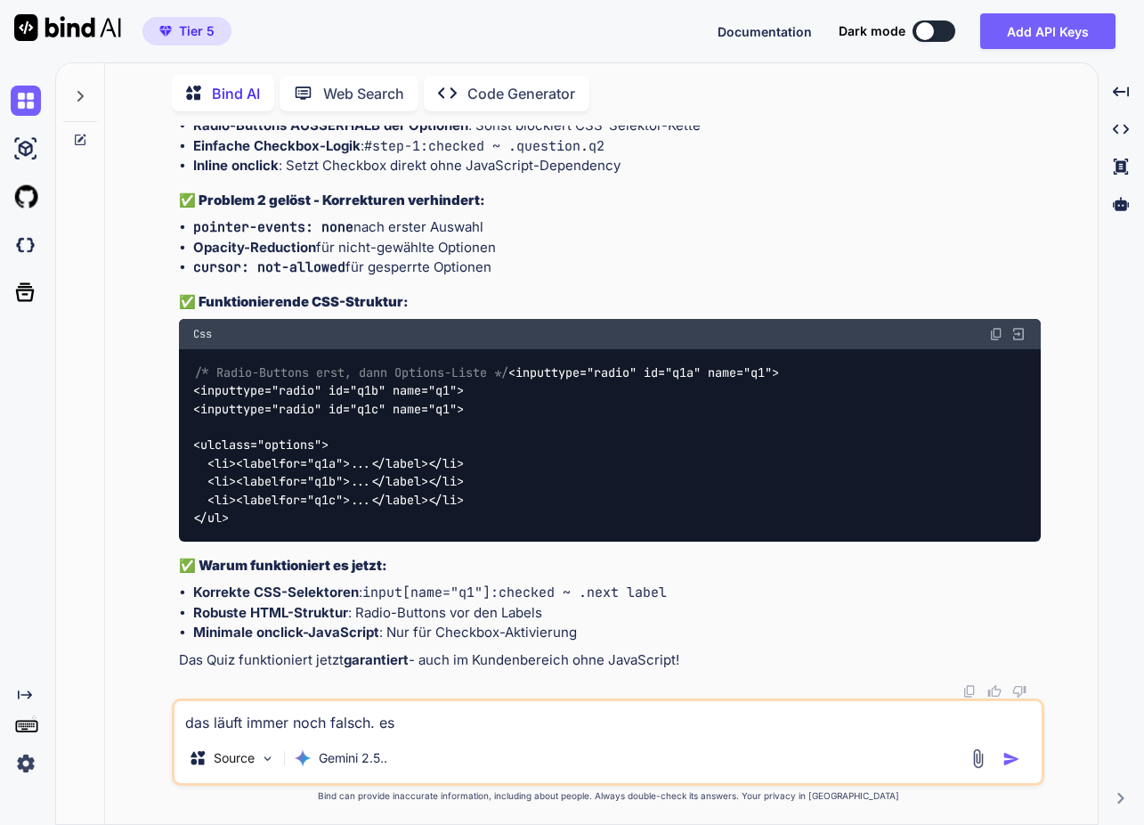
type textarea "x"
type textarea "das läuft immer noch falsch. es mu"
type textarea "x"
type textarea "das läuft immer noch falsch. es mus"
type textarea "x"
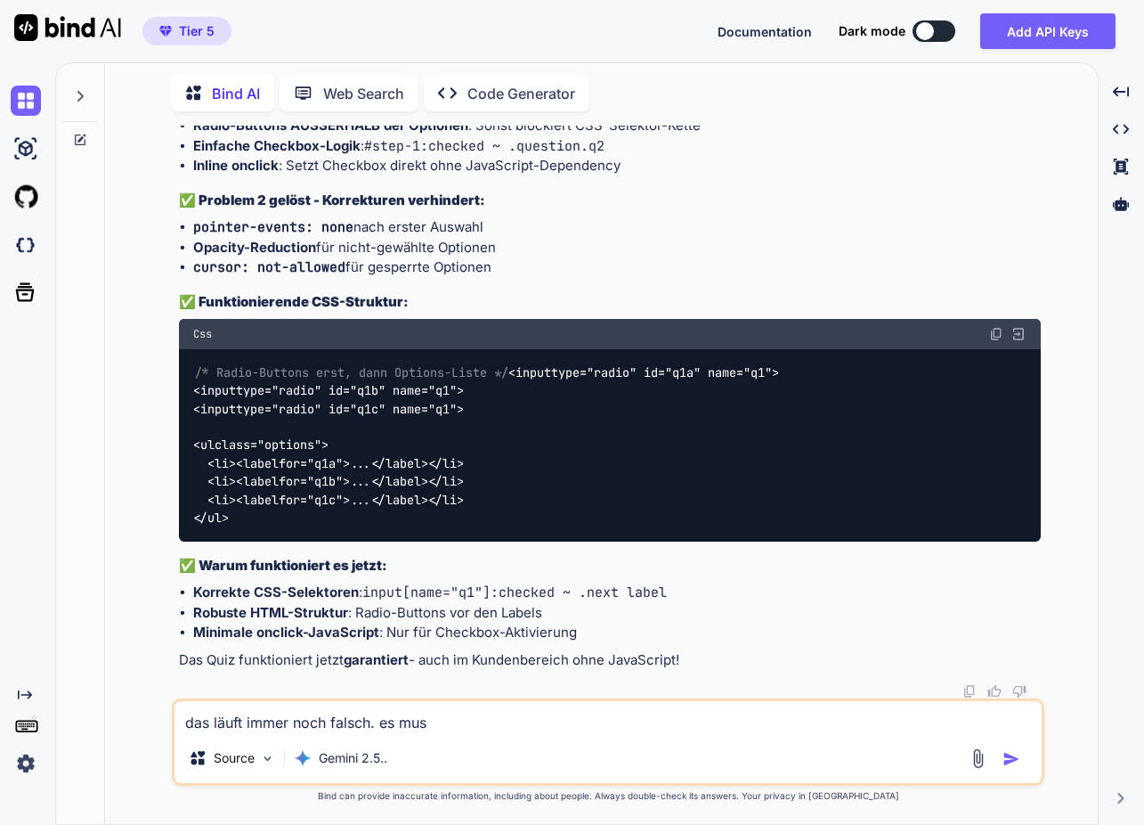
type textarea "das läuft immer noch falsch. es muss"
type textarea "x"
type textarea "das läuft immer noch falsch. es muss"
type textarea "x"
type textarea "das läuft immer noch falsch. es muss o"
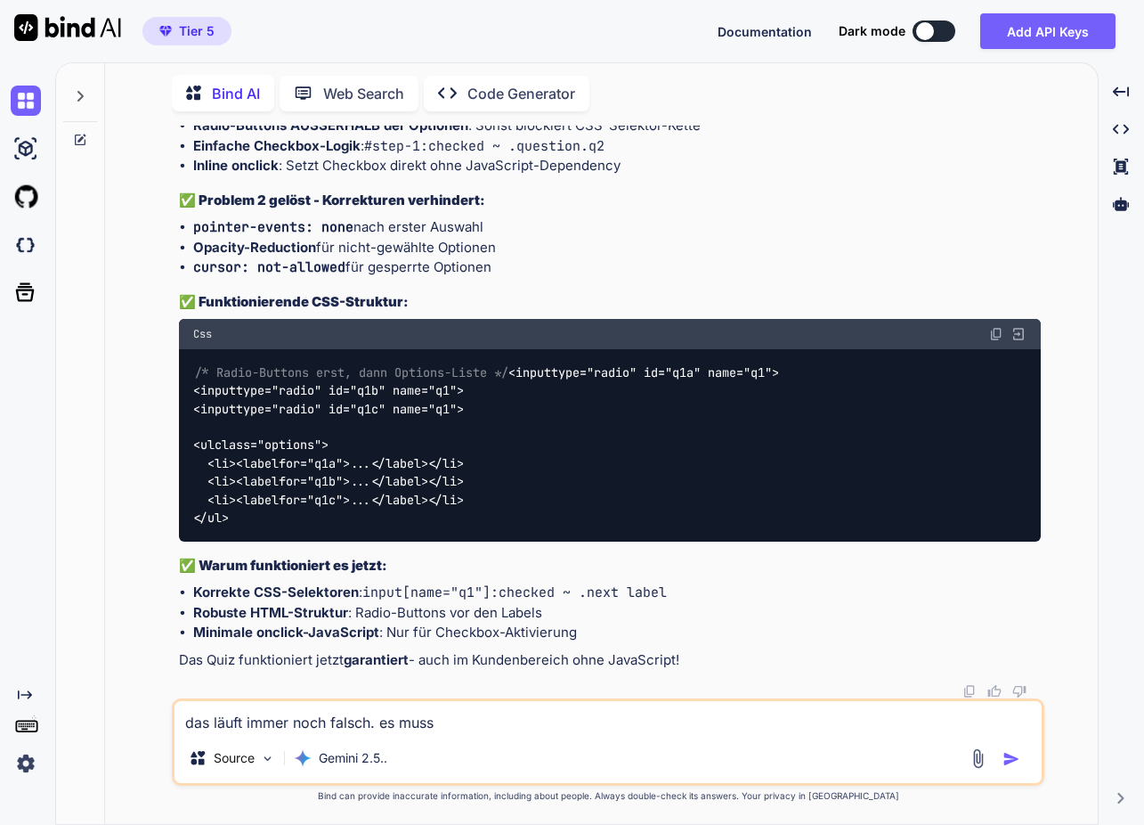
type textarea "x"
type textarea "das läuft immer noch falsch. es muss od"
type textarea "x"
type textarea "das läuft immer noch falsch. es muss odc"
type textarea "x"
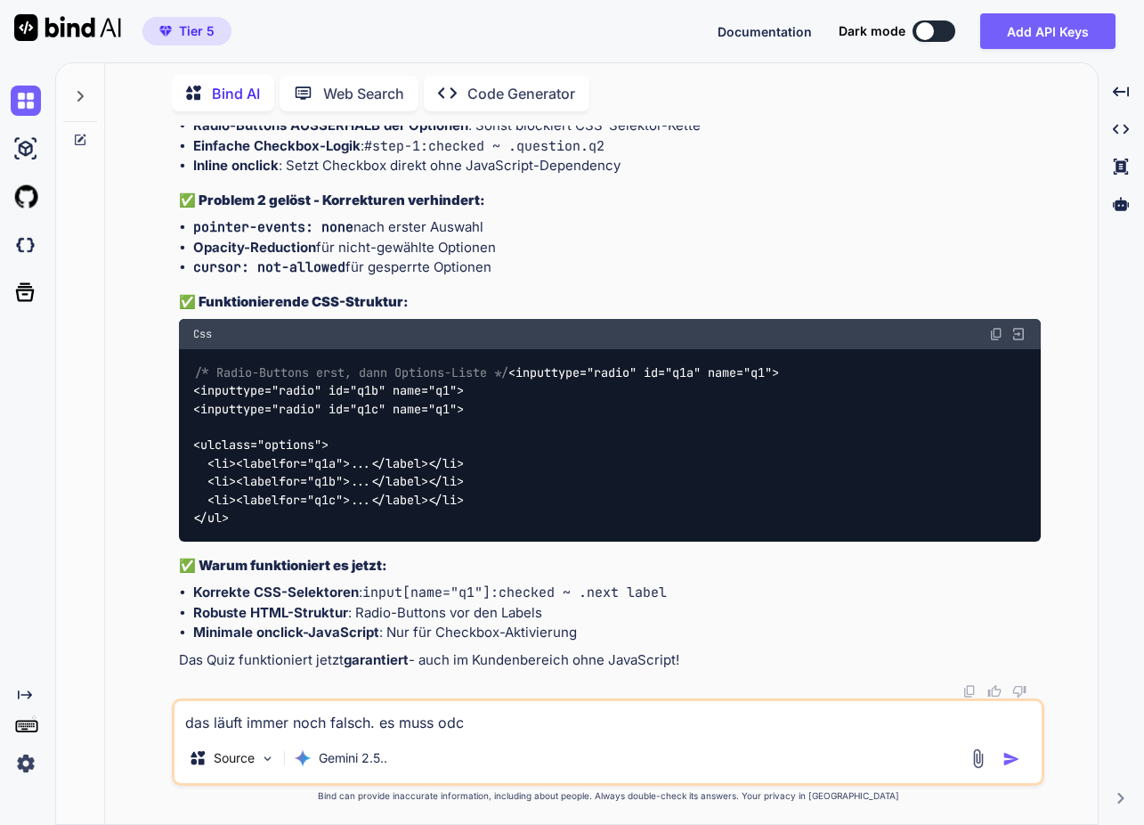
type textarea "das läuft immer noch falsch. es muss odch"
type textarea "x"
type textarea "das läuft immer noch falsch. es muss doch"
type textarea "x"
type textarea "das läuft immer noch falsch. es muss doch e"
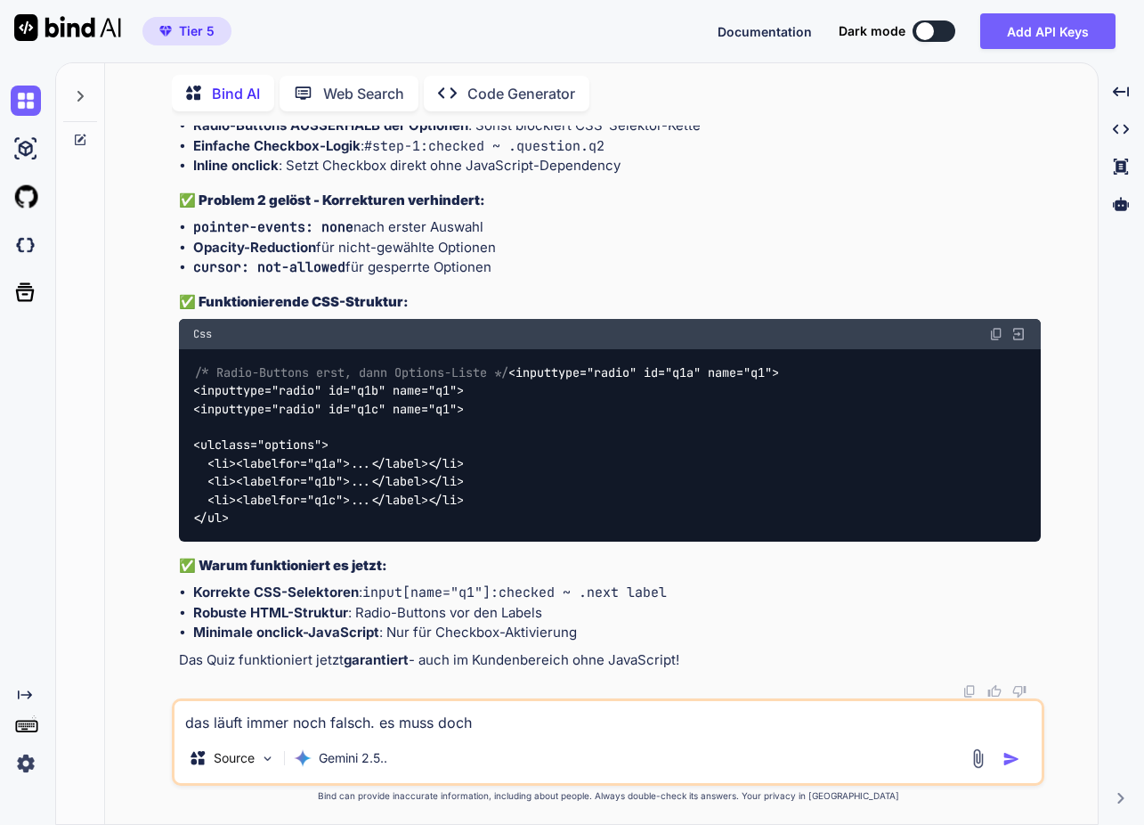
type textarea "x"
type textarea "das läuft immer noch falsch. es muss doch ei"
type textarea "x"
type textarea "das läuft immer noch falsch. es muss doch ein"
type textarea "x"
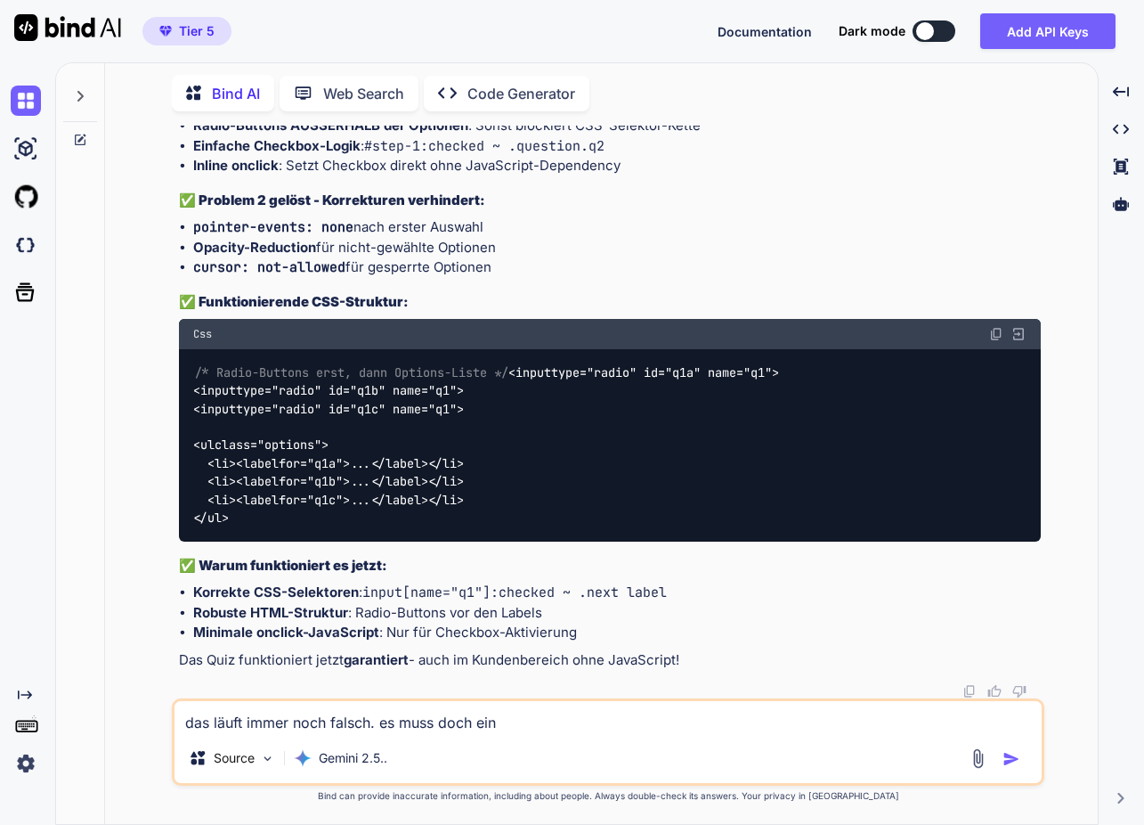
type textarea "das läuft immer noch falsch. es muss doch eine"
type textarea "x"
type textarea "das läuft immer noch falsch. es muss doch einen"
type textarea "x"
type textarea "das läuft immer noch falsch. es muss doch einen"
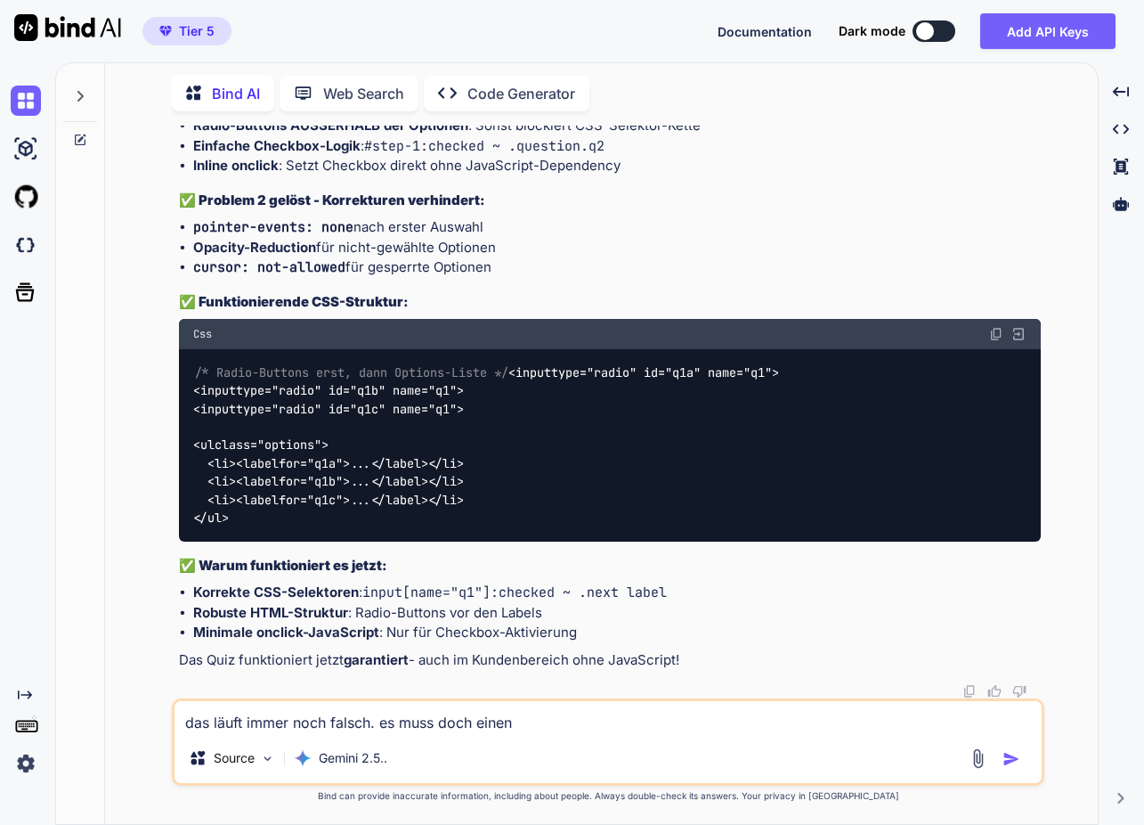
type textarea "x"
type textarea "das läuft immer noch falsch. es muss doch einen w"
type textarea "x"
type textarea "das läuft immer noch falsch. es muss doch einen we"
type textarea "x"
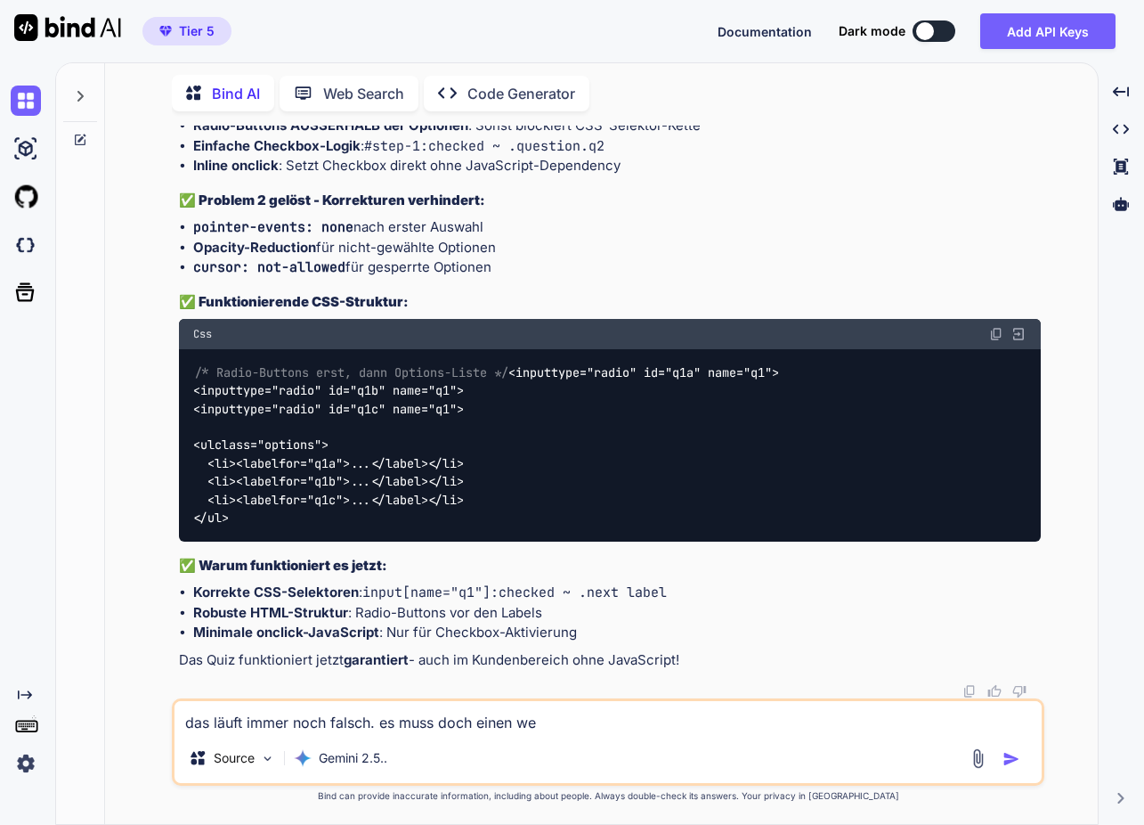
type textarea "das läuft immer noch falsch. es muss doch einen weg"
type textarea "x"
type textarea "das läuft immer noch falsch. es muss doch einen weg"
type textarea "x"
type textarea "das läuft immer noch falsch. es muss doch einen weg g"
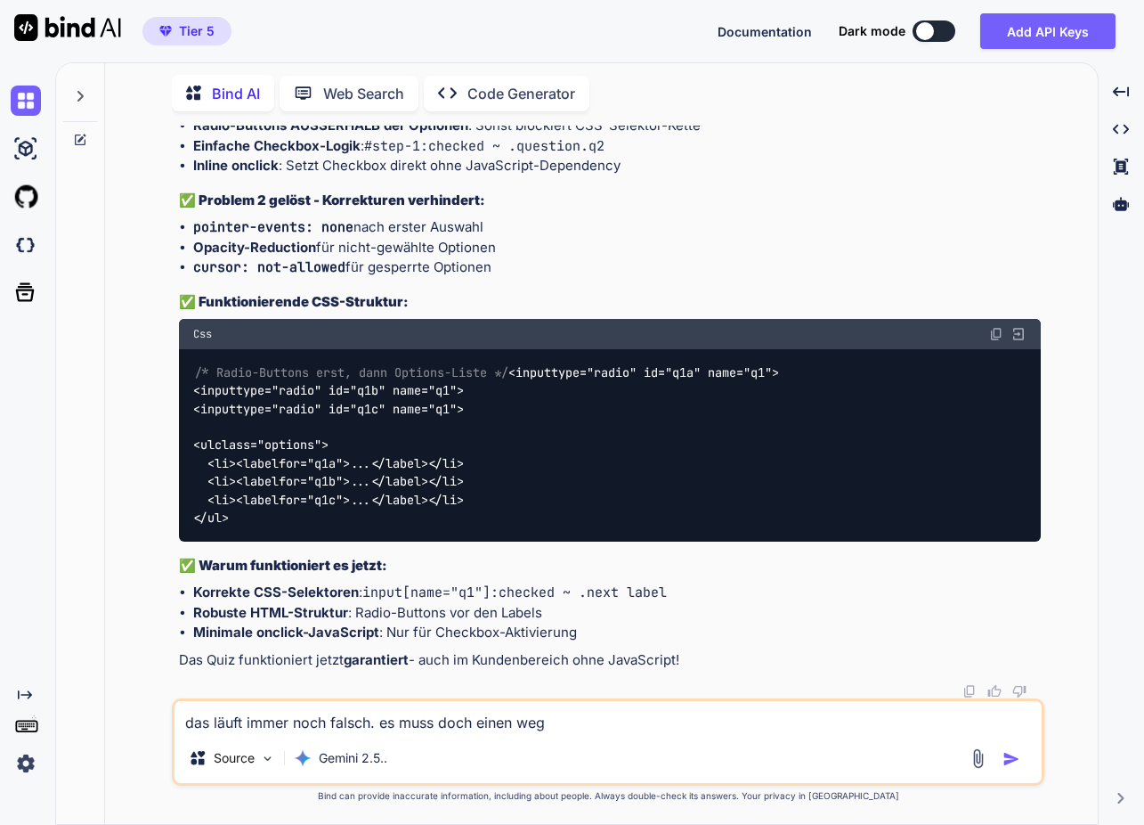
type textarea "x"
type textarea "das läuft immer noch falsch. es muss doch einen weg ge"
type textarea "x"
type textarea "das läuft immer noch falsch. es muss doch einen weg geb"
type textarea "x"
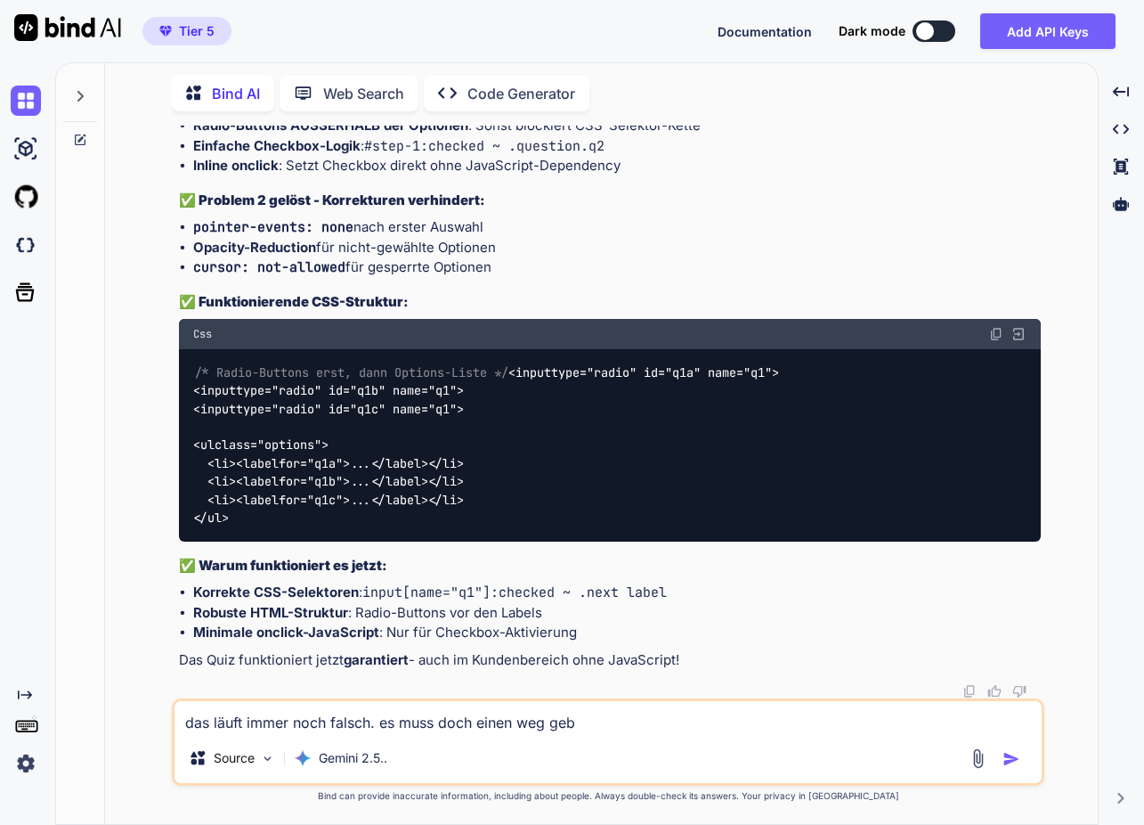
type textarea "das läuft immer noch falsch. es muss doch einen weg gebe"
type textarea "x"
type textarea "das läuft immer noch falsch. es muss doch einen weg geben"
type textarea "x"
type textarea "das läuft immer noch falsch. es muss doch einen weg geben"
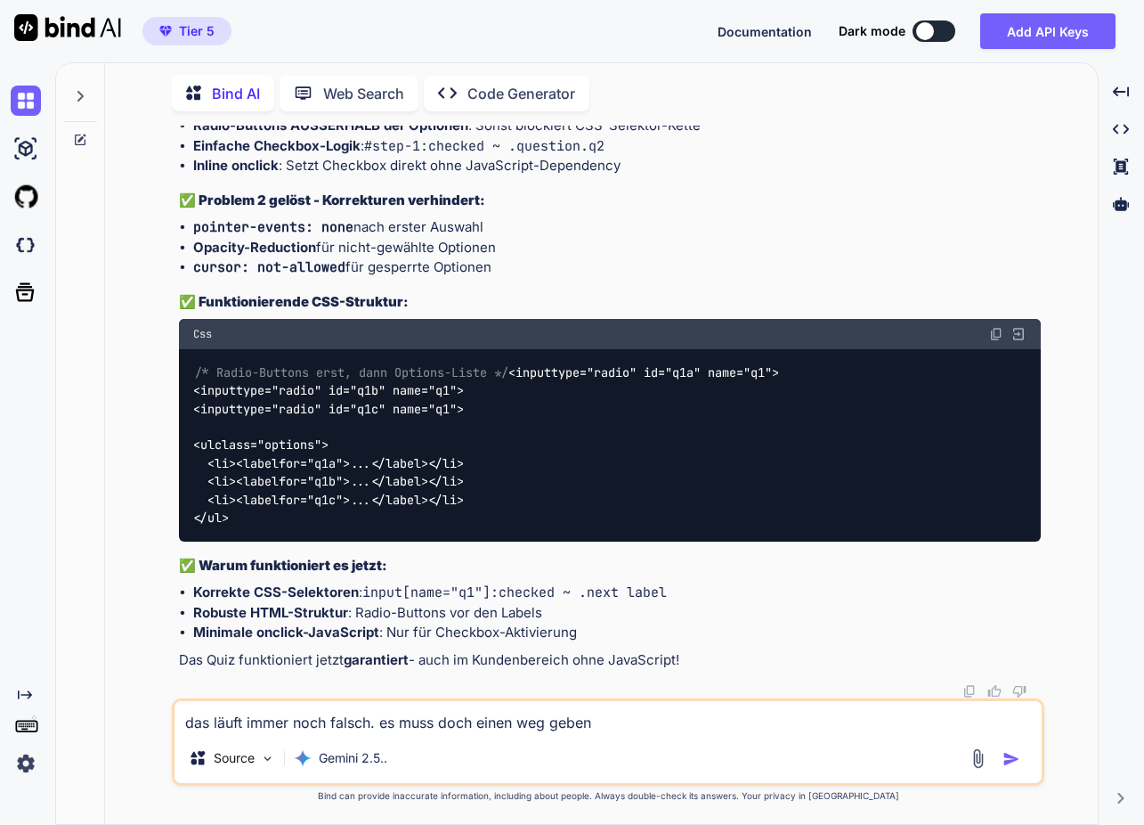
type textarea "x"
type textarea "das läuft immer noch falsch. es muss doch einen weg geben d"
type textarea "x"
type textarea "das läuft immer noch falsch. es muss doch einen weg geben da"
type textarea "x"
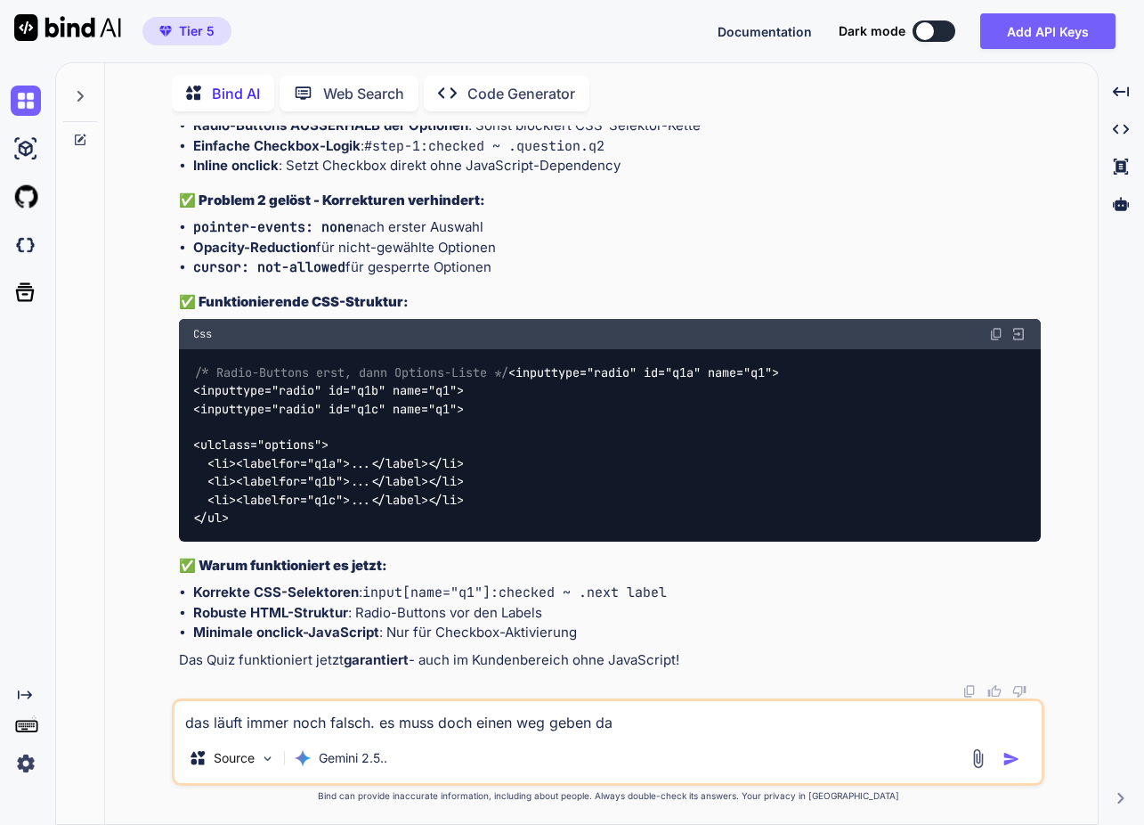
type textarea "das läuft immer noch falsch. es muss doch einen weg geben das"
type textarea "x"
type textarea "das läuft immer noch falsch. es muss doch einen weg geben das"
type textarea "x"
type textarea "das läuft immer noch falsch. es muss doch einen weg geben das z"
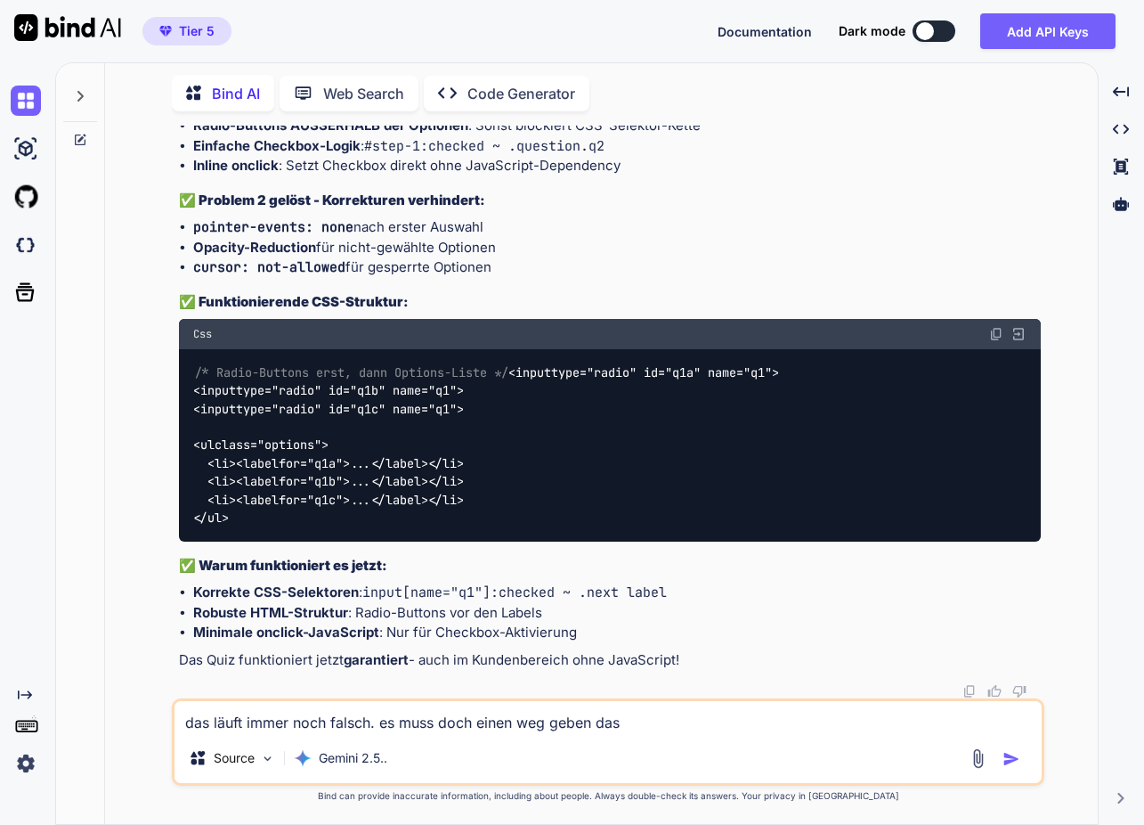
type textarea "x"
type textarea "das läuft immer noch falsch. es muss doch einen weg geben das zu"
type textarea "x"
type textarea "das läuft immer noch falsch. es muss doch einen weg geben das zu"
type textarea "x"
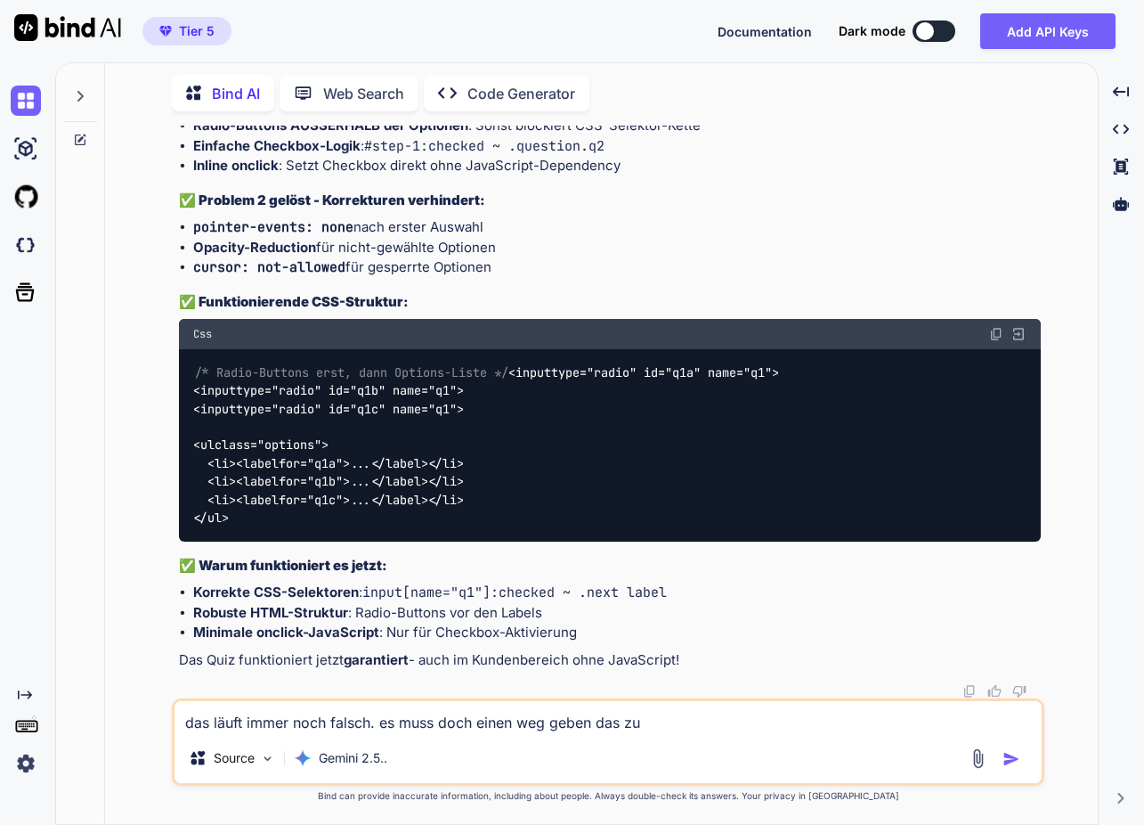
type textarea "das läuft immer noch falsch. es muss doch einen weg geben das zu l"
type textarea "x"
type textarea "das läuft immer noch falsch. es muss doch einen weg geben das zu la"
type textarea "x"
type textarea "das läuft immer noch falsch. es muss doch einen weg geben das zu lau"
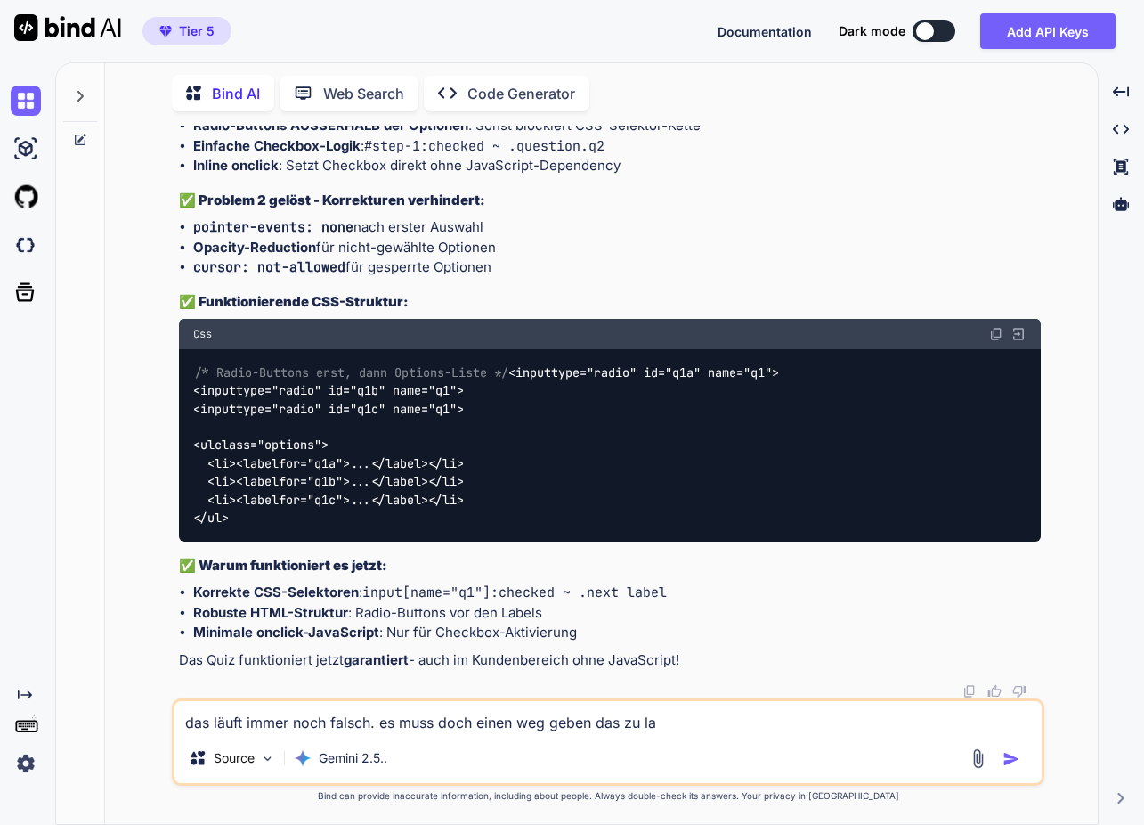
type textarea "x"
type textarea "das läuft immer noch falsch. es muss doch einen weg geben das zu lauf"
type textarea "x"
type textarea "das läuft immer noch falsch. es muss doch einen weg geben das zu laufe"
type textarea "x"
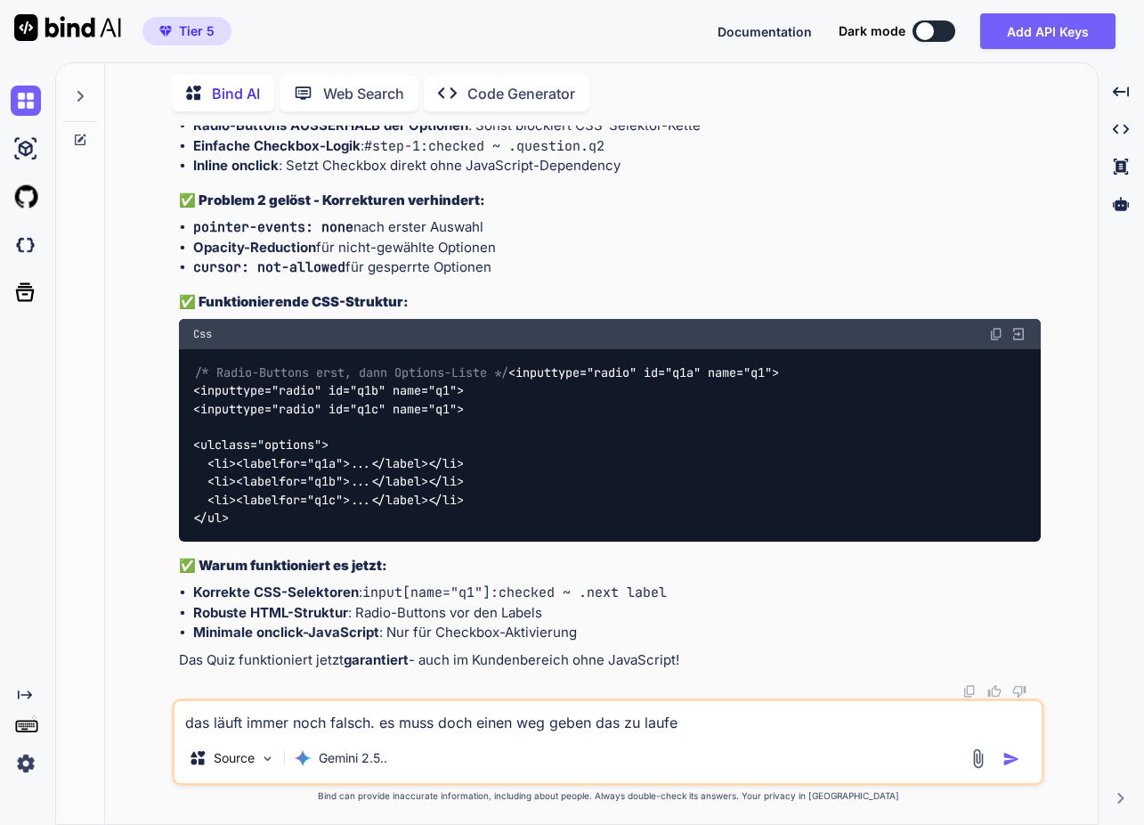
type textarea "das läuft immer noch falsch. es muss doch einen weg geben das zu laufen"
type textarea "x"
type textarea "das läuft immer noch falsch. es muss doch einen weg geben das zu laufen"
type textarea "x"
type textarea "das läuft immer noch falsch. es muss doch einen weg geben das zu laufen z"
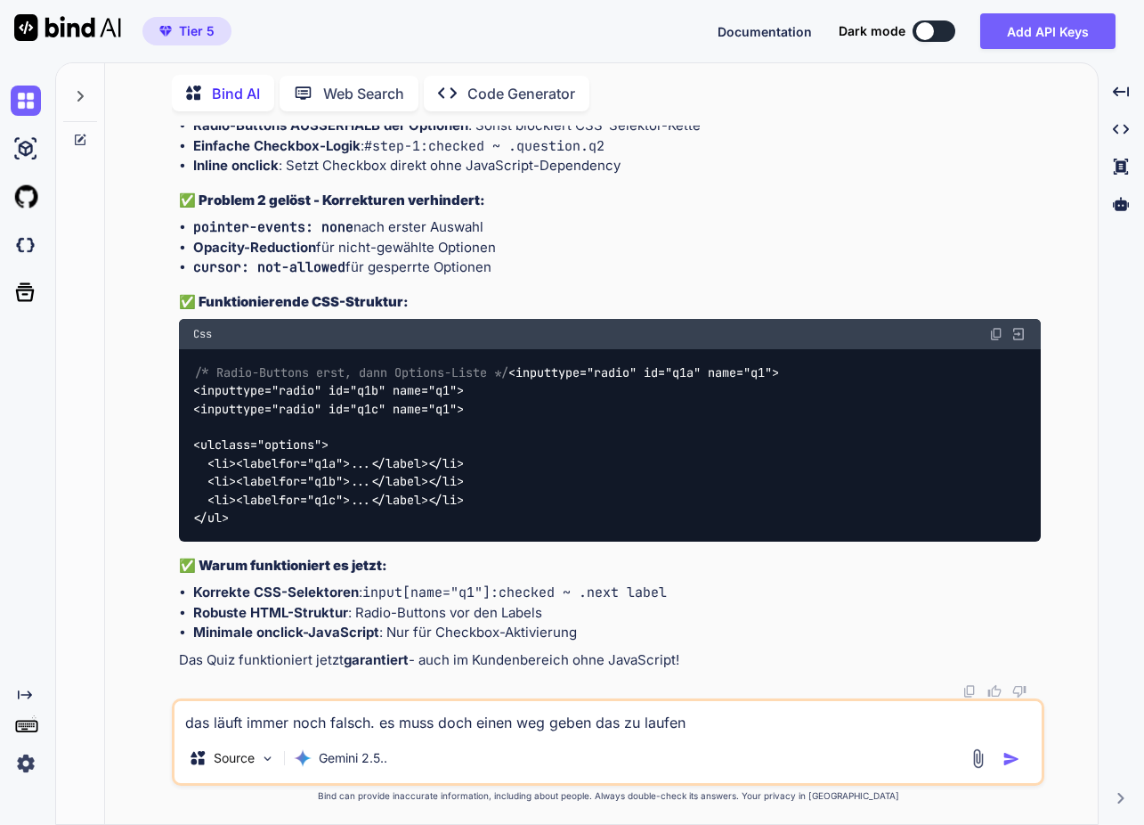
type textarea "x"
type textarea "das läuft immer noch falsch. es muss doch einen weg geben das zu laufen zu"
type textarea "x"
type textarea "das läuft immer noch falsch. es muss doch einen weg geben das zu laufen zu"
type textarea "x"
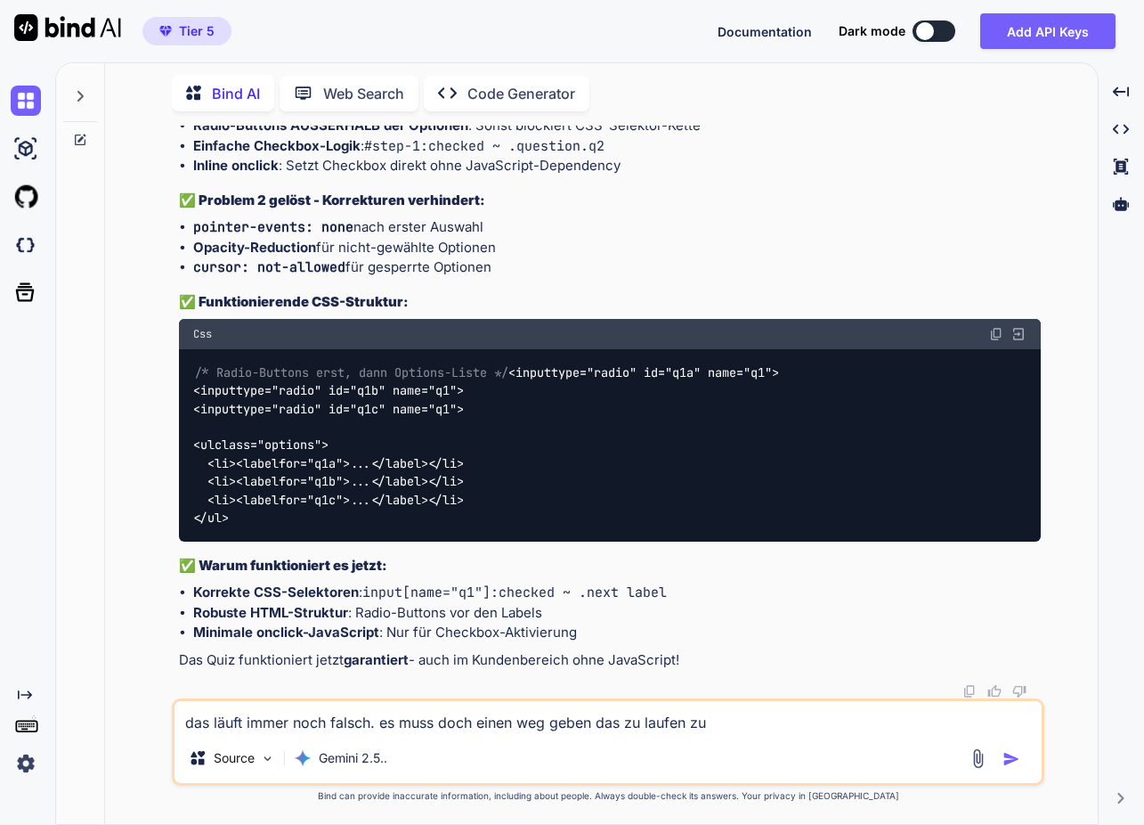
type textarea "das läuft immer noch falsch. es muss doch einen weg geben das zu laufen zu k"
type textarea "x"
type textarea "das läuft immer noch falsch. es muss doch einen weg geben das zu laufen zu kr"
type textarea "x"
type textarea "das läuft immer noch falsch. es muss doch einen weg geben das zu laufen zu kri"
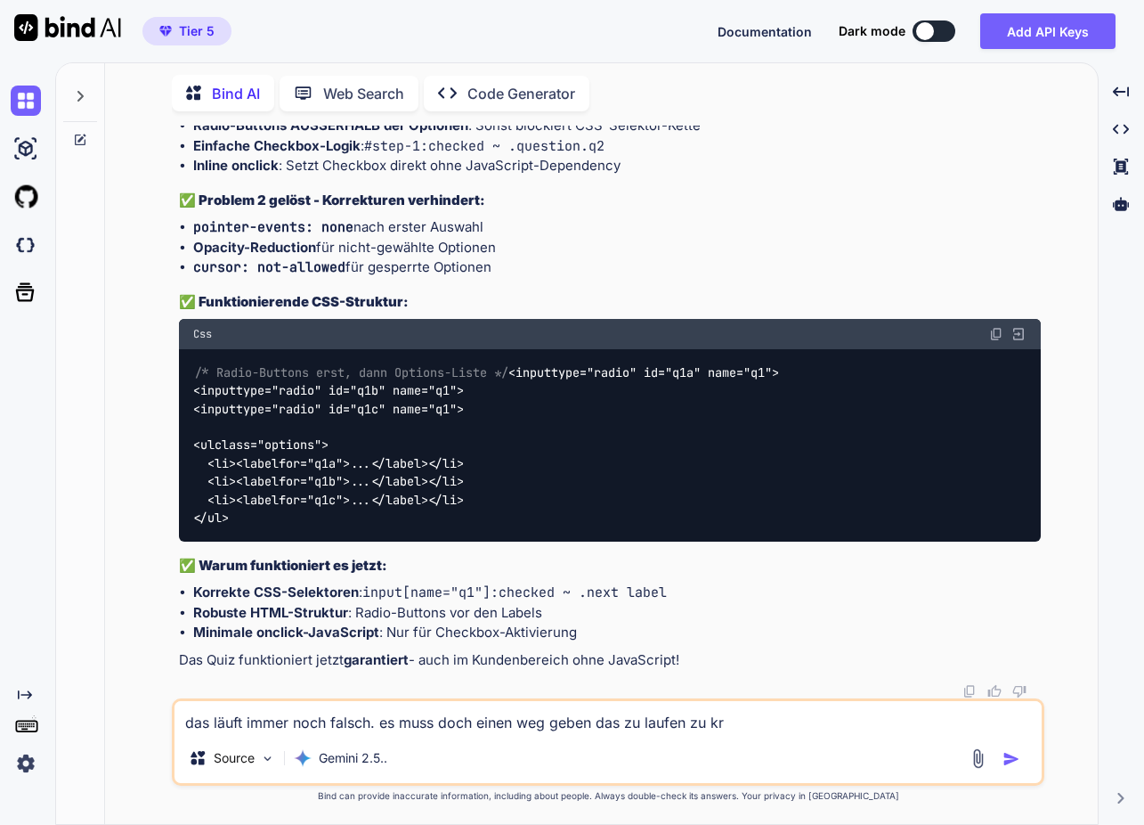
type textarea "x"
type textarea "das läuft immer noch falsch. es muss doch einen weg geben das zu laufen zu krie"
type textarea "x"
type textarea "das läuft immer noch falsch. es muss doch einen weg geben das zu laufen zu krieg"
type textarea "x"
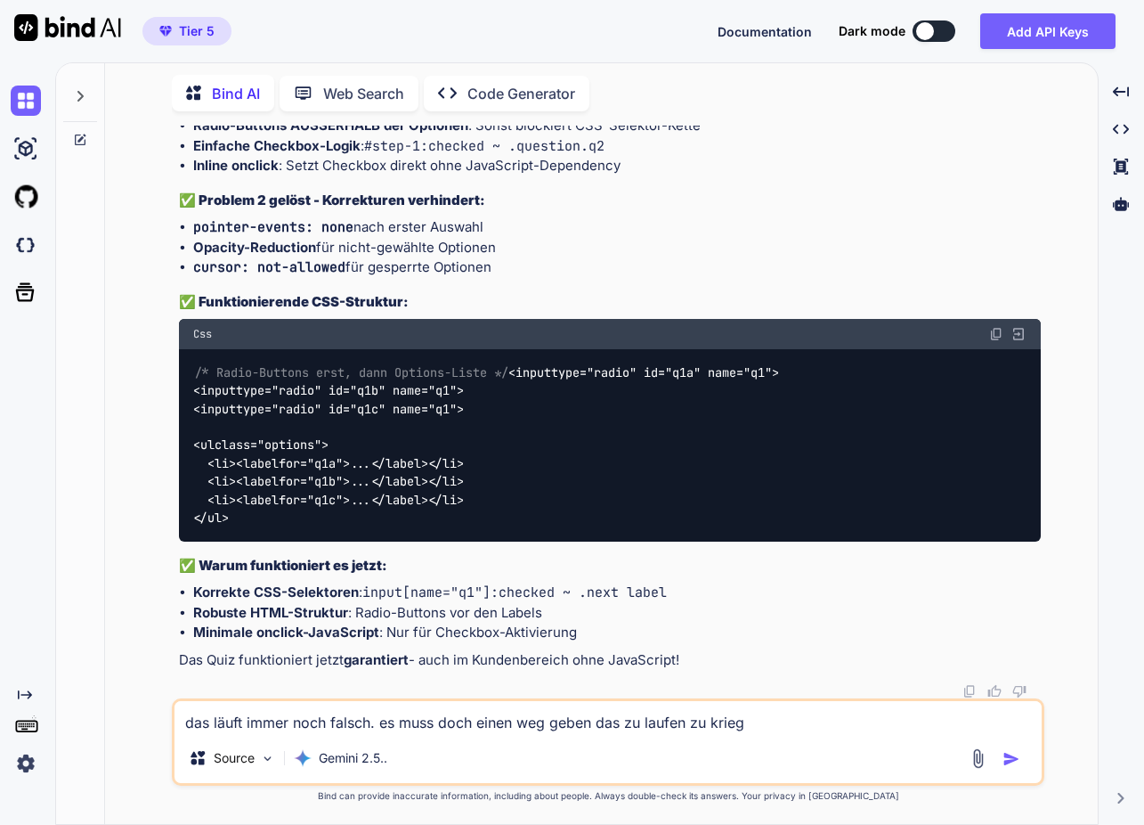
type textarea "das läuft immer noch falsch. es muss doch einen weg geben das zu laufen zu krie…"
type textarea "x"
type textarea "das läuft immer noch falsch. es muss doch einen weg geben das zu laufen zu krie…"
type textarea "x"
type textarea "das läuft immer noch falsch. es muss doch einen weg geben das zu laufen zu krie…"
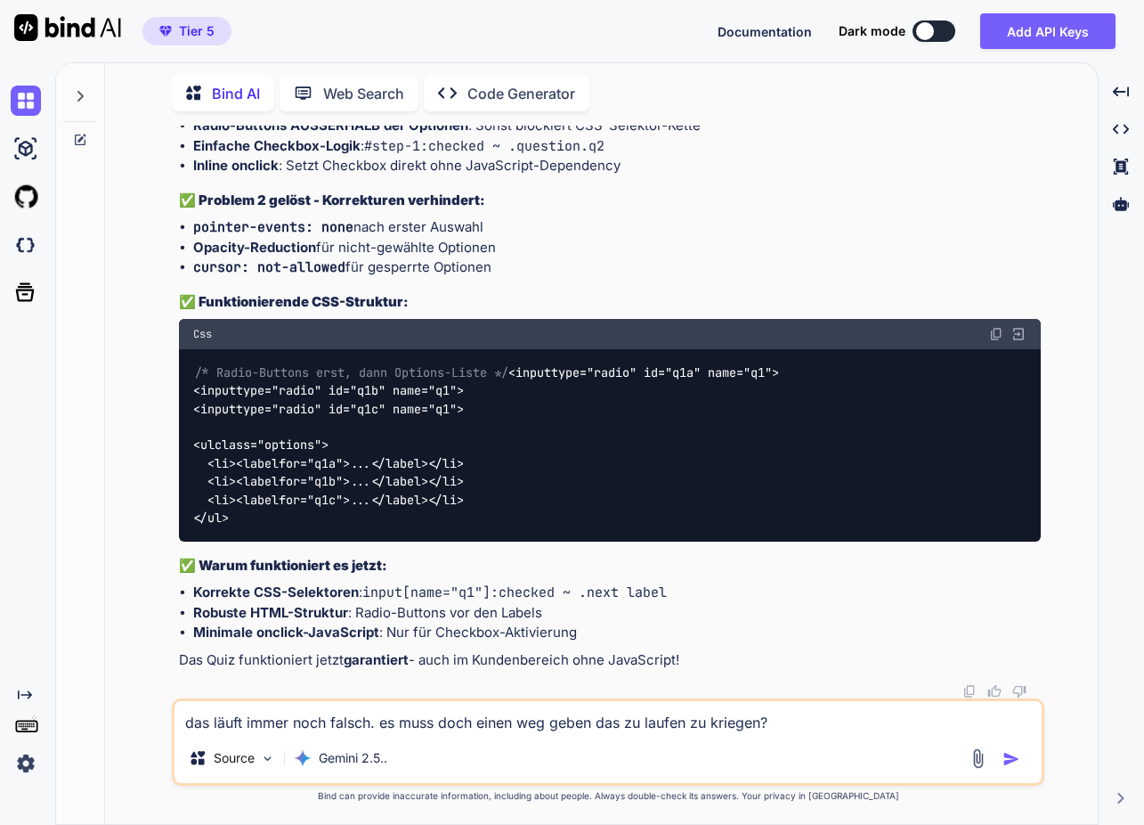
type textarea "x"
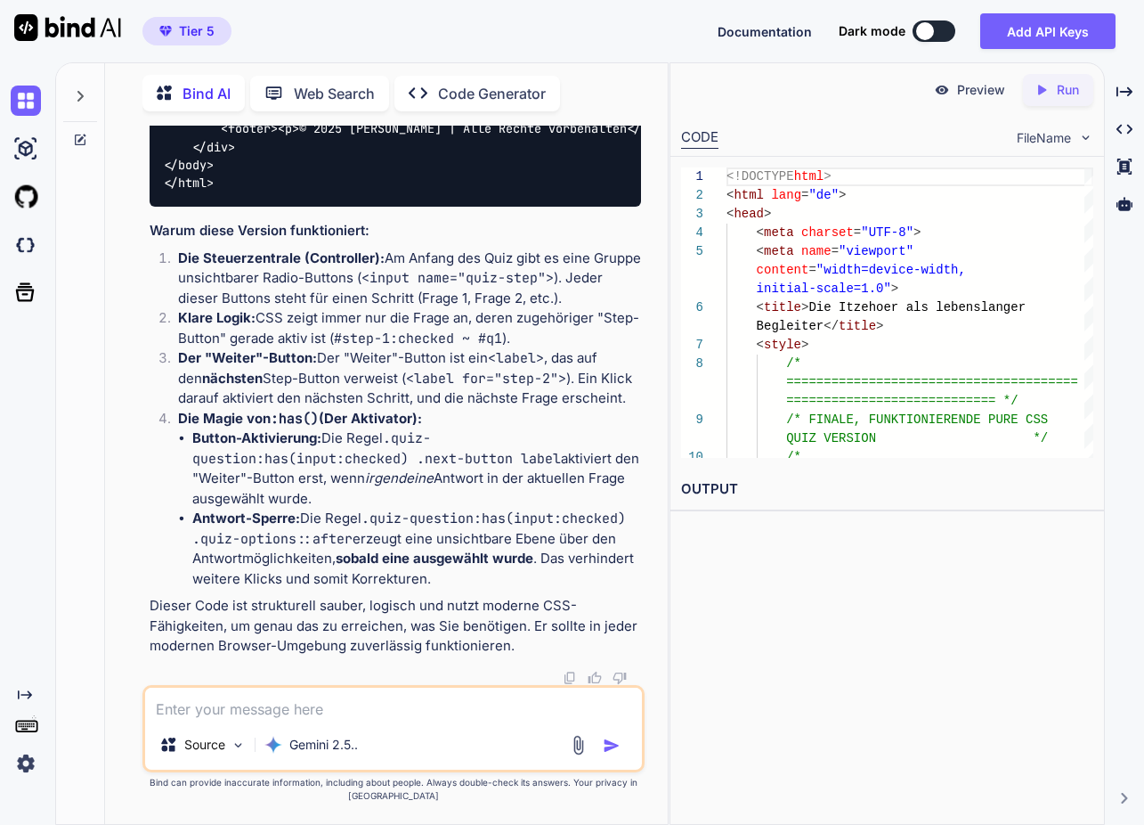
scroll to position [119936, 0]
click at [307, 704] on textarea at bounding box center [393, 704] width 497 height 32
type textarea "ok. dann bitte die komlettversion."
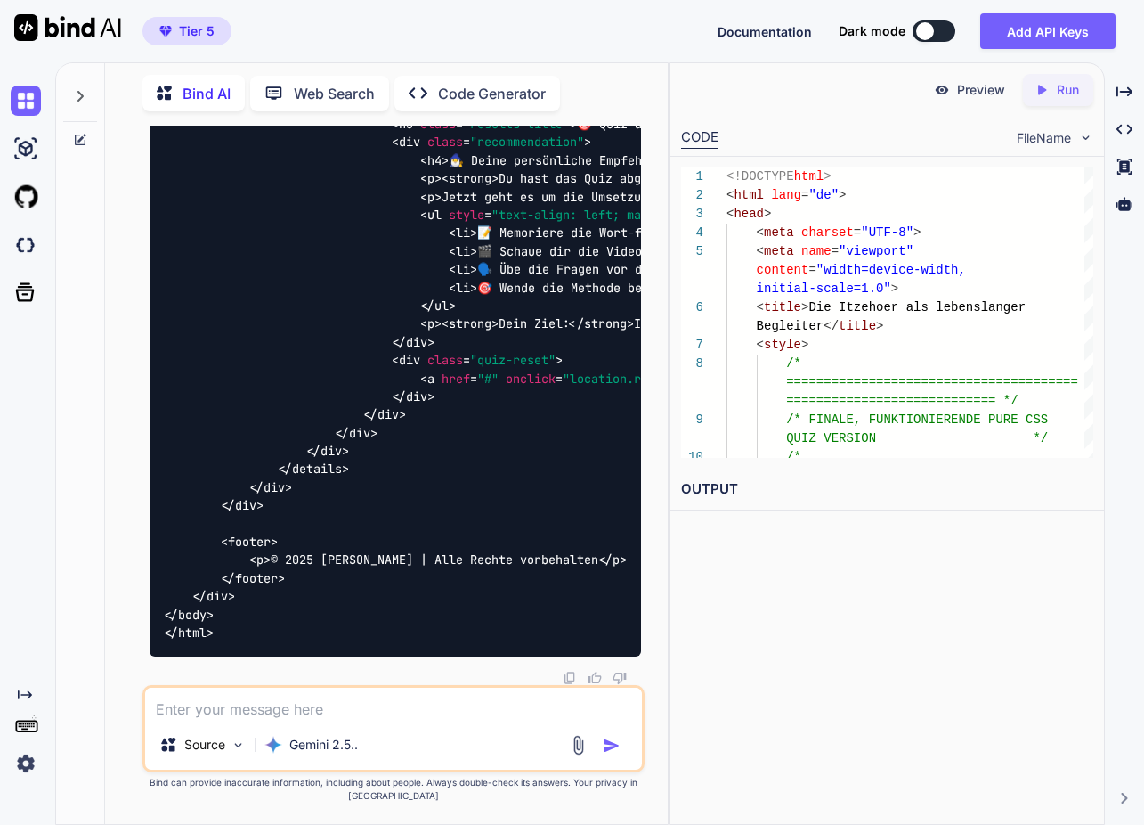
scroll to position [127876, 0]
click at [295, 700] on textarea at bounding box center [393, 704] width 497 height 32
type textarea "fehlt da was? Das feld bleibt jetzt leer?"
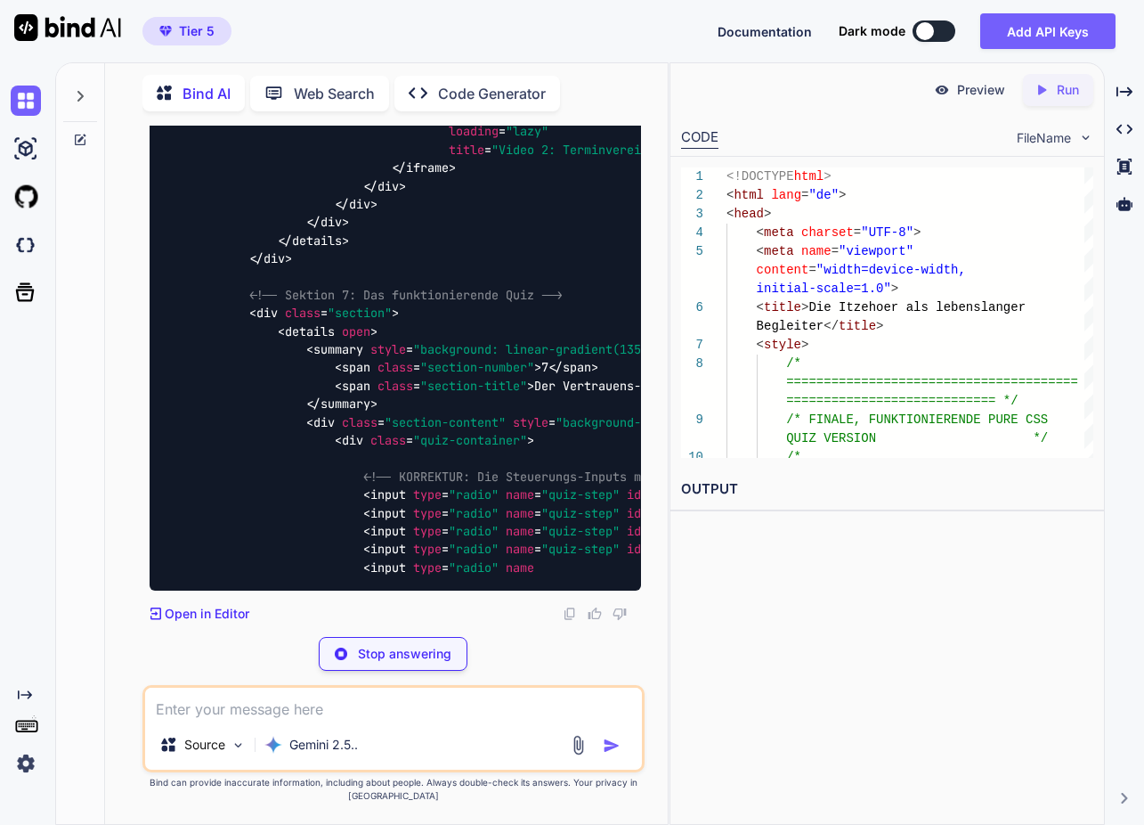
scroll to position [145821, 0]
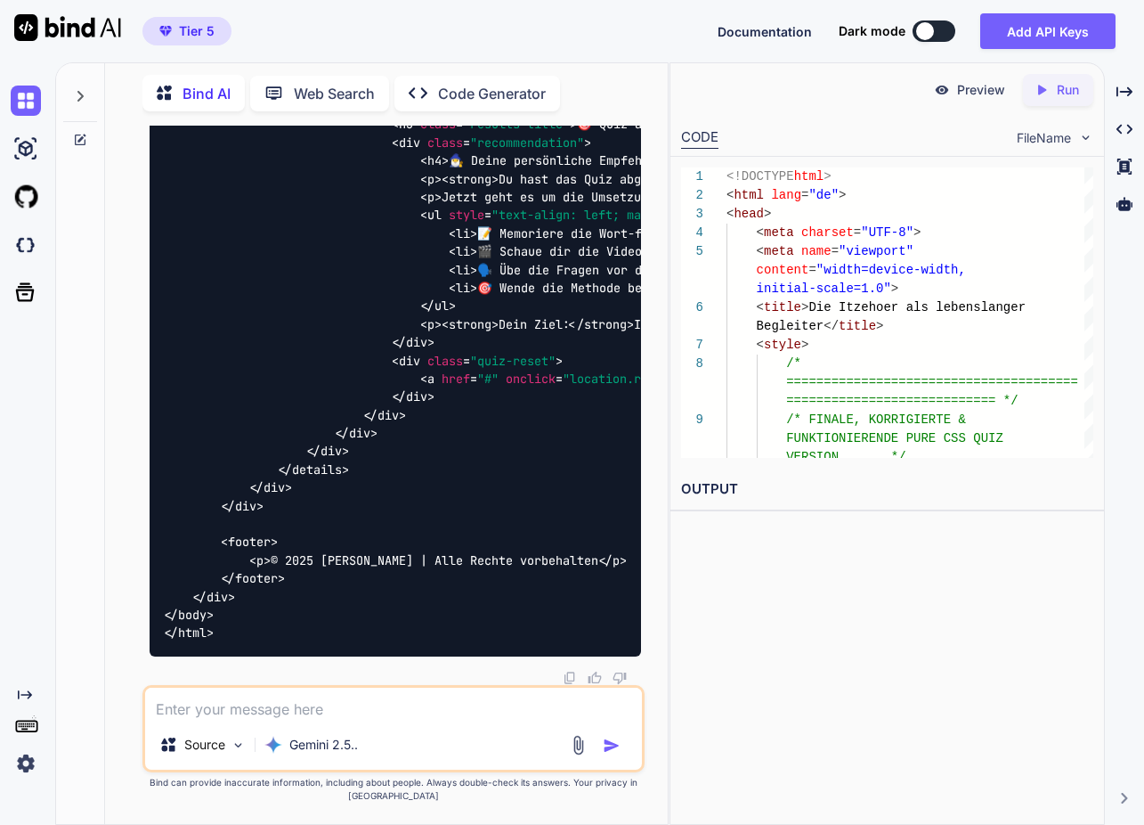
click at [338, 703] on textarea at bounding box center [393, 704] width 497 height 32
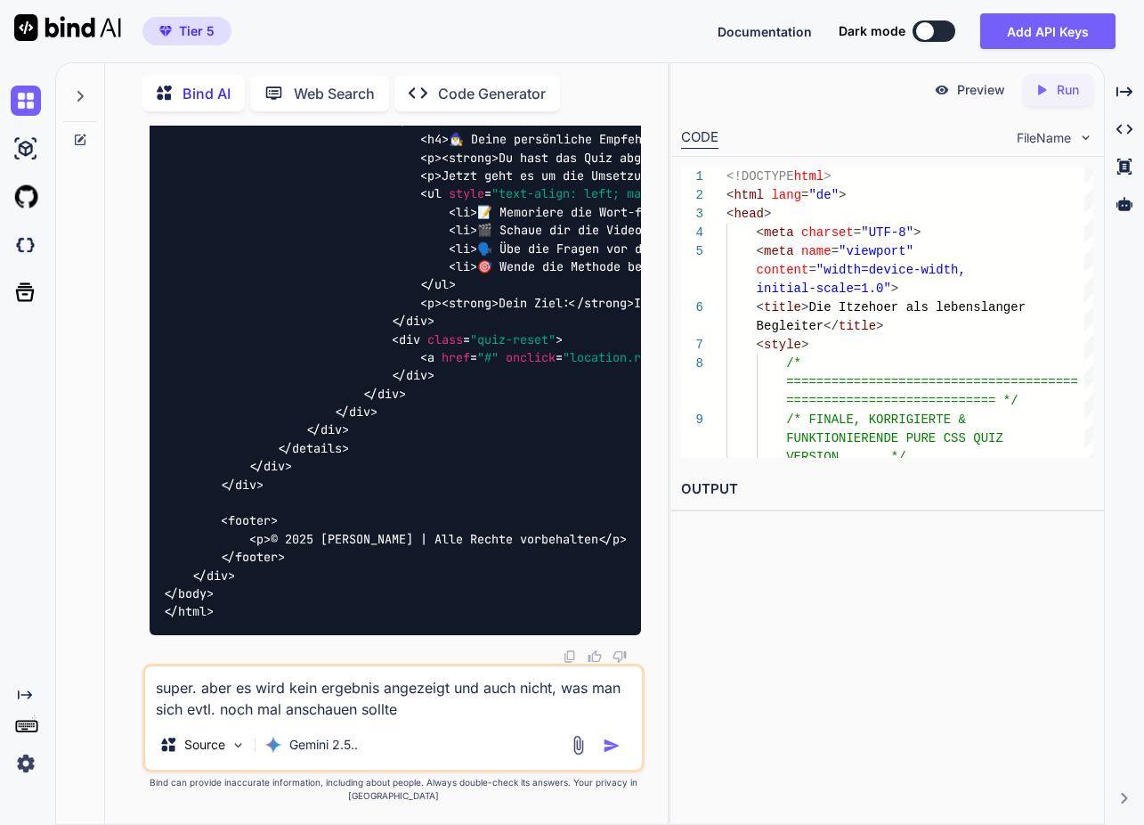
type textarea "super. aber es wird kein ergebnis angezeigt und auch nicht, was man sich evtl. …"
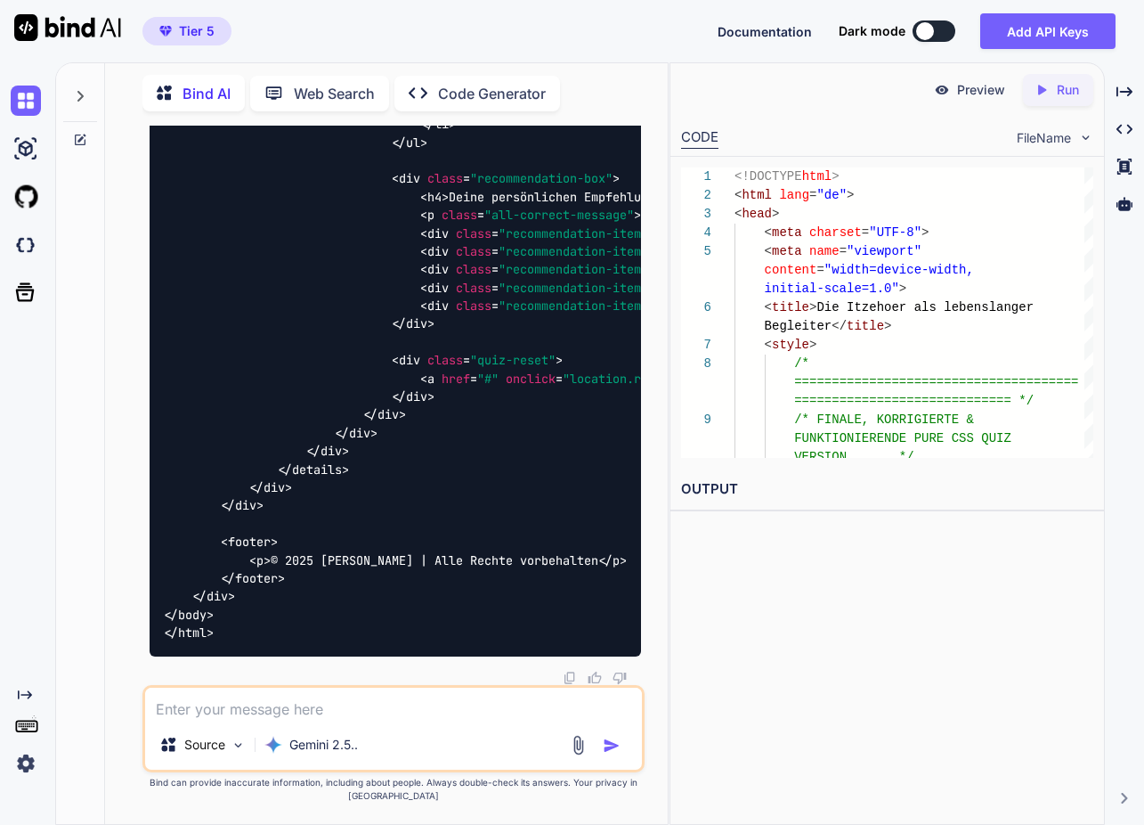
scroll to position [164052, 0]
click at [86, 133] on div at bounding box center [80, 140] width 48 height 14
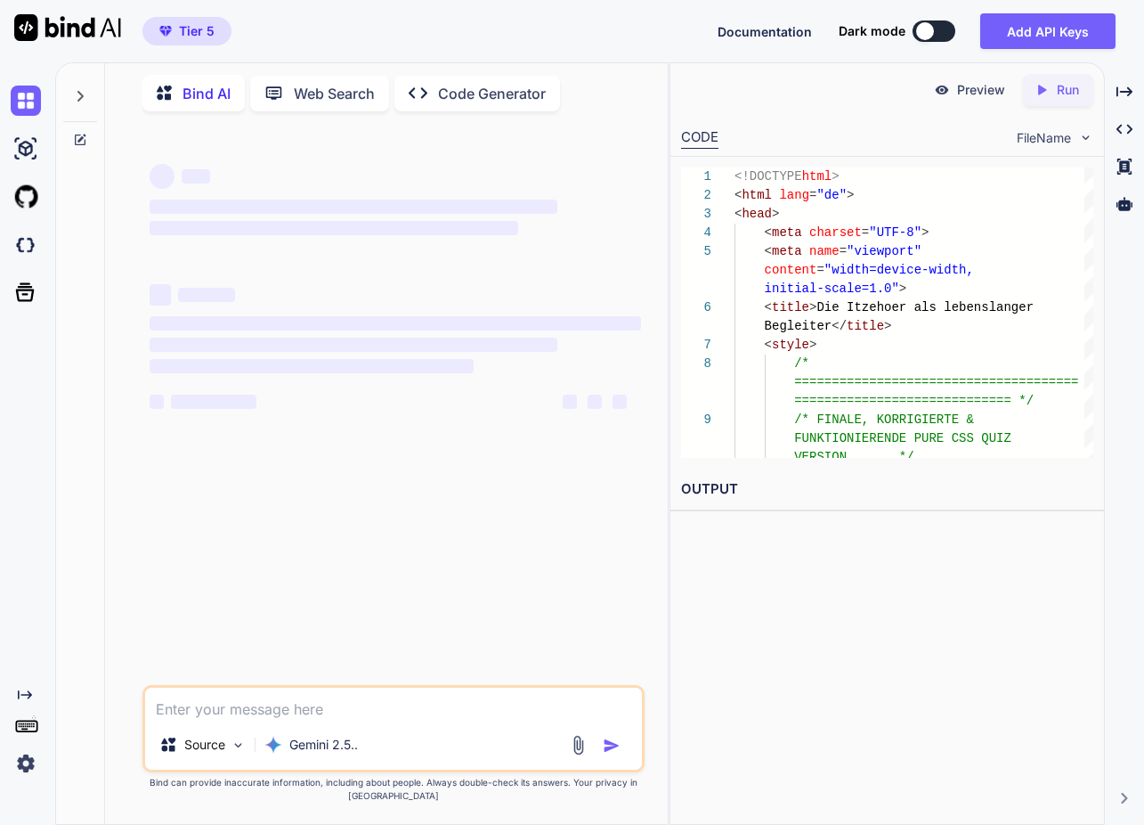
scroll to position [0, 0]
click at [309, 707] on textarea at bounding box center [393, 704] width 497 height 32
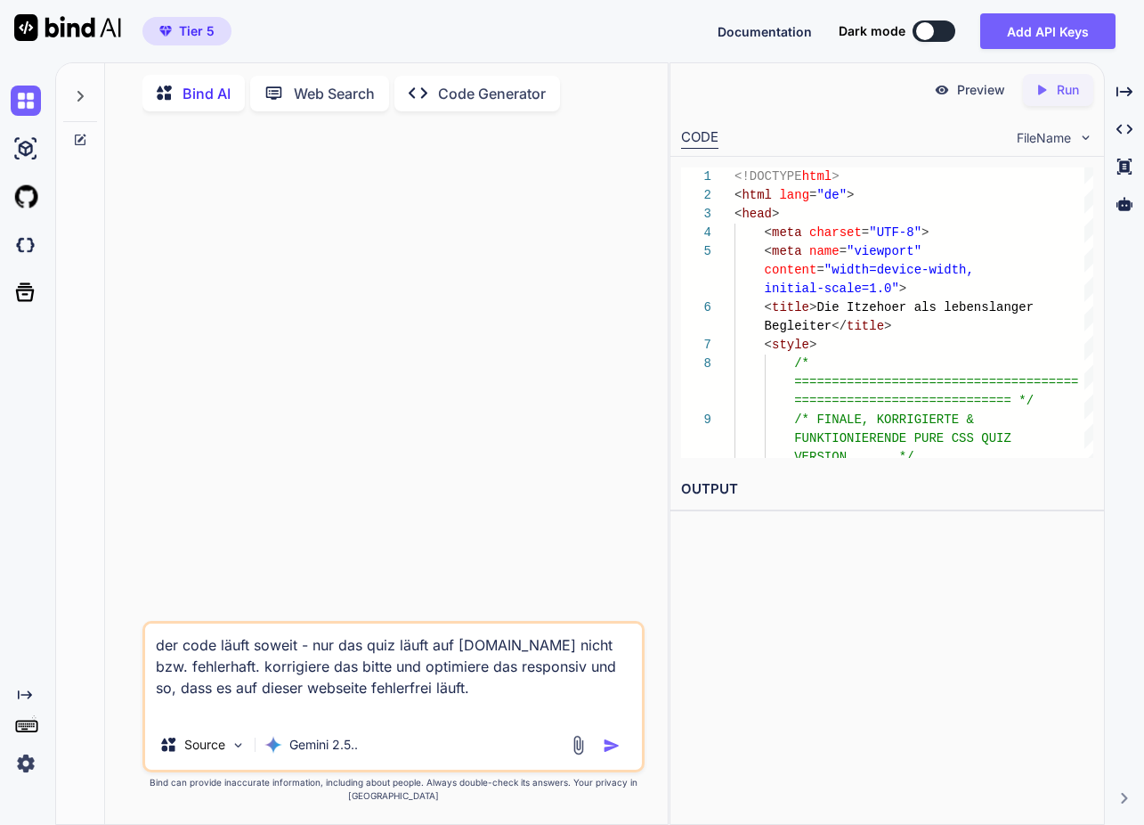
paste textarea "<!DOCTYPE html> <html lang="de"> <head> <meta charset="UTF-8"> <meta name="view…"
type textarea "der code läuft soweit - nur das quiz läuft auf www.minicoursegenerator.com nich…"
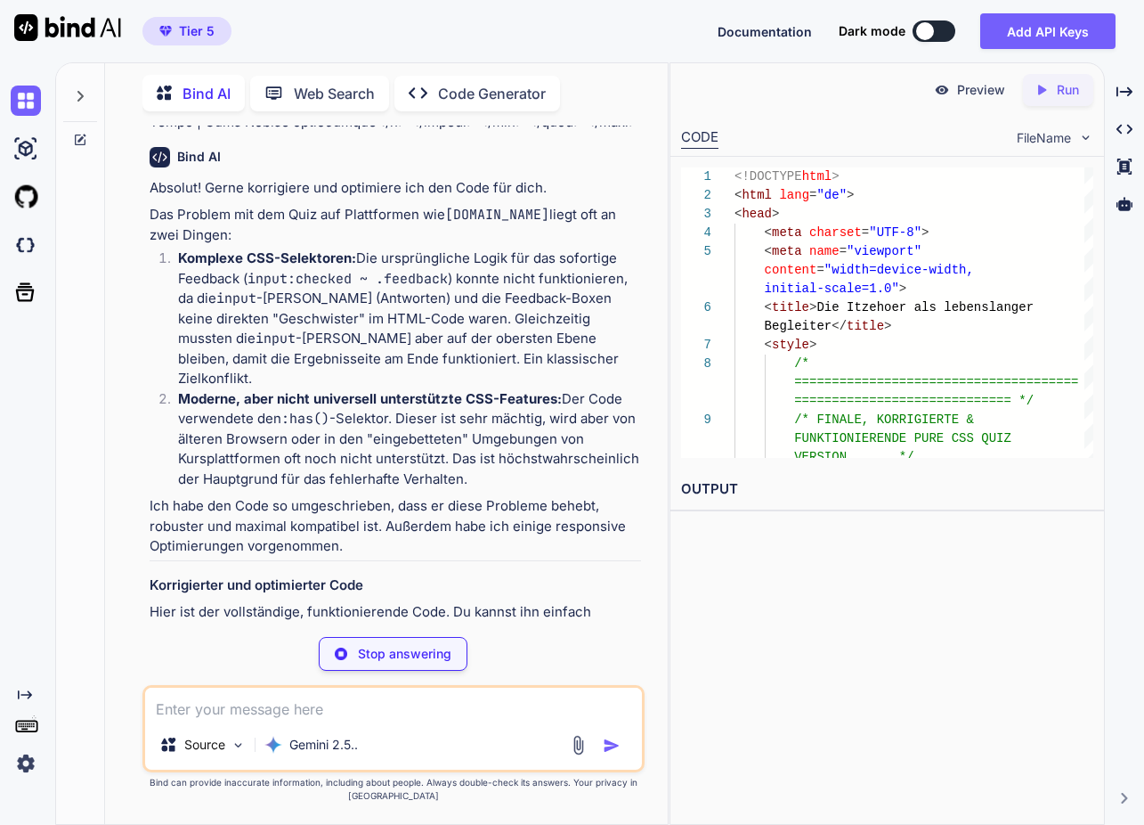
scroll to position [10039, 0]
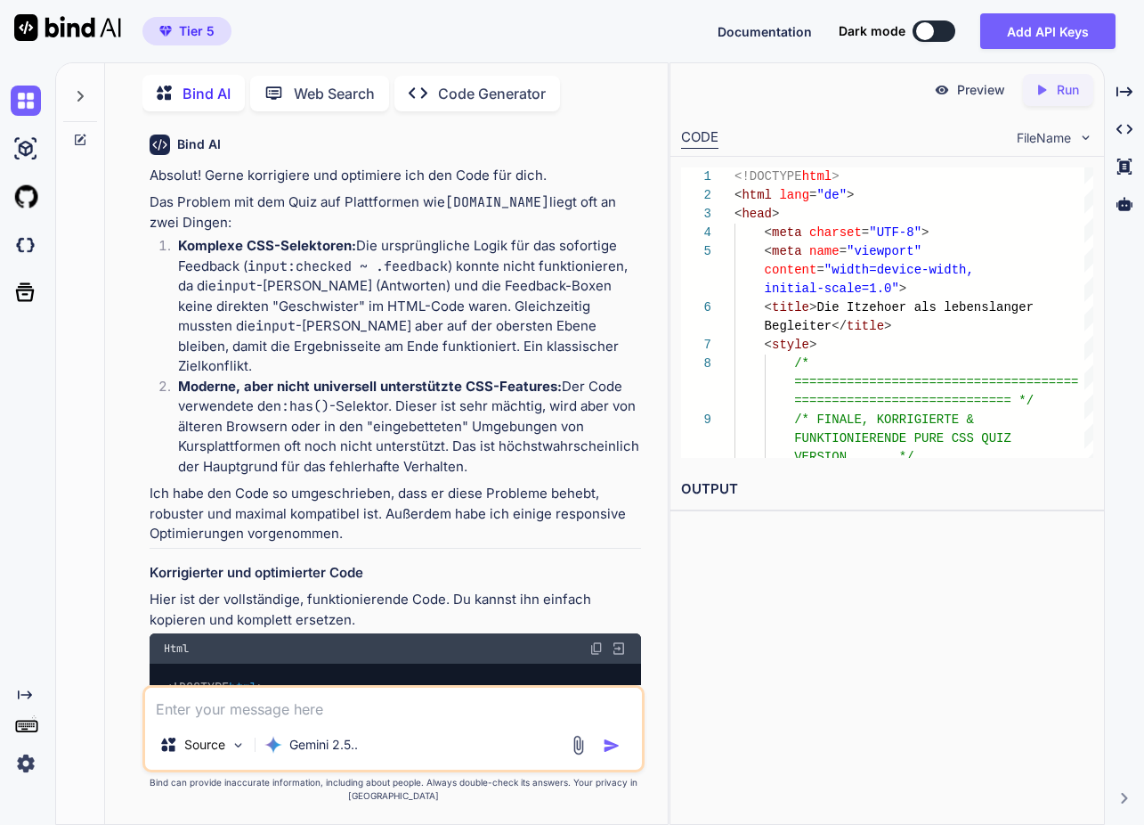
click at [591, 641] on img at bounding box center [597, 648] width 14 height 14
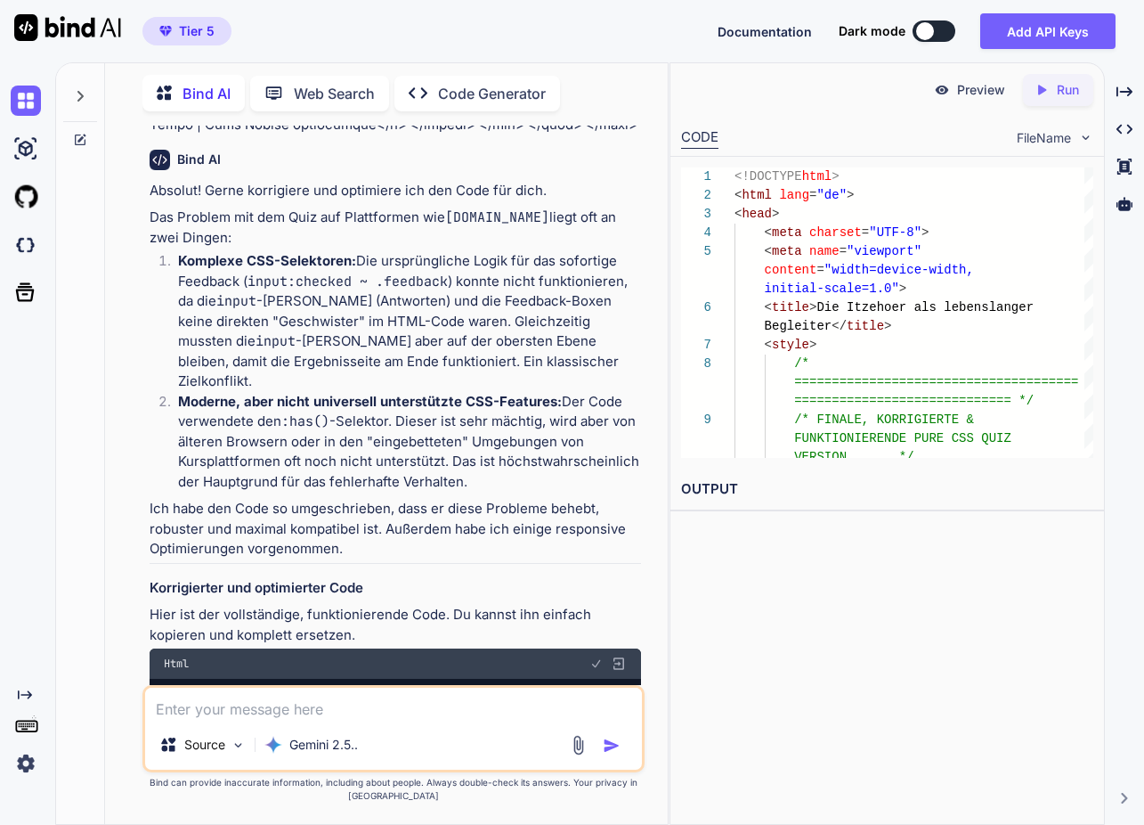
scroll to position [10032, 0]
click at [305, 711] on textarea at bounding box center [393, 704] width 497 height 32
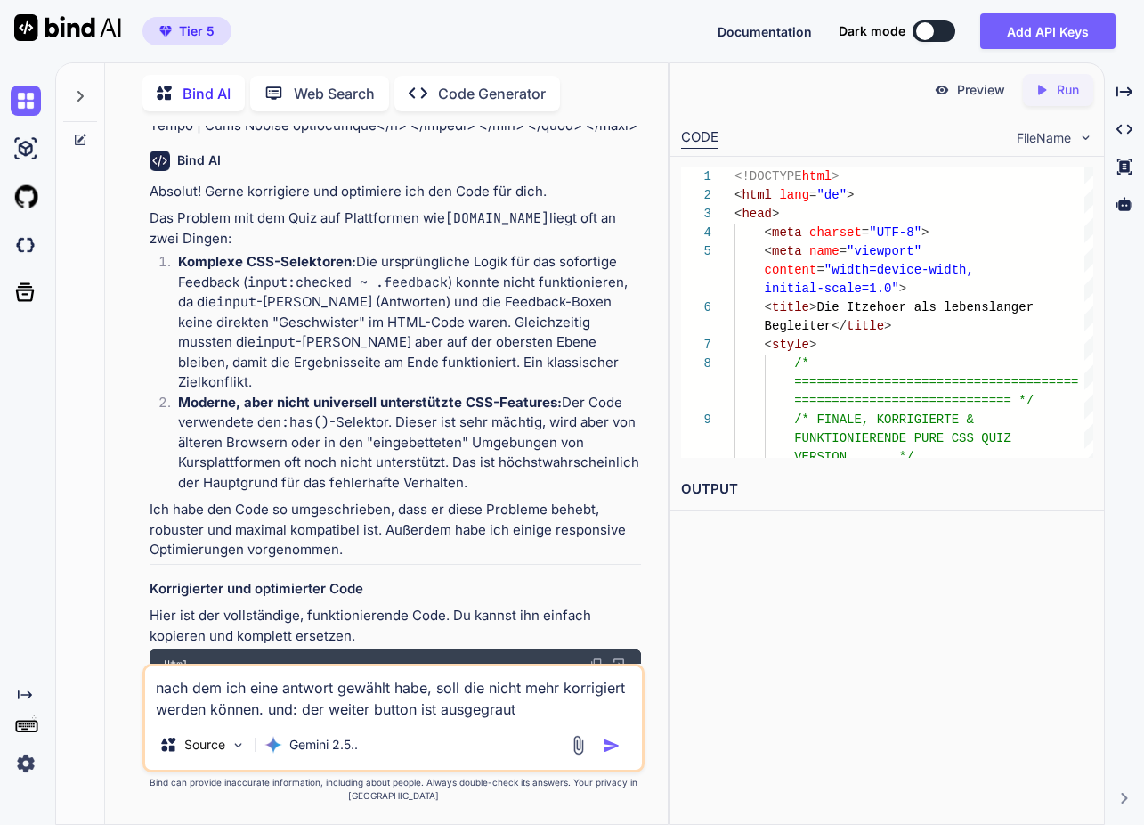
type textarea "nach dem ich eine antwort gewählt habe, soll die nicht mehr korrigiert werden k…"
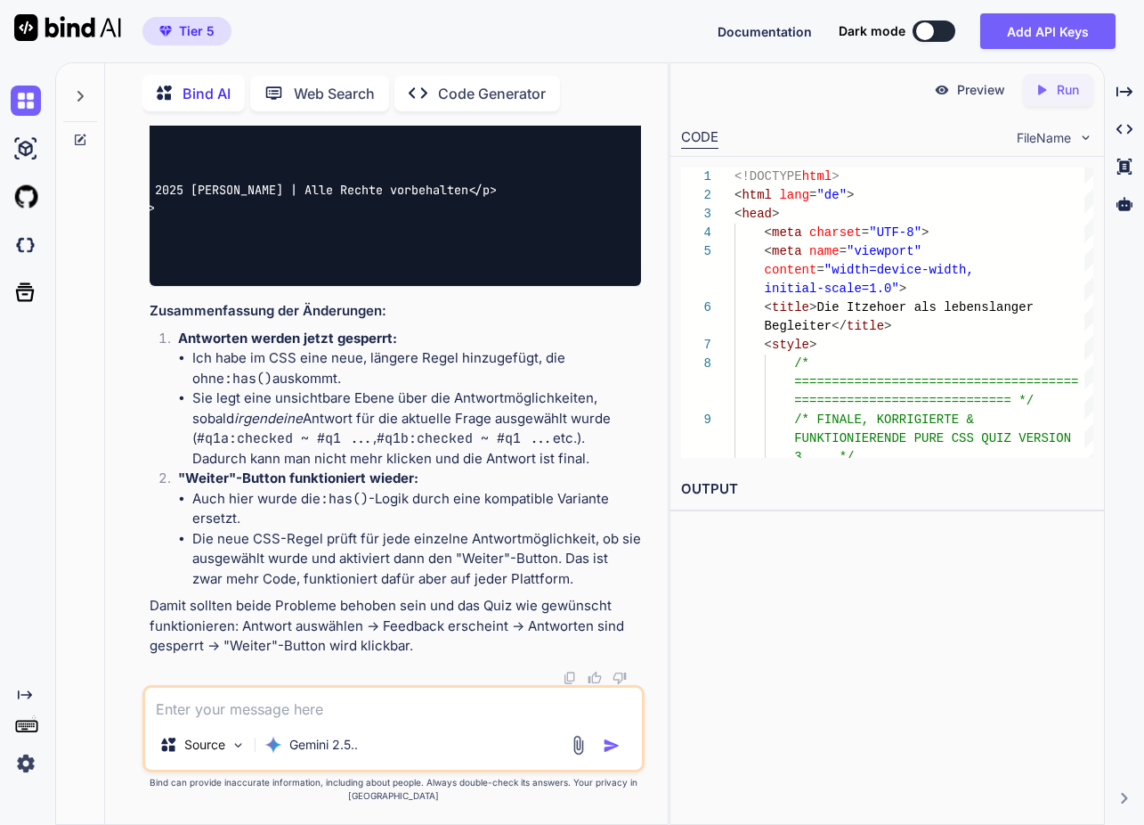
scroll to position [31093, 0]
click at [250, 718] on textarea at bounding box center [393, 704] width 497 height 32
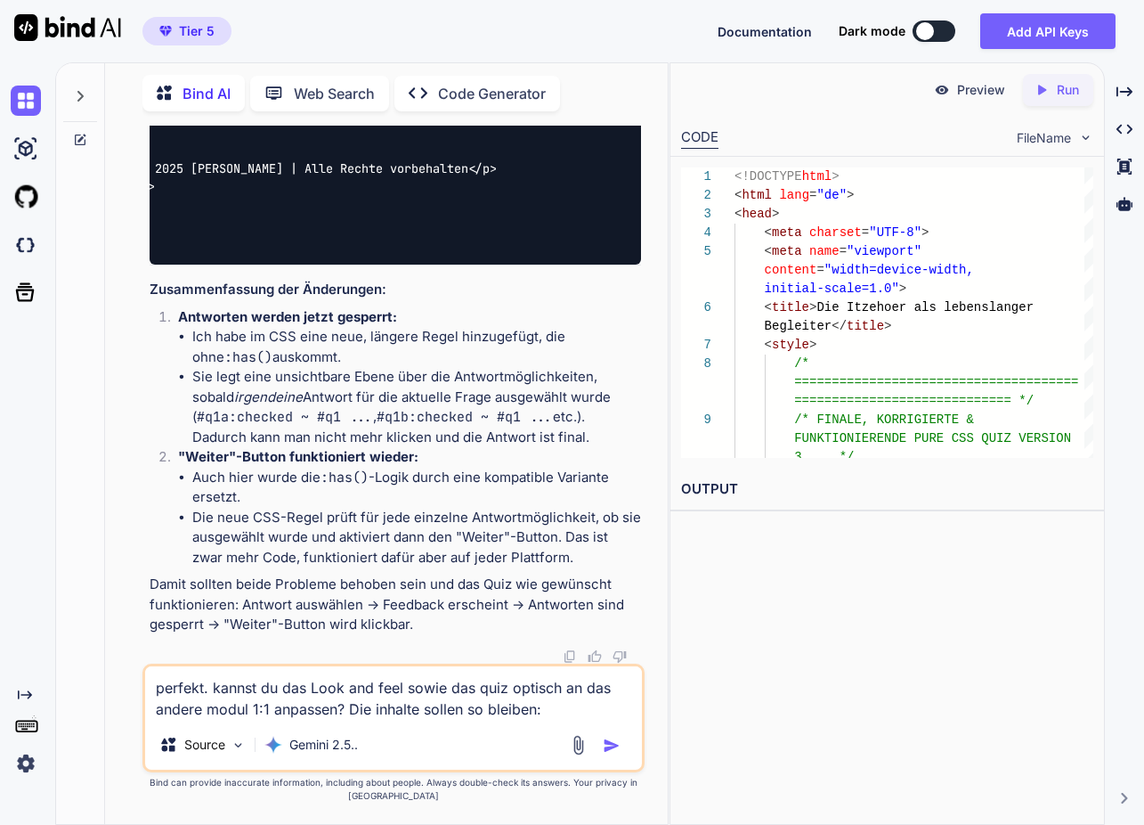
paste textarea "<meta charset="UTF-8"> <meta name="viewport" content="width=device-width, initi…"
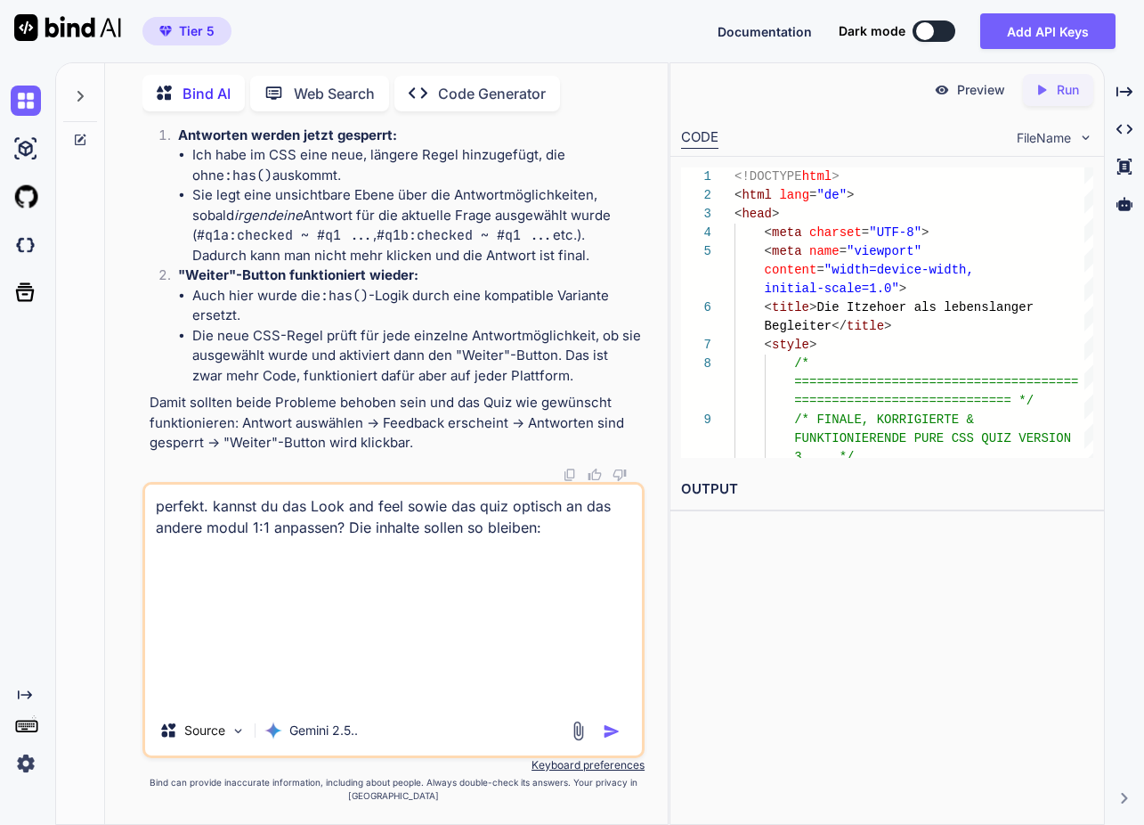
type textarea "perfekt. kannst du das Look and feel sowie das quiz optisch an das andere modul…"
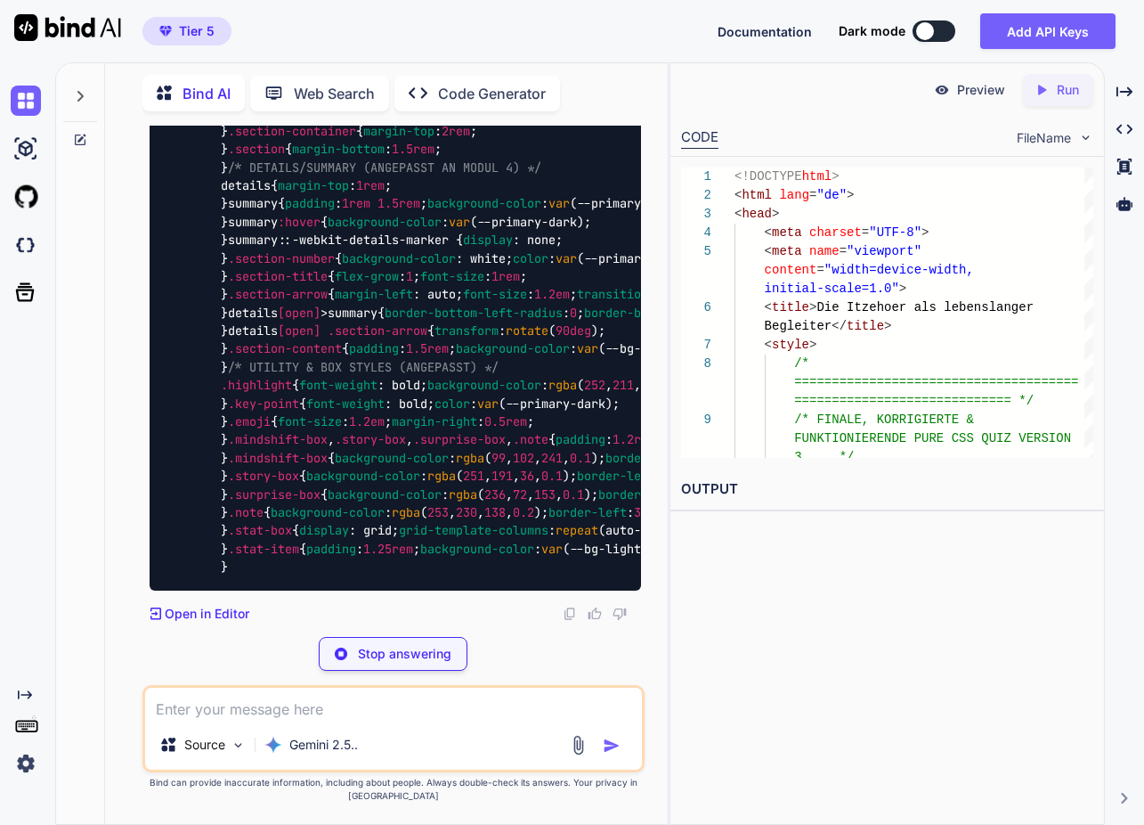
scroll to position [62109, 0]
